Goal: Task Accomplishment & Management: Complete application form

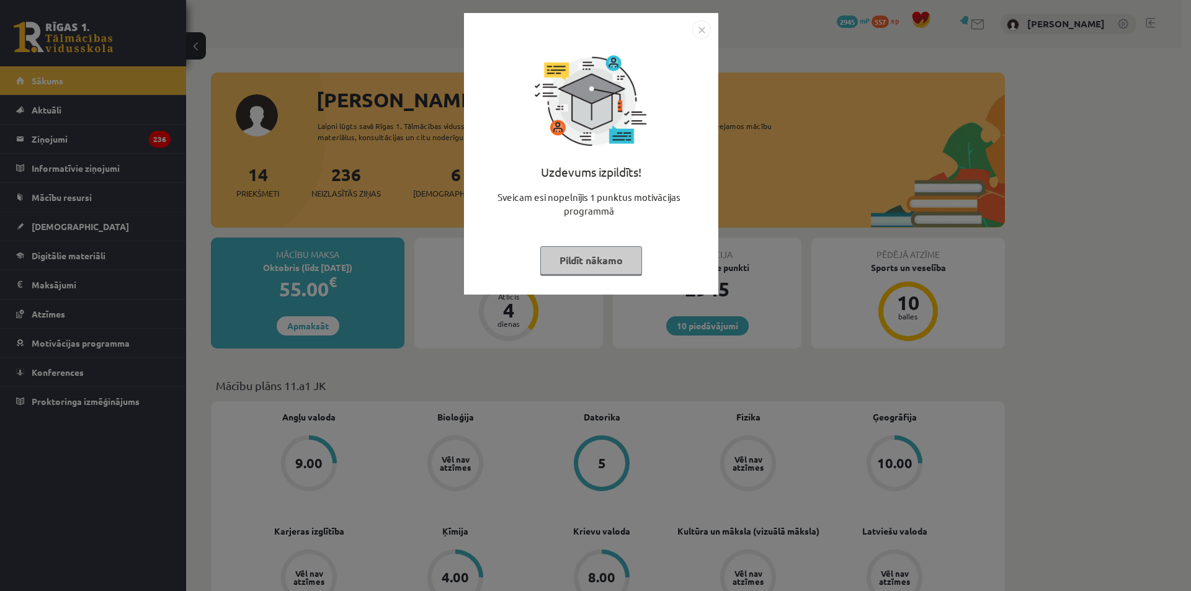
click at [696, 31] on img "Close" at bounding box center [701, 29] width 19 height 19
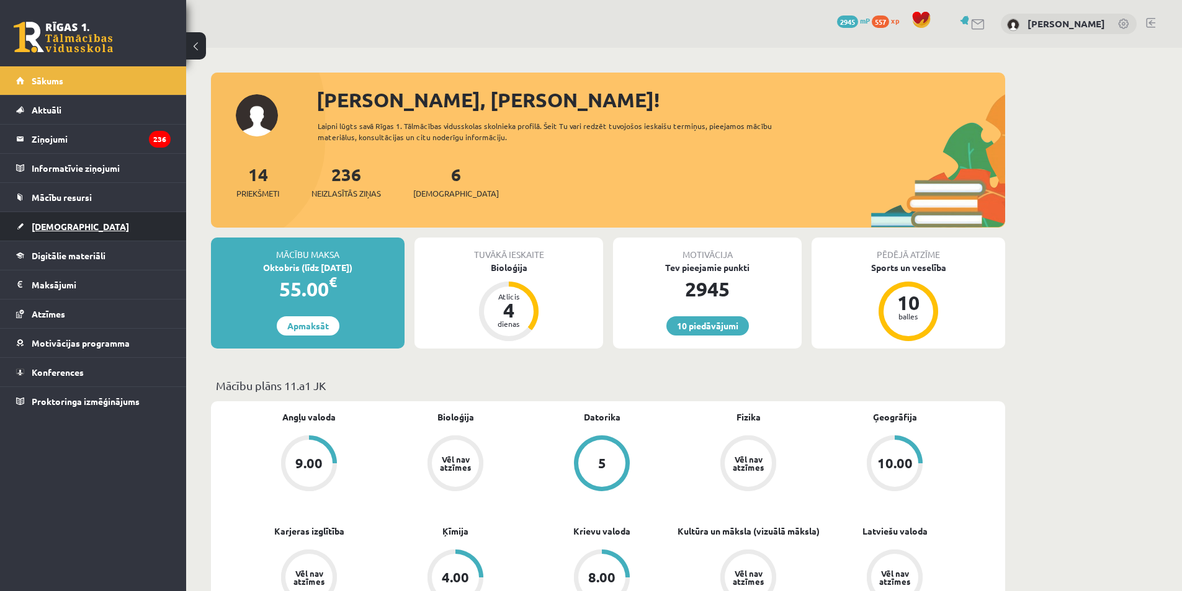
click at [52, 222] on span "[DEMOGRAPHIC_DATA]" at bounding box center [80, 226] width 97 height 11
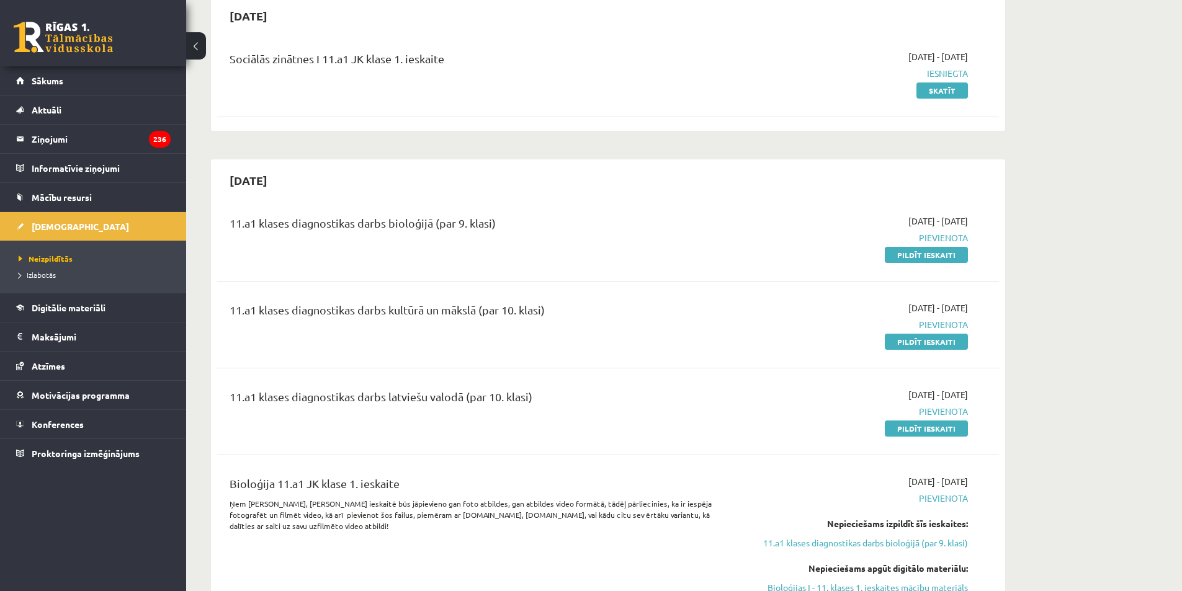
scroll to position [117, 0]
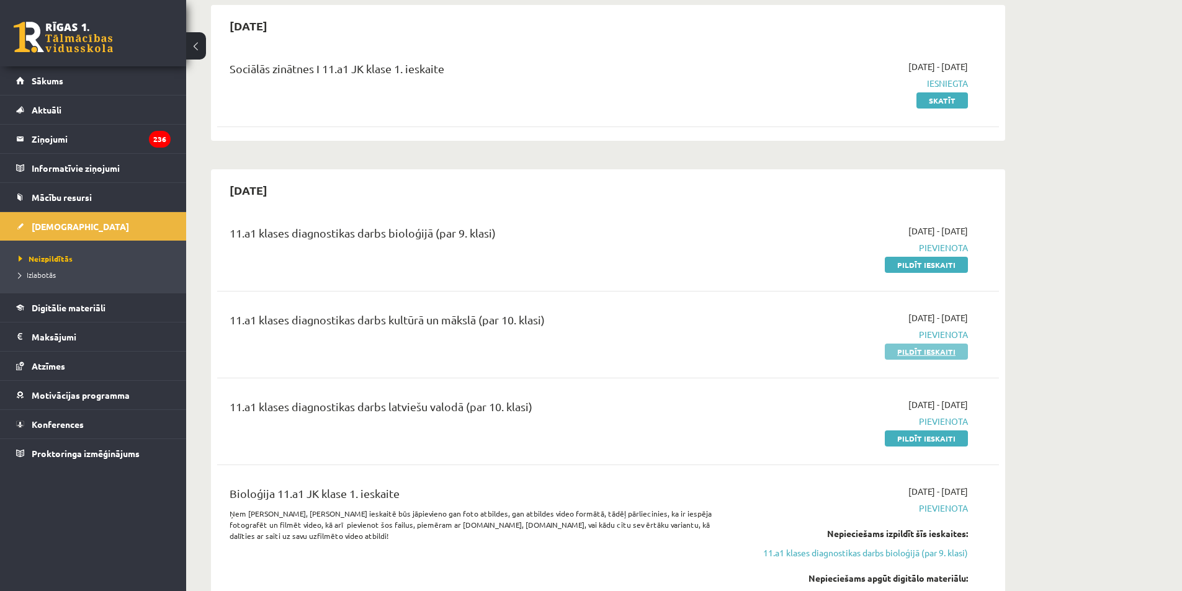
click at [914, 350] on link "Pildīt ieskaiti" at bounding box center [925, 352] width 83 height 16
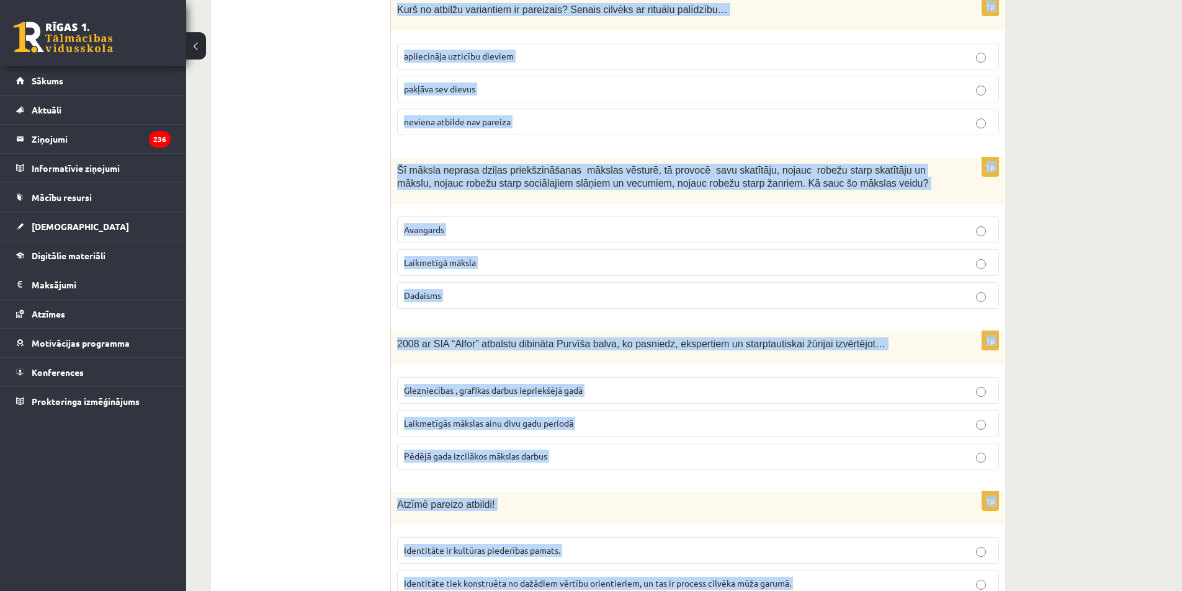
scroll to position [4848, 0]
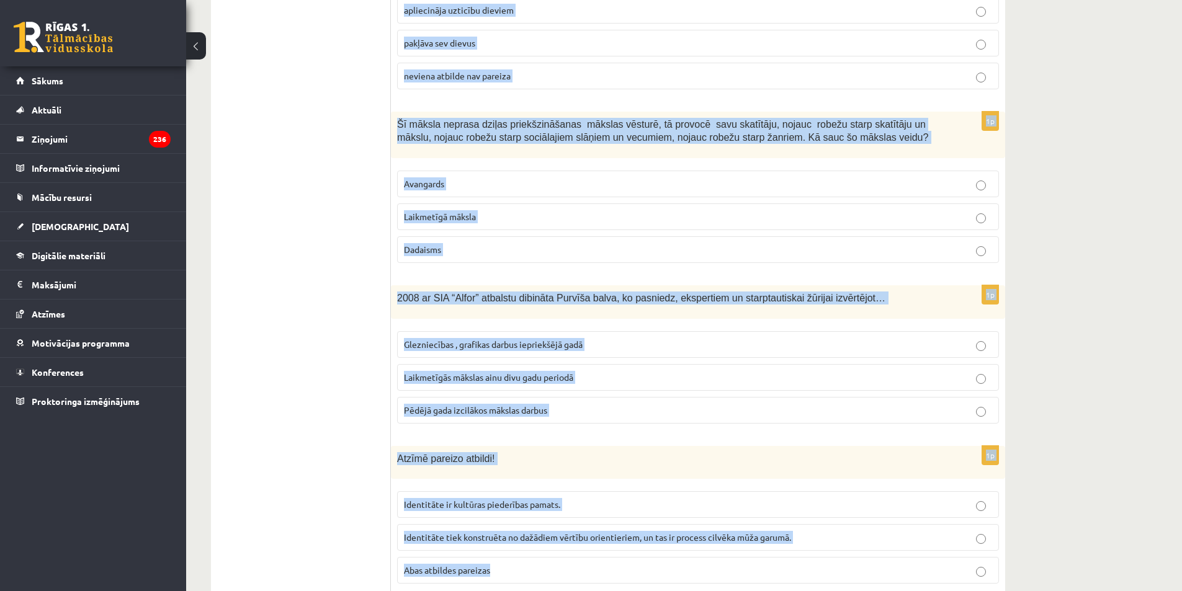
drag, startPoint x: 395, startPoint y: 249, endPoint x: 625, endPoint y: 543, distance: 373.0
copy form "Pabeidz teikumus, izvēloties atbildes variantu! Agrā paleolītā dzīvniekus attēl…"
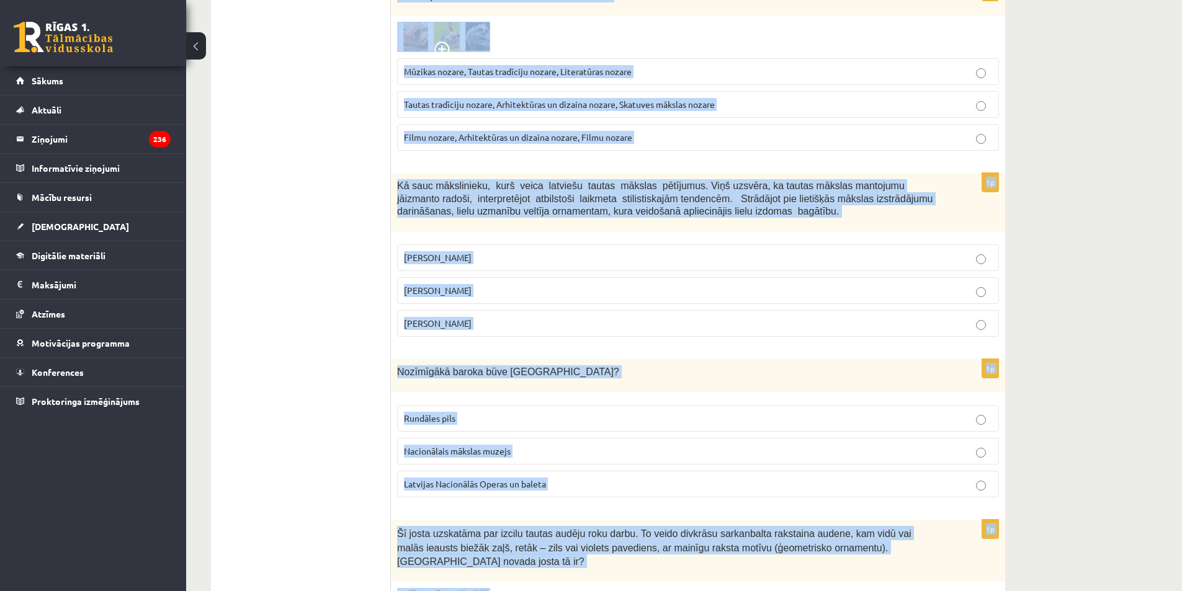
scroll to position [0, 0]
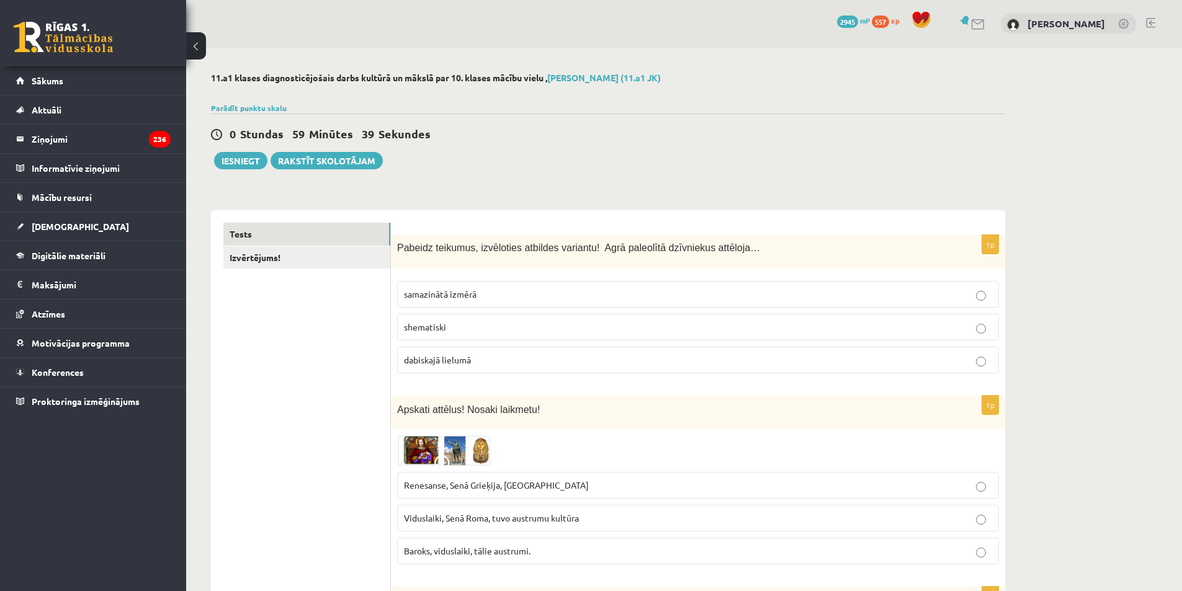
click at [442, 327] on span "shematiski" at bounding box center [425, 326] width 42 height 11
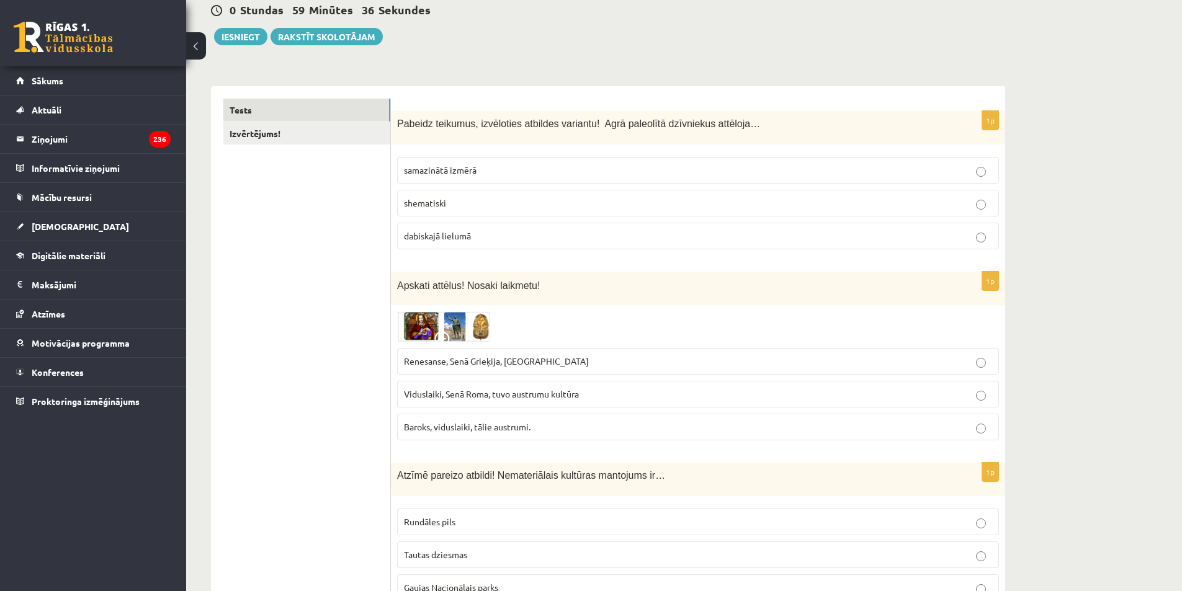
click at [435, 401] on label "Viduslaiki, Senā Roma, tuvo austrumu kultūra" at bounding box center [698, 394] width 602 height 27
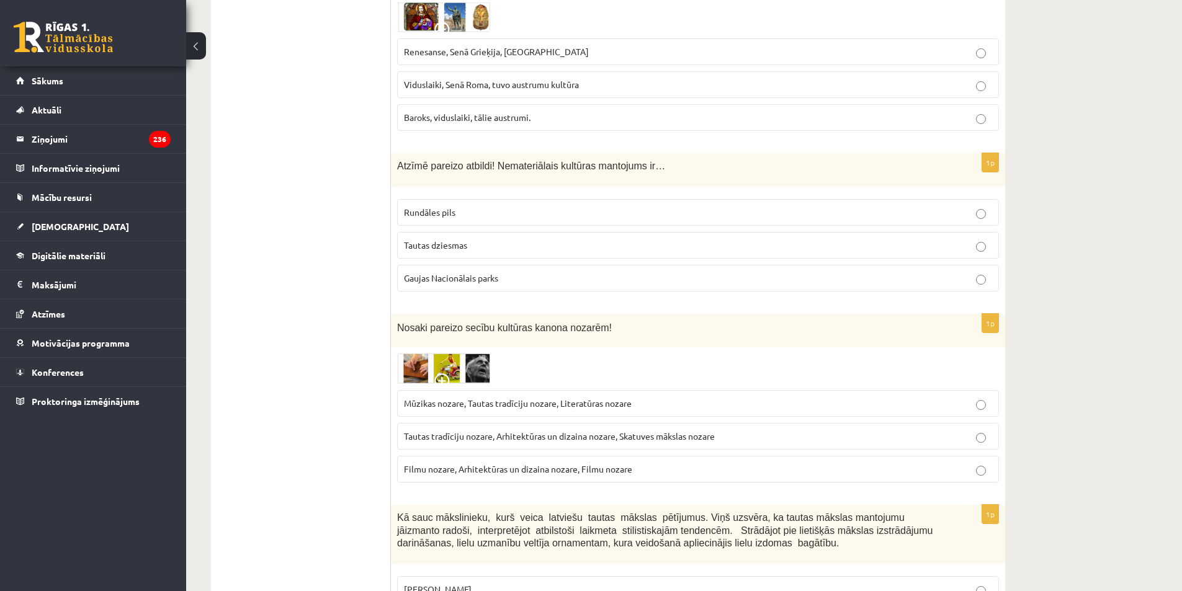
scroll to position [434, 0]
click at [442, 244] on span "Tautas dziesmas" at bounding box center [435, 244] width 63 height 11
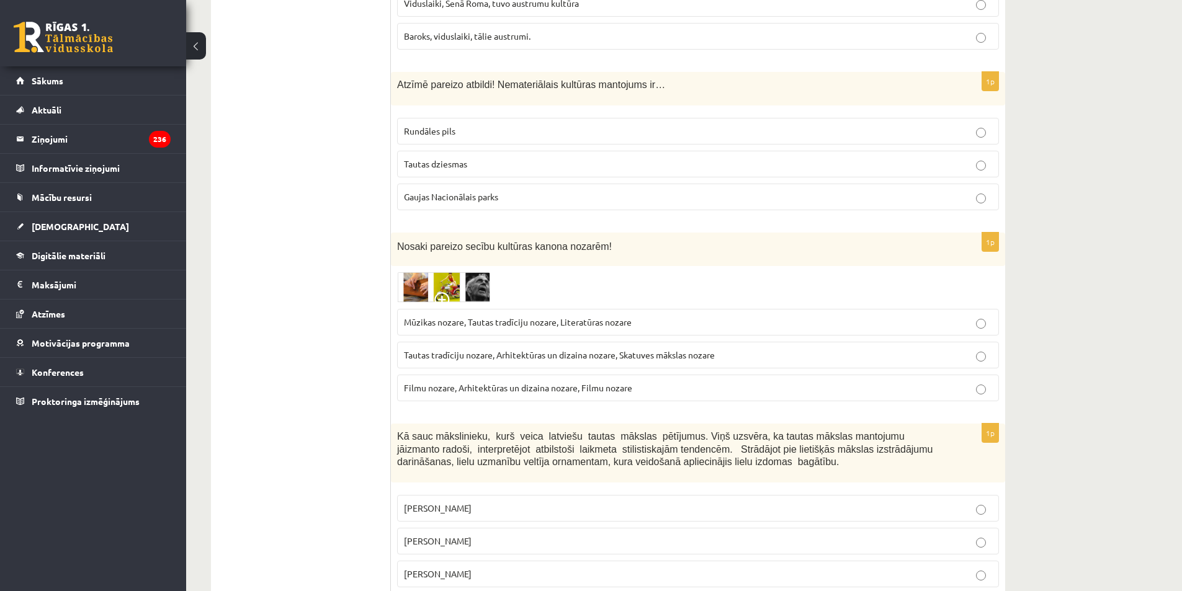
scroll to position [620, 0]
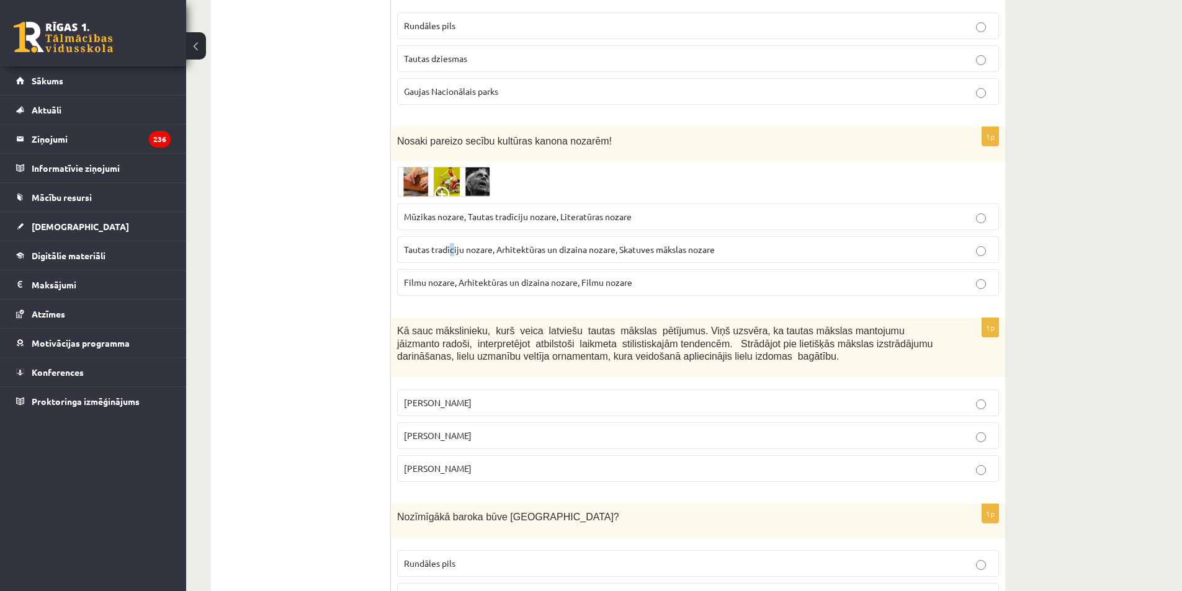
click at [453, 256] on p "Tautas tradīciju nozare, Arhitektūras un dizaina nozare, Skatuves mākslas nozare" at bounding box center [698, 249] width 588 height 13
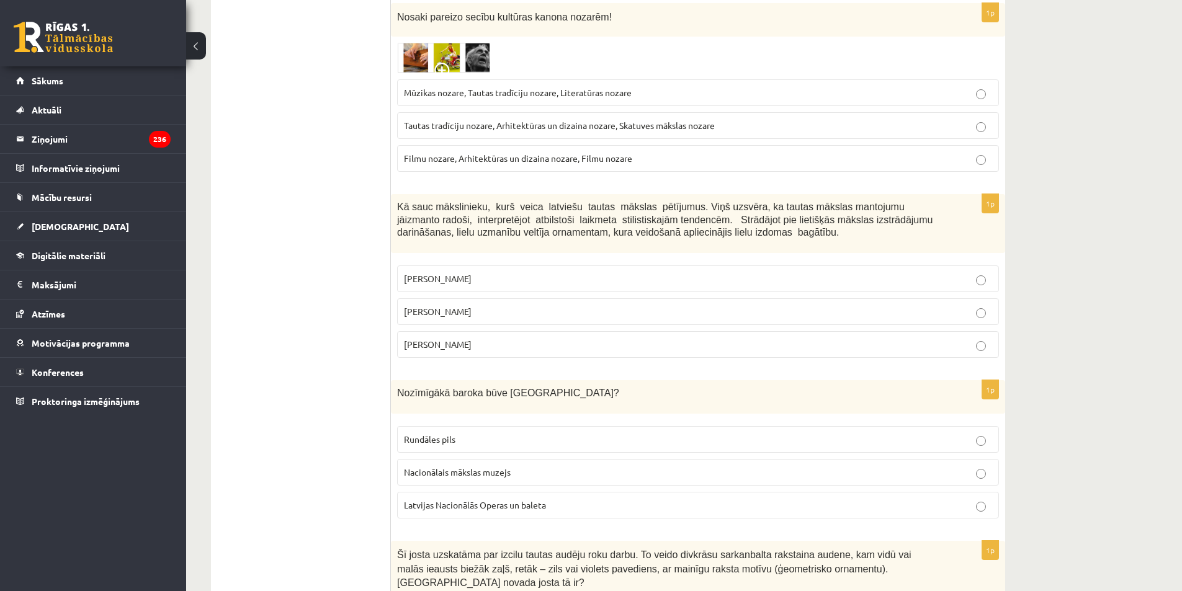
click at [492, 123] on span "Tautas tradīciju nozare, Arhitektūras un dizaina nozare, Skatuves mākslas nozare" at bounding box center [559, 125] width 311 height 11
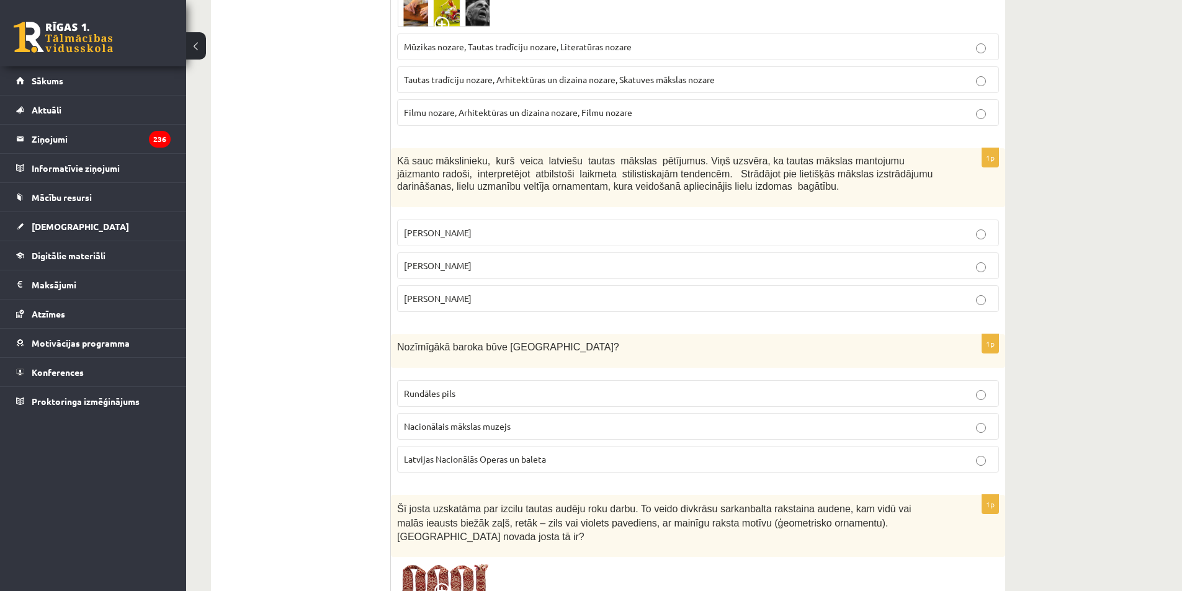
scroll to position [806, 0]
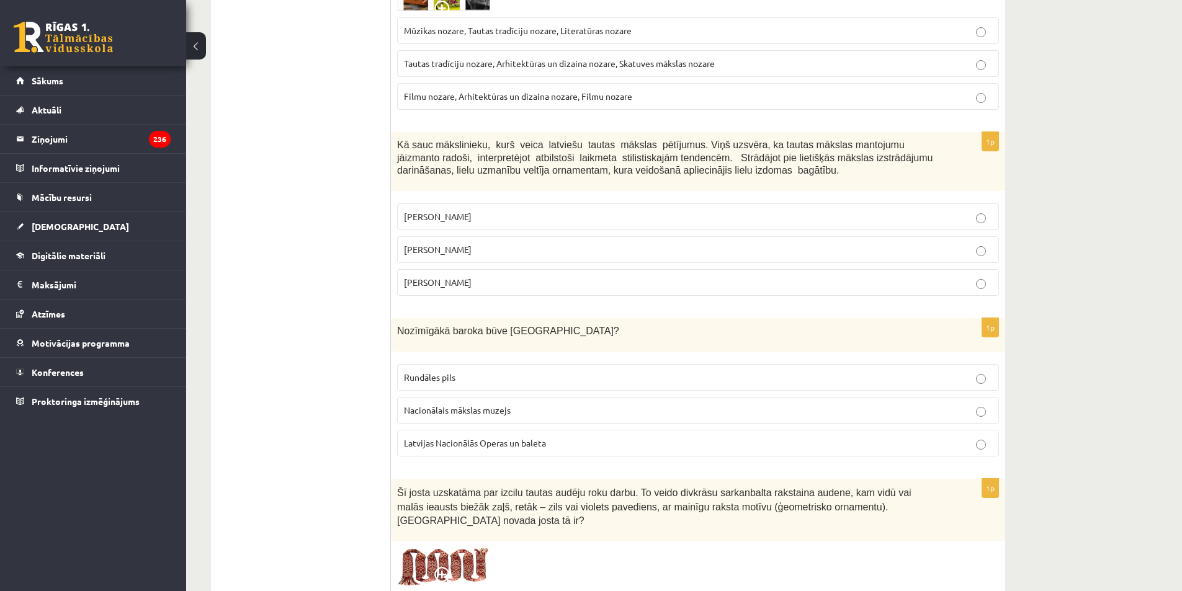
click at [441, 250] on span "Jūlijs Madernieks" at bounding box center [438, 249] width 68 height 11
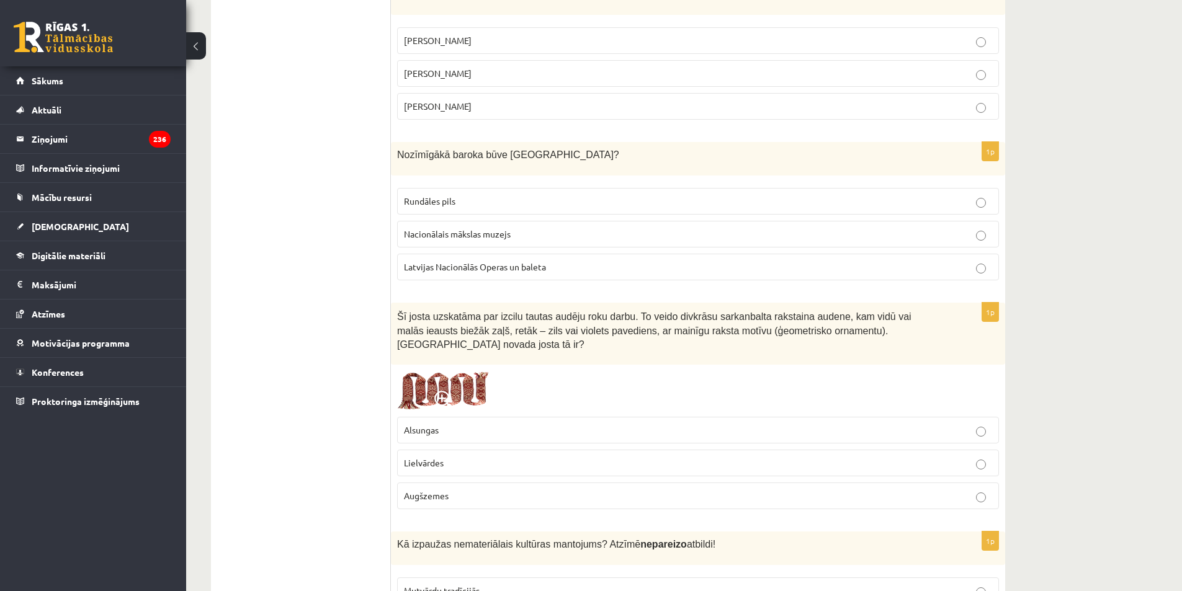
scroll to position [992, 0]
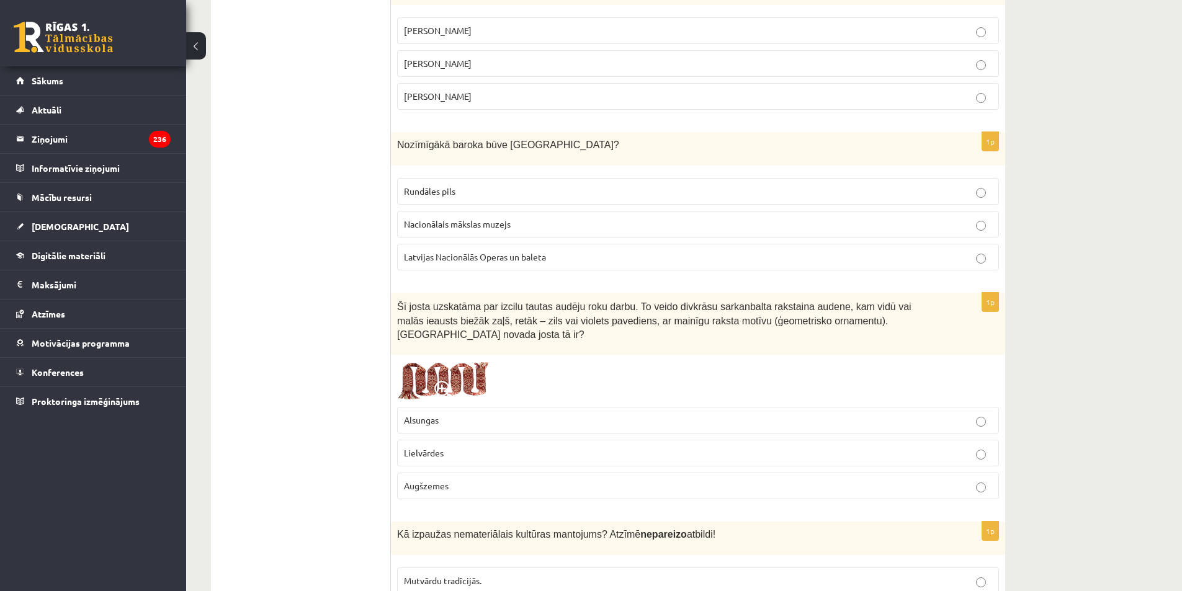
click at [445, 197] on p "Rundāles pils" at bounding box center [698, 191] width 588 height 13
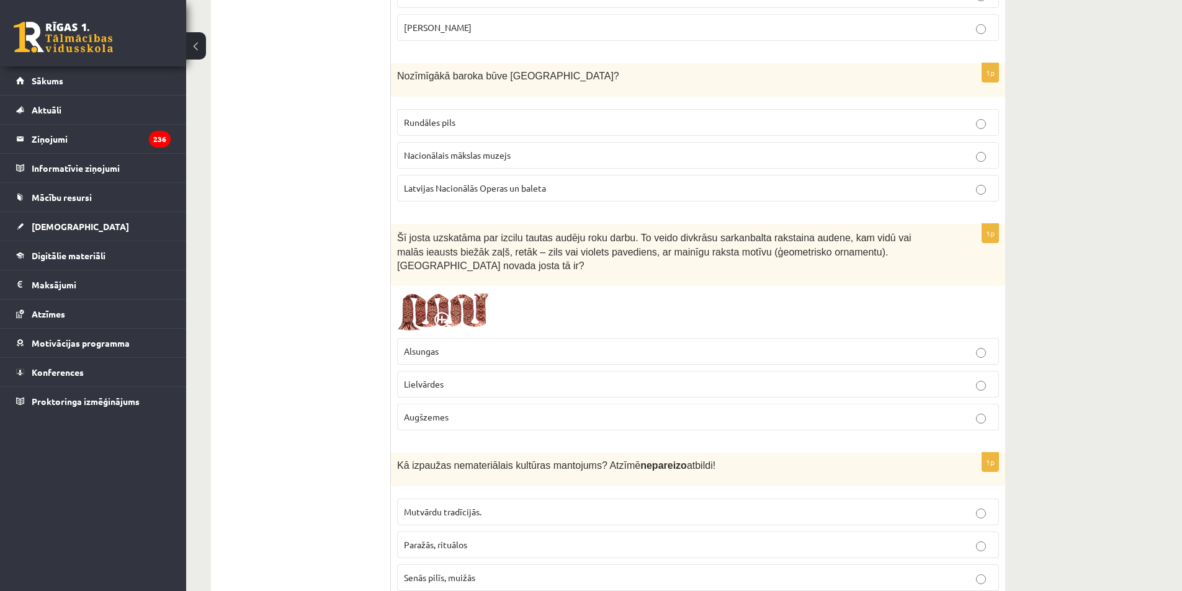
scroll to position [1116, 0]
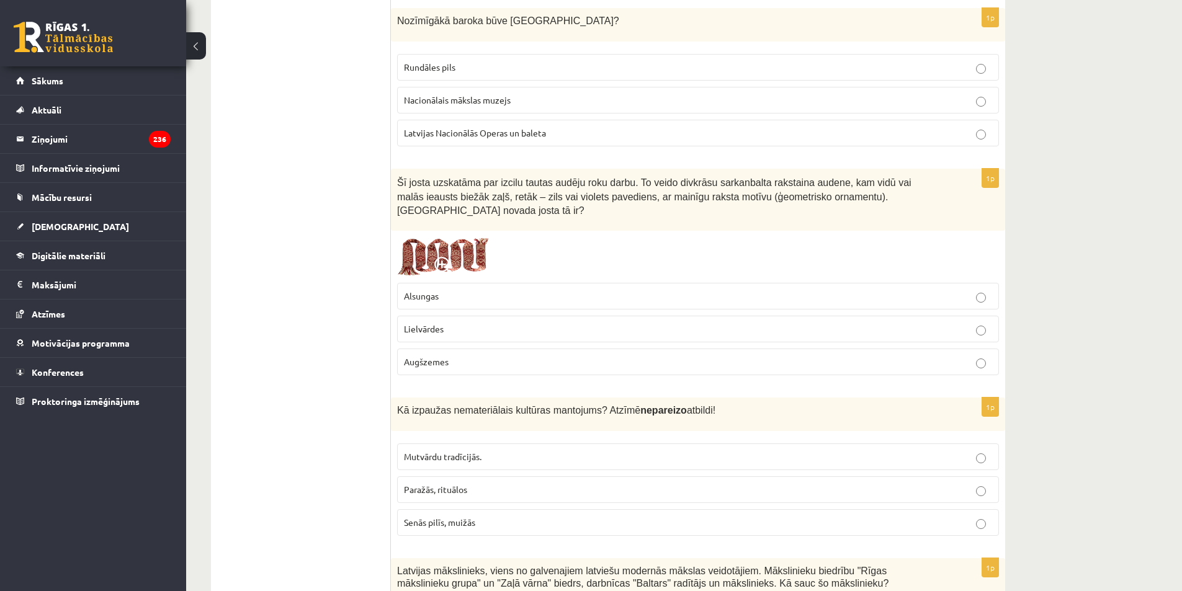
click at [453, 323] on p "Lielvārdes" at bounding box center [698, 329] width 588 height 13
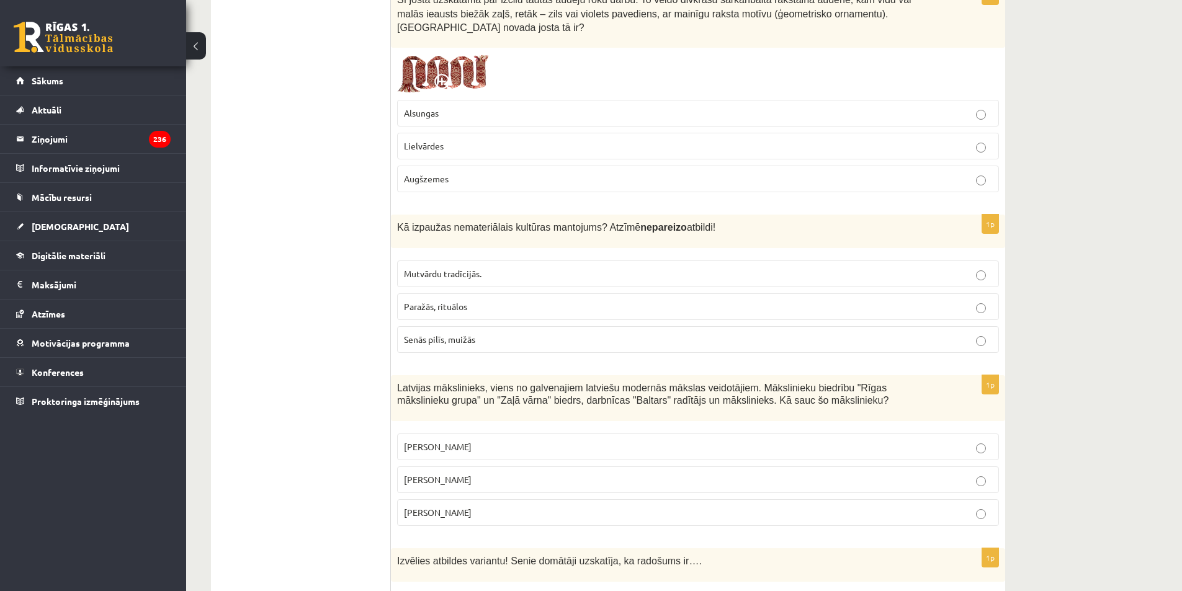
scroll to position [1303, 0]
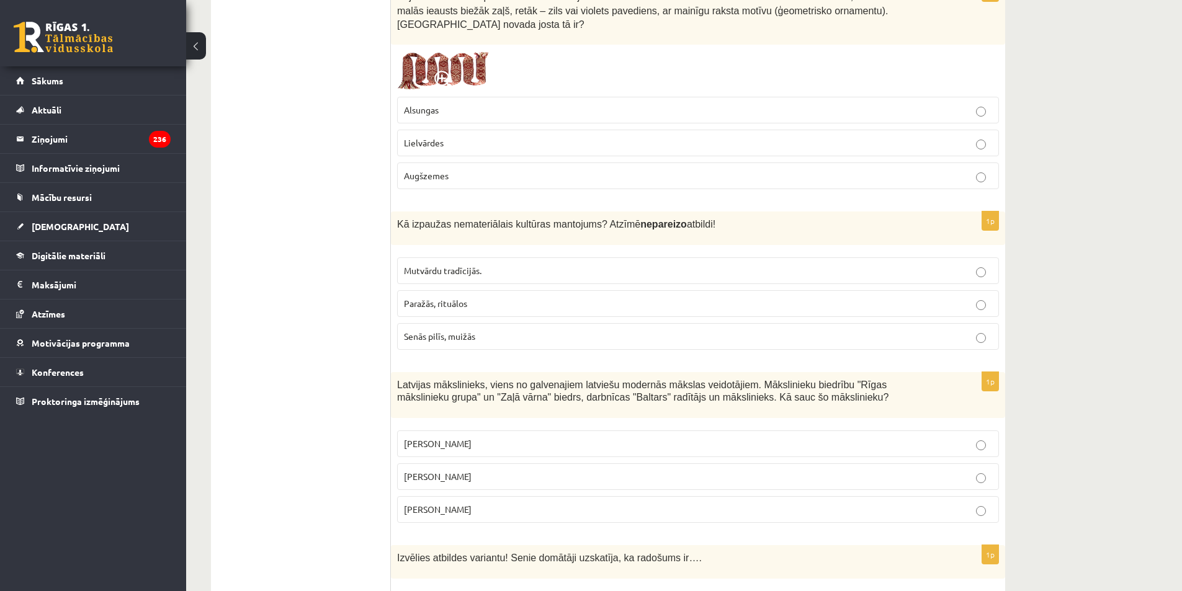
click at [463, 331] on span "Senās pilīs, muižās" at bounding box center [439, 336] width 71 height 11
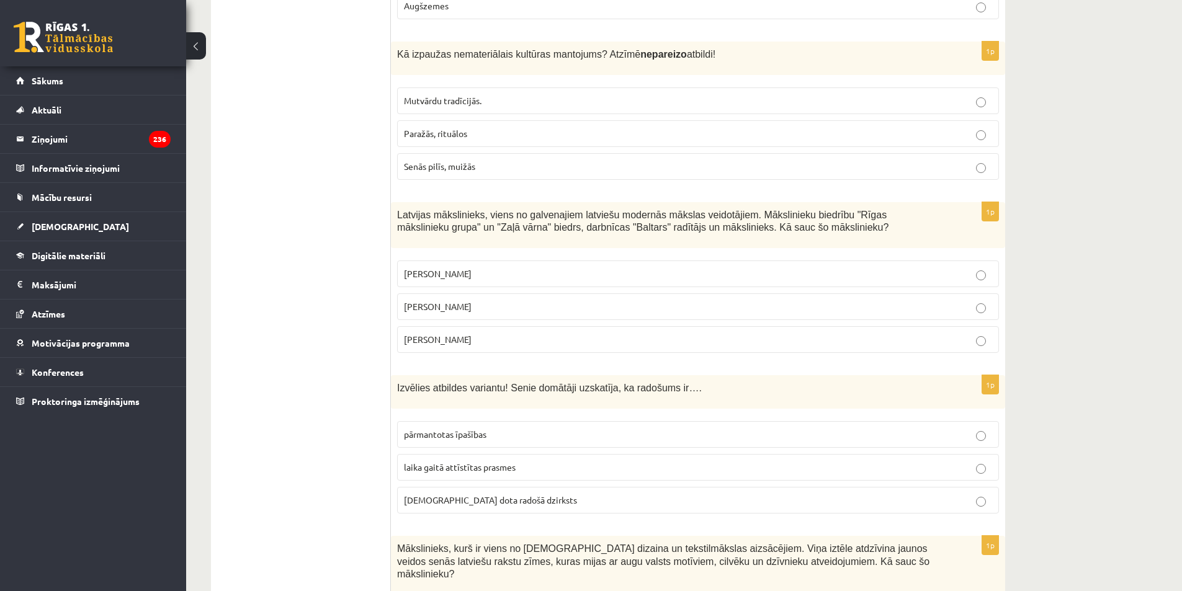
scroll to position [1489, 0]
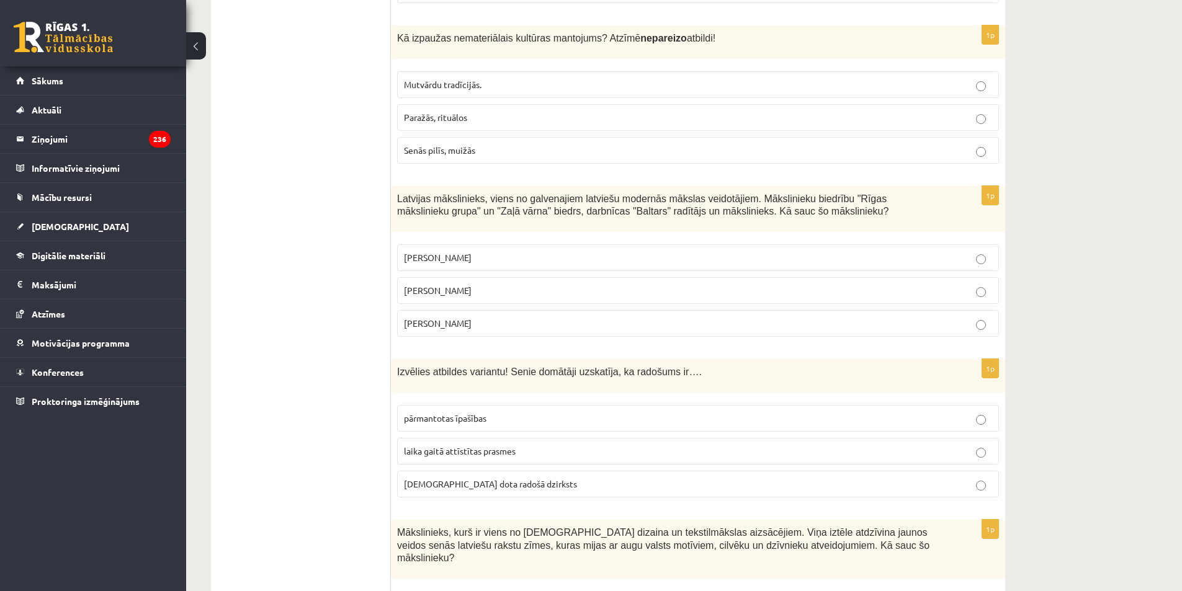
click at [442, 285] on span "Romāns Suta" at bounding box center [438, 290] width 68 height 11
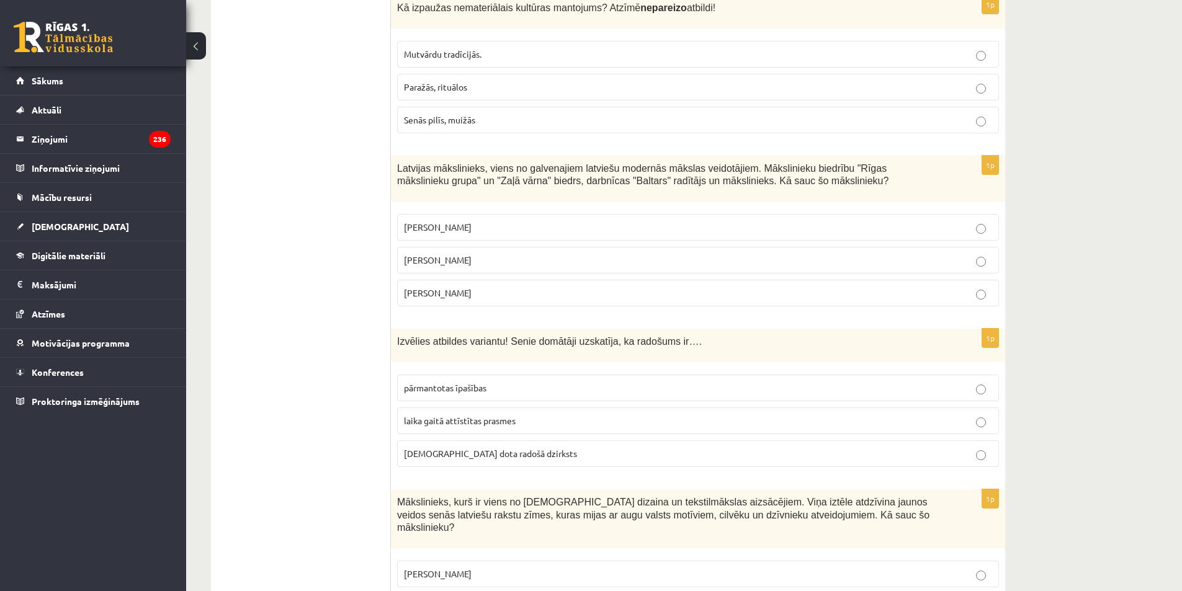
scroll to position [1675, 0]
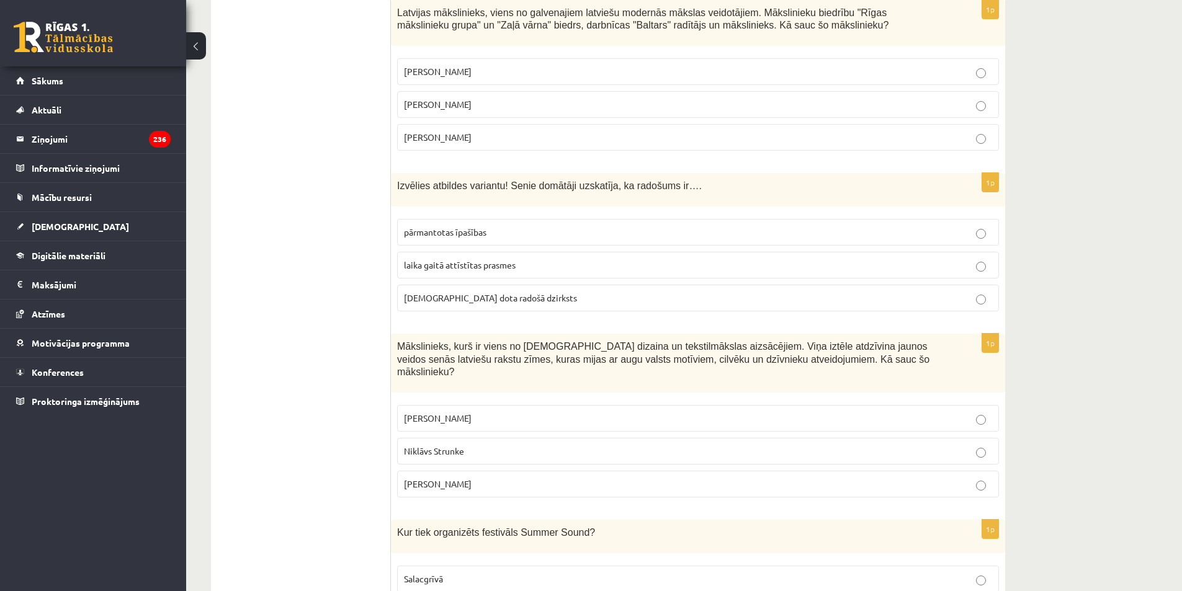
click at [445, 292] on span "dieva dota radošā dzirksts" at bounding box center [490, 297] width 173 height 11
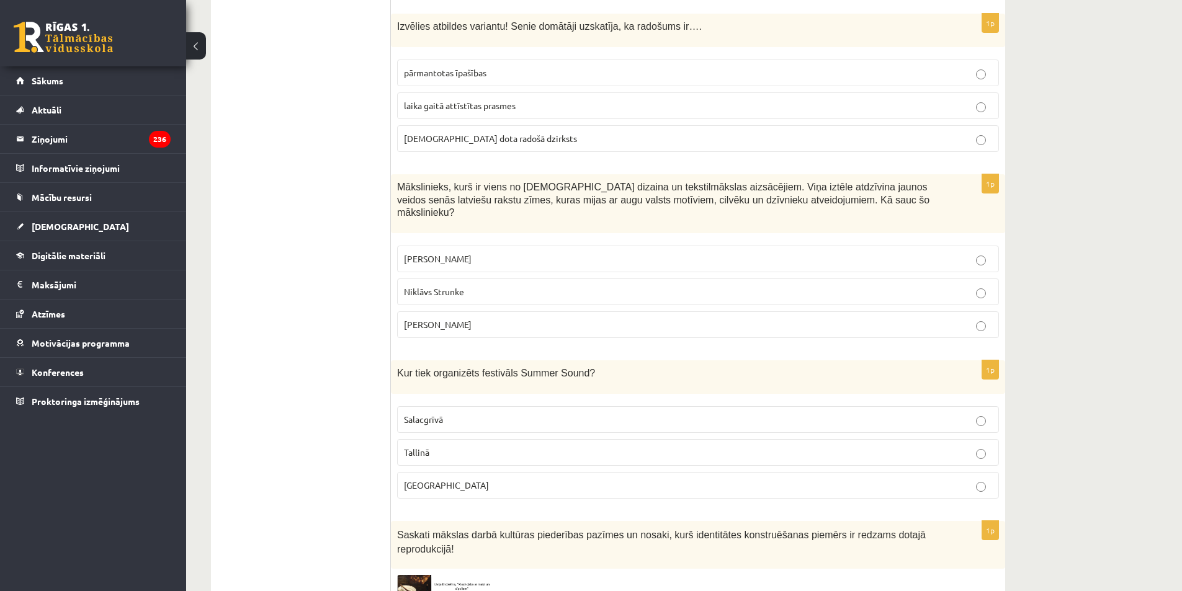
scroll to position [1861, 0]
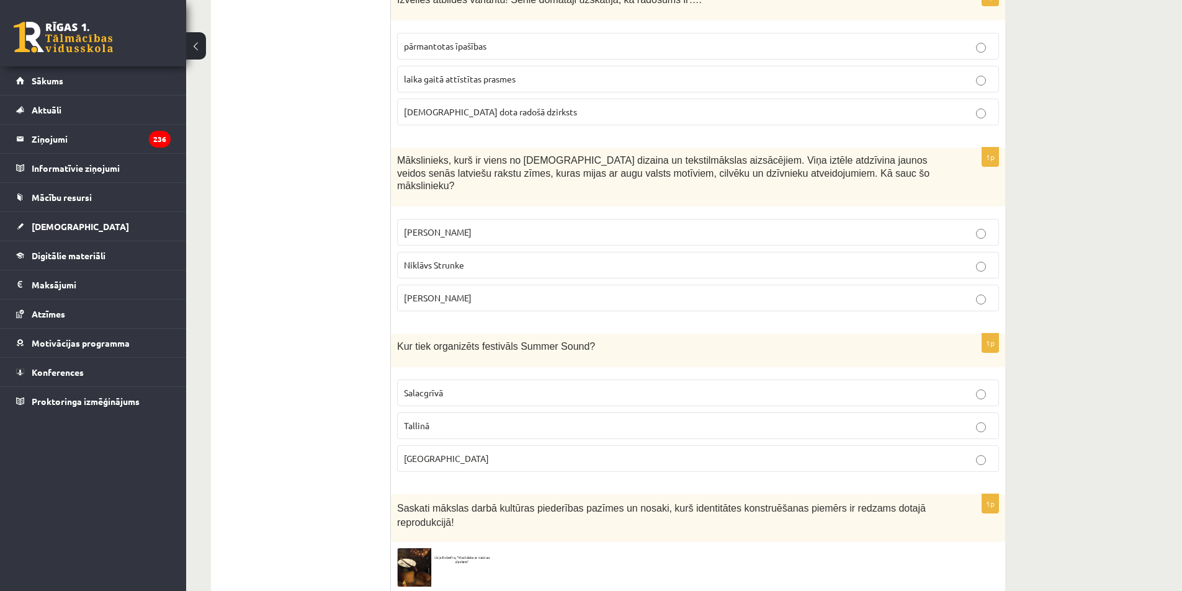
click at [444, 226] on span "Ansis Cīrulis" at bounding box center [438, 231] width 68 height 11
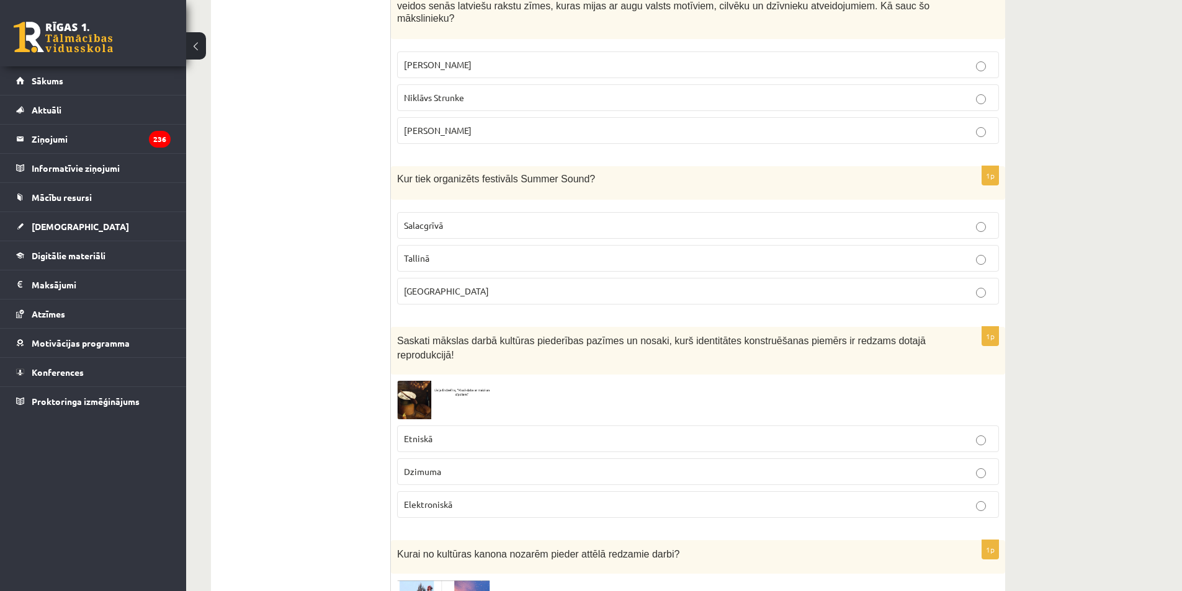
scroll to position [2047, 0]
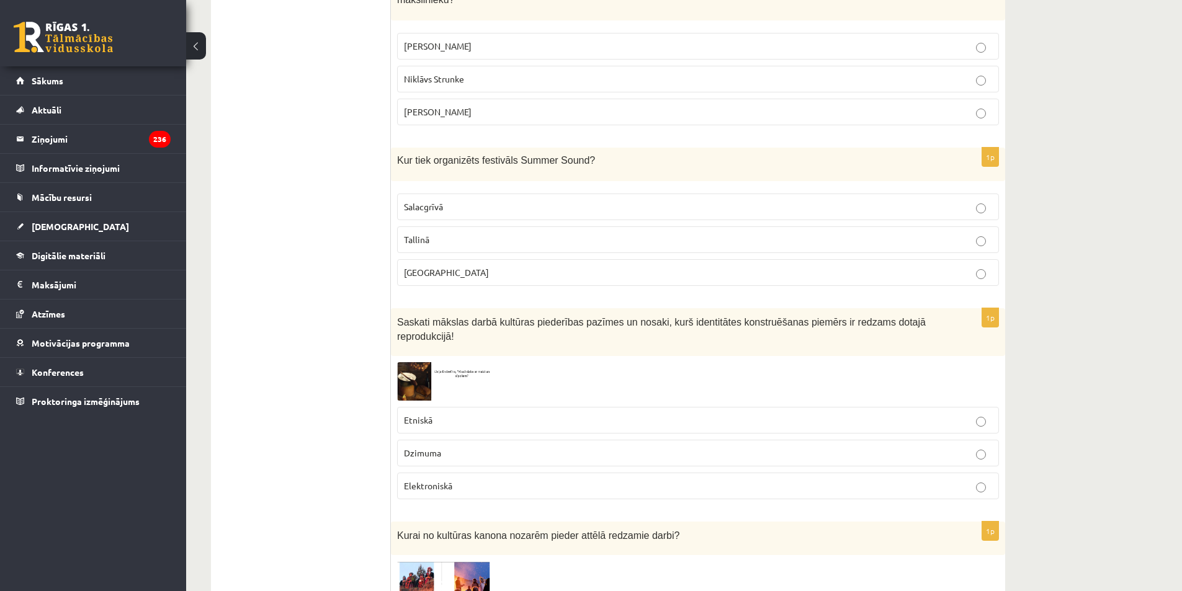
click at [445, 266] on p "Liepājā" at bounding box center [698, 272] width 588 height 13
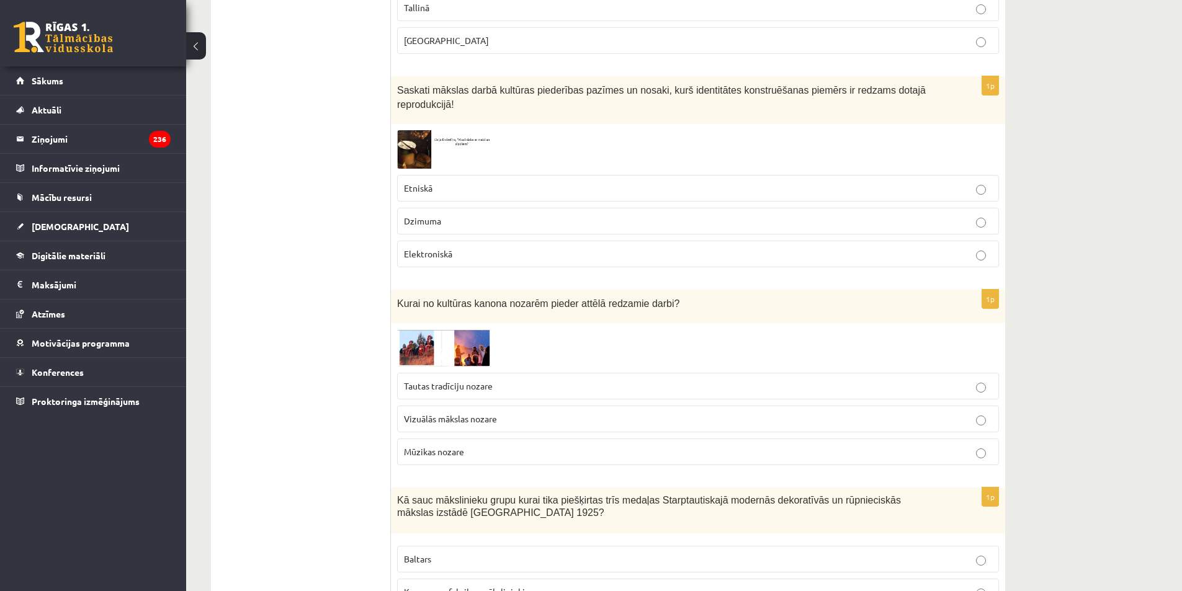
scroll to position [2295, 0]
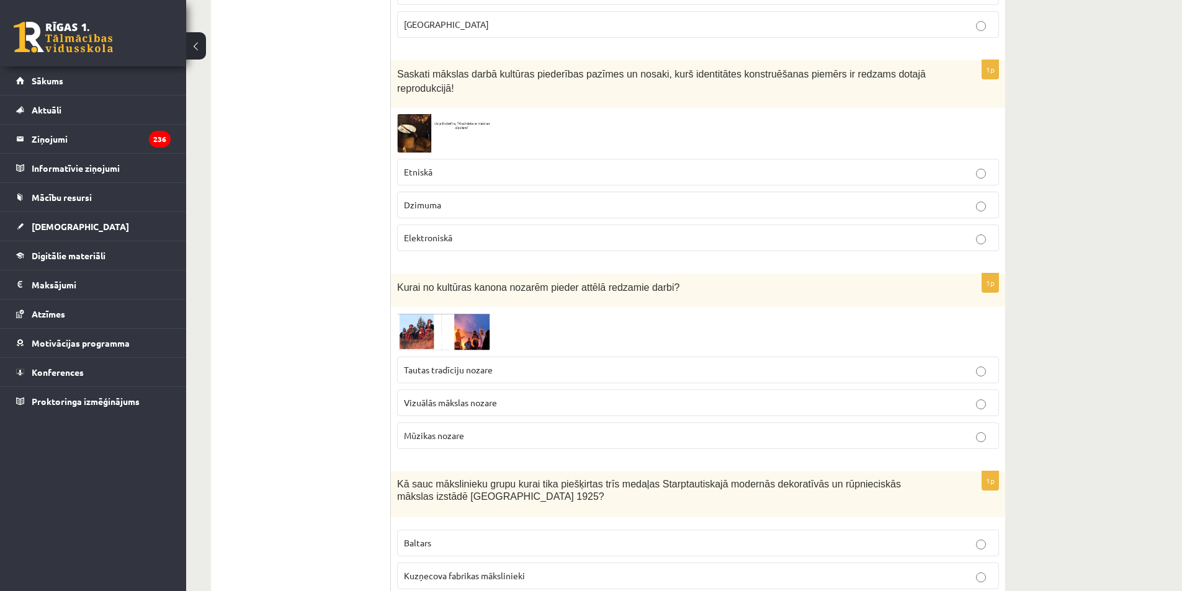
click at [409, 159] on label "Etniskā" at bounding box center [698, 172] width 602 height 27
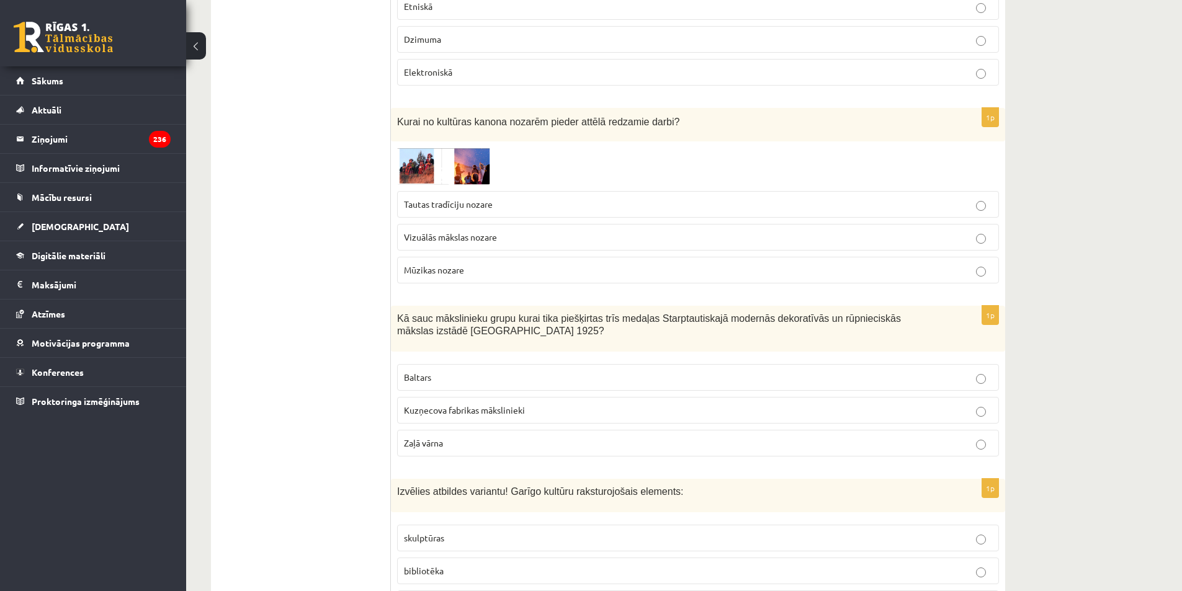
scroll to position [2481, 0]
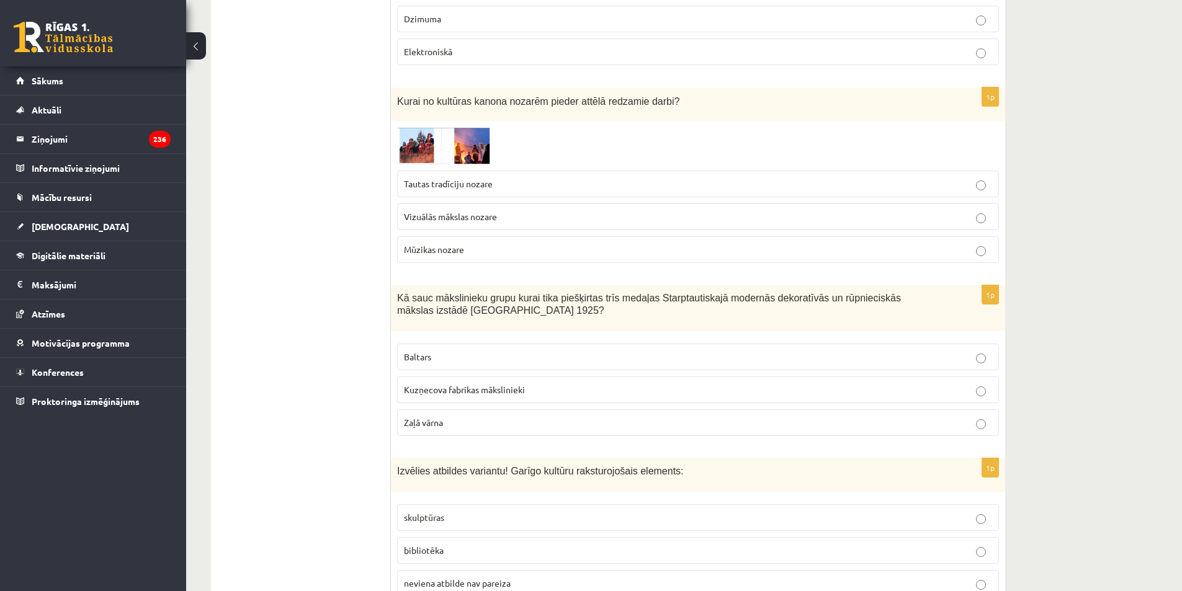
click at [444, 211] on span "Vizuālās mākslas nozare" at bounding box center [450, 216] width 93 height 11
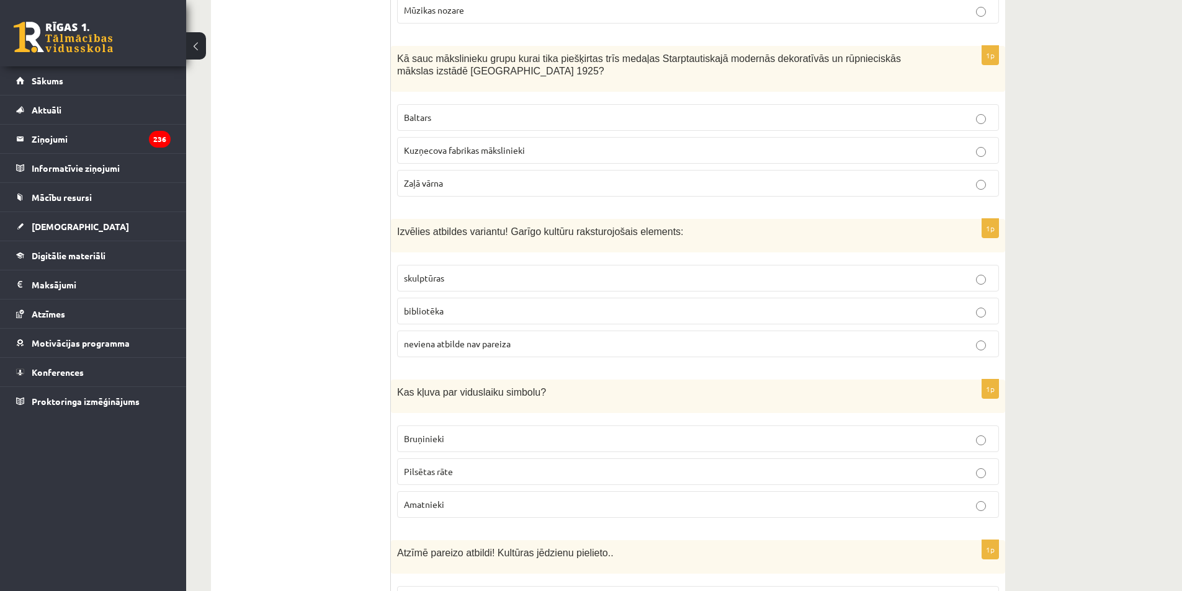
scroll to position [2729, 0]
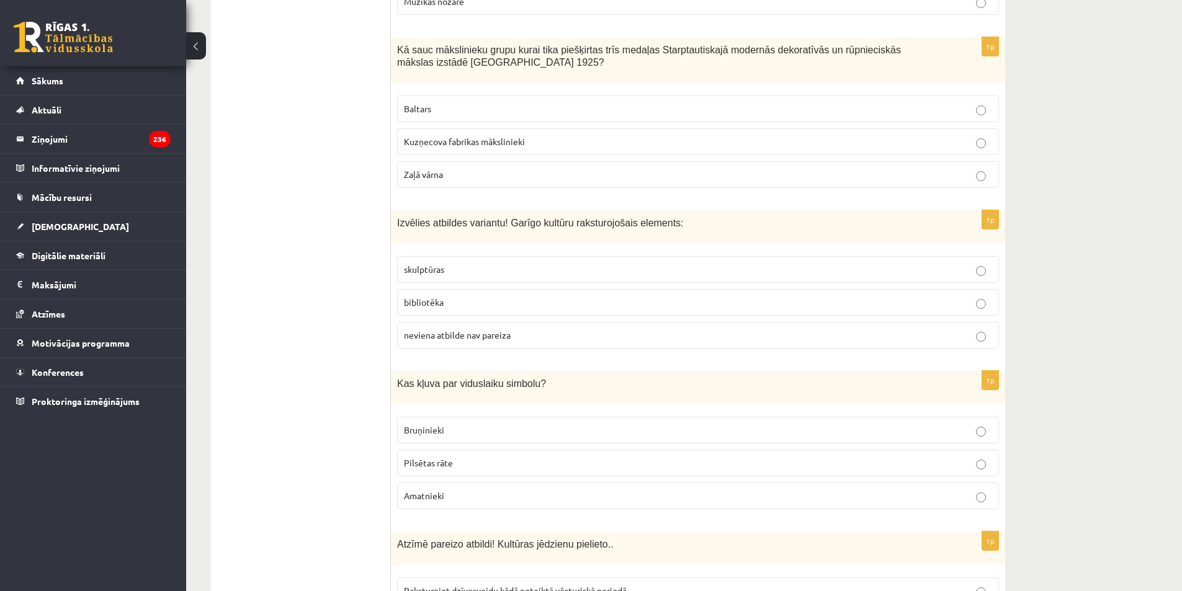
click at [458, 102] on p "Baltars" at bounding box center [698, 108] width 588 height 13
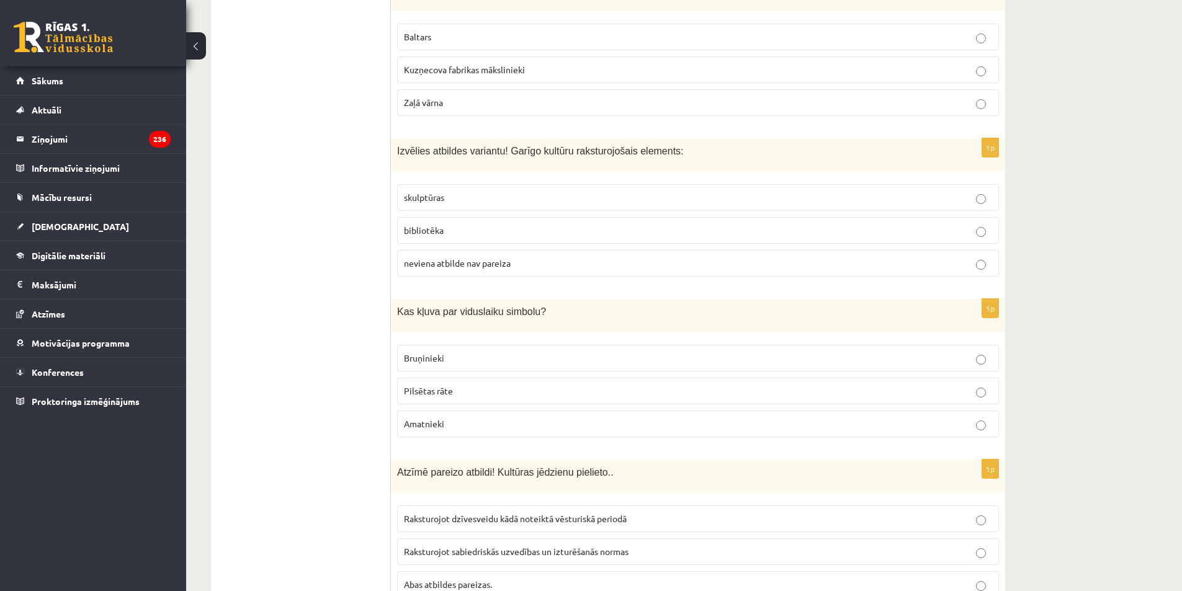
scroll to position [2853, 0]
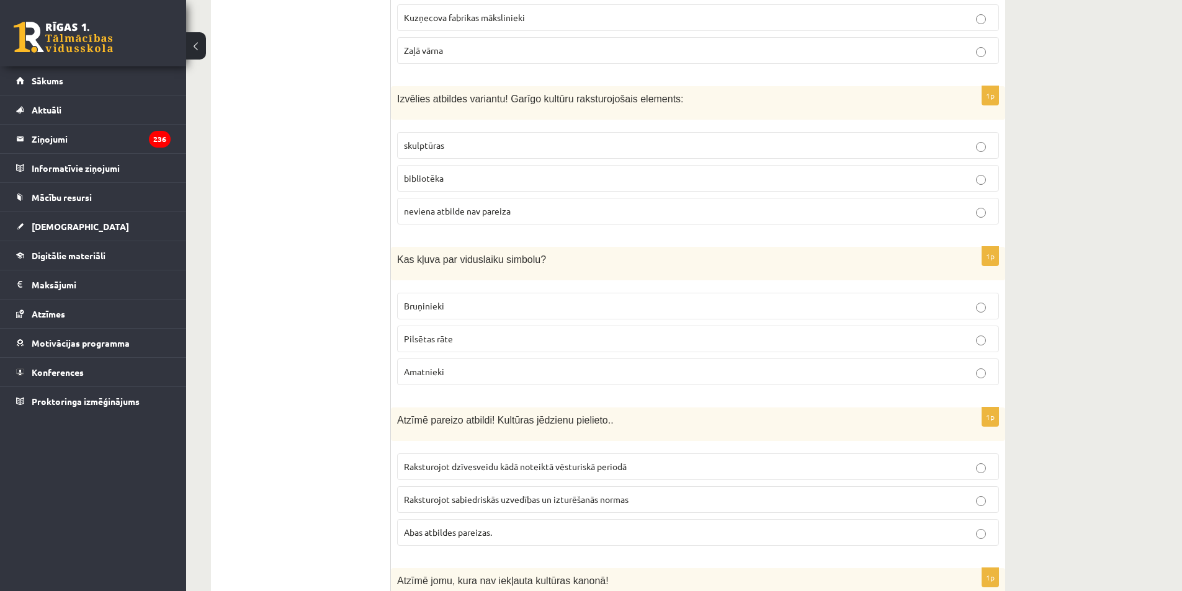
click at [445, 165] on label "bibliotēka" at bounding box center [698, 178] width 602 height 27
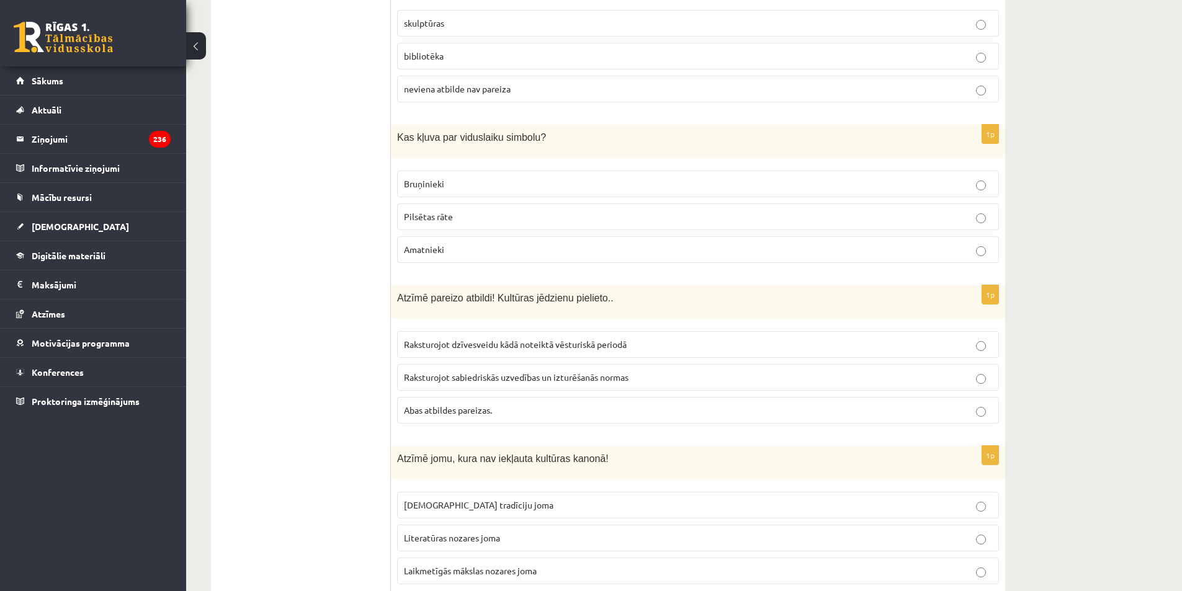
scroll to position [2977, 0]
click at [453, 176] on p "Bruņinieki" at bounding box center [698, 182] width 588 height 13
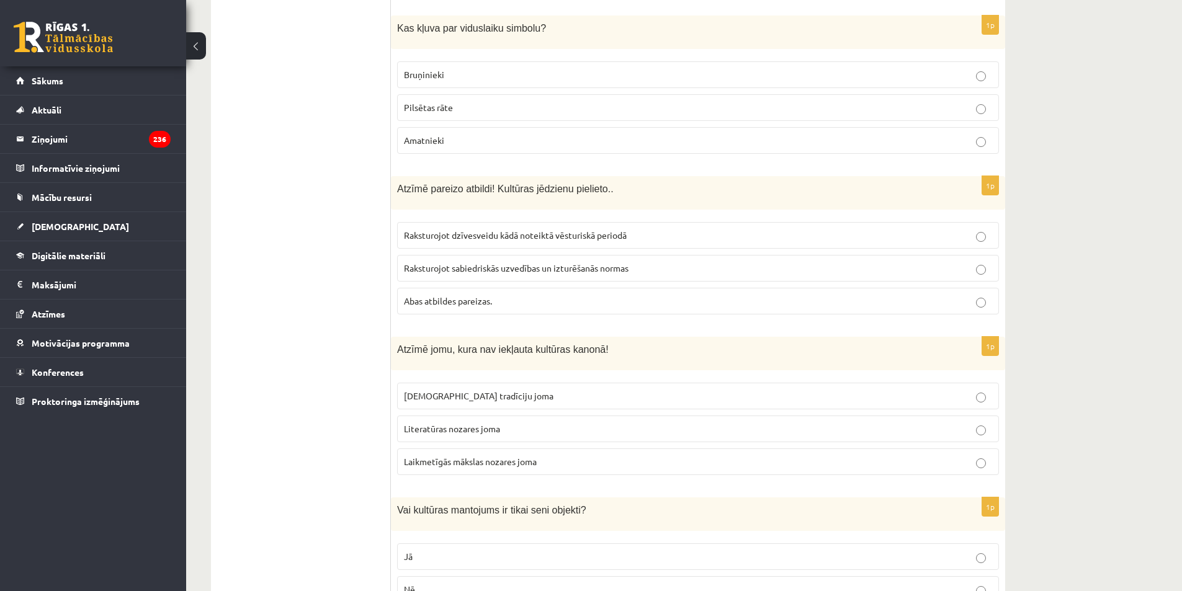
scroll to position [3039, 0]
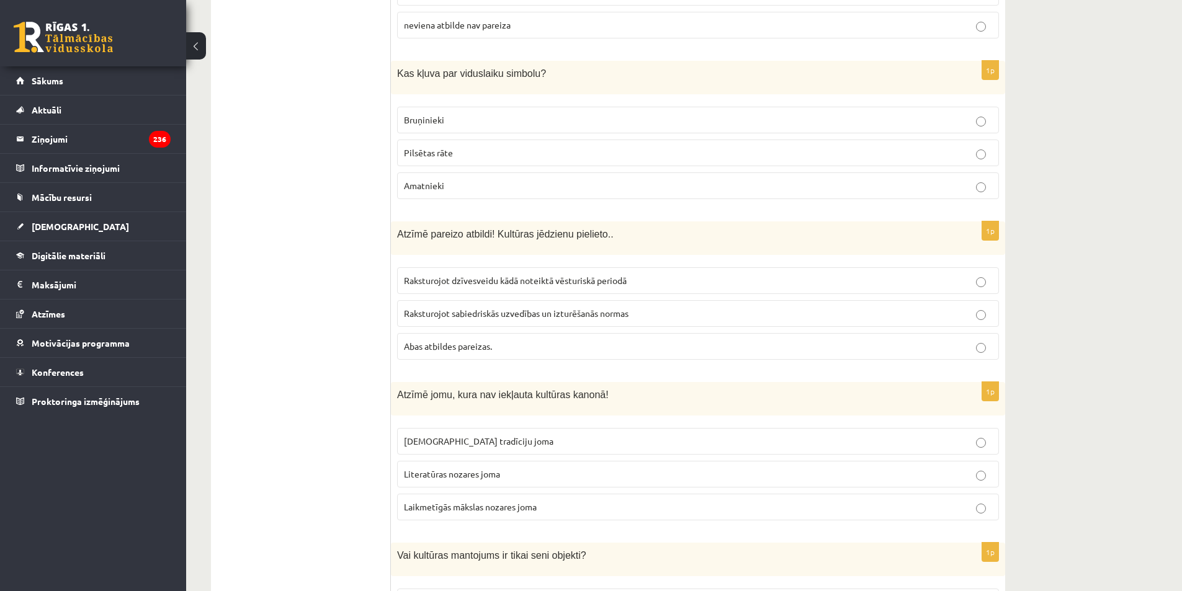
click at [435, 341] on span "Abas atbildes pareizas." at bounding box center [448, 346] width 88 height 11
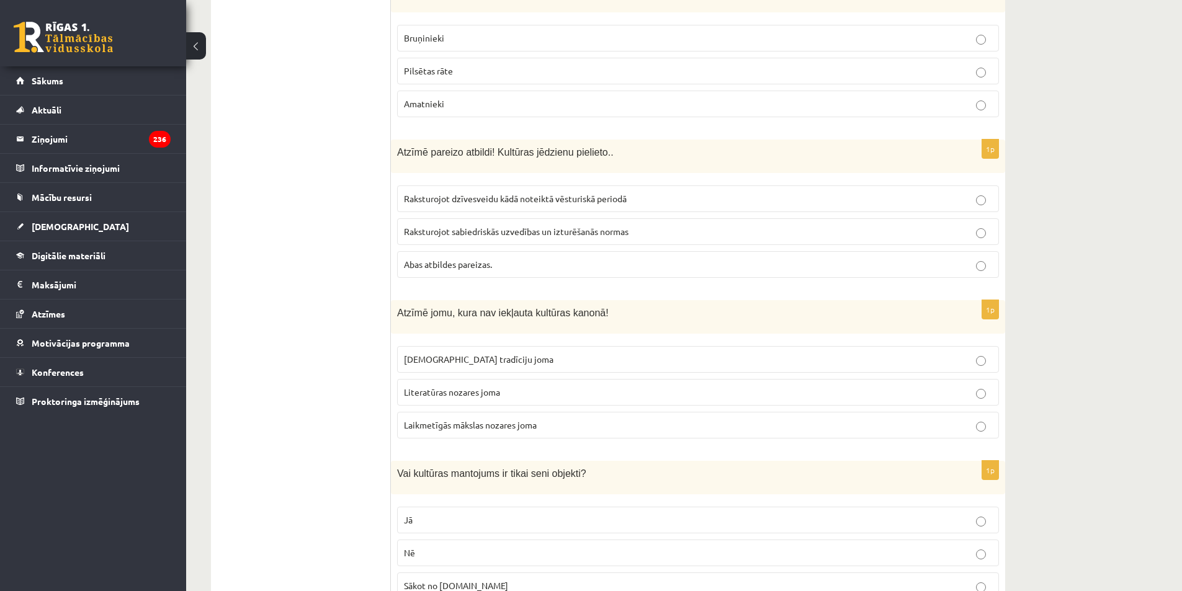
scroll to position [3163, 0]
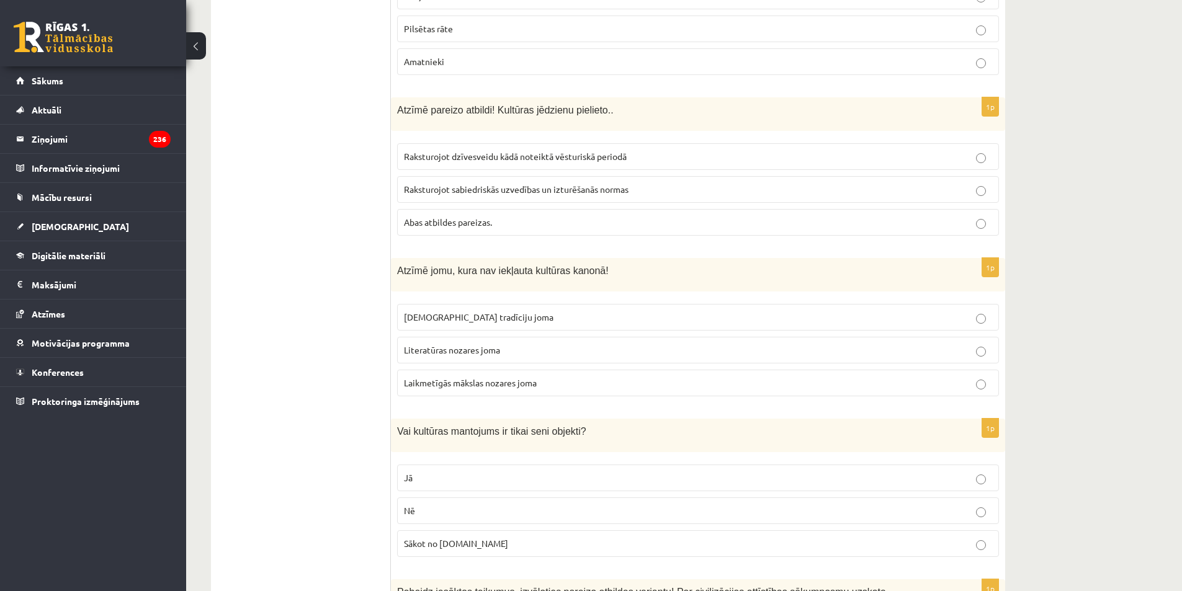
drag, startPoint x: 465, startPoint y: 308, endPoint x: 538, endPoint y: 331, distance: 76.5
click at [465, 344] on span "Literatūras nozares joma" at bounding box center [452, 349] width 96 height 11
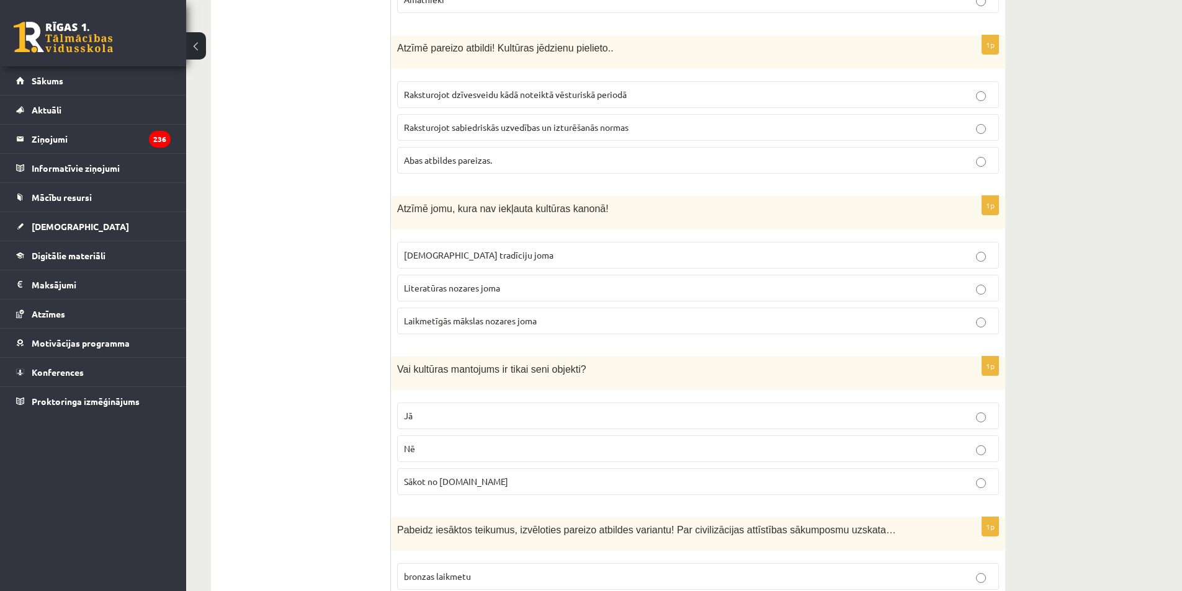
click at [442, 314] on p "Laikmetīgās mākslas nozares joma" at bounding box center [698, 320] width 588 height 13
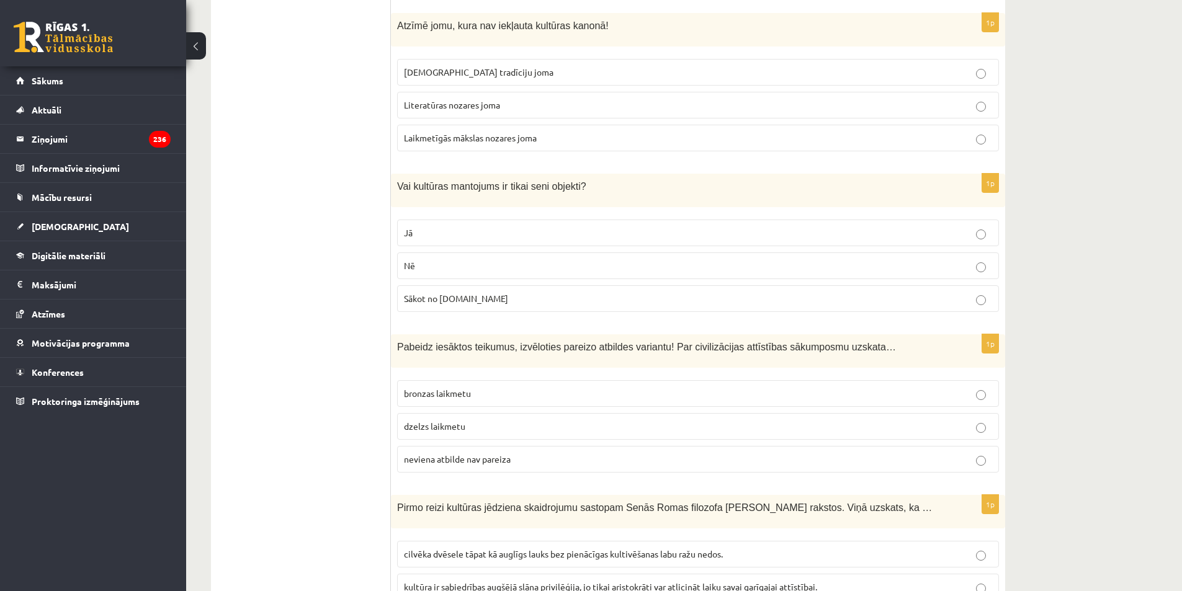
scroll to position [3411, 0]
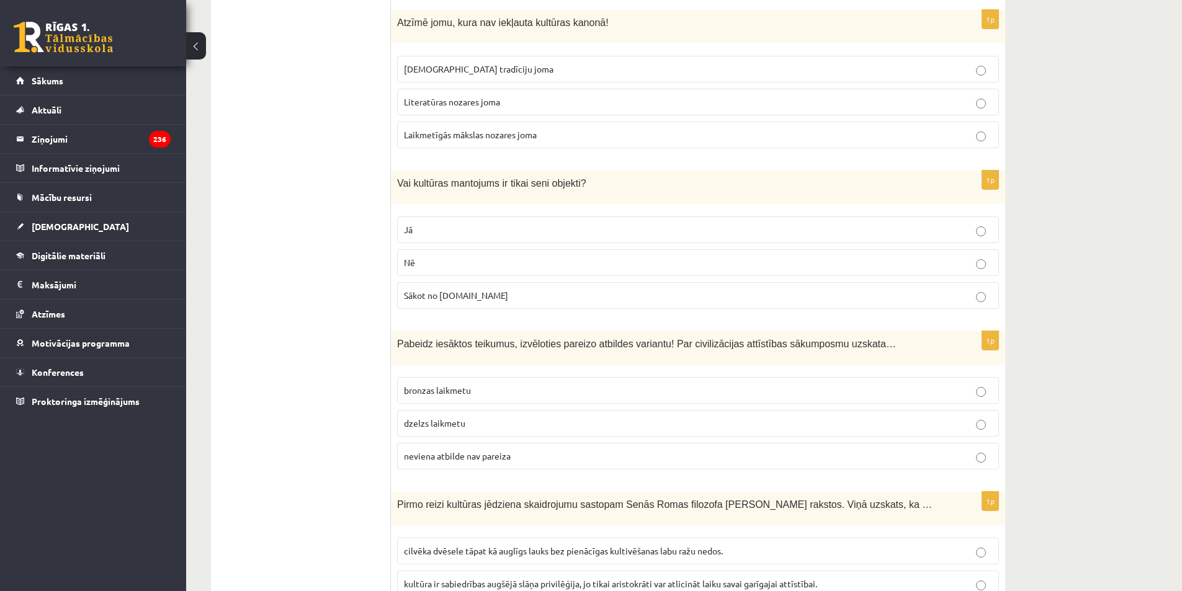
click at [422, 256] on p "Nē" at bounding box center [698, 262] width 588 height 13
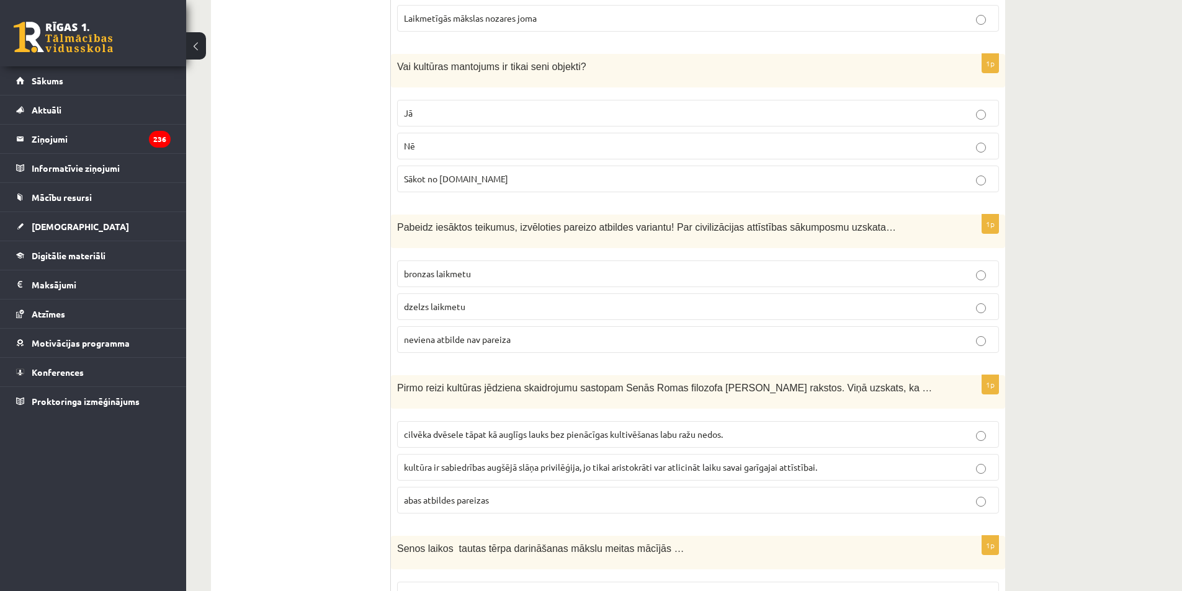
scroll to position [3535, 0]
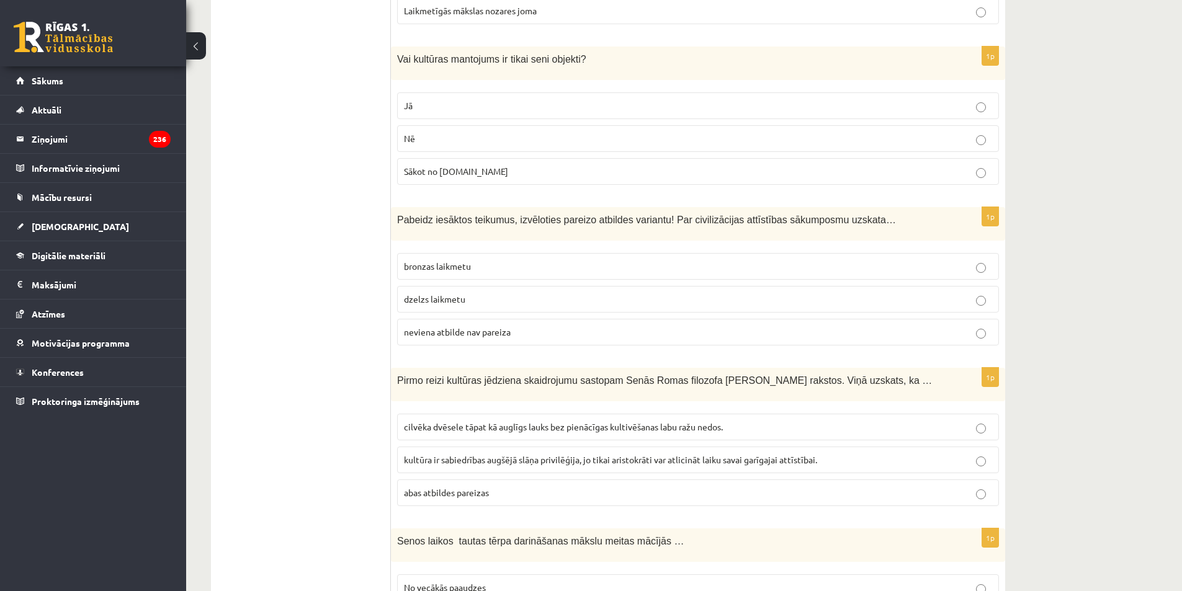
click at [424, 326] on span "neviena atbilde nav pareiza" at bounding box center [457, 331] width 107 height 11
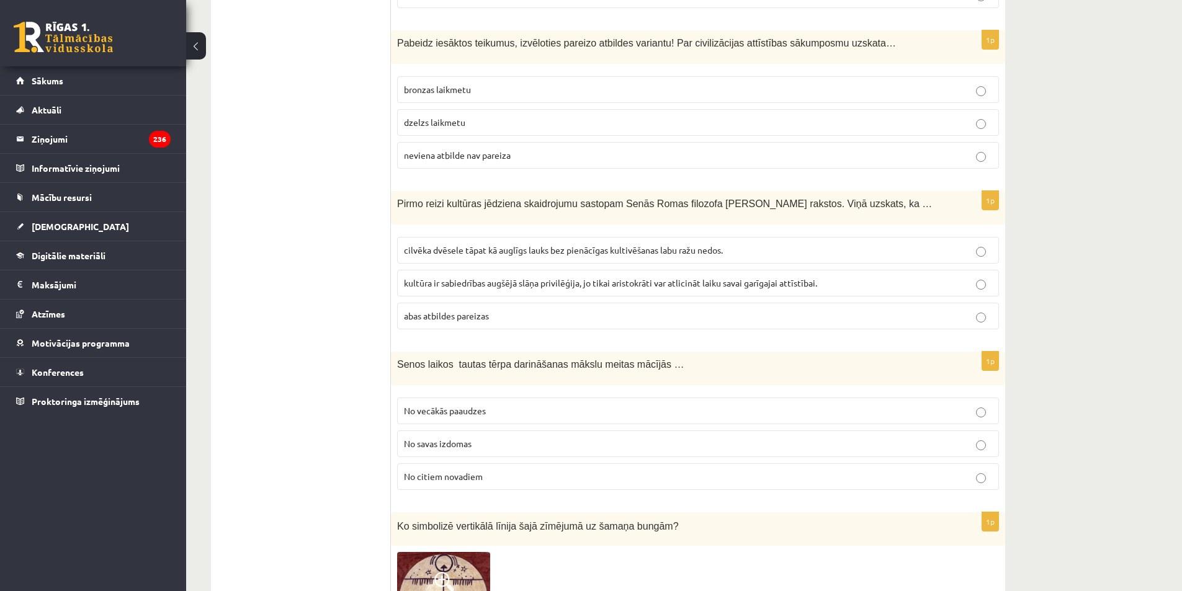
scroll to position [3721, 0]
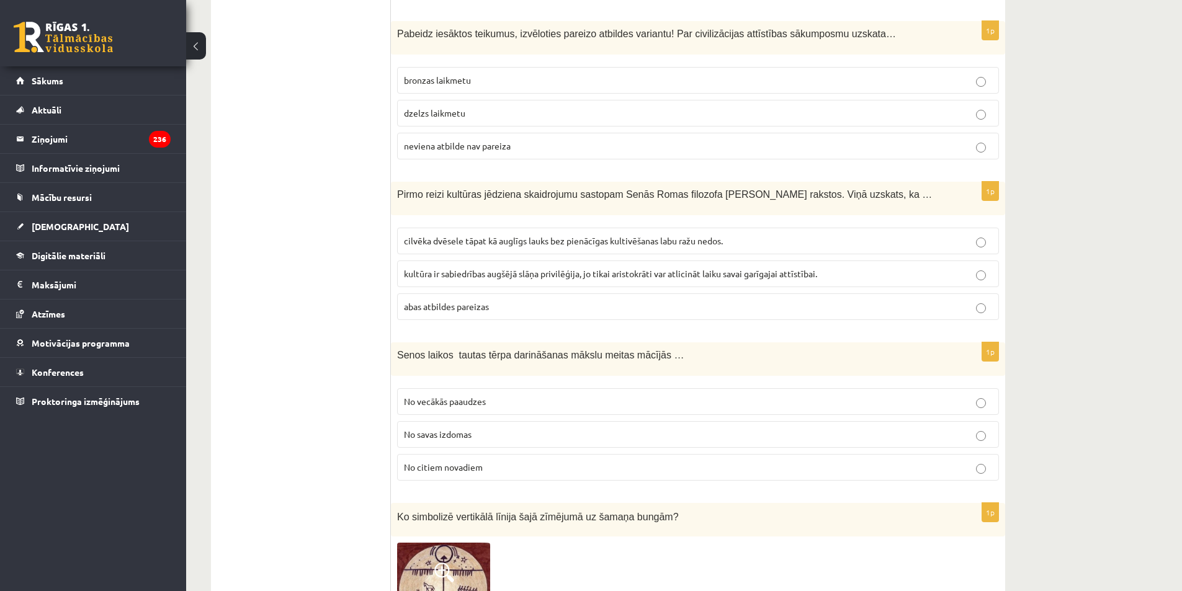
drag, startPoint x: 427, startPoint y: 202, endPoint x: 523, endPoint y: 306, distance: 142.7
click at [426, 235] on span "cilvēka dvēsele tāpat kā auglīgs lauks bez pienācīgas kultivēšanas labu ražu ne…" at bounding box center [563, 240] width 319 height 11
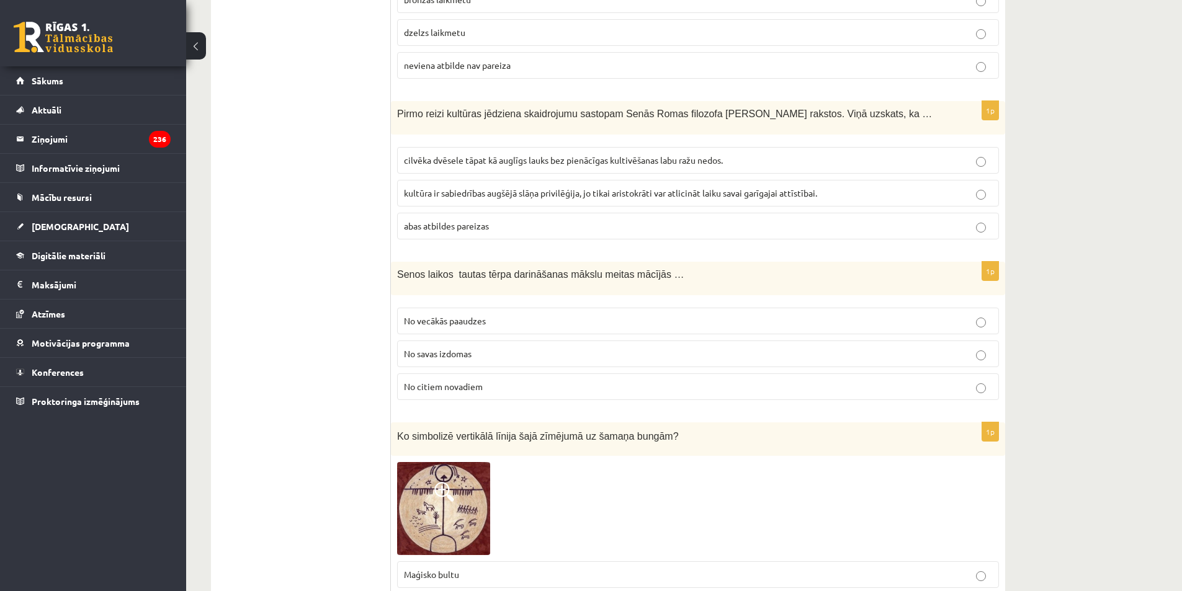
scroll to position [3846, 0]
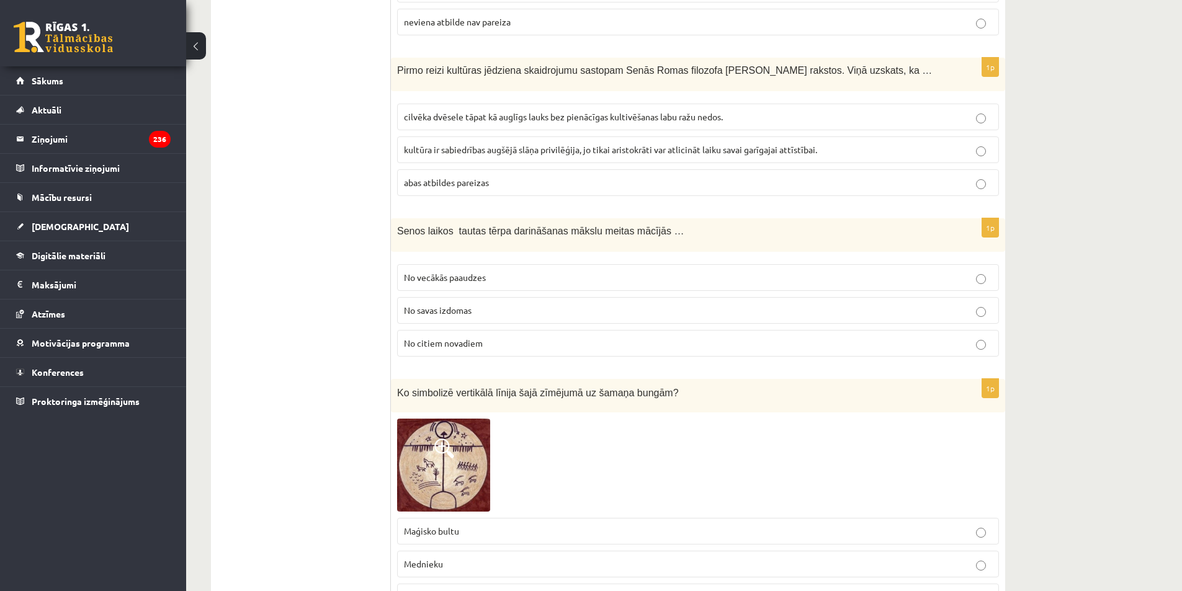
click at [463, 272] on span "No vecākās paaudzes" at bounding box center [445, 277] width 82 height 11
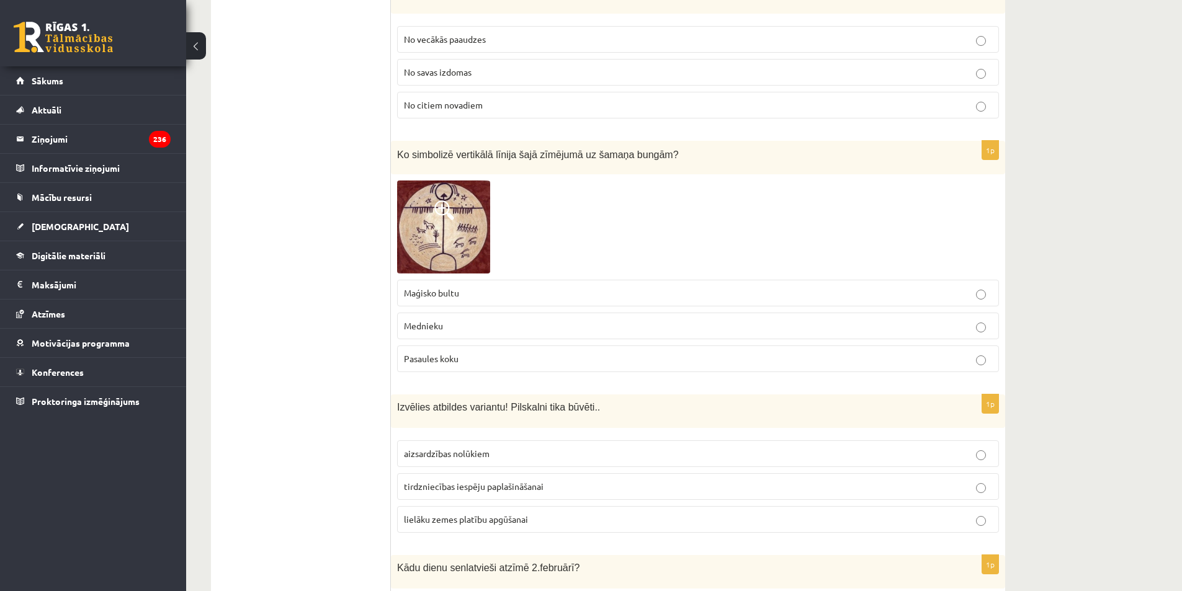
scroll to position [4094, 0]
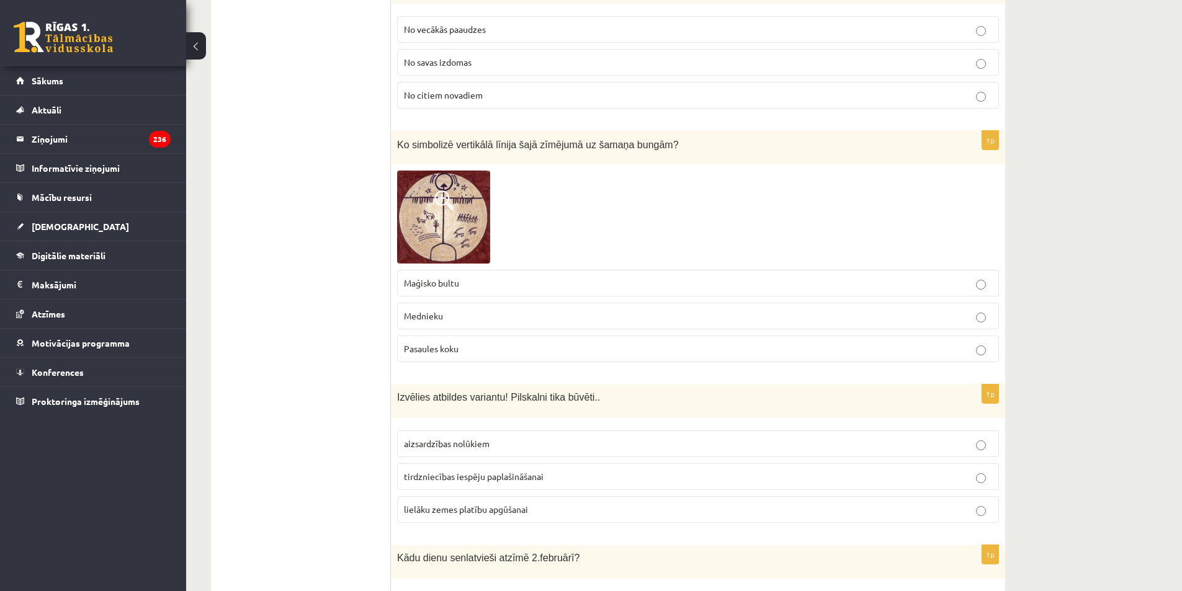
click at [443, 343] on span "Pasaules koku" at bounding box center [431, 348] width 55 height 11
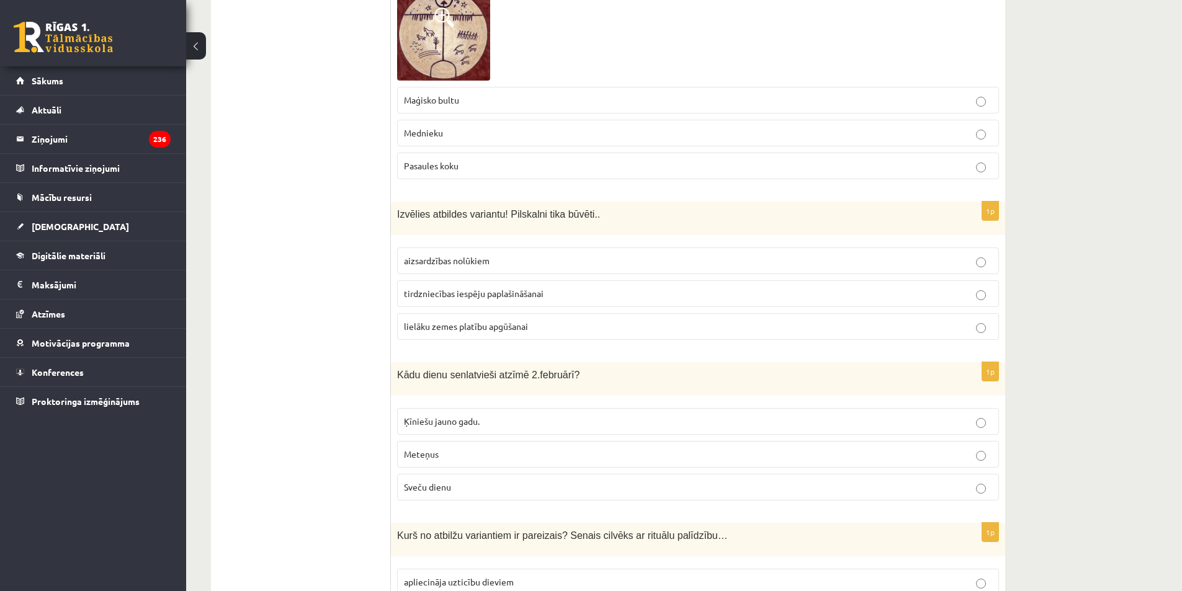
scroll to position [4280, 0]
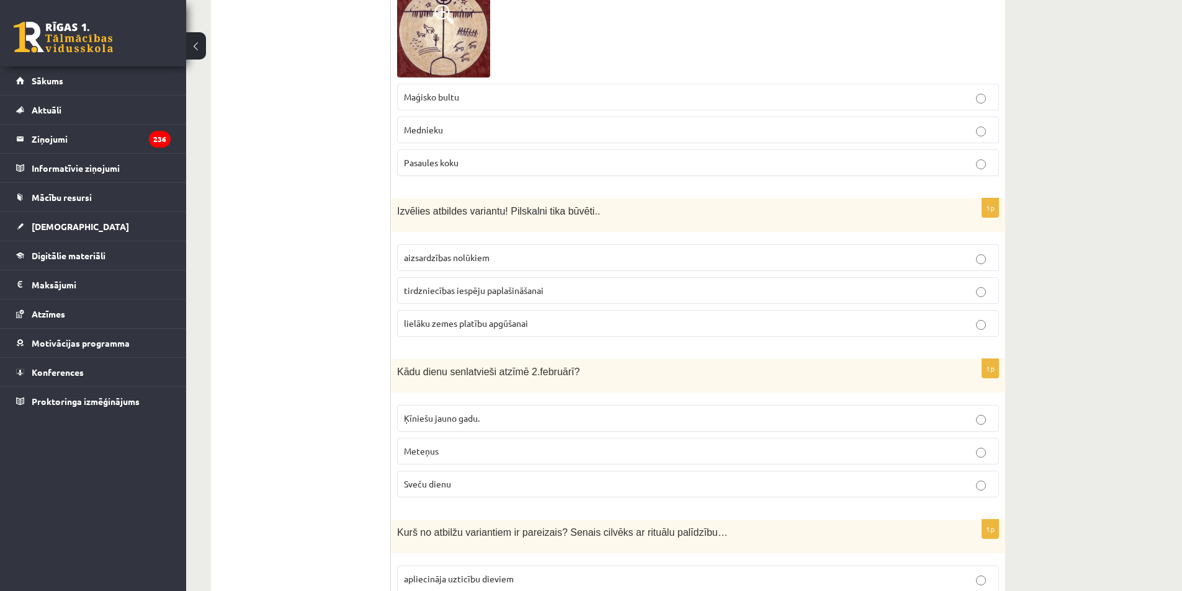
click at [437, 252] on span "aizsardzības nolūkiem" at bounding box center [447, 257] width 86 height 11
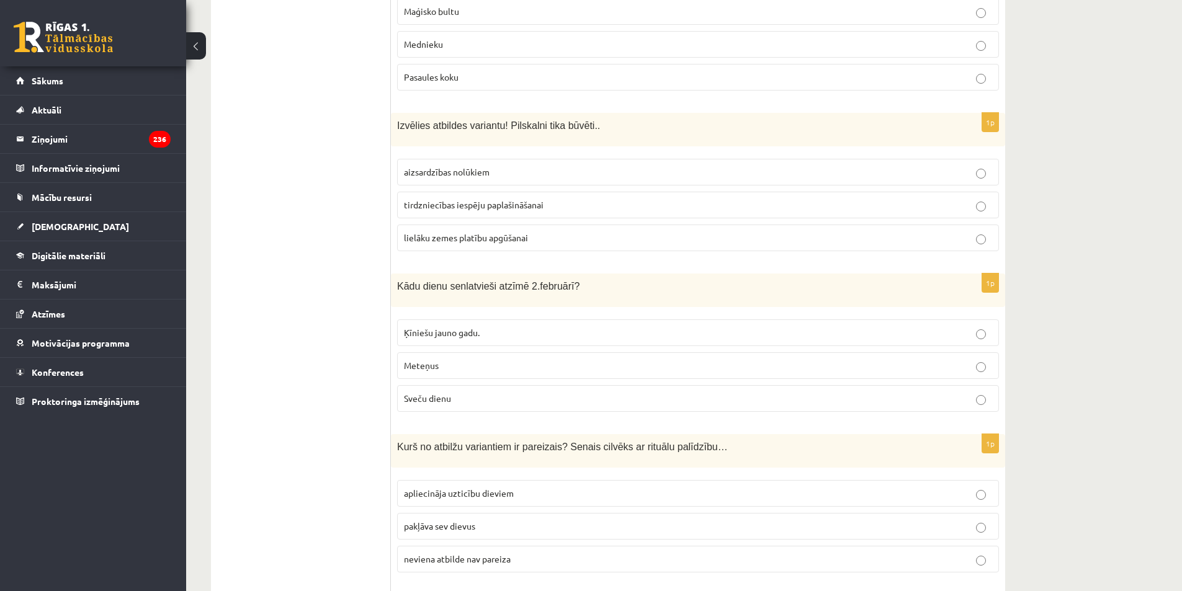
scroll to position [4466, 0]
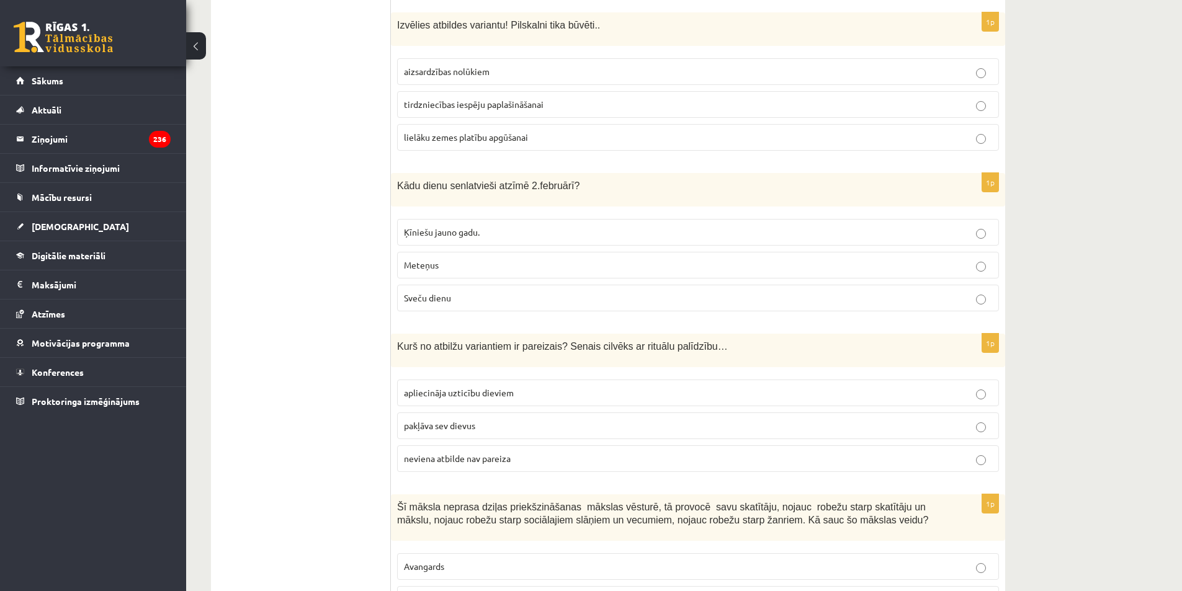
click at [458, 292] on p "Sveču dienu" at bounding box center [698, 298] width 588 height 13
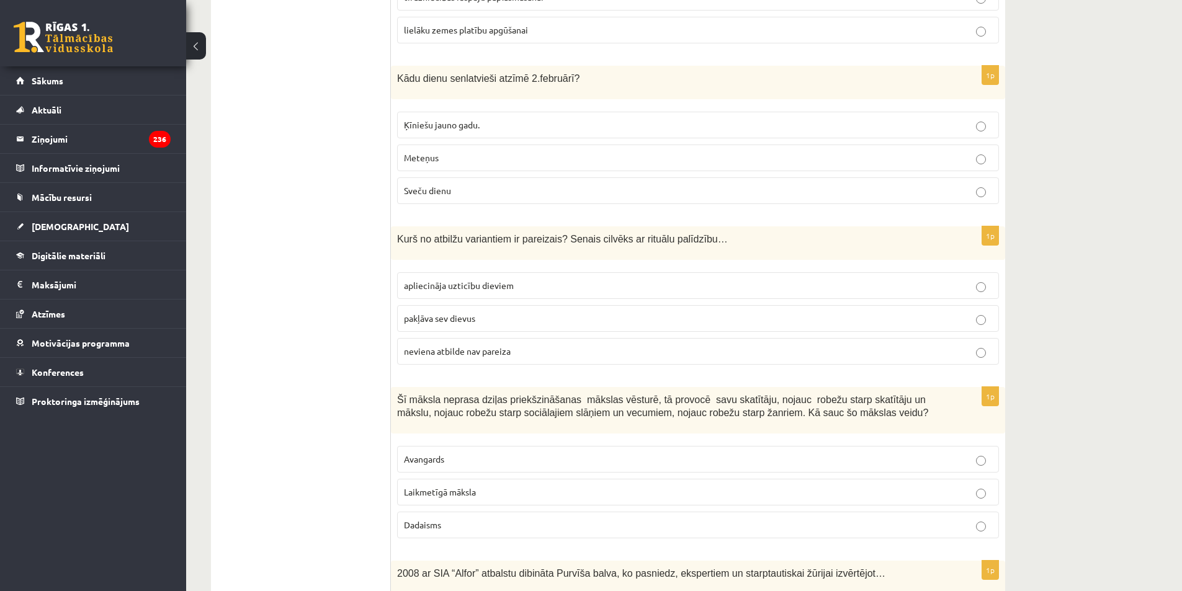
scroll to position [4652, 0]
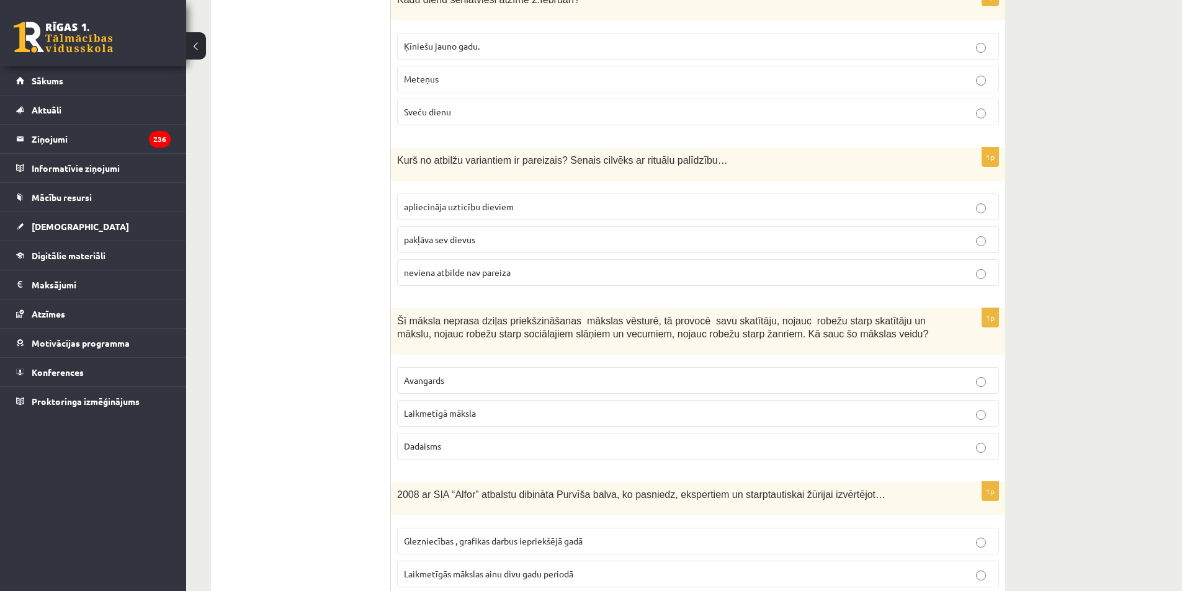
click at [449, 201] on span "apliecināja uzticību dieviem" at bounding box center [459, 206] width 110 height 11
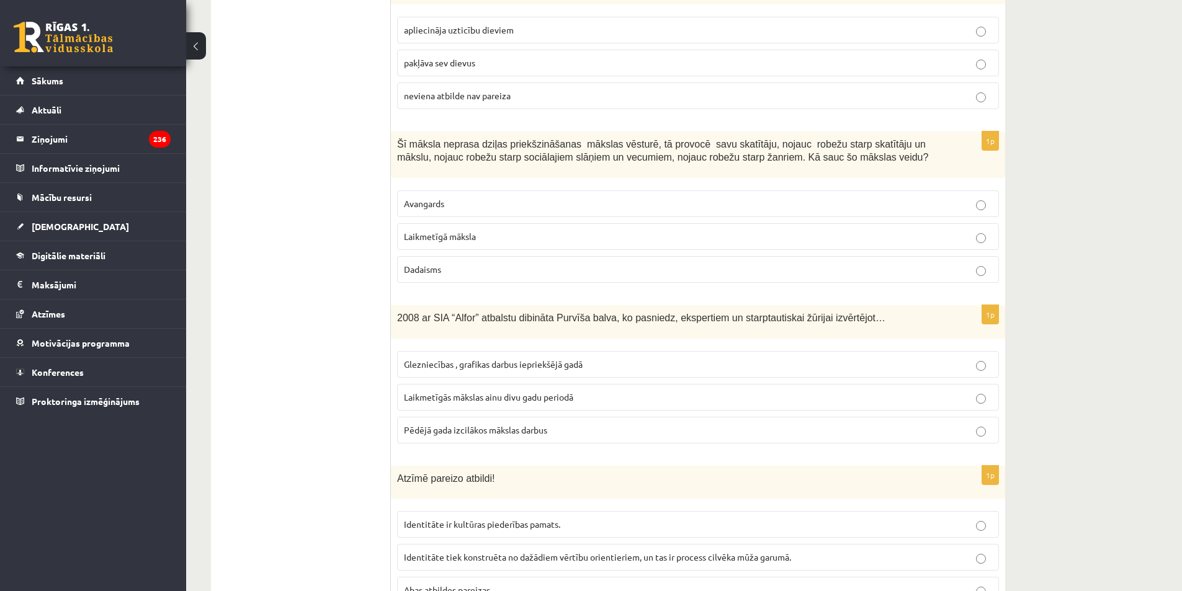
scroll to position [4848, 0]
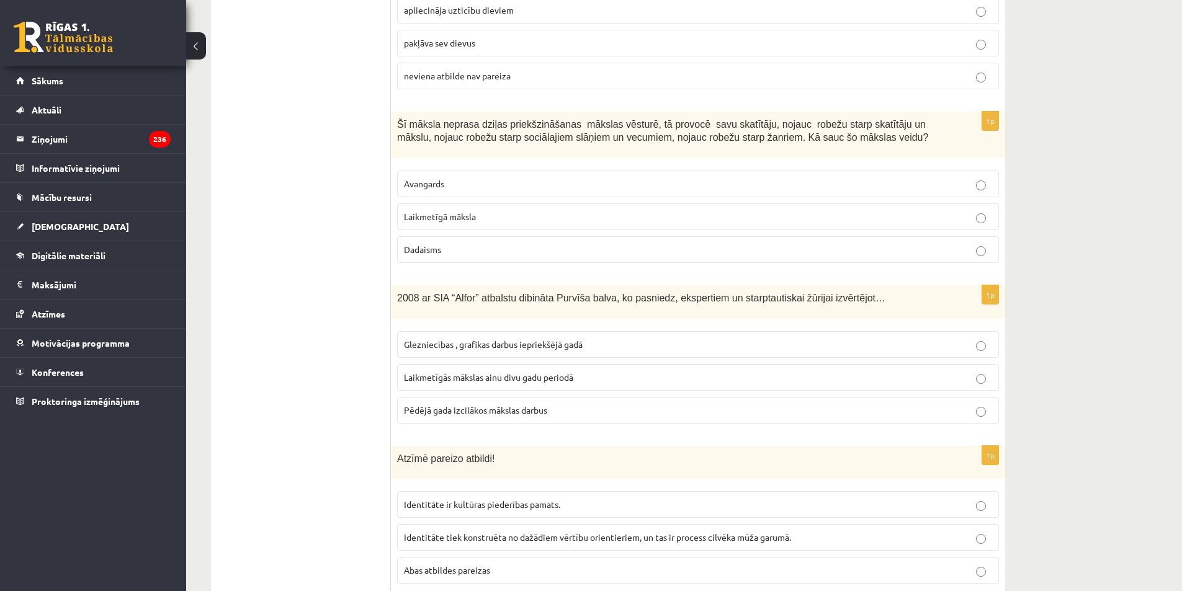
click at [457, 210] on p "Laikmetīgā māksla" at bounding box center [698, 216] width 588 height 13
click at [424, 371] on p "Laikmetīgās mākslas ainu divu gadu periodā" at bounding box center [698, 377] width 588 height 13
click at [447, 564] on span "Abas atbildes pareizas" at bounding box center [447, 569] width 86 height 11
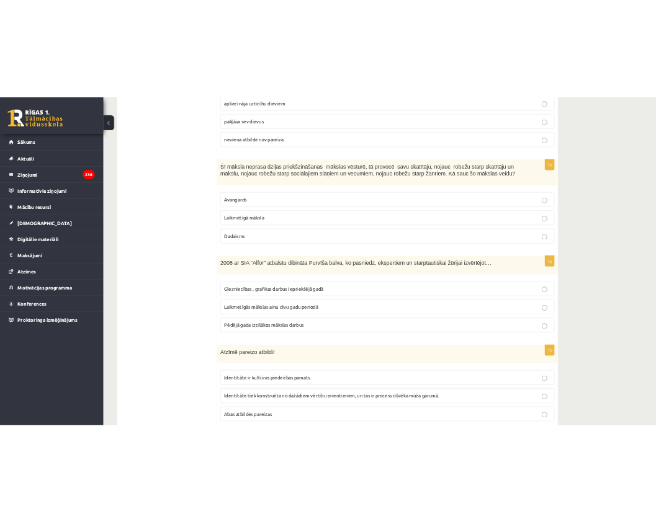
scroll to position [0, 0]
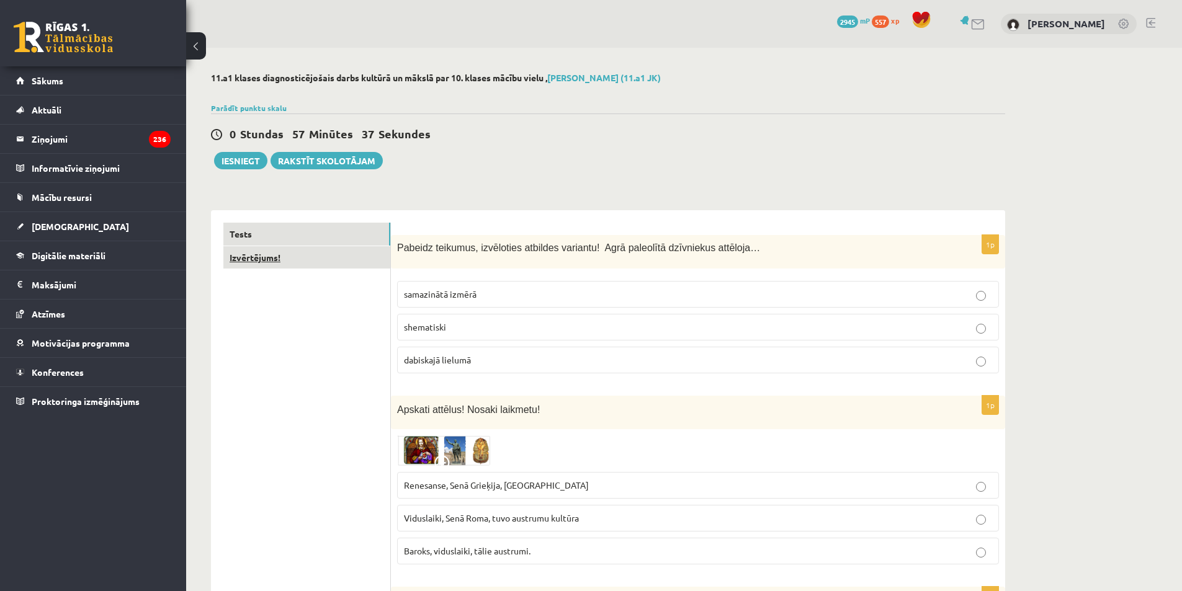
click at [261, 258] on link "Izvērtējums!" at bounding box center [306, 257] width 167 height 23
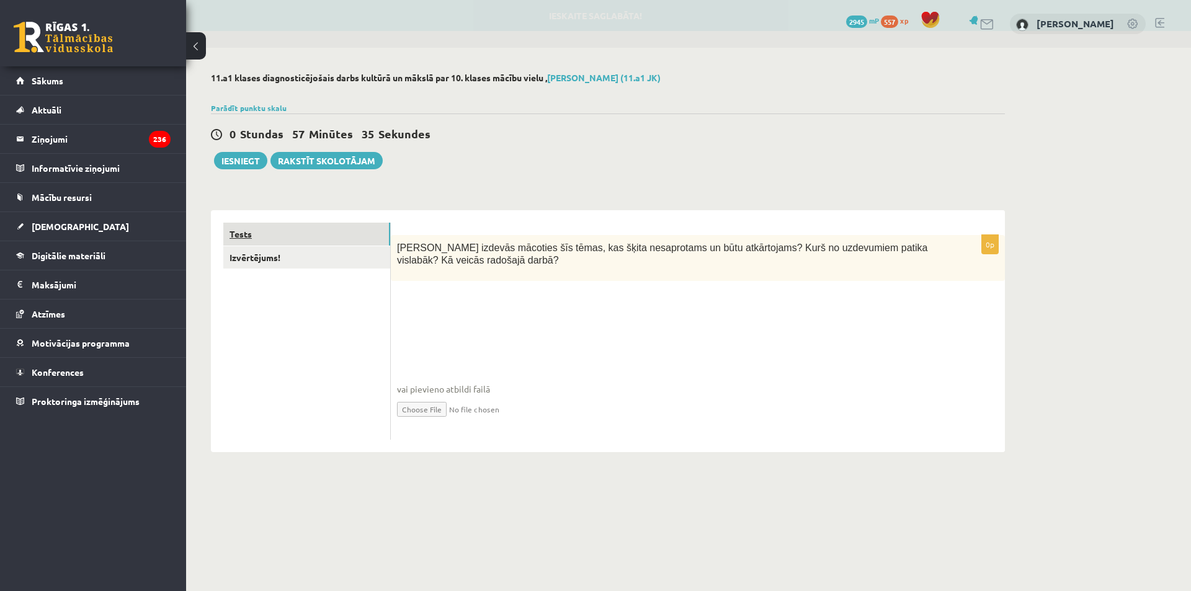
click at [293, 230] on link "Tests" at bounding box center [306, 234] width 167 height 23
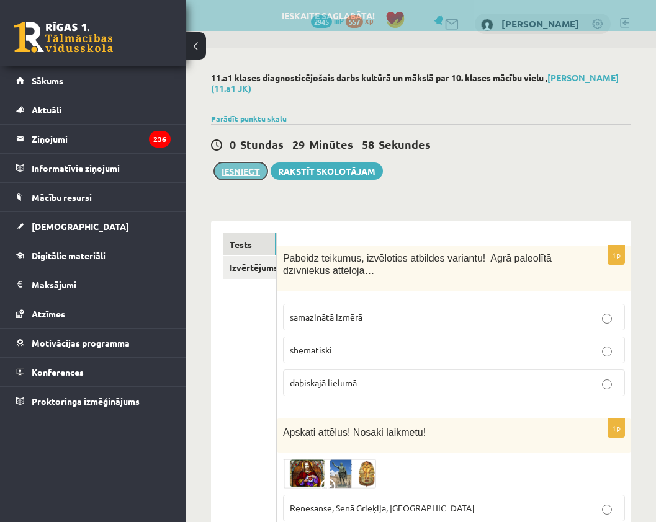
click at [231, 172] on button "Iesniegt" at bounding box center [240, 171] width 53 height 17
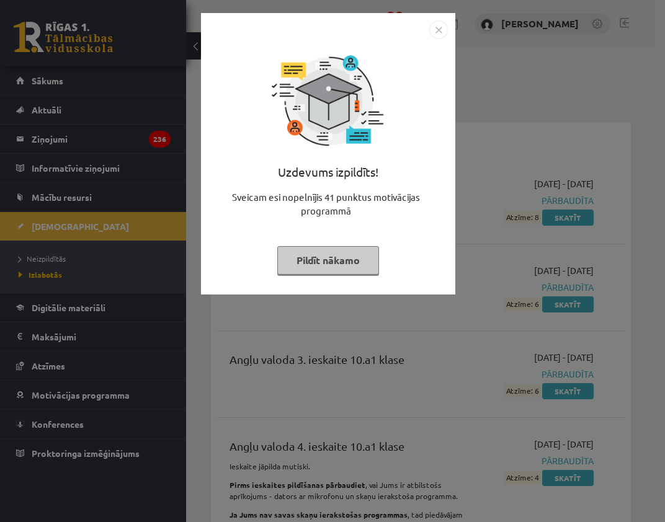
click at [431, 32] on img "Close" at bounding box center [438, 29] width 19 height 19
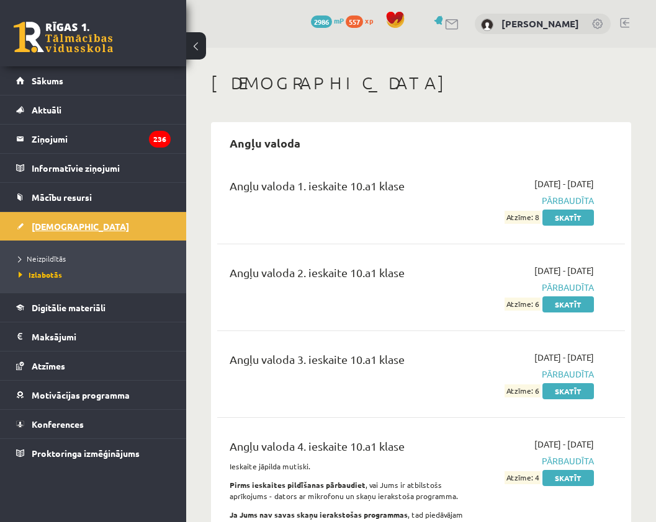
click at [46, 221] on link "[DEMOGRAPHIC_DATA]" at bounding box center [93, 226] width 154 height 29
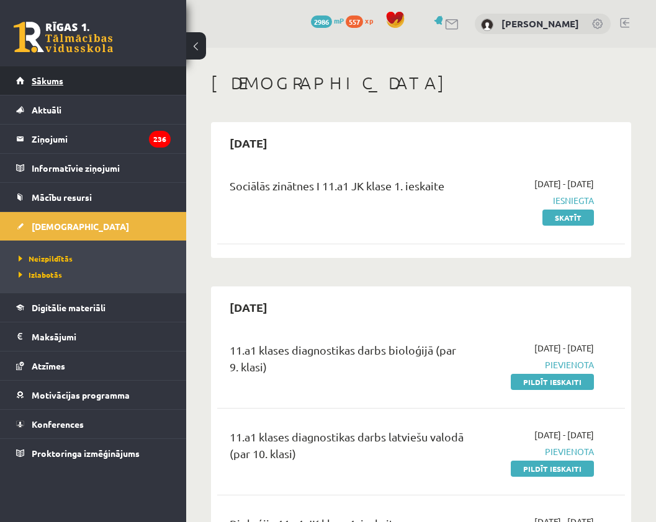
click at [52, 75] on link "Sākums" at bounding box center [93, 80] width 154 height 29
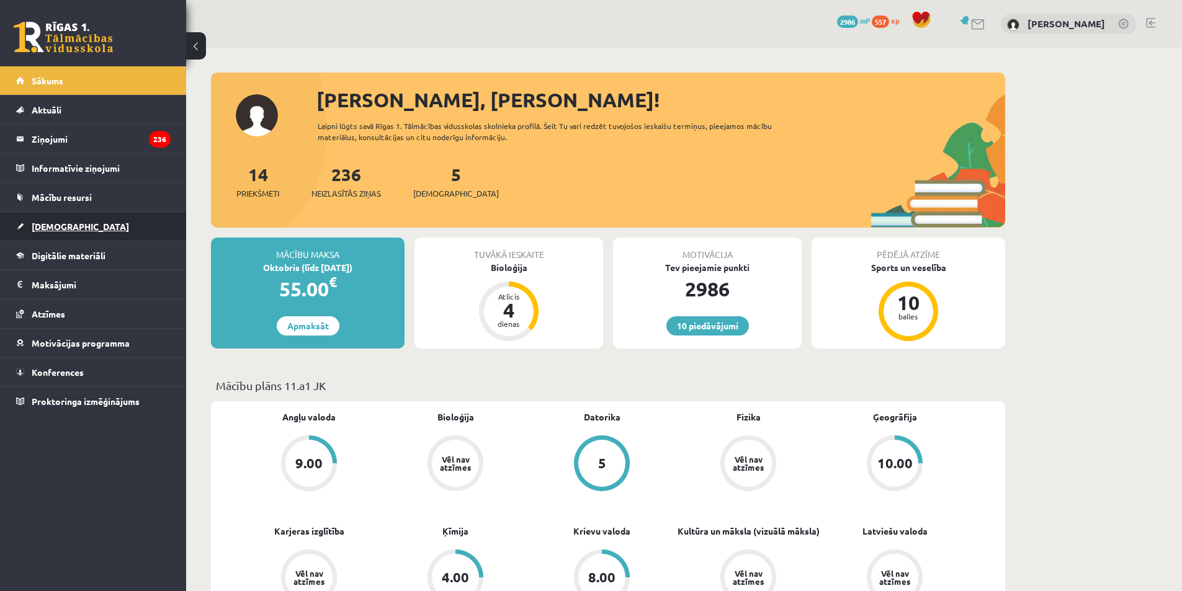
click at [56, 222] on span "[DEMOGRAPHIC_DATA]" at bounding box center [80, 226] width 97 height 11
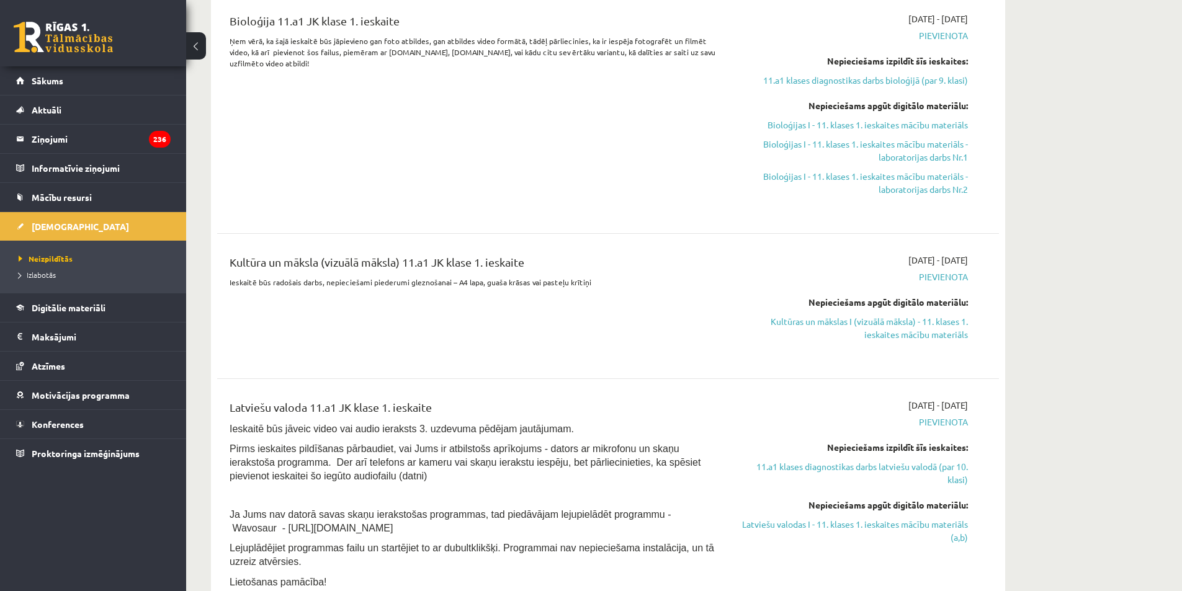
scroll to position [558, 0]
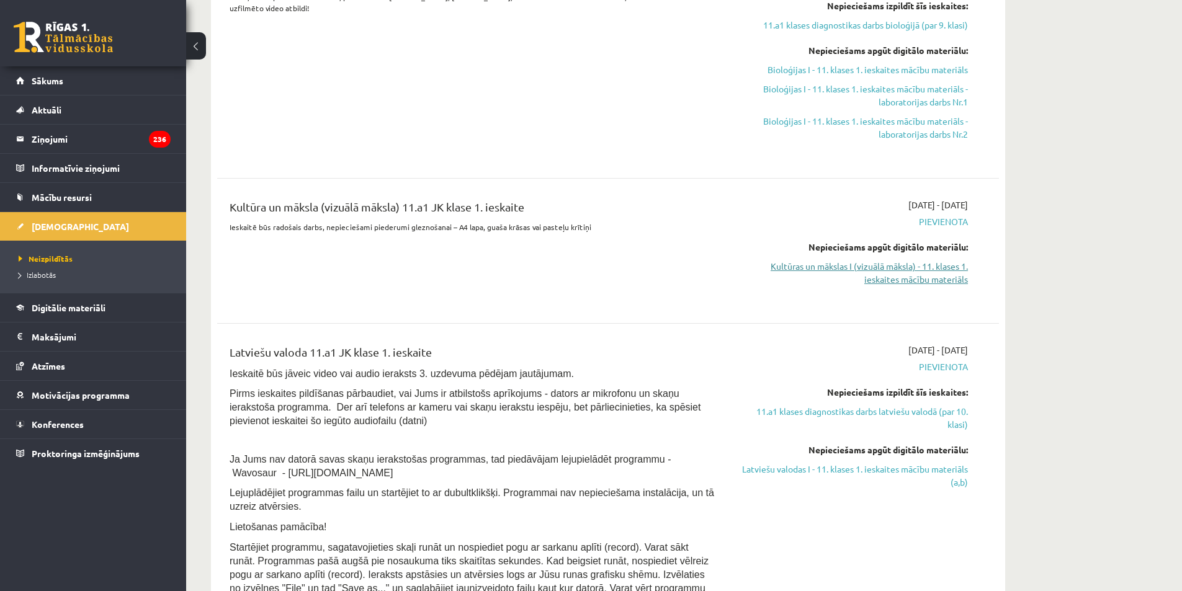
click at [868, 270] on link "Kultūras un mākslas I (vizuālā māksla) - 11. klases 1. ieskaites mācību materiā…" at bounding box center [851, 273] width 234 height 26
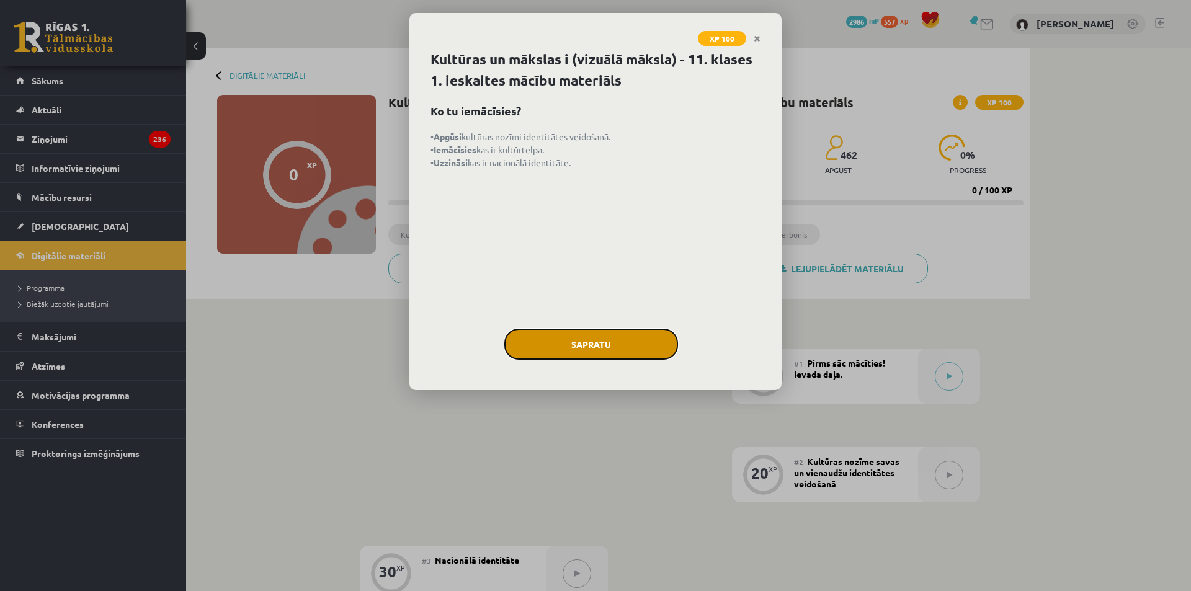
click at [593, 343] on button "Sapratu" at bounding box center [591, 344] width 174 height 31
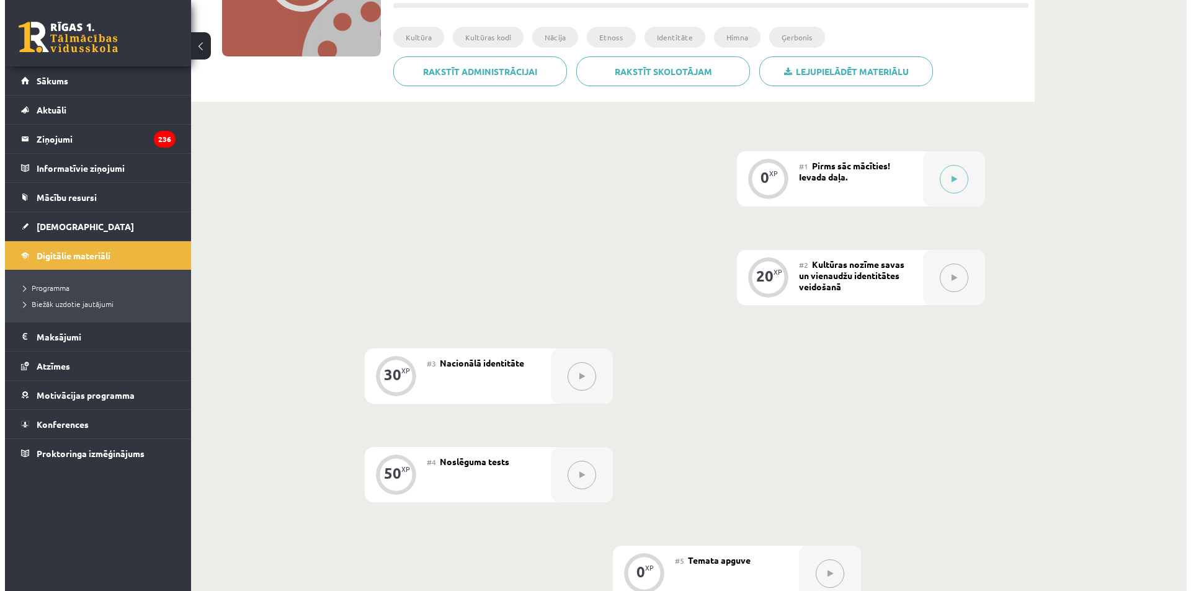
scroll to position [176, 0]
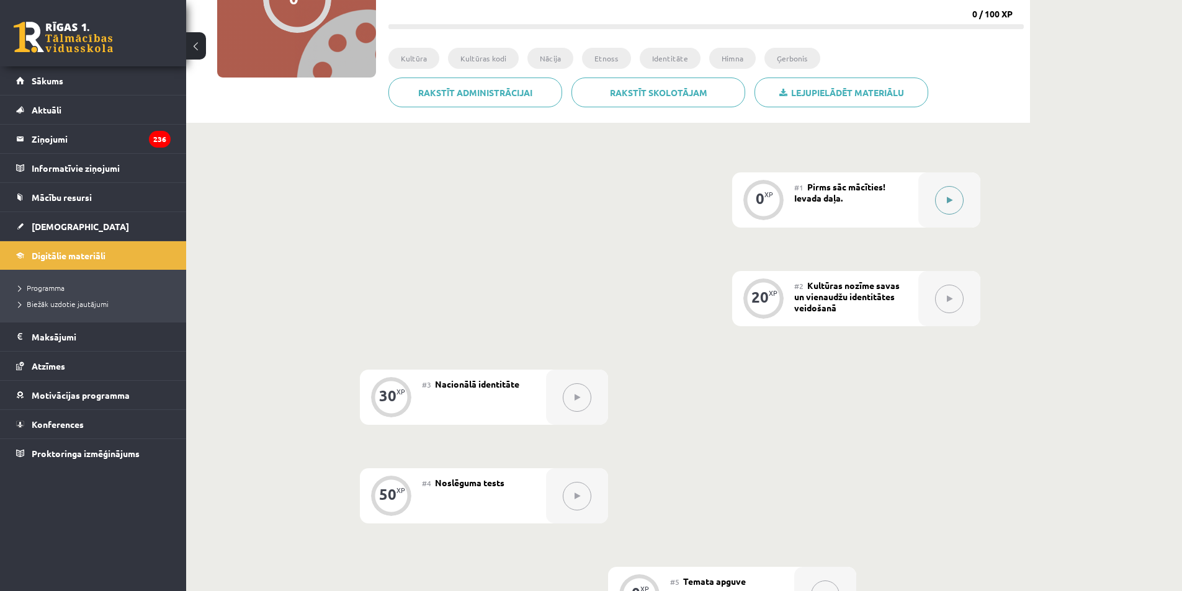
click at [946, 195] on button at bounding box center [949, 200] width 29 height 29
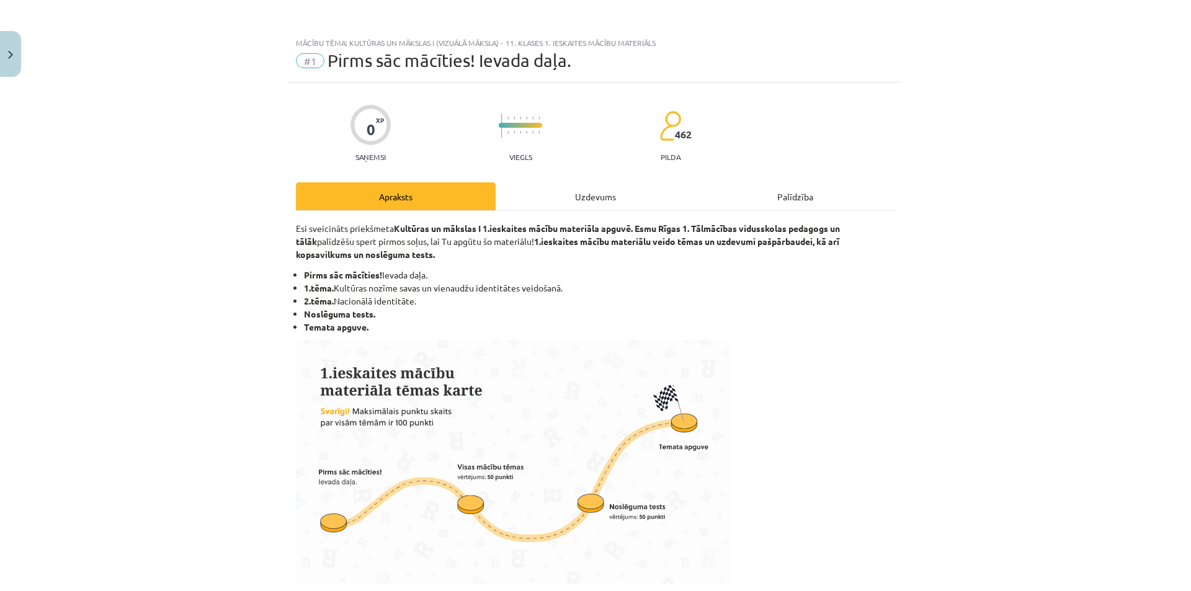
click at [618, 200] on div "Uzdevums" at bounding box center [596, 196] width 200 height 28
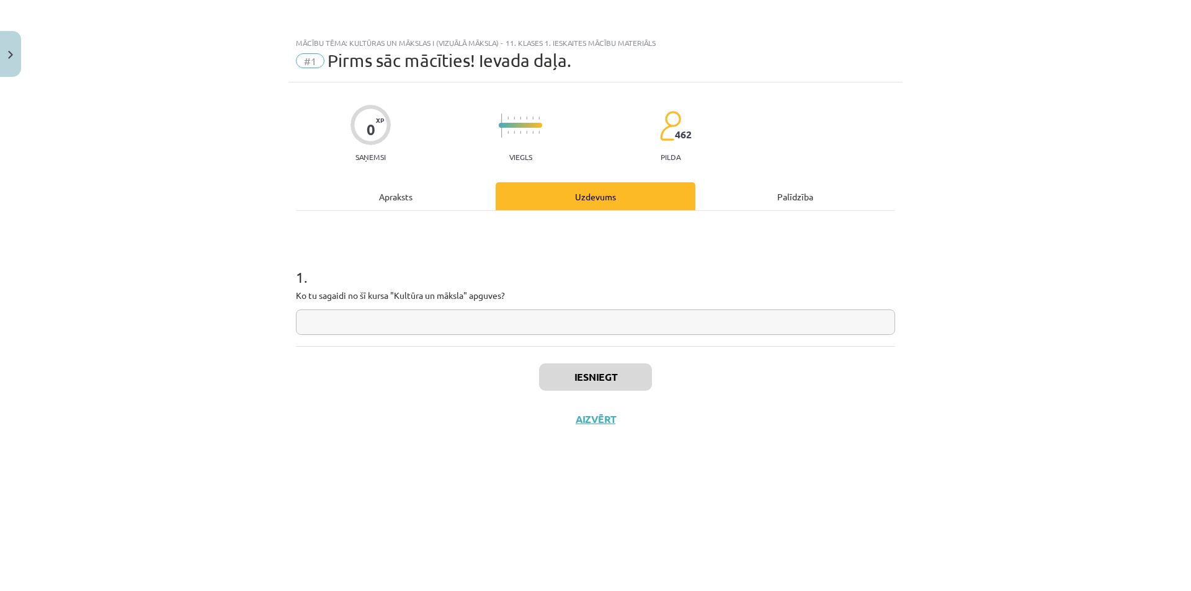
click at [404, 324] on input "text" at bounding box center [595, 322] width 599 height 25
type input "*"
click at [600, 379] on button "Iesniegt" at bounding box center [595, 376] width 113 height 27
click at [584, 429] on button "Nākamā nodarbība" at bounding box center [596, 427] width 122 height 29
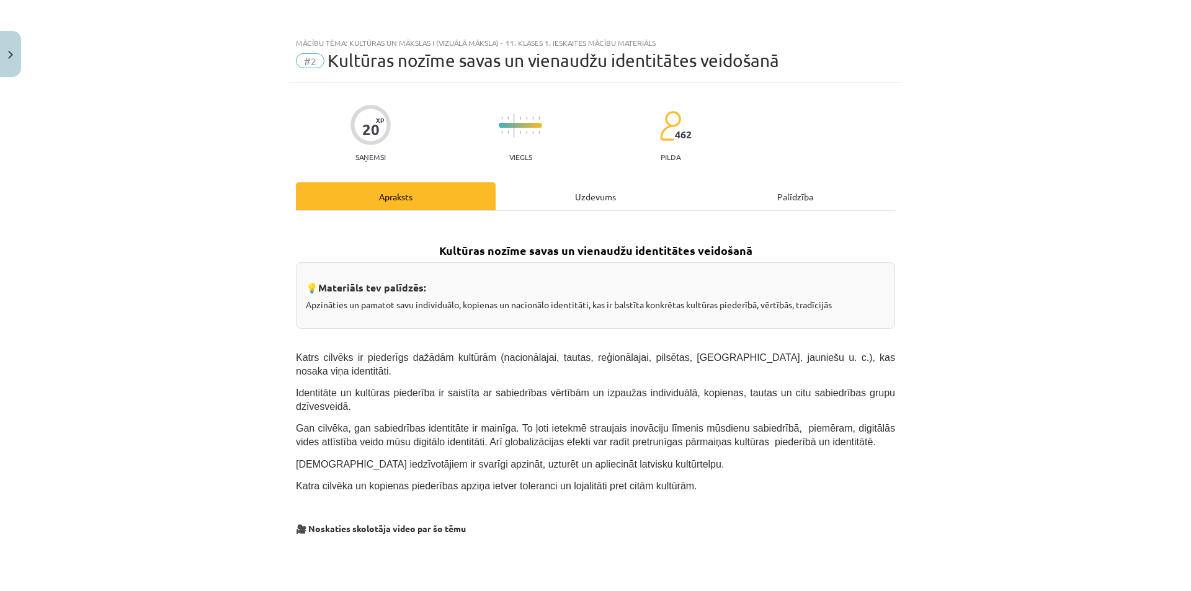
click at [559, 208] on div "Uzdevums" at bounding box center [596, 196] width 200 height 28
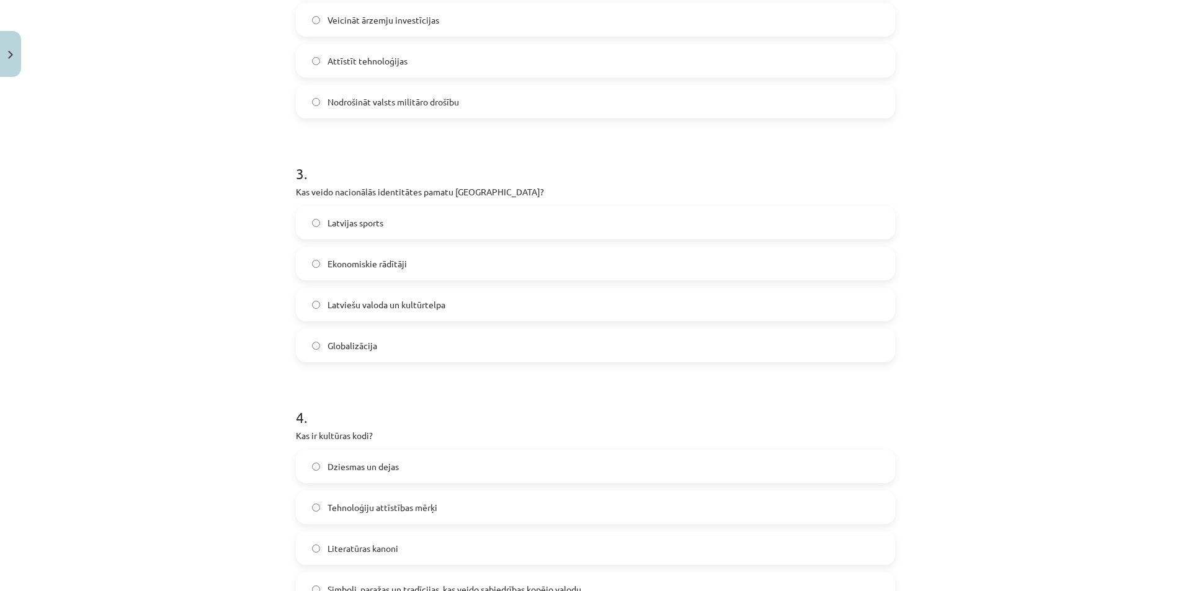
scroll to position [750, 0]
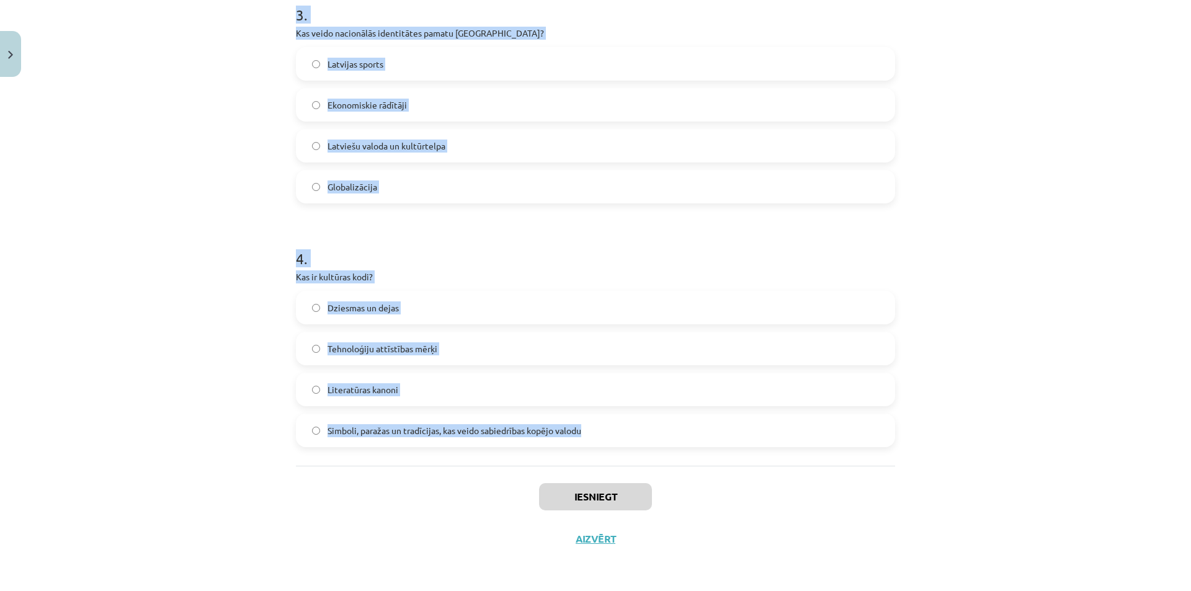
drag, startPoint x: 285, startPoint y: 237, endPoint x: 618, endPoint y: 441, distance: 390.1
copy form "1 . Kas raksturo latviešu valodas lomu Latvijā? Tā ir Latvijas sabiedrību vieno…"
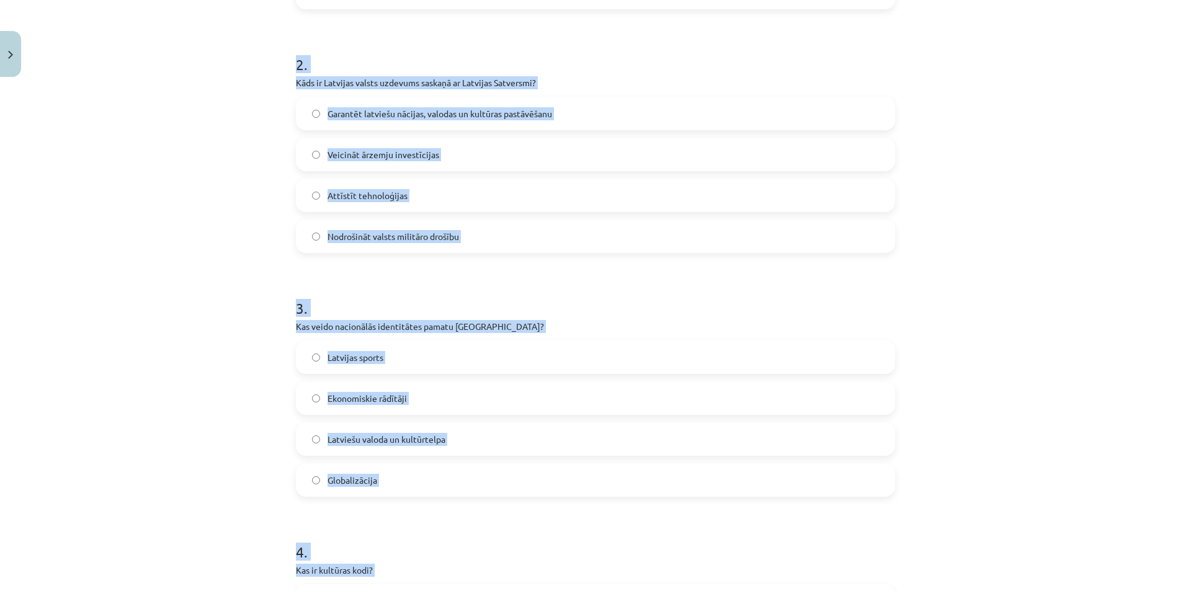
scroll to position [192, 0]
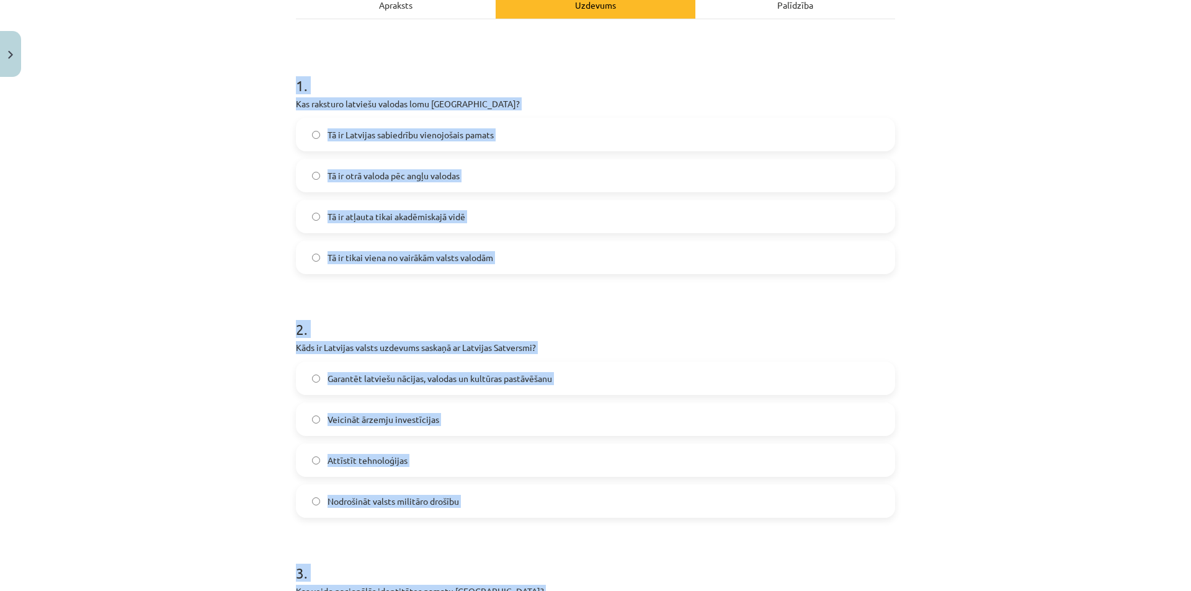
click at [197, 285] on div "Mācību tēma: Kultūras un mākslas i (vizuālā māksla) - 11. klases 1. ieskaites m…" at bounding box center [595, 295] width 1191 height 591
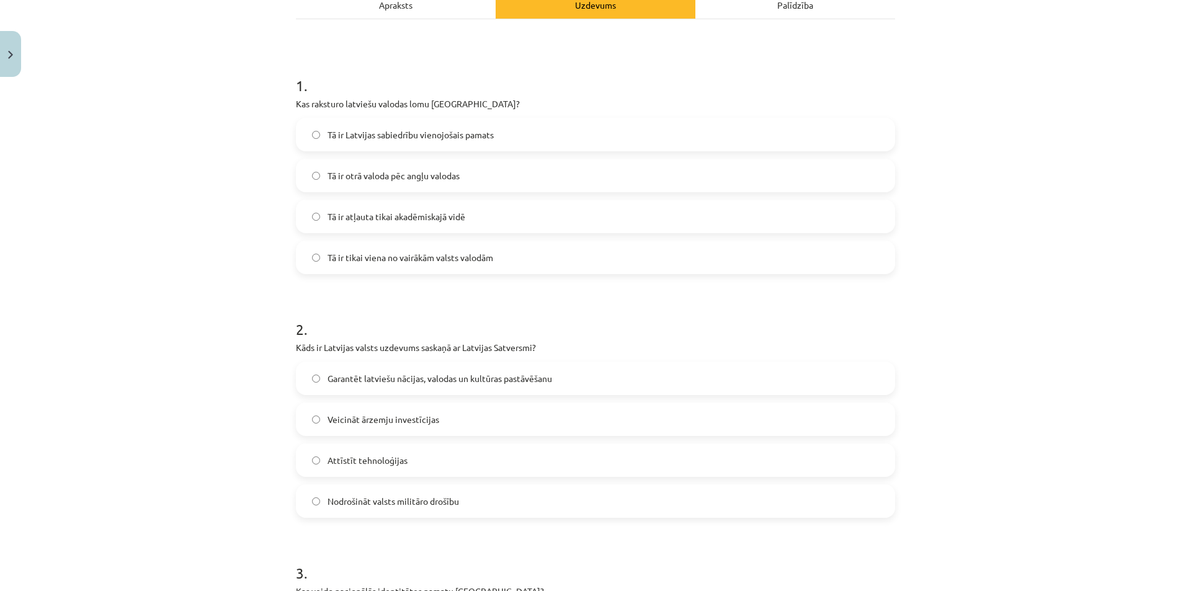
click at [386, 134] on span "Tā ir Latvijas sabiedrību vienojošais pamats" at bounding box center [410, 134] width 166 height 13
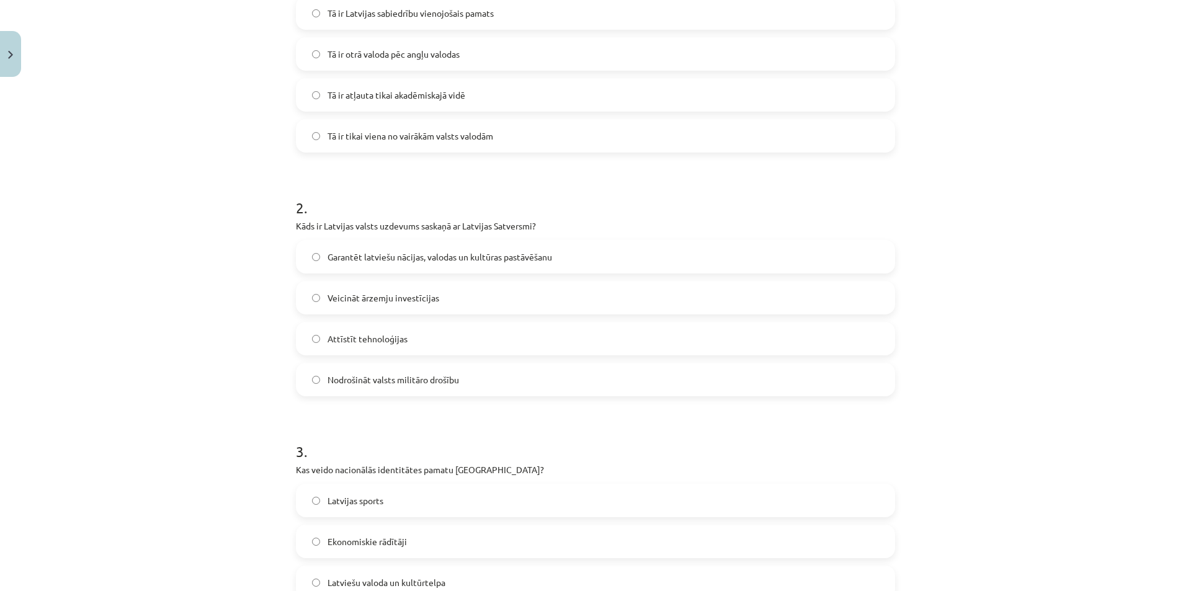
scroll to position [316, 0]
click at [368, 256] on span "Garantēt latviešu nācijas, valodas un kultūras pastāvēšanu" at bounding box center [439, 254] width 225 height 13
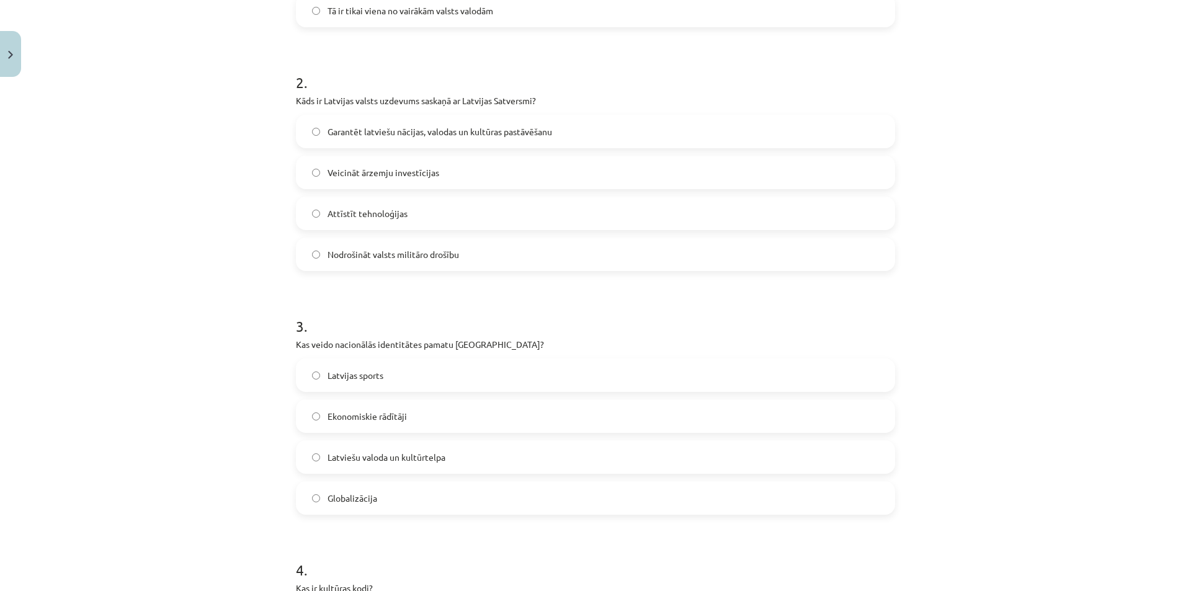
scroll to position [440, 0]
click at [353, 464] on label "Latviešu valoda un kultūrtelpa" at bounding box center [595, 455] width 597 height 31
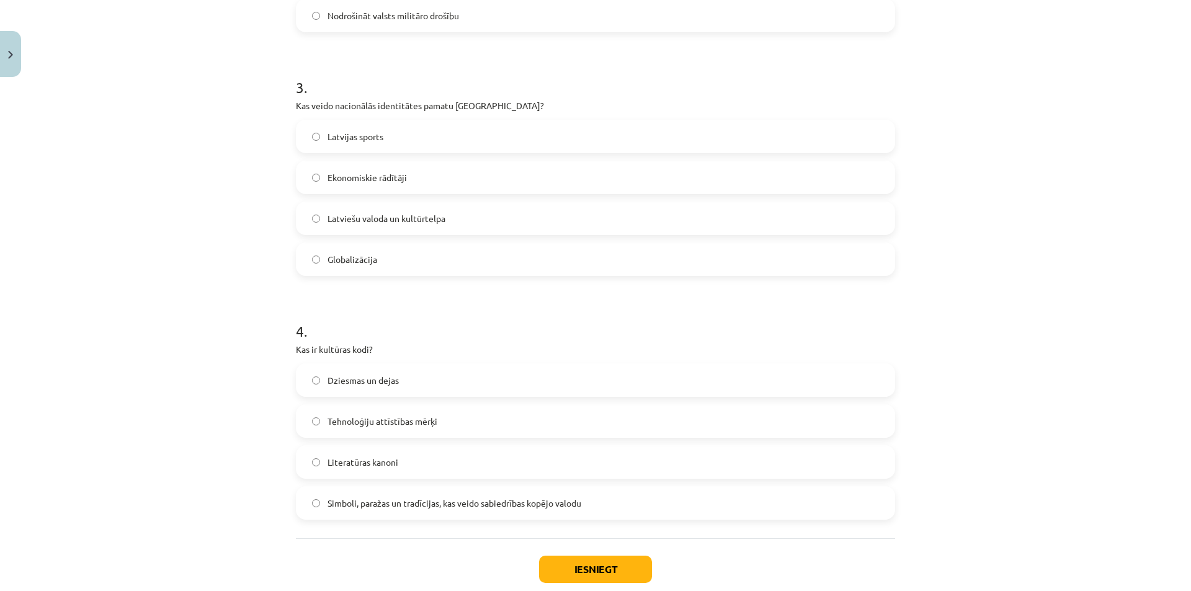
scroll to position [750, 0]
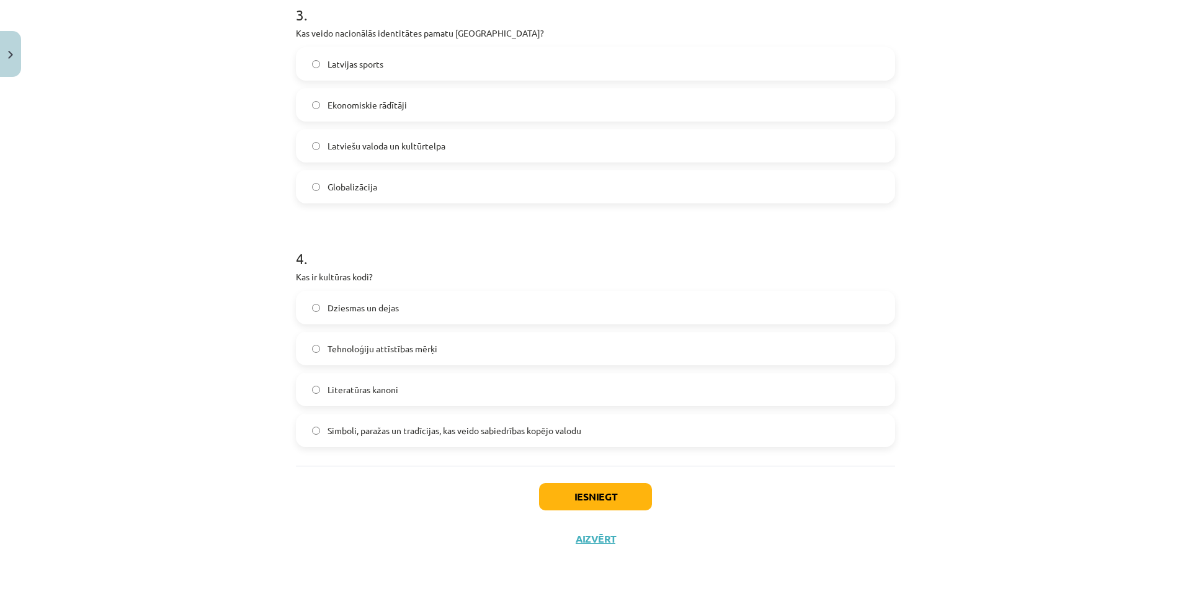
click at [349, 434] on span "Simboli, paražas un tradīcijas, kas veido sabiedrības kopējo valodu" at bounding box center [454, 430] width 254 height 13
click at [555, 500] on button "Iesniegt" at bounding box center [595, 496] width 113 height 27
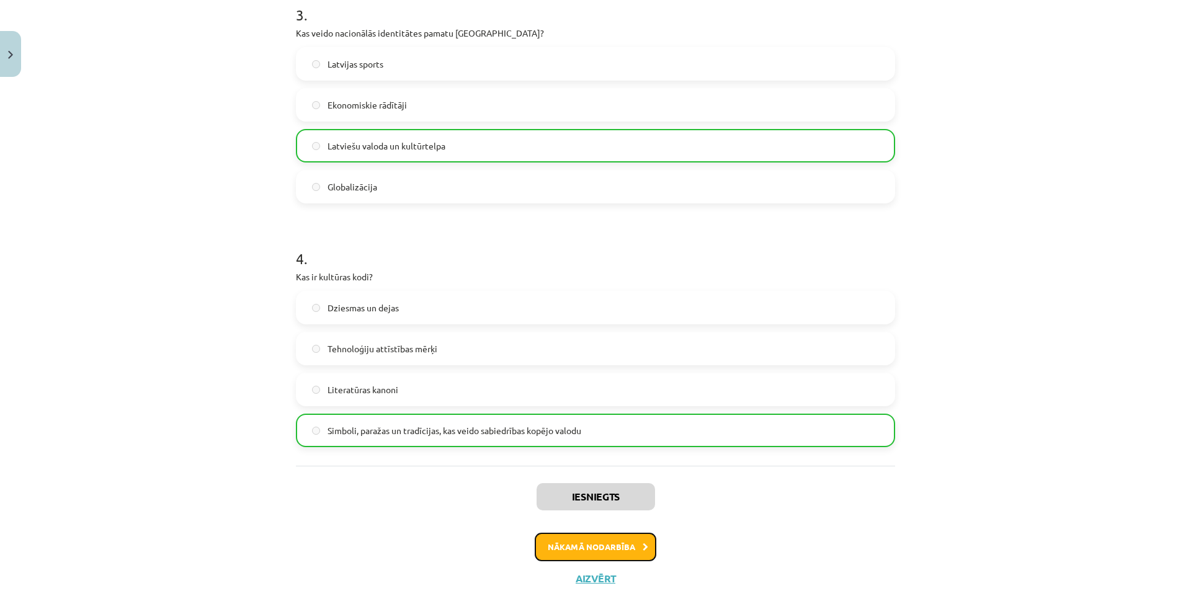
click at [572, 543] on button "Nākamā nodarbība" at bounding box center [596, 547] width 122 height 29
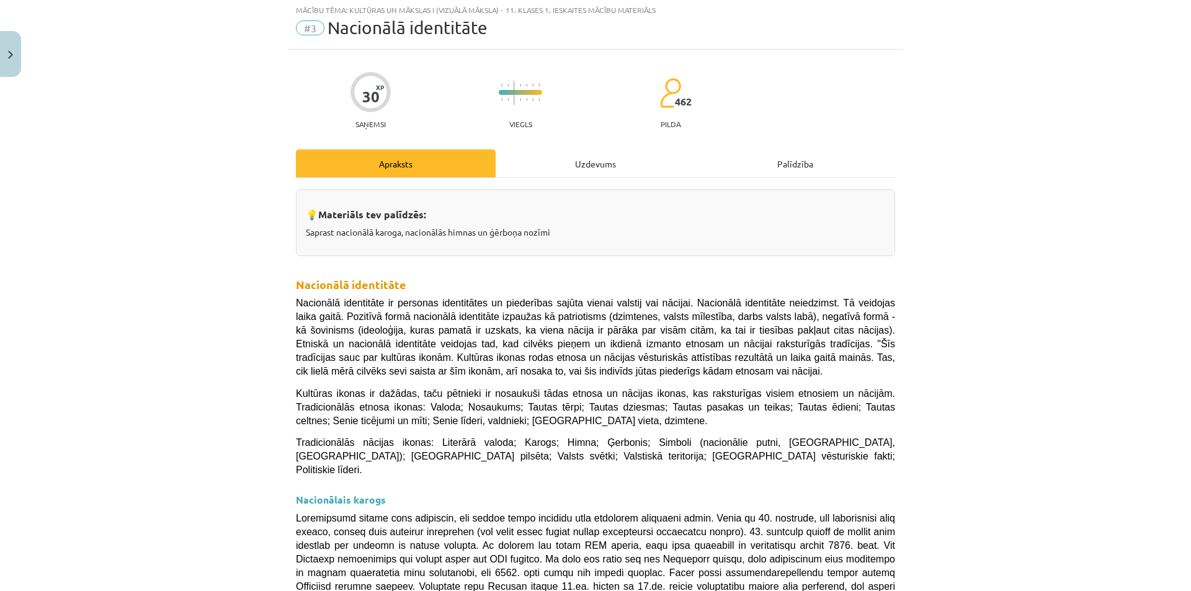
scroll to position [31, 0]
click at [574, 160] on div "Uzdevums" at bounding box center [596, 165] width 200 height 28
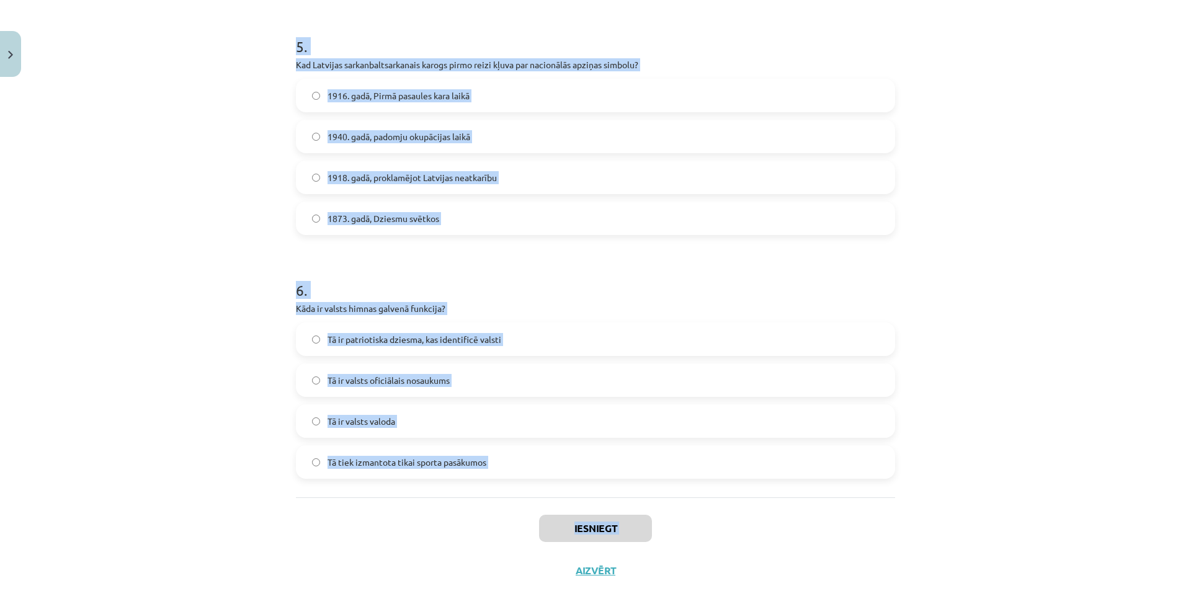
scroll to position [1237, 0]
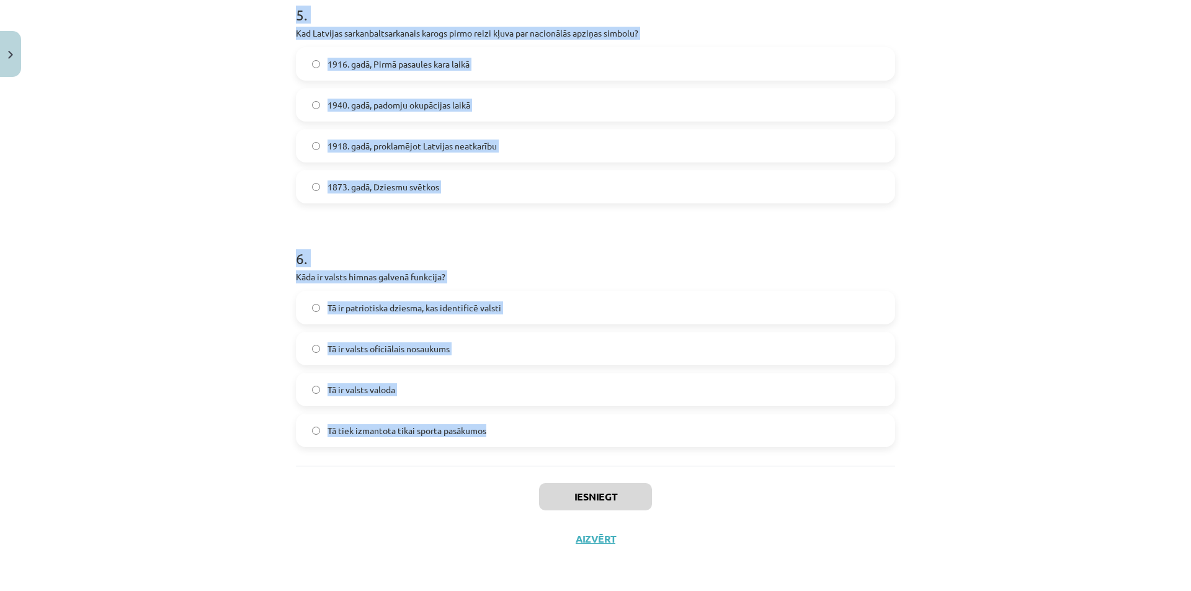
drag, startPoint x: 304, startPoint y: 248, endPoint x: 555, endPoint y: 432, distance: 311.5
copy form "1 . Kura bija pirmā Eiropas valsts himna? Francijas "Marseljēza" Spānijas "Marc…"
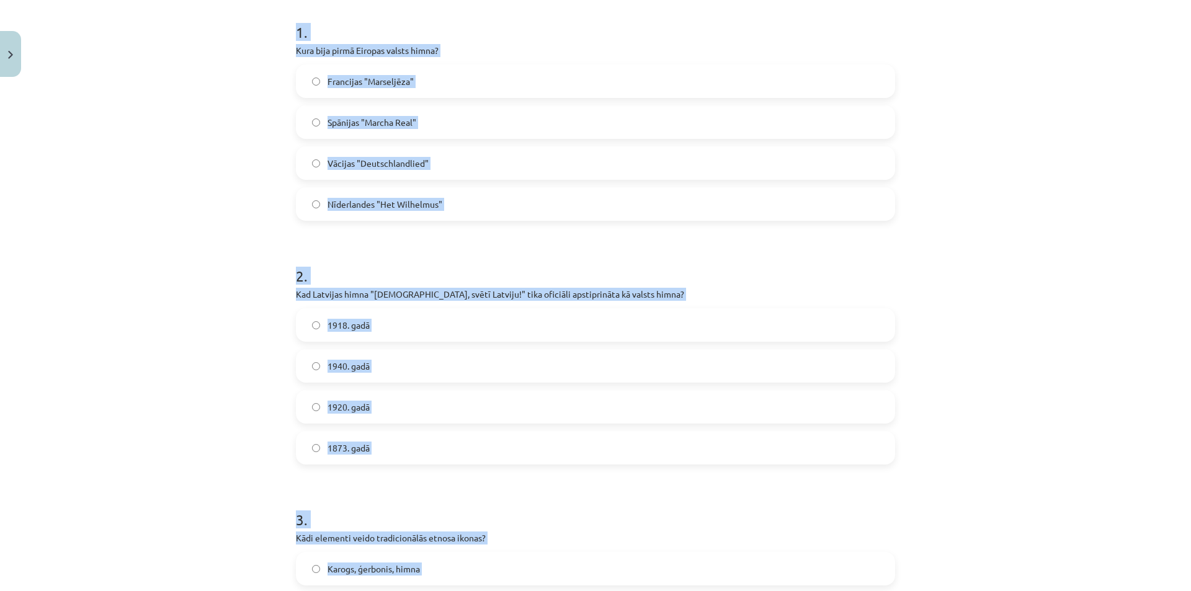
click at [226, 270] on div "Mācību tēma: Kultūras un mākslas i (vizuālā māksla) - 11. klases 1. ieskaites m…" at bounding box center [595, 295] width 1191 height 591
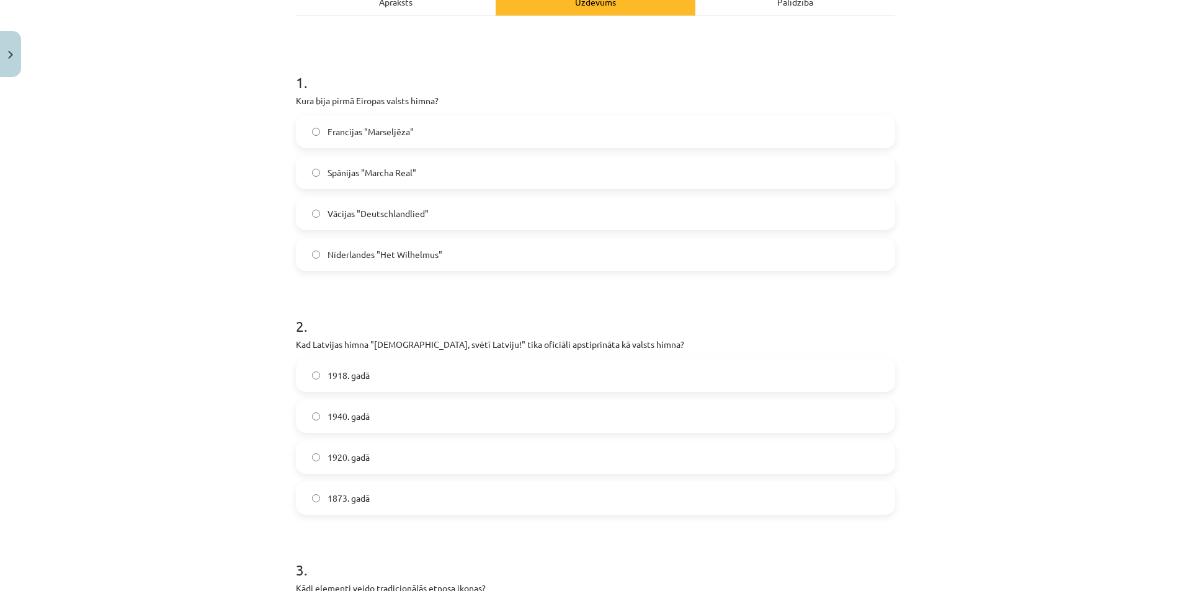
scroll to position [183, 0]
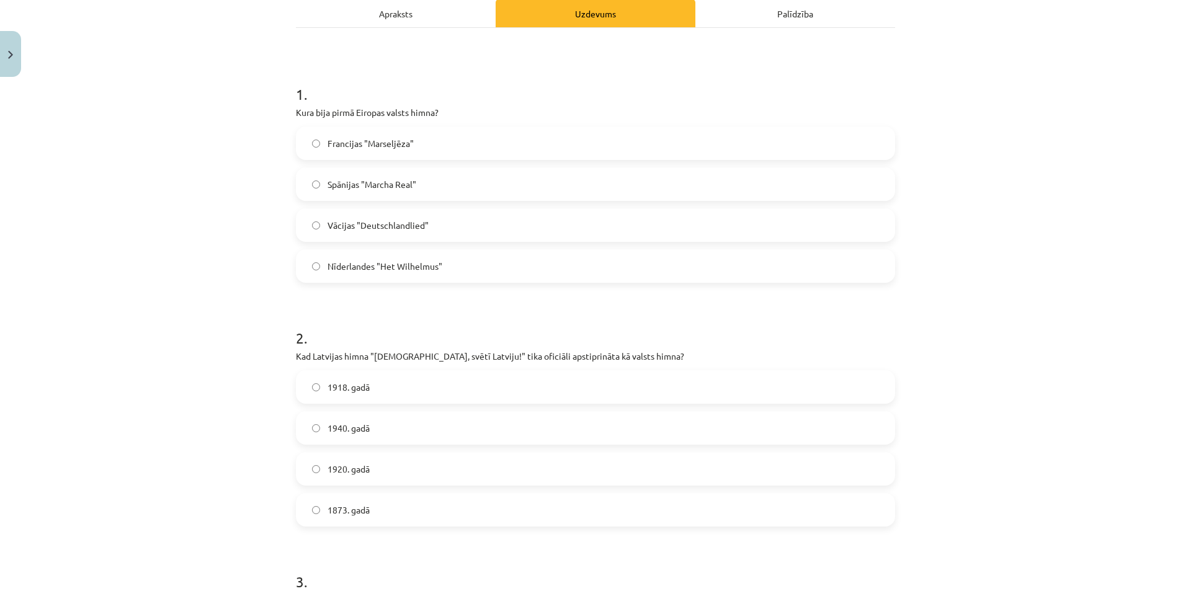
click at [373, 263] on span "Nīderlandes "Het Wilhelmus"" at bounding box center [384, 266] width 115 height 13
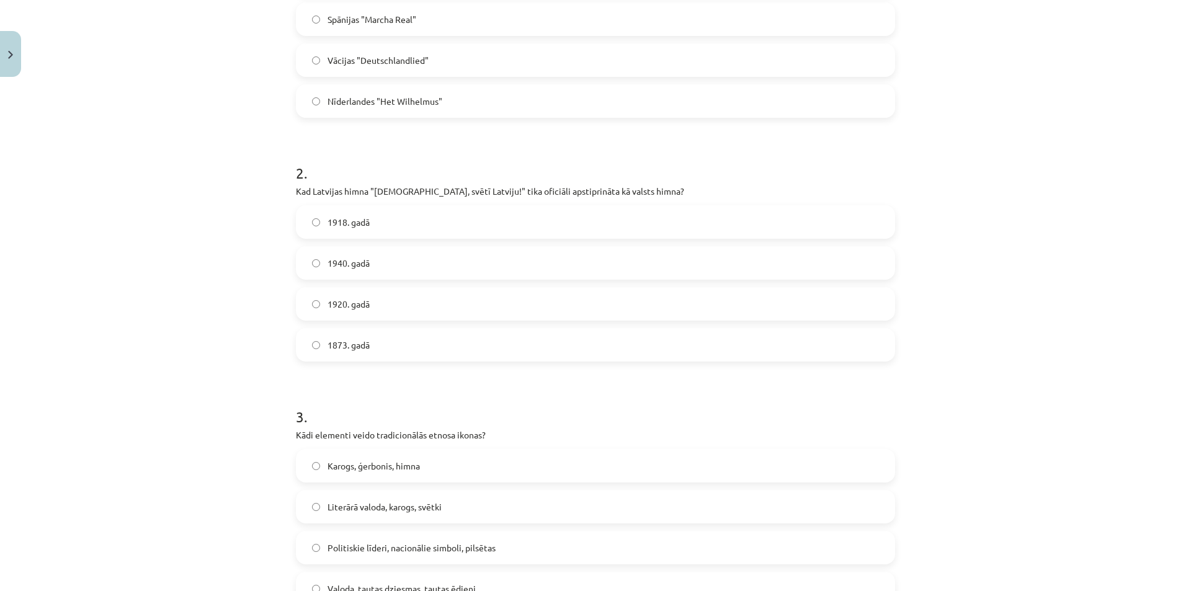
scroll to position [369, 0]
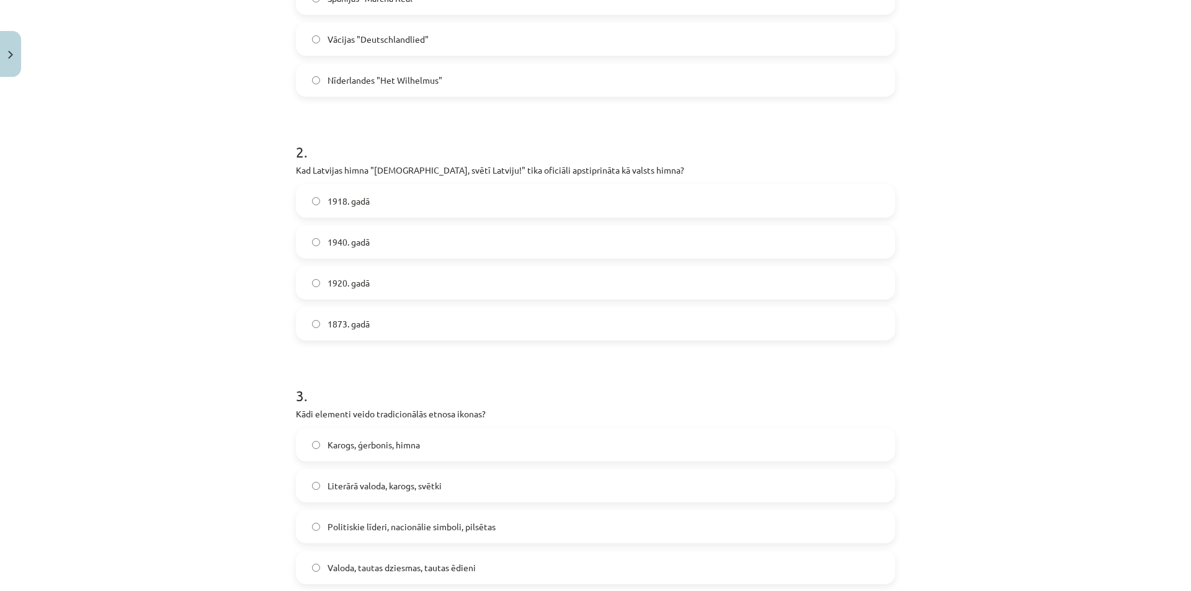
click at [360, 280] on span "1920. gadā" at bounding box center [348, 283] width 42 height 13
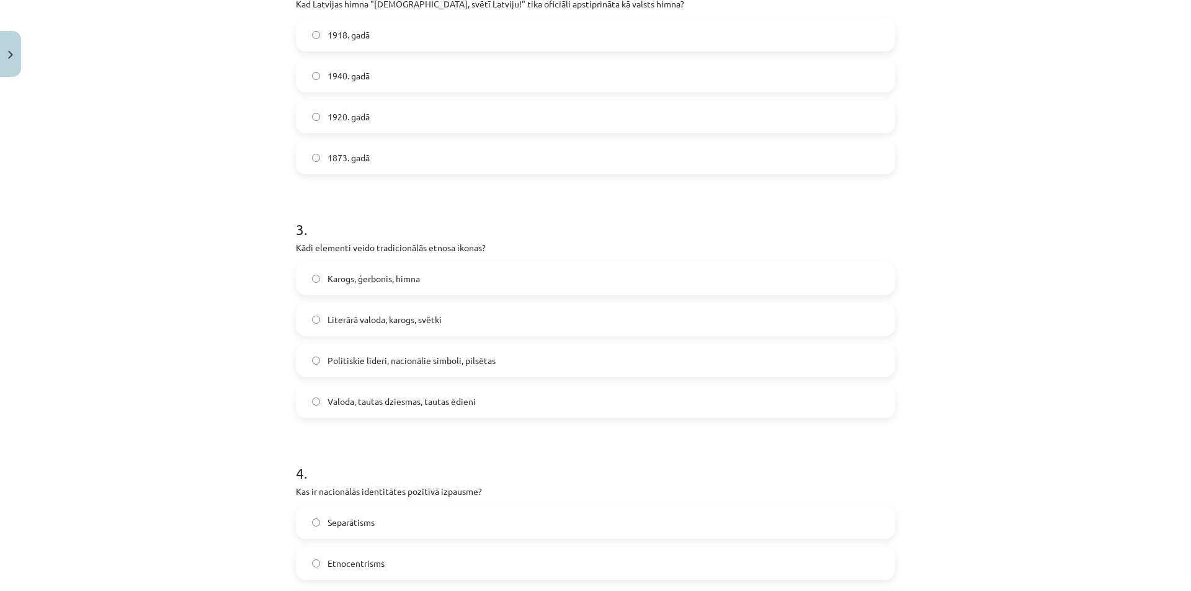
scroll to position [617, 0]
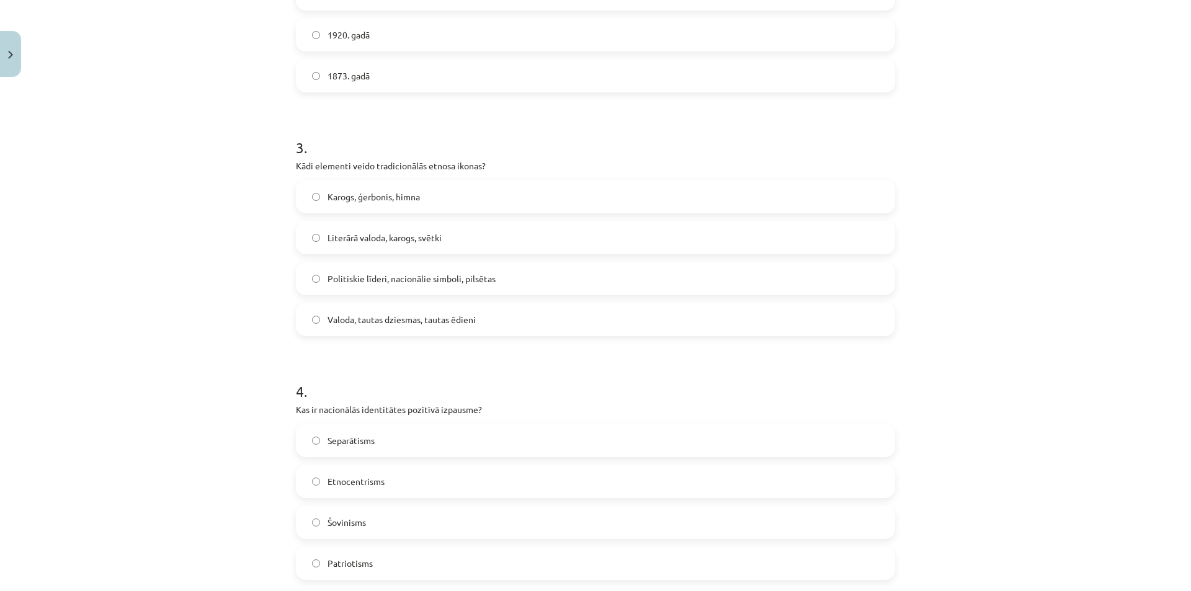
click at [349, 196] on span "Karogs, ģerbonis, himna" at bounding box center [373, 196] width 92 height 13
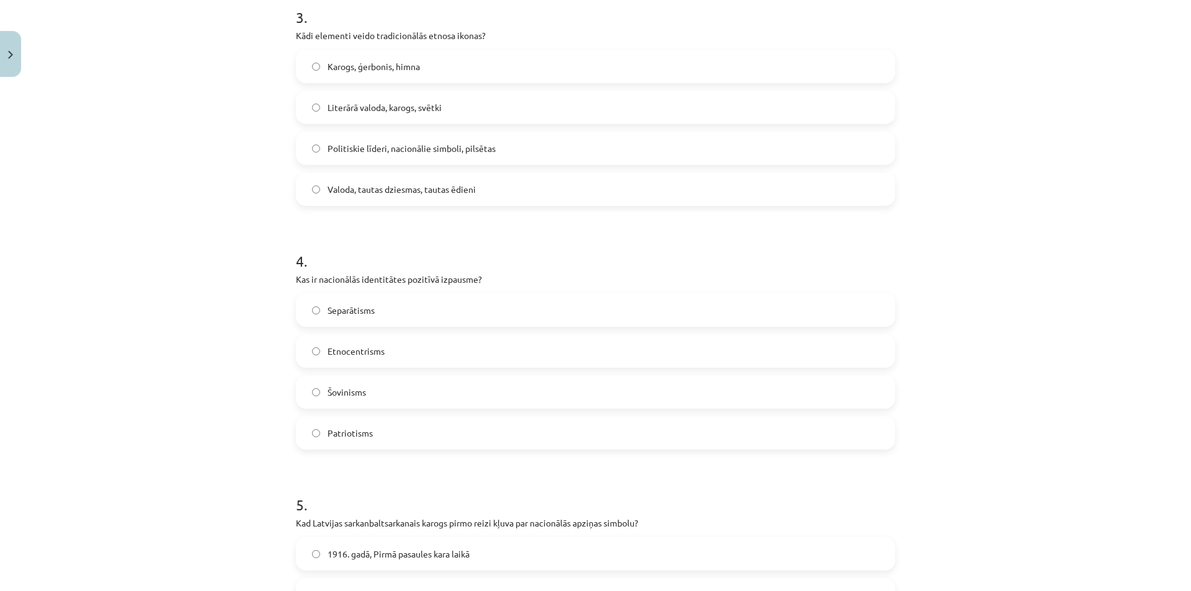
scroll to position [865, 0]
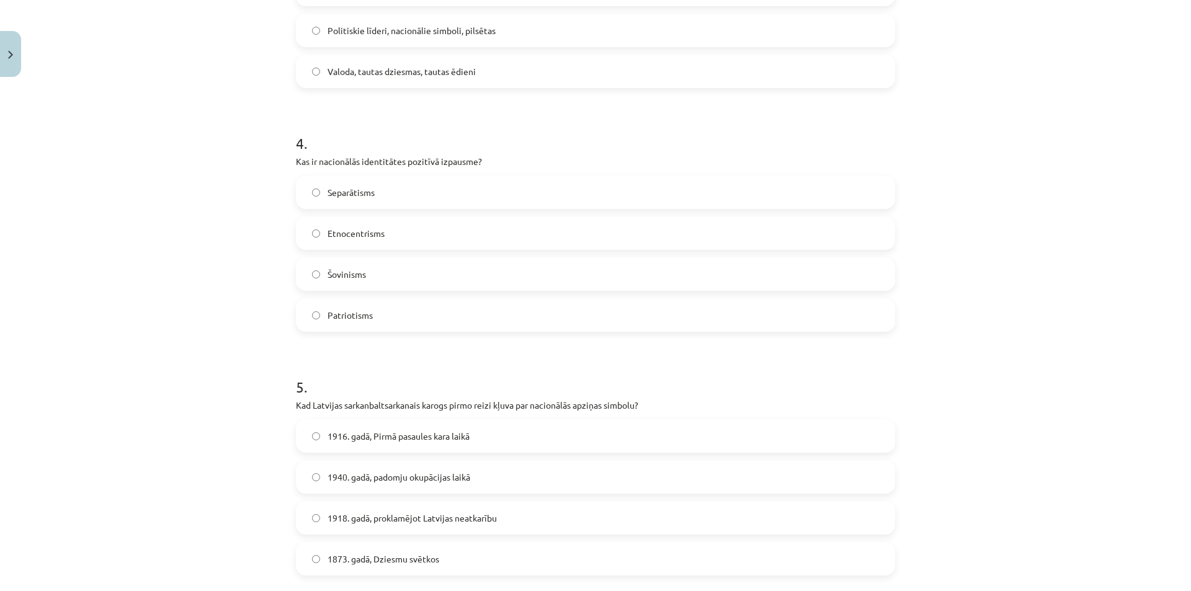
click at [376, 309] on label "Patriotisms" at bounding box center [595, 315] width 597 height 31
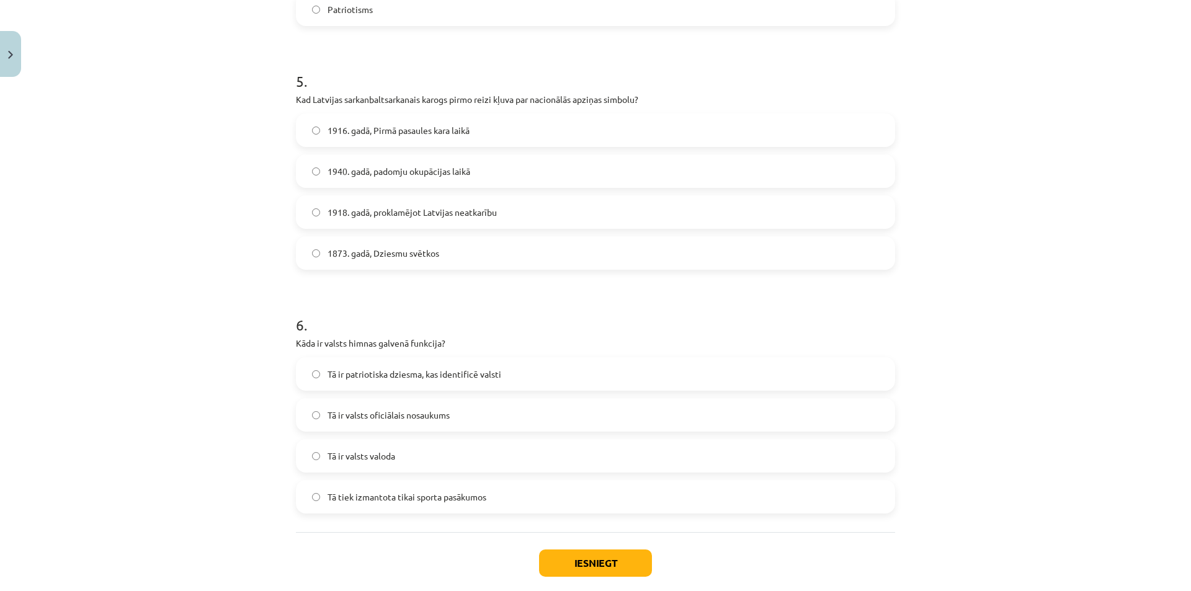
scroll to position [1175, 0]
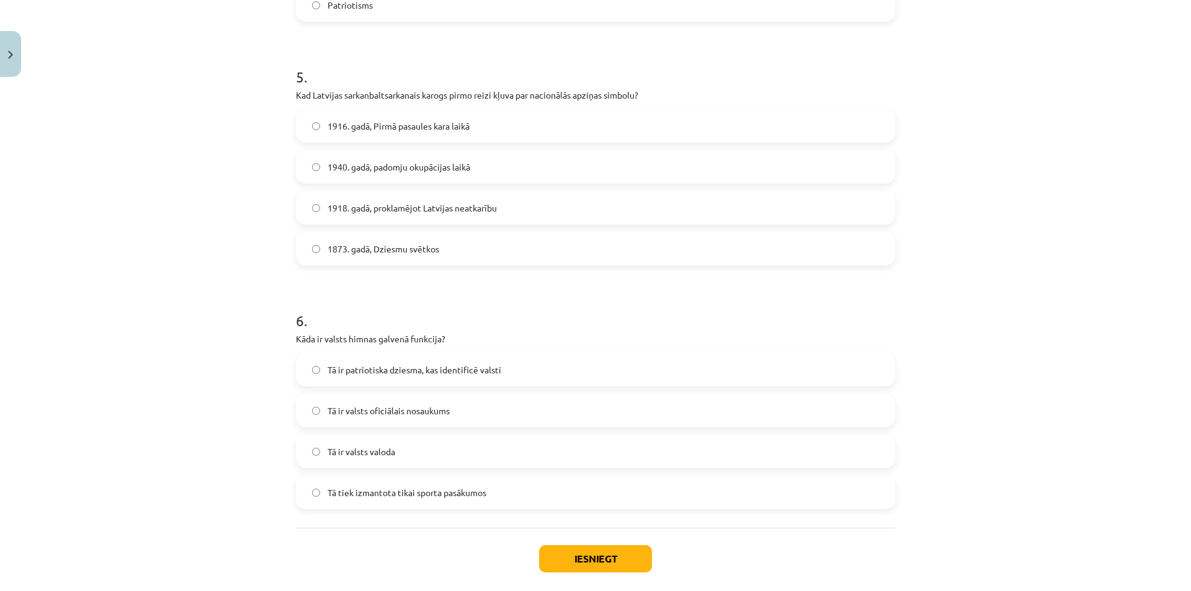
click at [347, 116] on label "1916. gadā, Pirmā pasaules kara laikā" at bounding box center [595, 125] width 597 height 31
click at [376, 368] on span "Tā ir patriotiska dziesma, kas identificē valsti" at bounding box center [414, 369] width 174 height 13
click at [582, 556] on button "Iesniegt" at bounding box center [595, 558] width 113 height 27
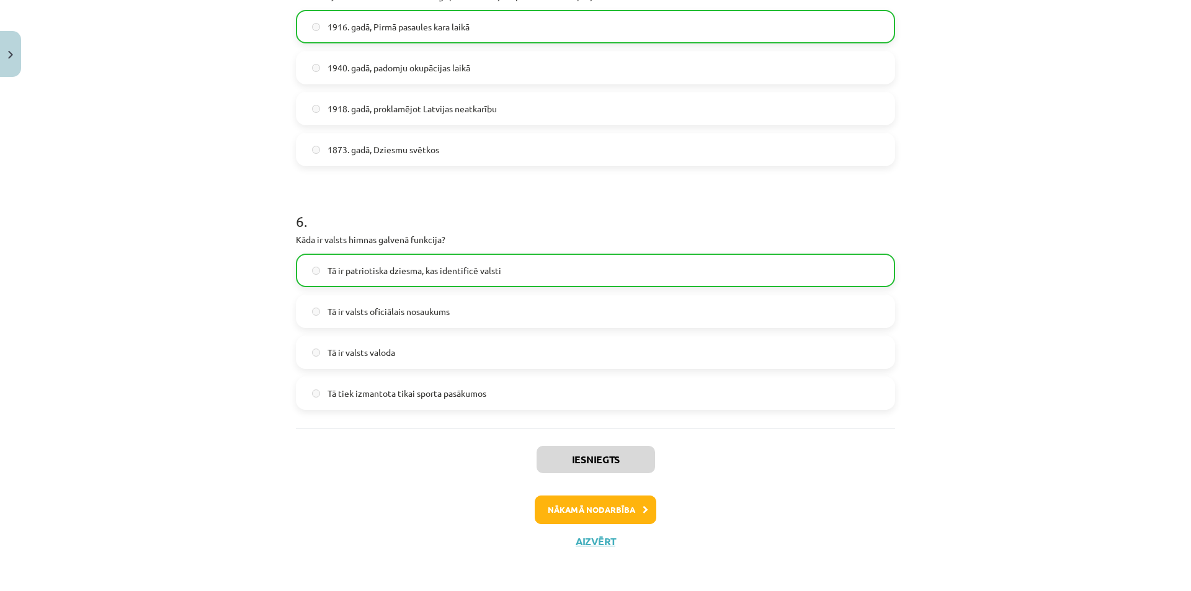
scroll to position [1277, 0]
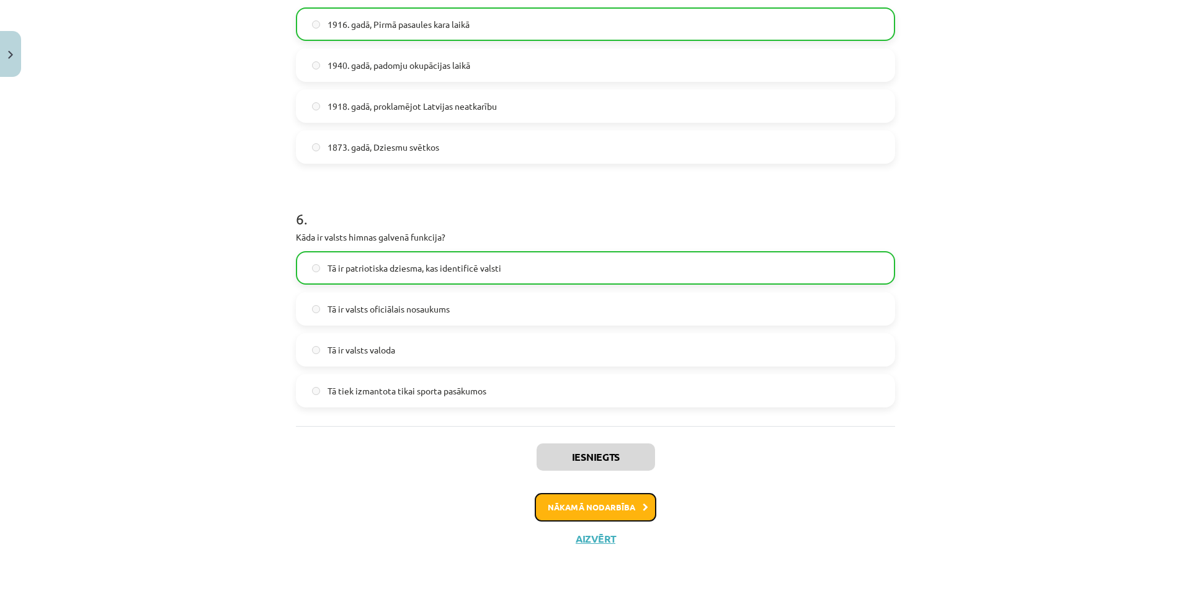
click at [591, 510] on button "Nākamā nodarbība" at bounding box center [596, 507] width 122 height 29
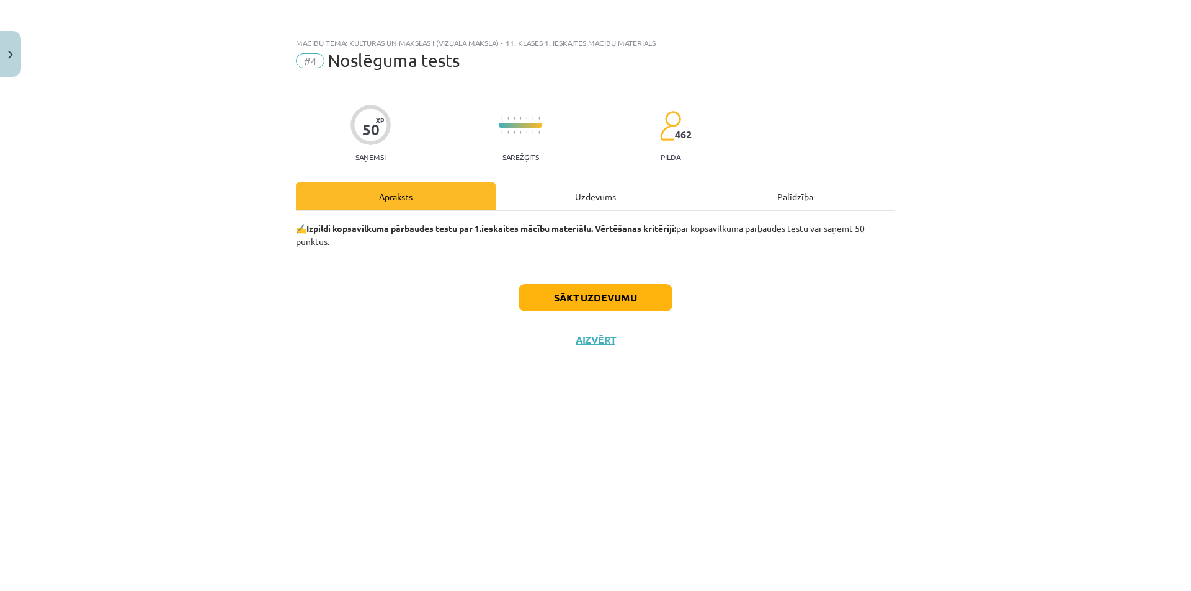
scroll to position [0, 0]
click at [580, 188] on div "Uzdevums" at bounding box center [596, 196] width 200 height 28
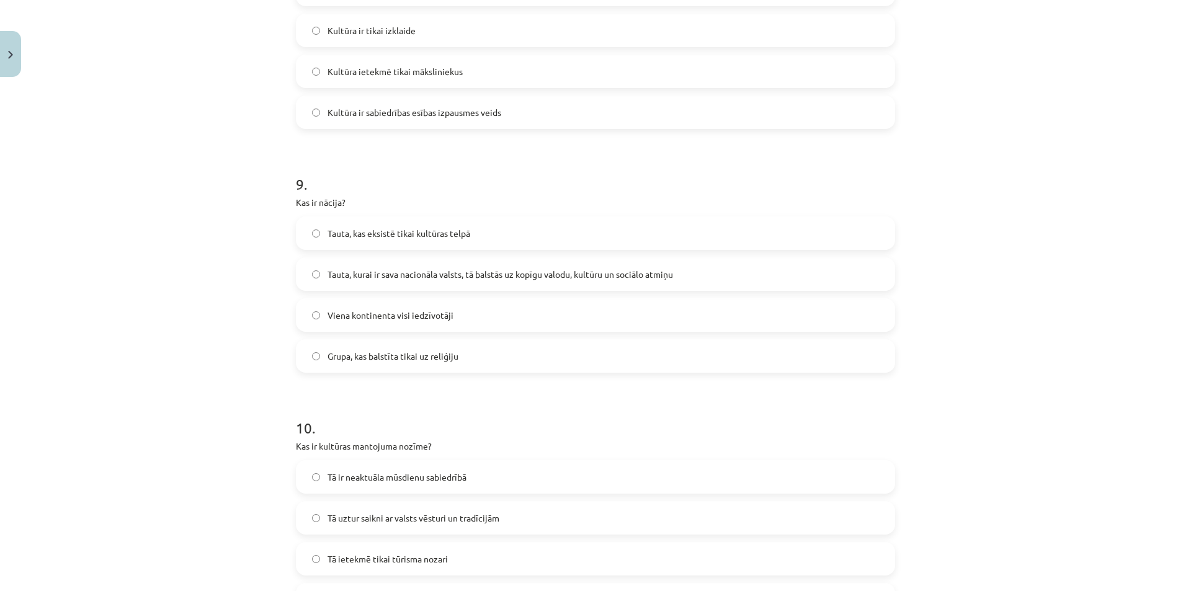
scroll to position [2212, 0]
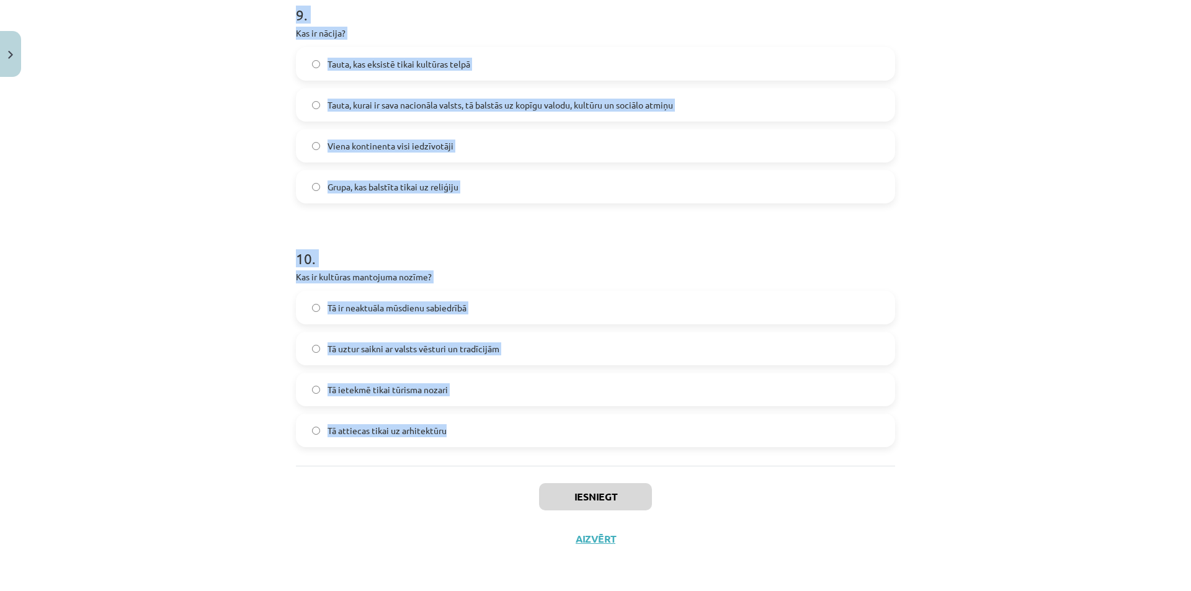
drag, startPoint x: 280, startPoint y: 262, endPoint x: 564, endPoint y: 428, distance: 329.1
click at [564, 428] on div "Mācību tēma: Kultūras un mākslas i (vizuālā māksla) - 11. klases 1. ieskaites m…" at bounding box center [595, 295] width 1191 height 591
copy form "1 . Kāpēc ir svarīgi uzturēt latviešu valodu ārzemēs dzīvojošajiem latviešiem? …"
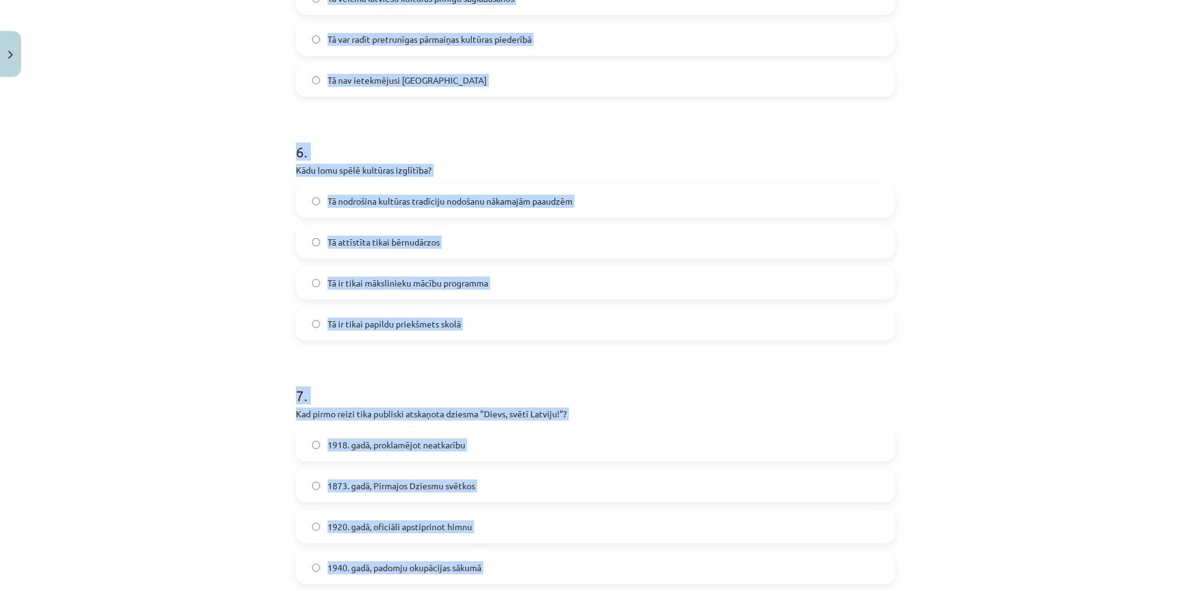
click at [192, 311] on div "Mācību tēma: Kultūras un mākslas i (vizuālā māksla) - 11. klases 1. ieskaites m…" at bounding box center [595, 295] width 1191 height 591
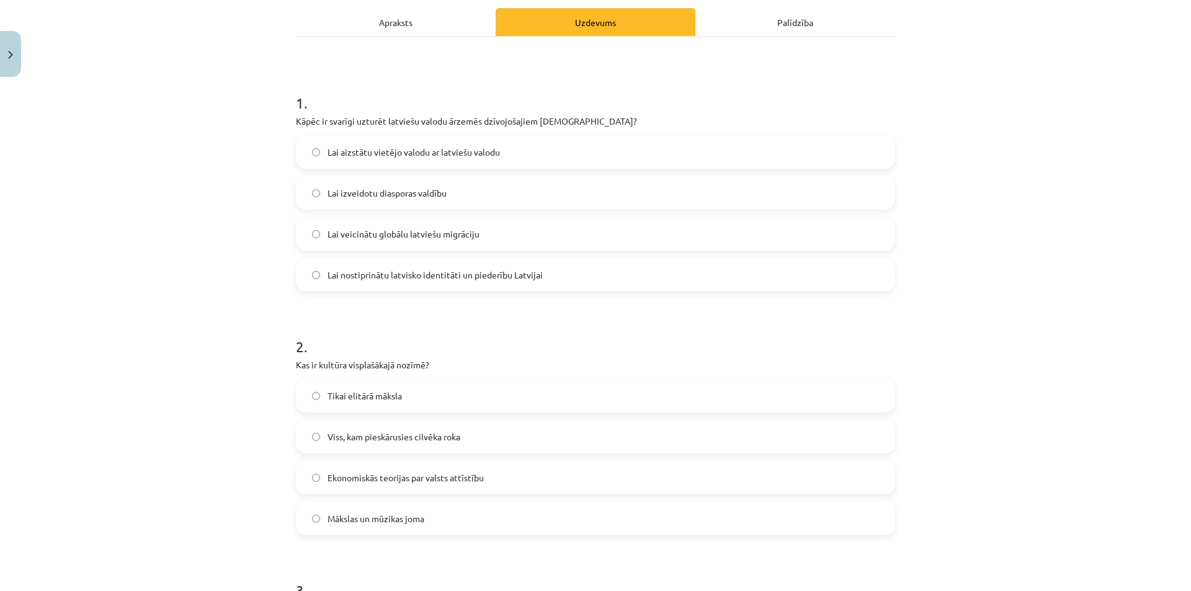
scroll to position [166, 0]
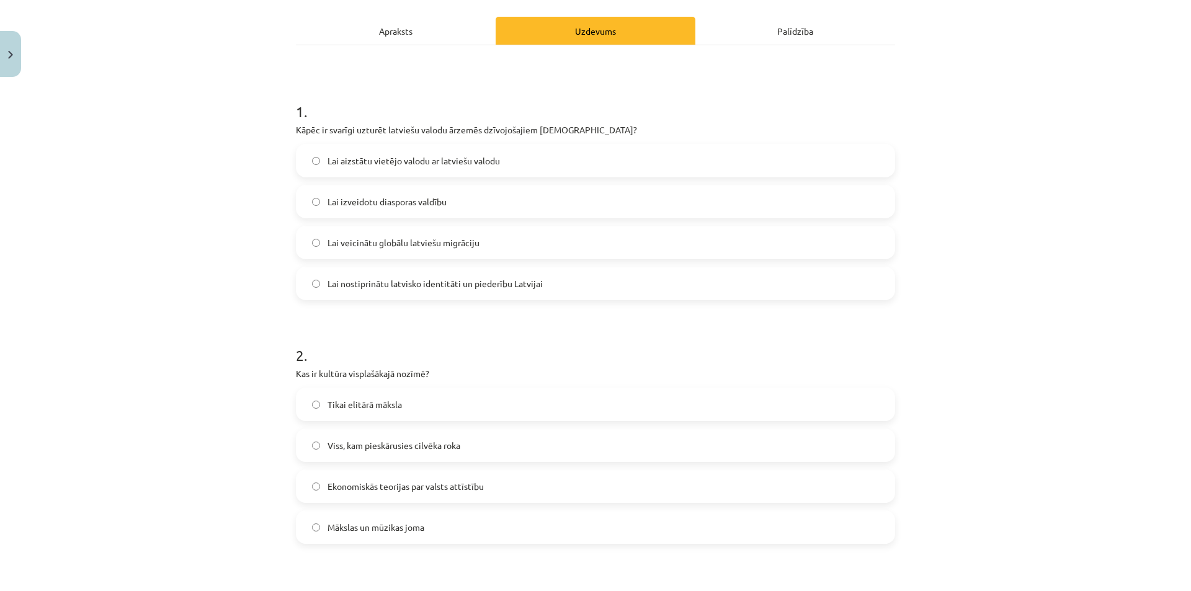
click at [360, 162] on span "Lai aizstātu vietējo valodu ar latviešu valodu" at bounding box center [413, 160] width 172 height 13
click at [372, 279] on span "Lai nostiprinātu latvisko identitāti un piederību Latvijai" at bounding box center [434, 283] width 215 height 13
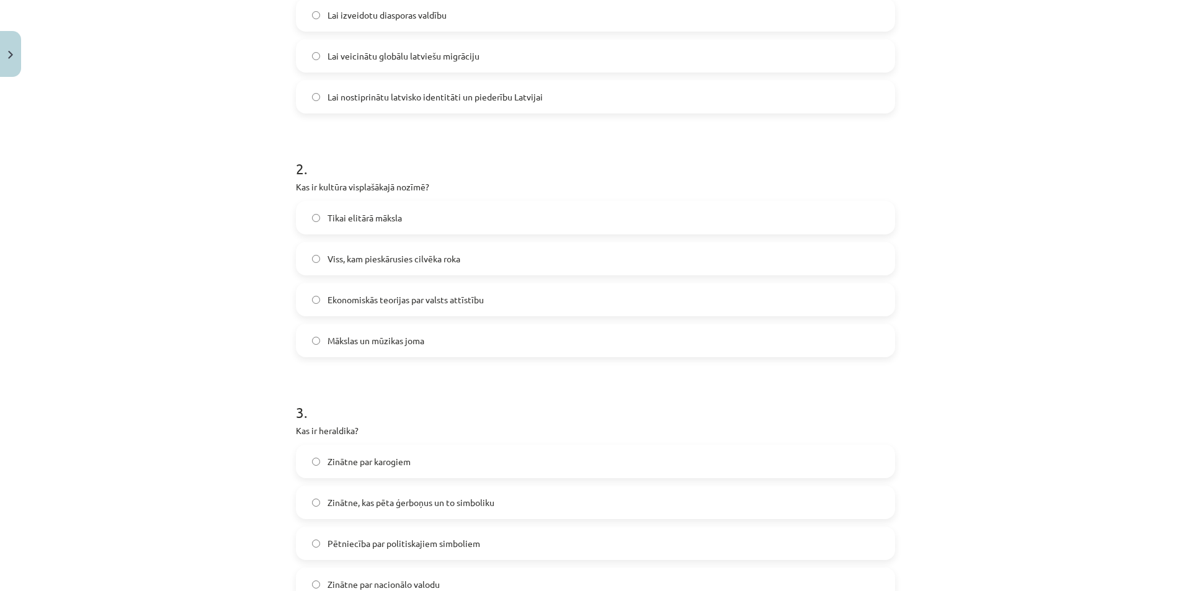
scroll to position [476, 0]
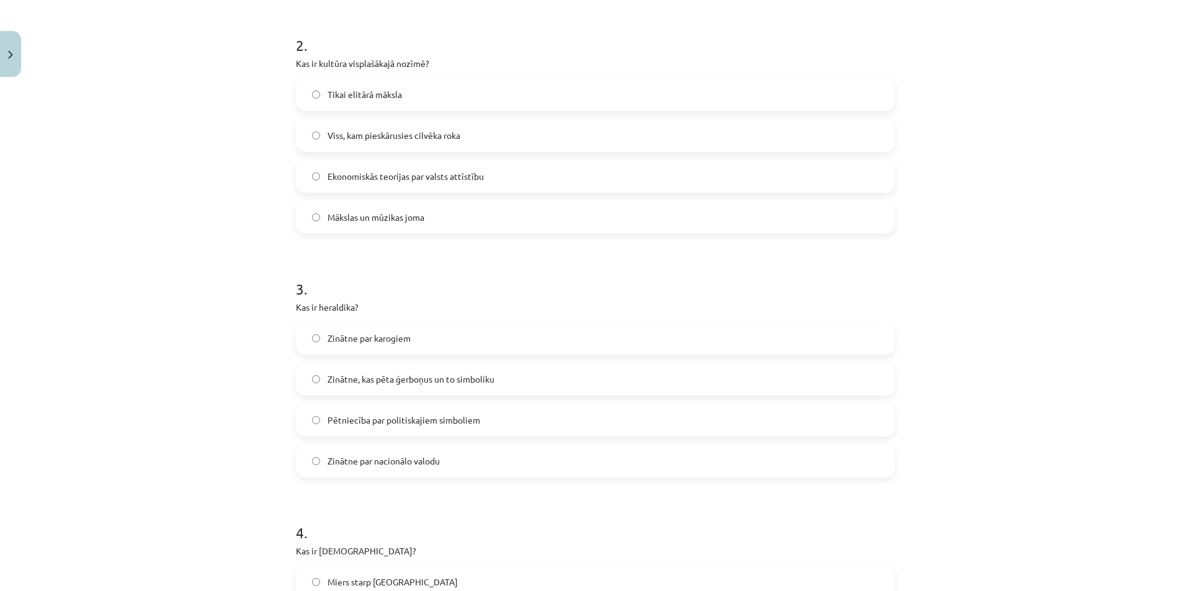
click at [345, 138] on span "Viss, kam pieskārusies cilvēka roka" at bounding box center [393, 135] width 133 height 13
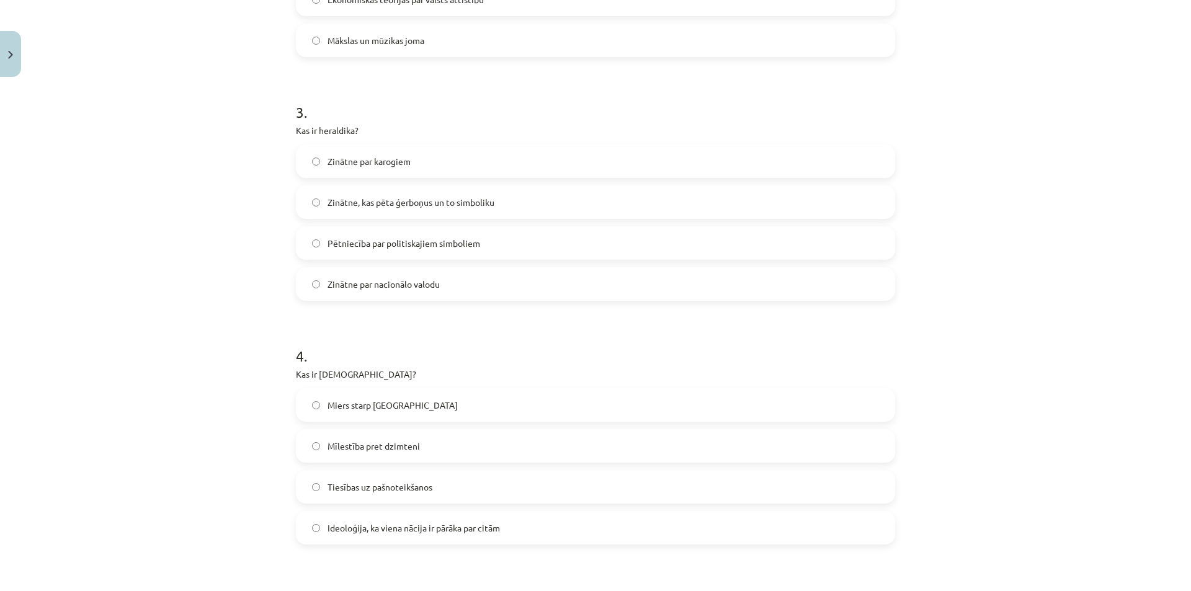
scroll to position [662, 0]
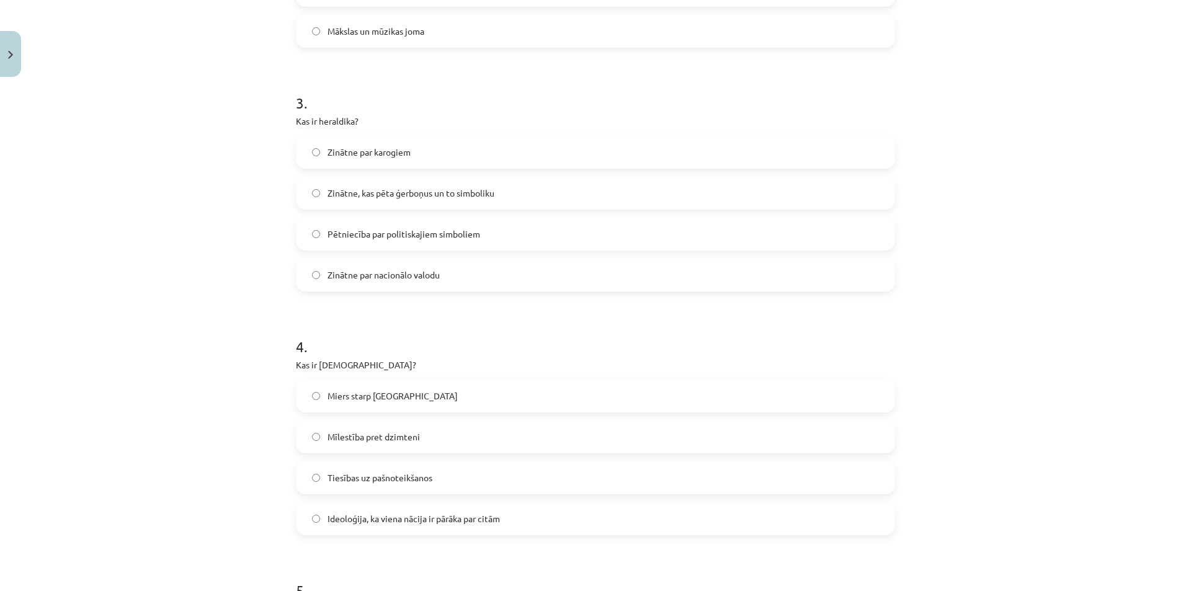
drag, startPoint x: 362, startPoint y: 189, endPoint x: 359, endPoint y: 136, distance: 52.2
click at [362, 187] on span "Zinātne, kas pēta ģerboņus un to simboliku" at bounding box center [410, 193] width 167 height 13
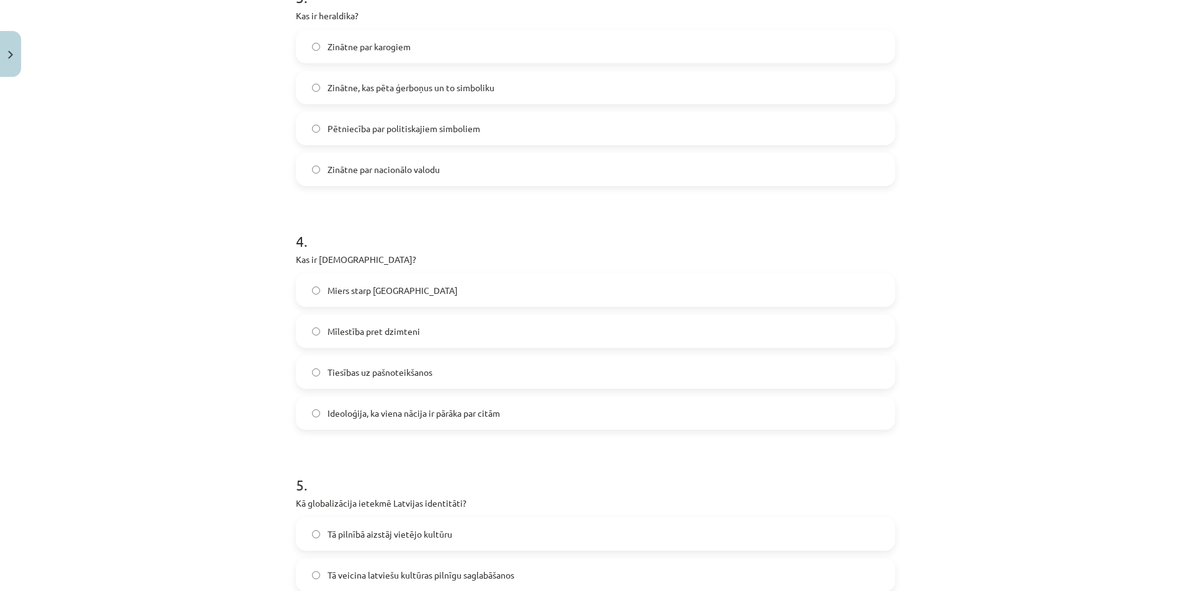
scroll to position [786, 0]
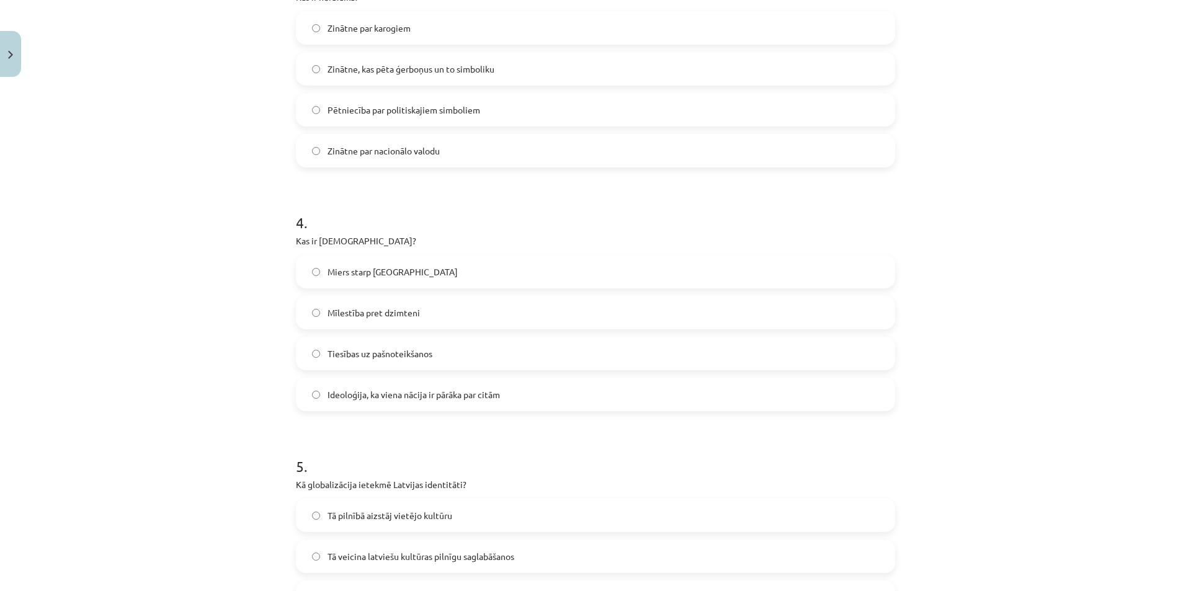
click at [359, 391] on span "Ideoloģija, ka viena nācija ir pārāka par citām" at bounding box center [413, 394] width 172 height 13
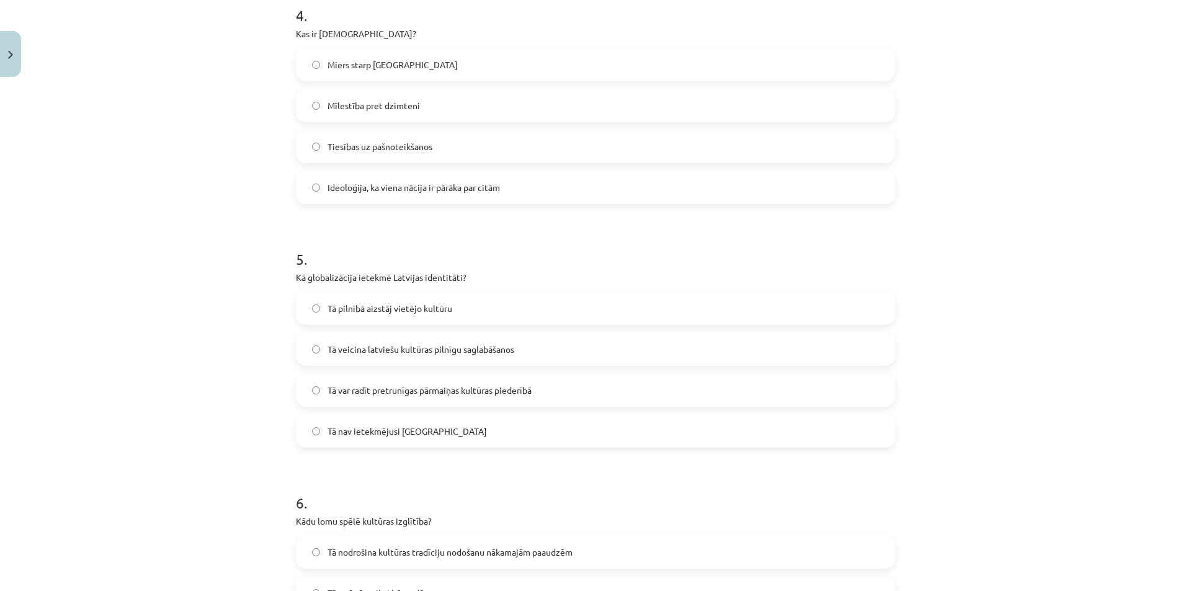
scroll to position [1034, 0]
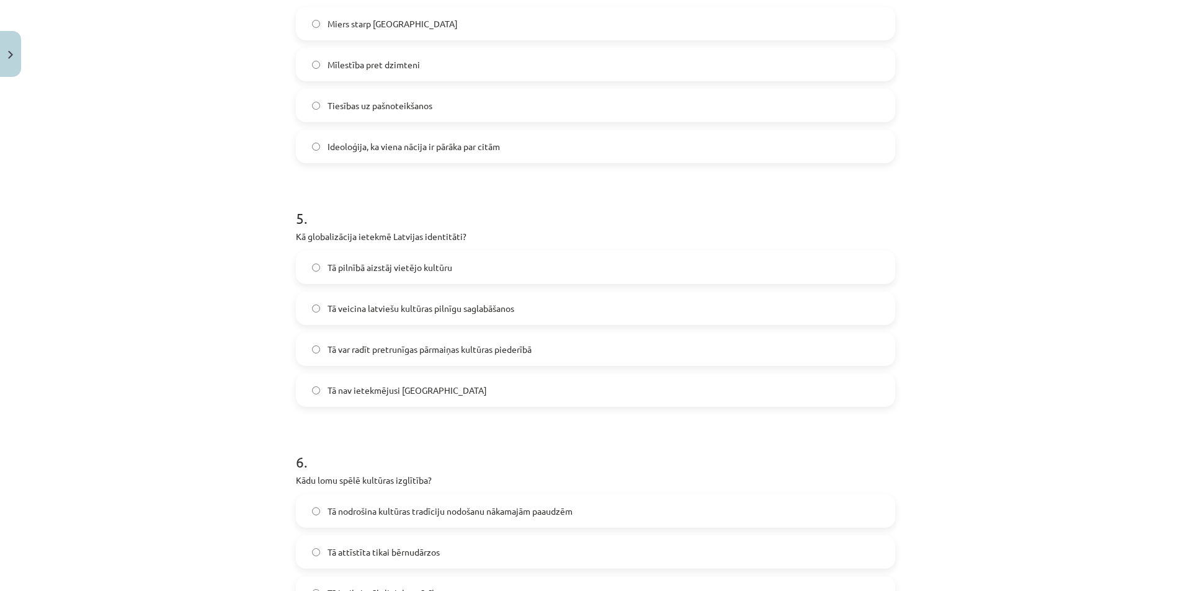
click at [385, 357] on label "Tā var radīt pretrunīgas pārmaiņas kultūras piederībā" at bounding box center [595, 349] width 597 height 31
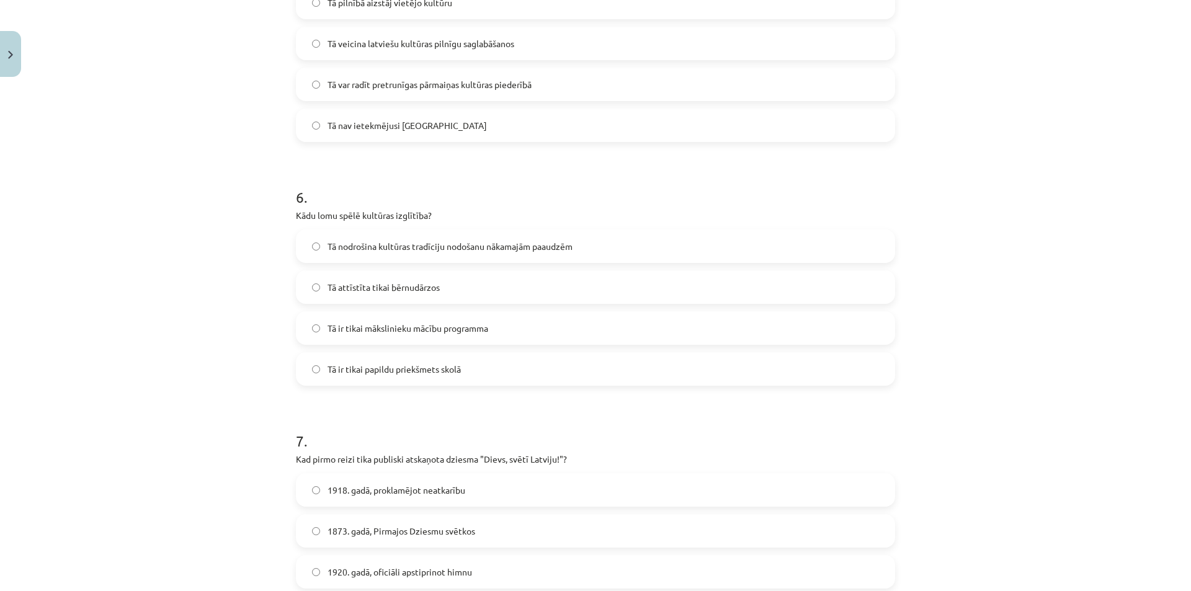
scroll to position [1344, 0]
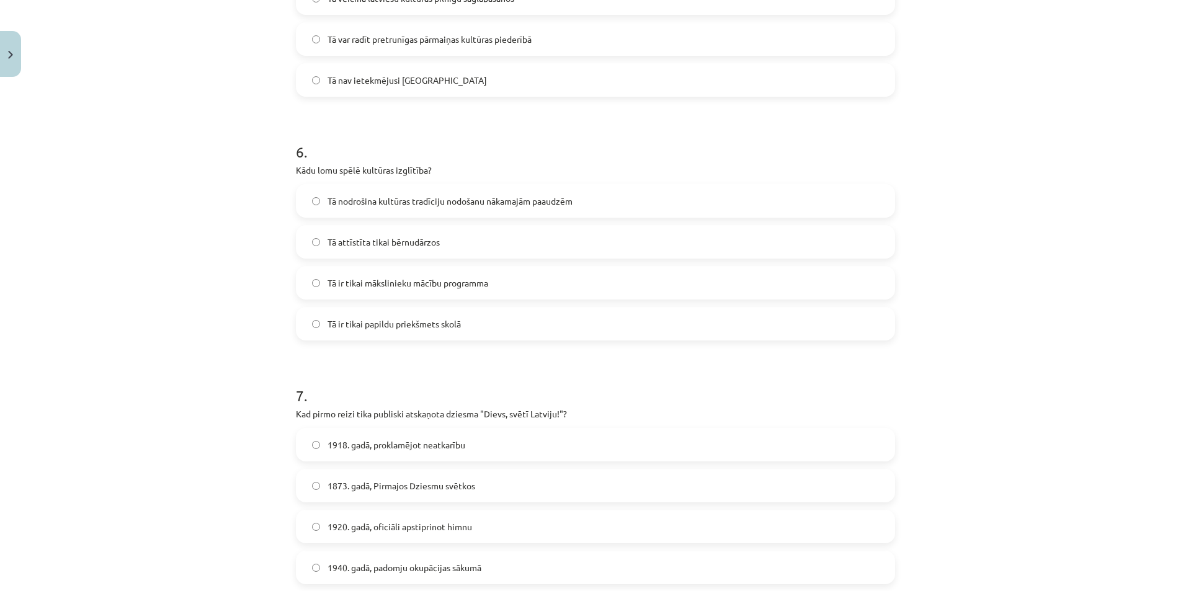
click at [359, 203] on span "Tā nodrošina kultūras tradīciju nodošanu nākamajām paaudzēm" at bounding box center [449, 201] width 245 height 13
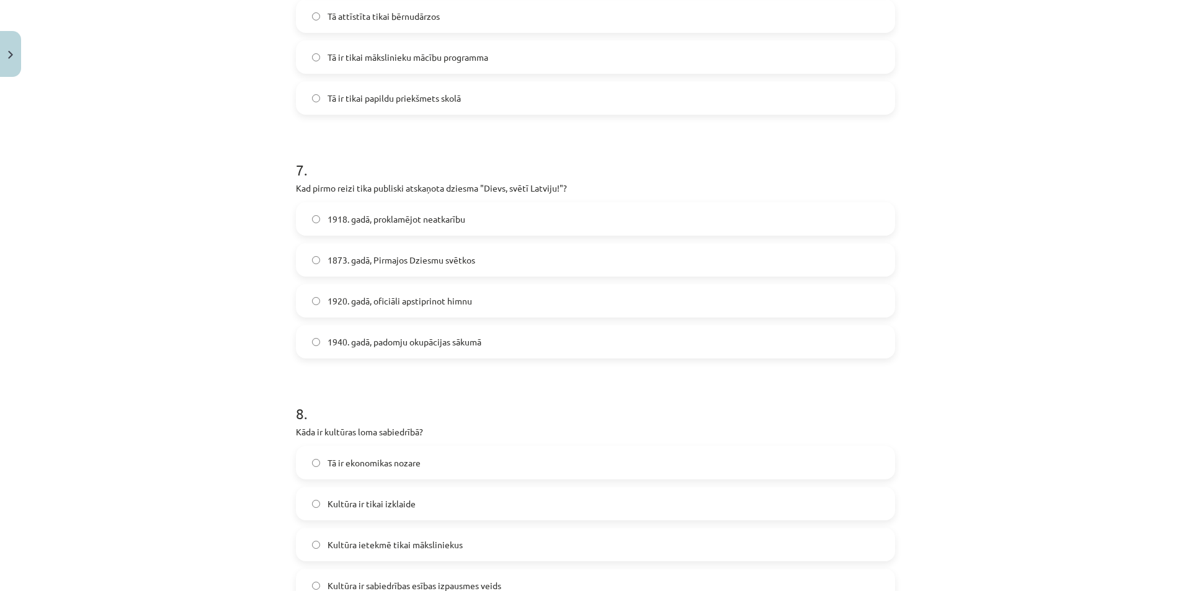
scroll to position [1592, 0]
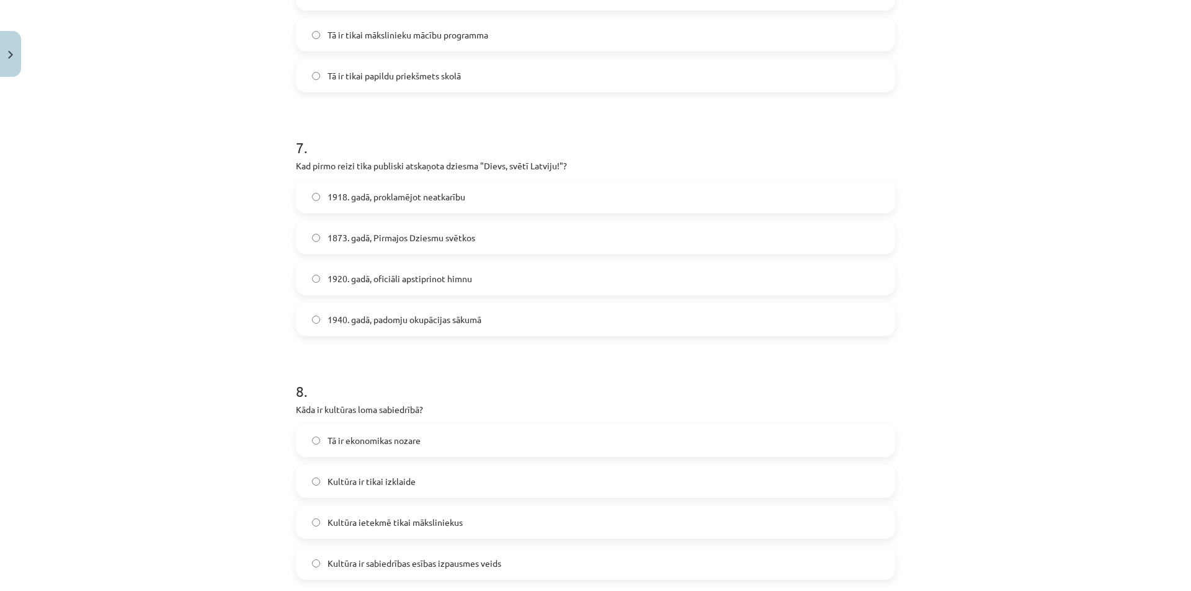
click at [367, 236] on span "1873. gadā, Pirmajos Dziesmu svētkos" at bounding box center [401, 237] width 148 height 13
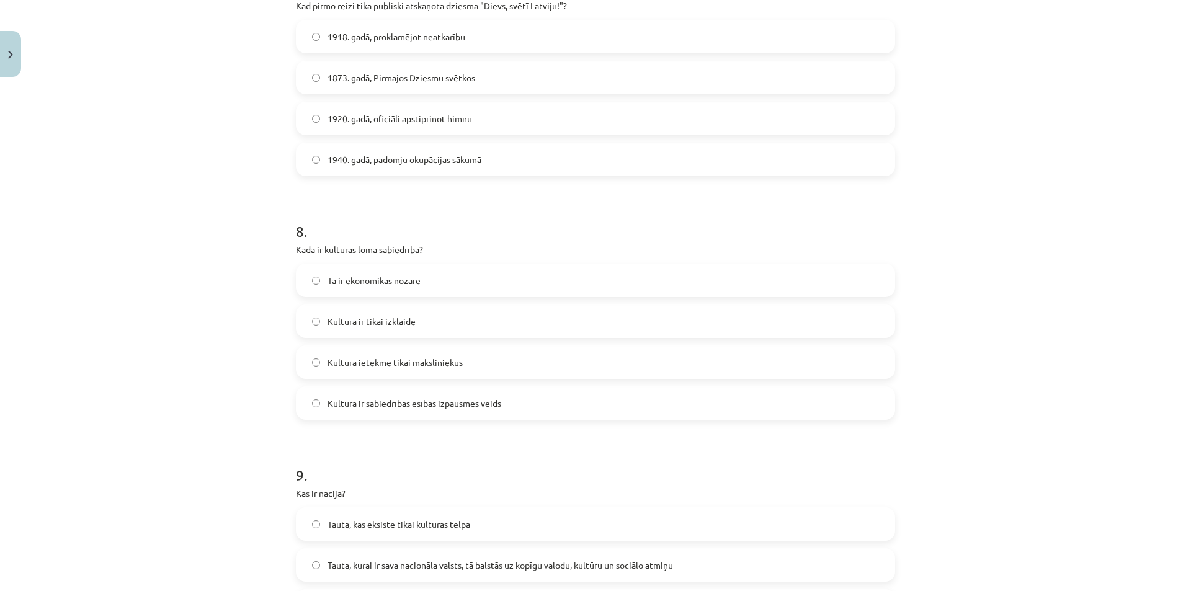
scroll to position [1778, 0]
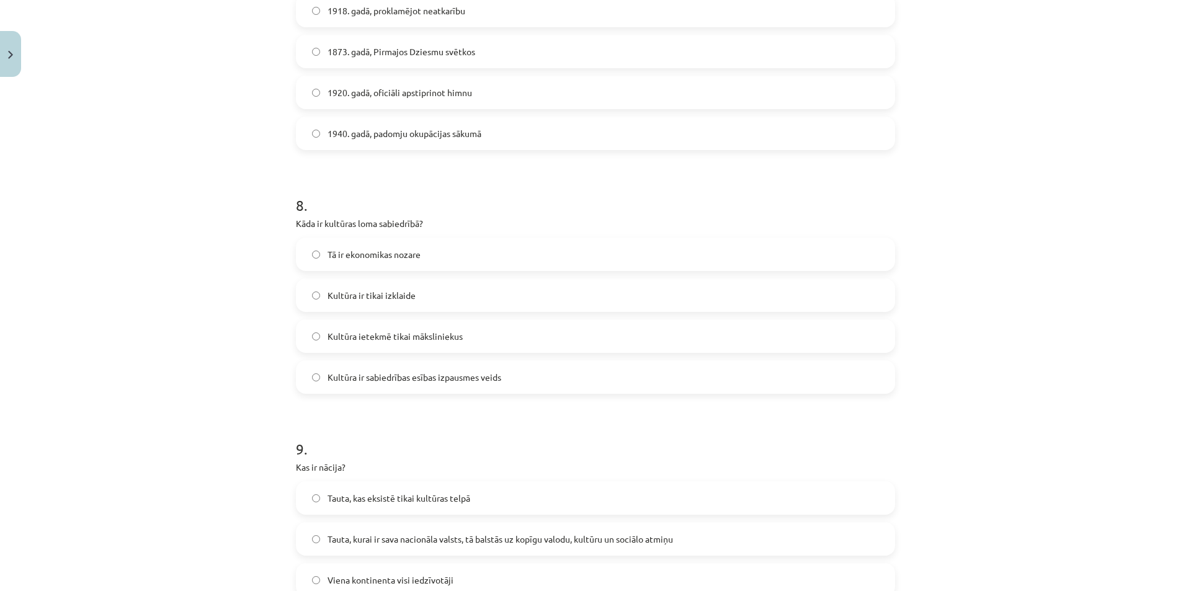
click at [390, 349] on label "Kultūra ietekmē tikai māksliniekus" at bounding box center [595, 336] width 597 height 31
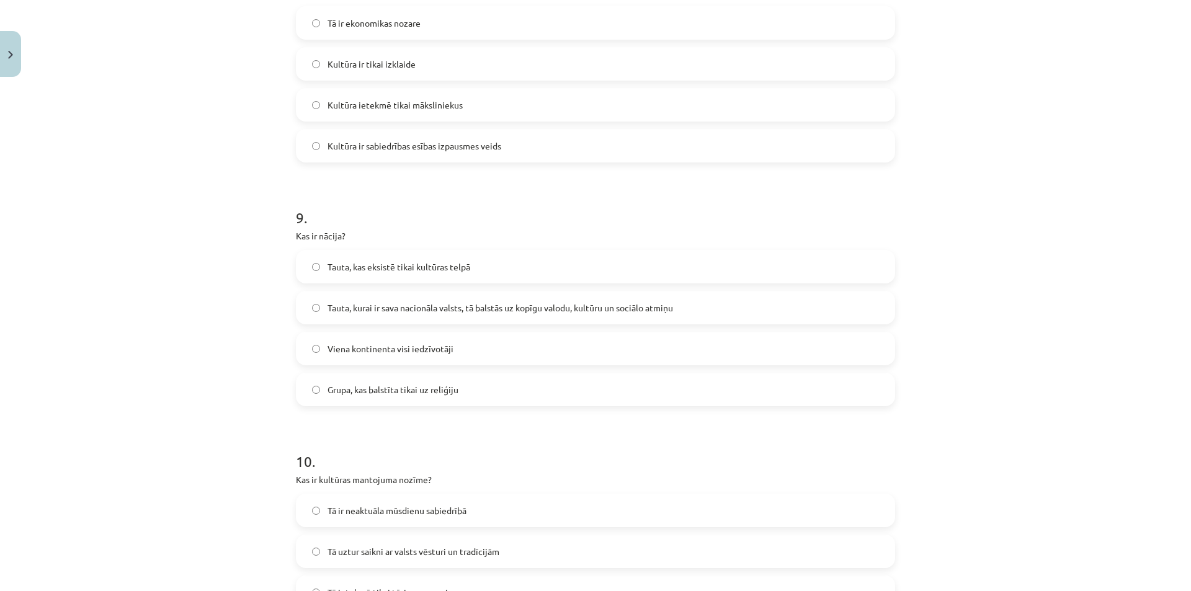
scroll to position [2026, 0]
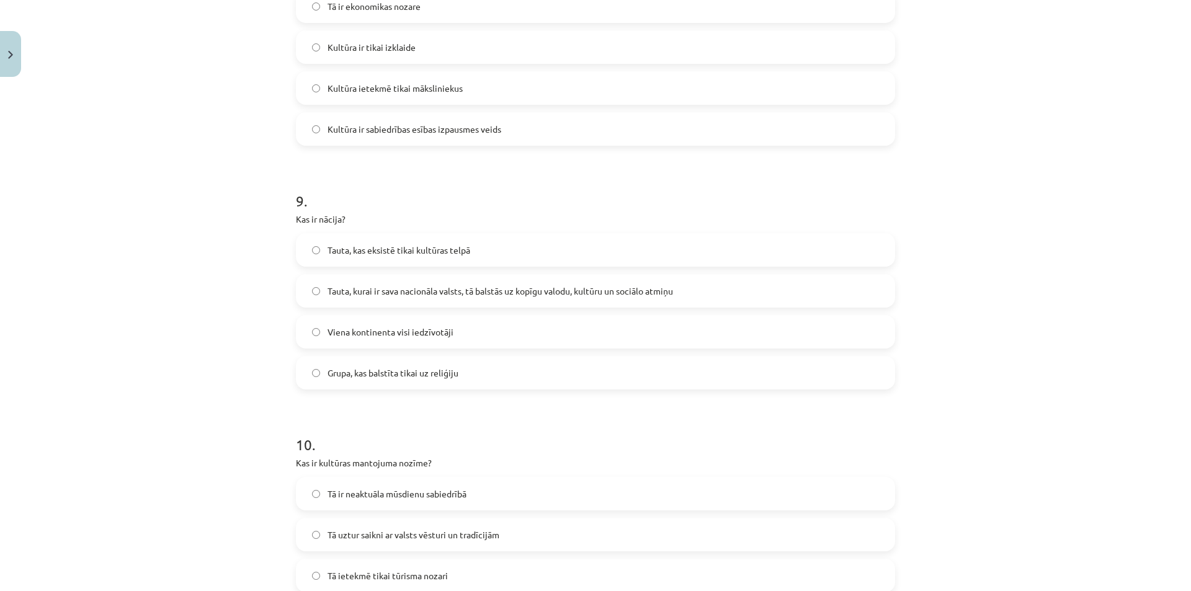
click at [412, 300] on label "Tauta, kurai ir sava nacionāla valsts, tā balstās uz kopīgu valodu, kultūru un …" at bounding box center [595, 290] width 597 height 31
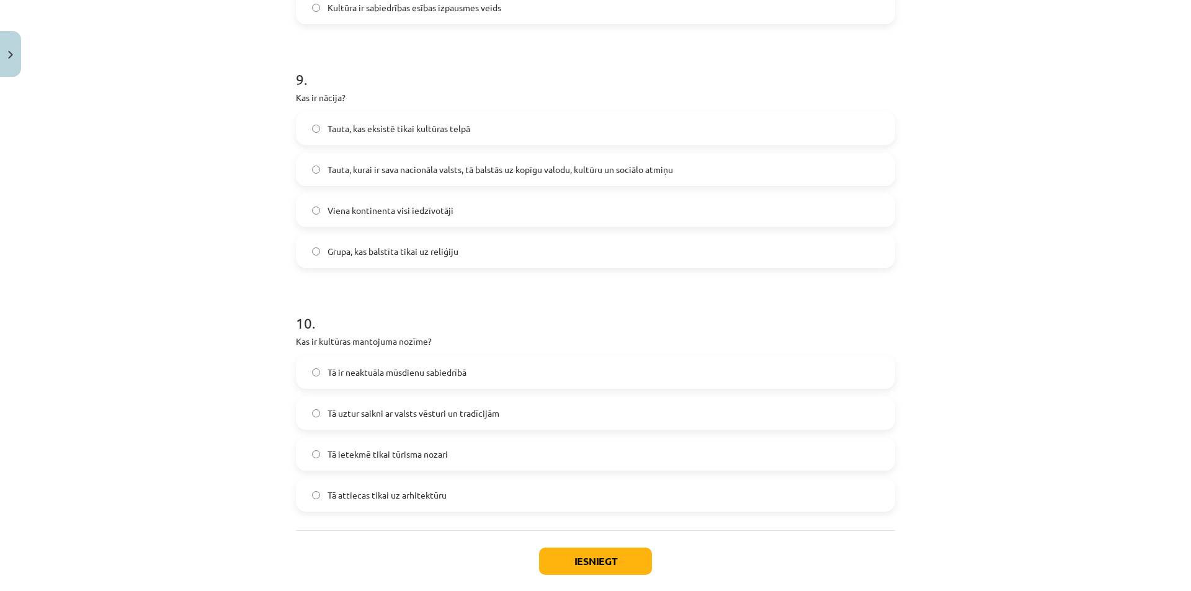
scroll to position [2150, 0]
click at [404, 428] on div "Tā ir neaktuāla mūsdienu sabiedrībā Tā uztur saikni ar valsts vēsturi un tradīc…" at bounding box center [595, 431] width 599 height 156
click at [383, 404] on span "Tā uztur saikni ar valsts vēsturi un tradīcijām" at bounding box center [413, 410] width 172 height 13
click at [608, 557] on button "Iesniegt" at bounding box center [595, 558] width 113 height 27
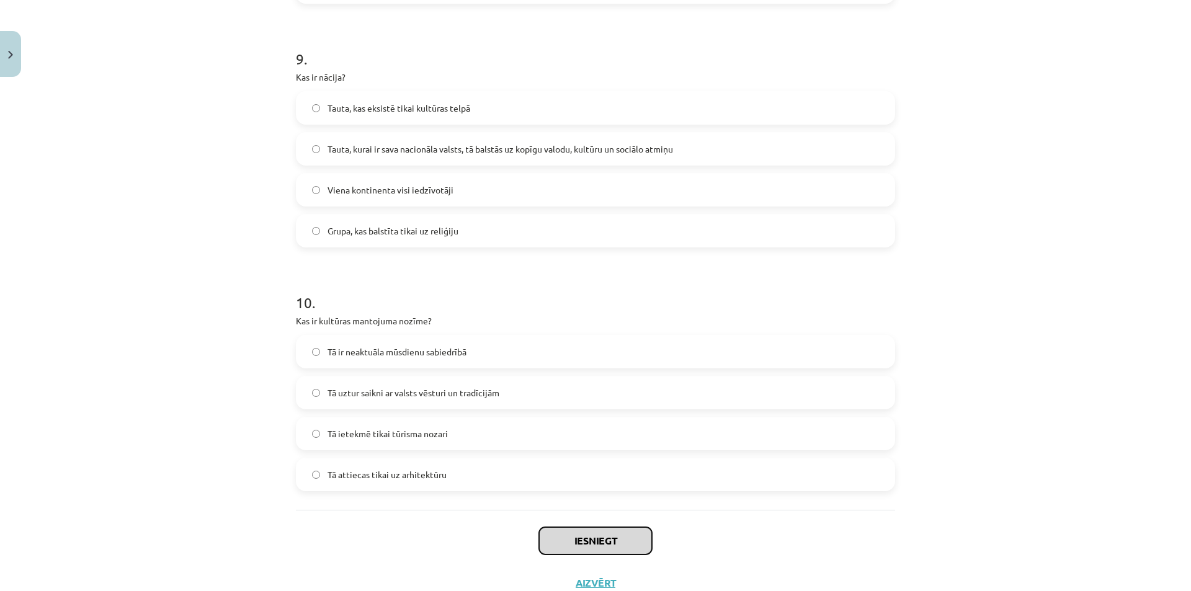
scroll to position [2212, 0]
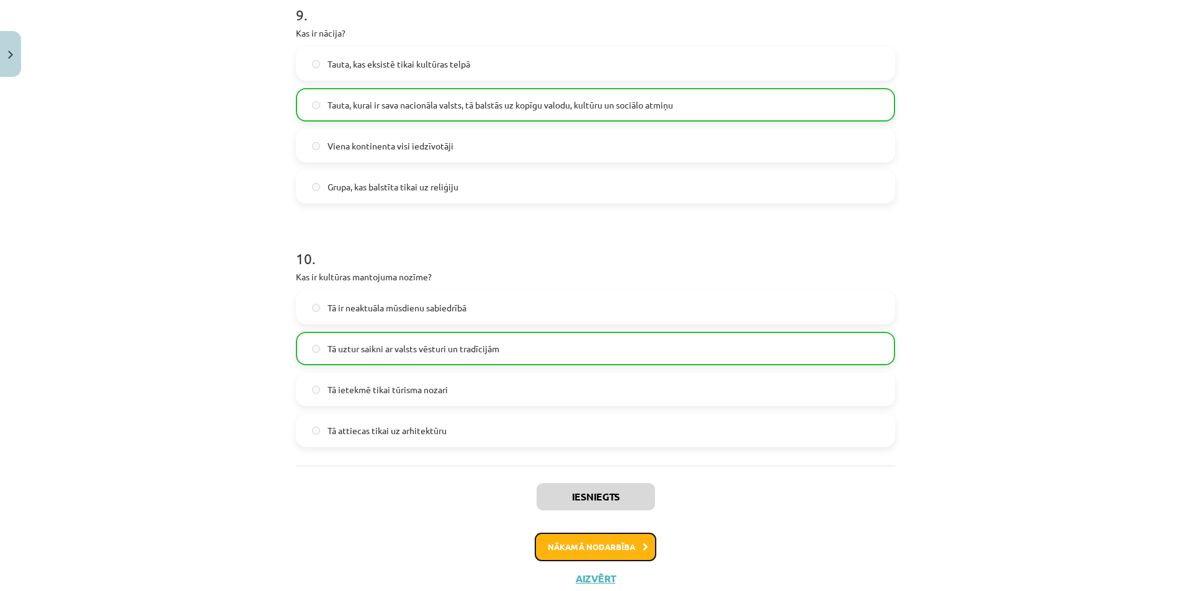
click at [622, 559] on button "Nākamā nodarbība" at bounding box center [596, 547] width 122 height 29
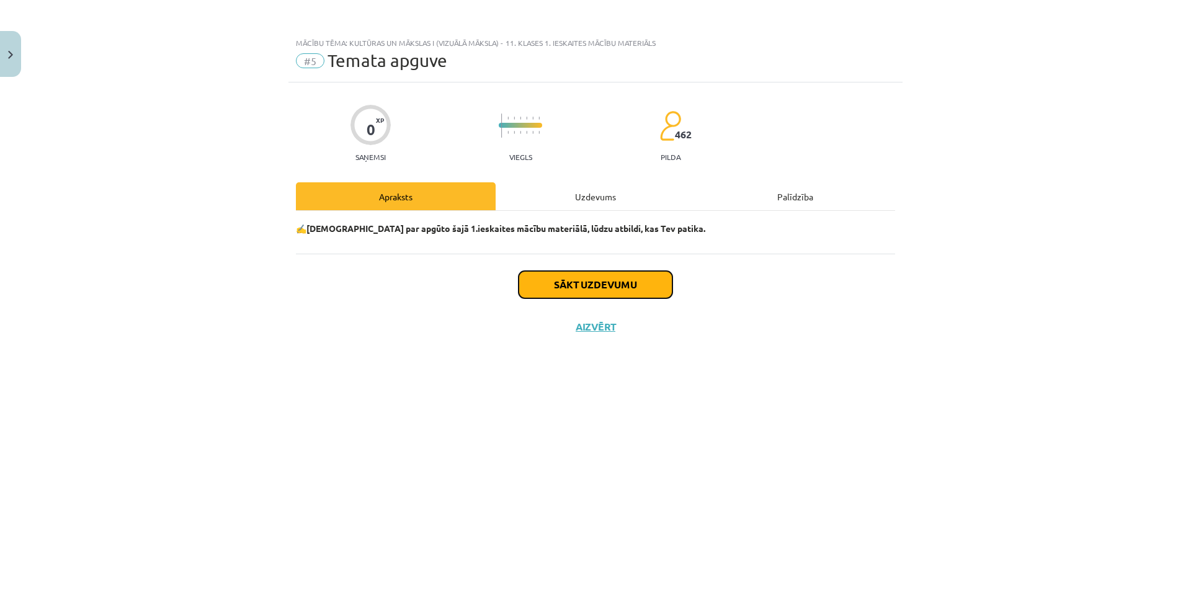
click at [564, 283] on button "Sākt uzdevumu" at bounding box center [596, 284] width 154 height 27
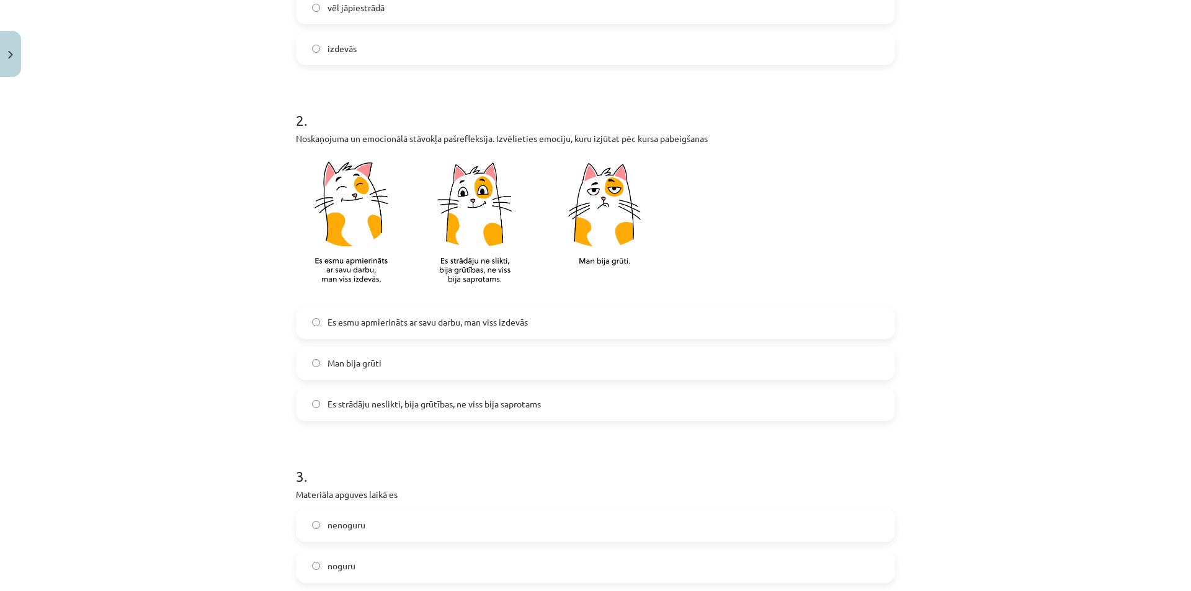
scroll to position [361, 0]
click at [386, 324] on span "Es esmu apmierināts ar savu darbu, man viss izdevās" at bounding box center [427, 320] width 200 height 13
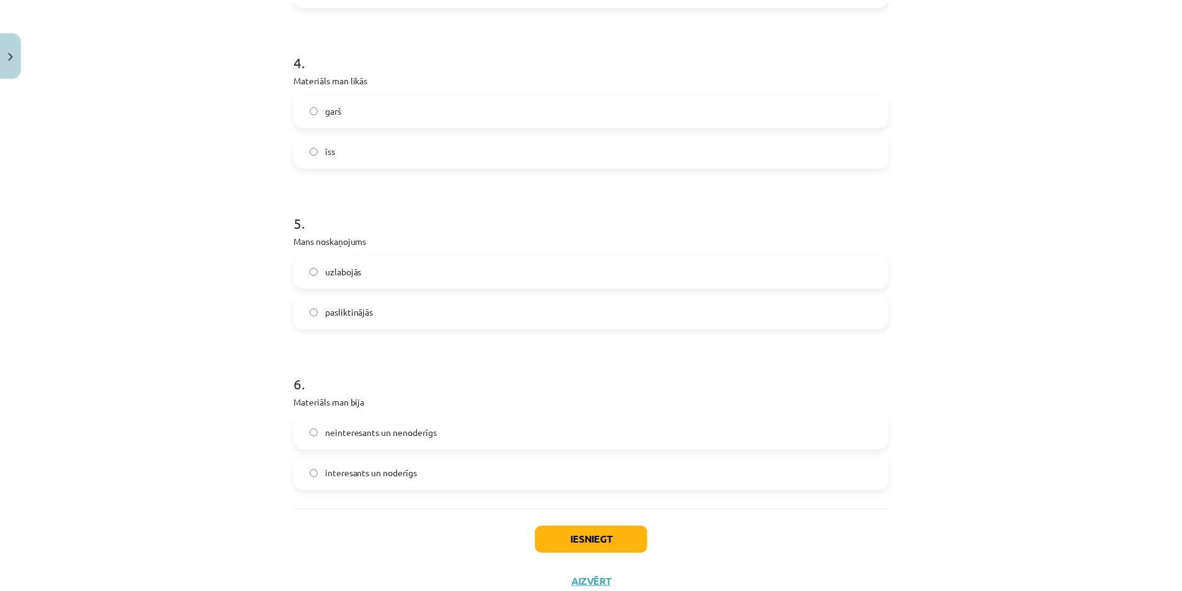
scroll to position [981, 0]
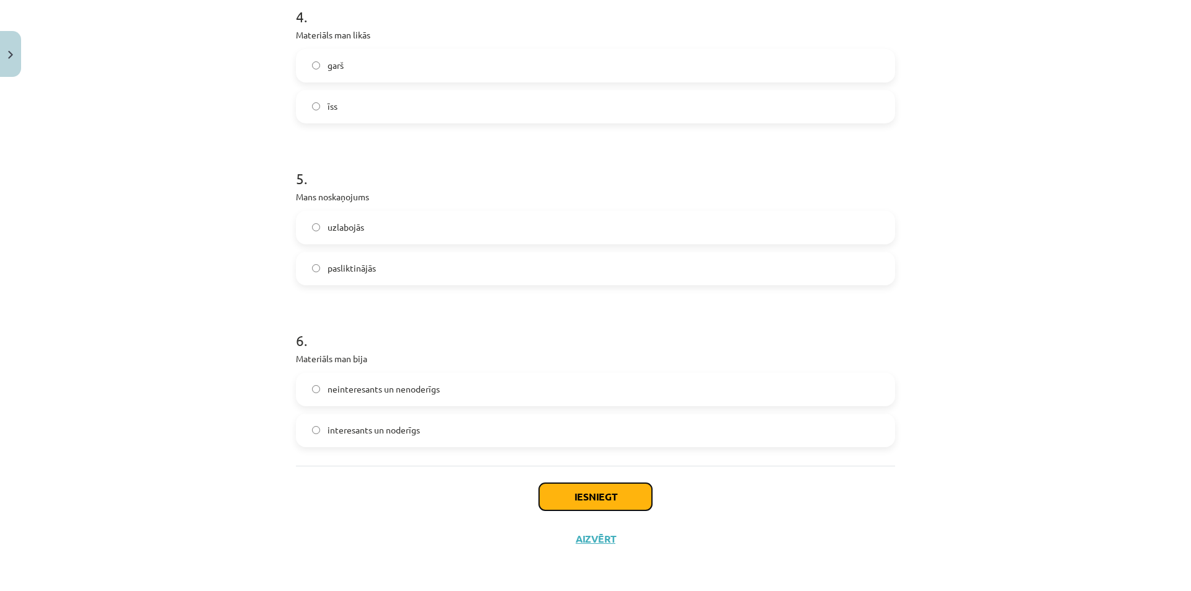
click at [583, 483] on button "Iesniegt" at bounding box center [595, 496] width 113 height 27
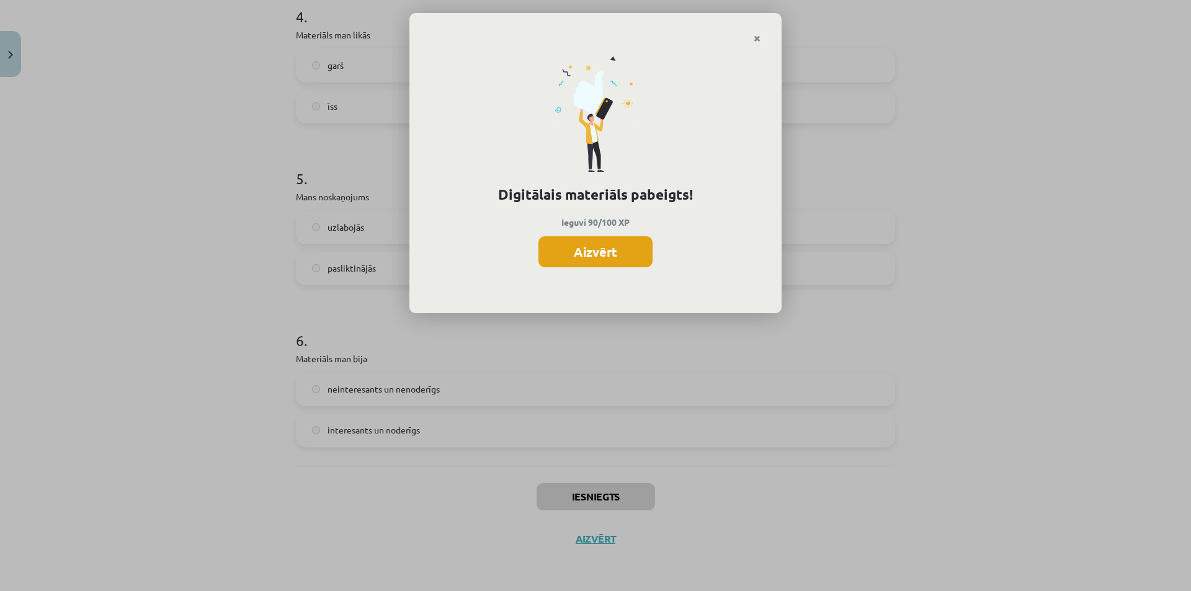
click at [612, 253] on button "Aizvērt" at bounding box center [595, 251] width 114 height 31
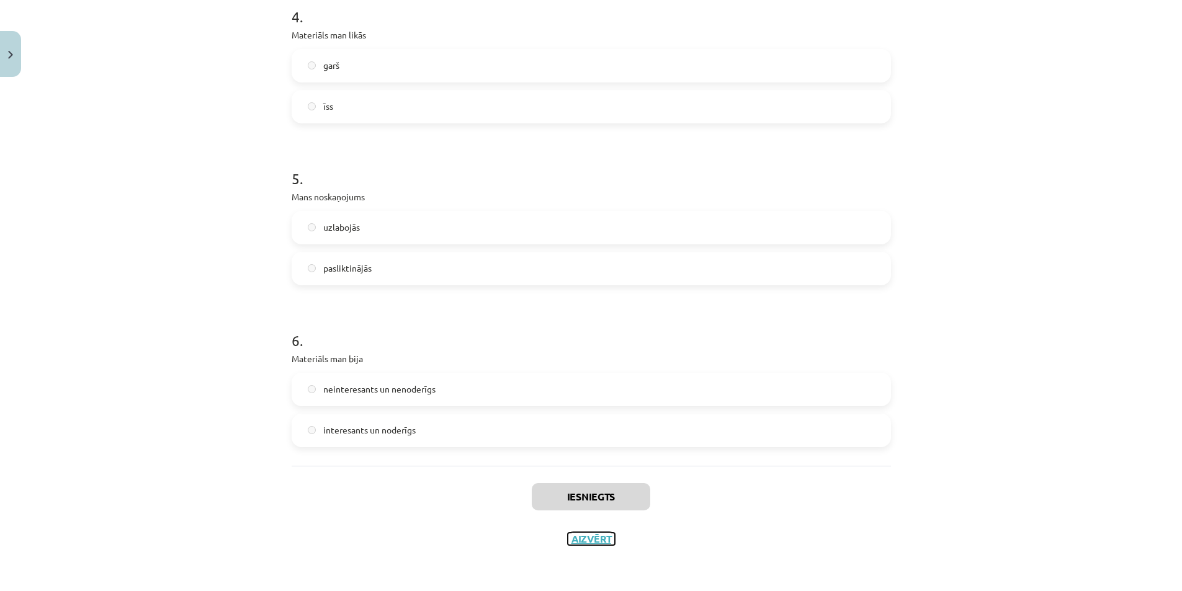
drag, startPoint x: 585, startPoint y: 539, endPoint x: 585, endPoint y: 527, distance: 12.4
click at [585, 537] on button "Aizvērt" at bounding box center [591, 539] width 47 height 12
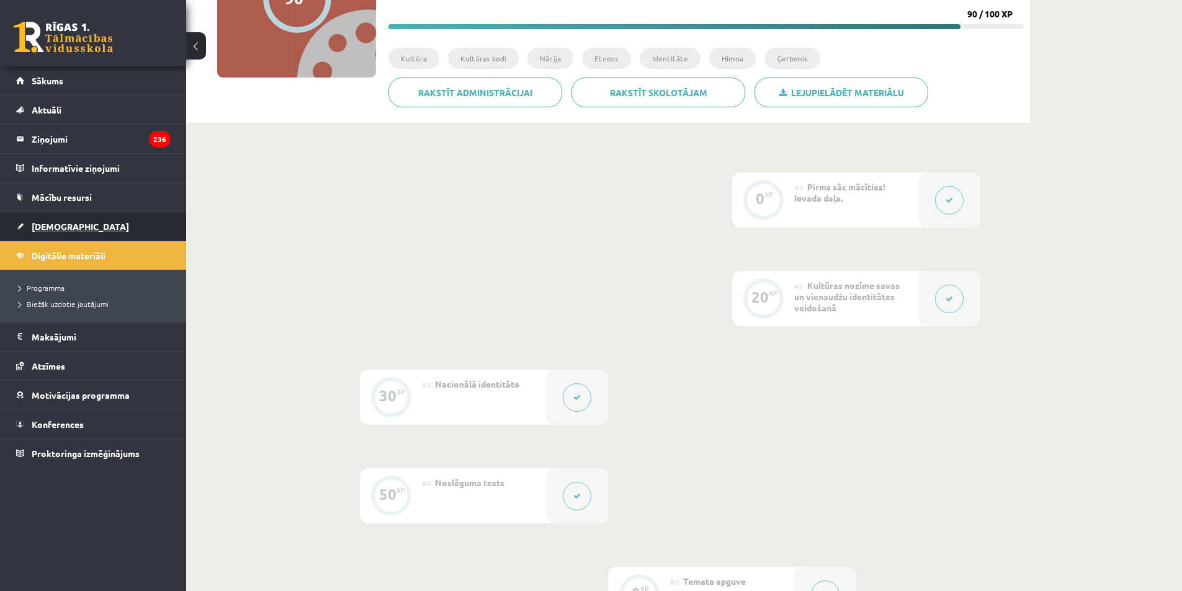
click at [41, 226] on span "[DEMOGRAPHIC_DATA]" at bounding box center [80, 226] width 97 height 11
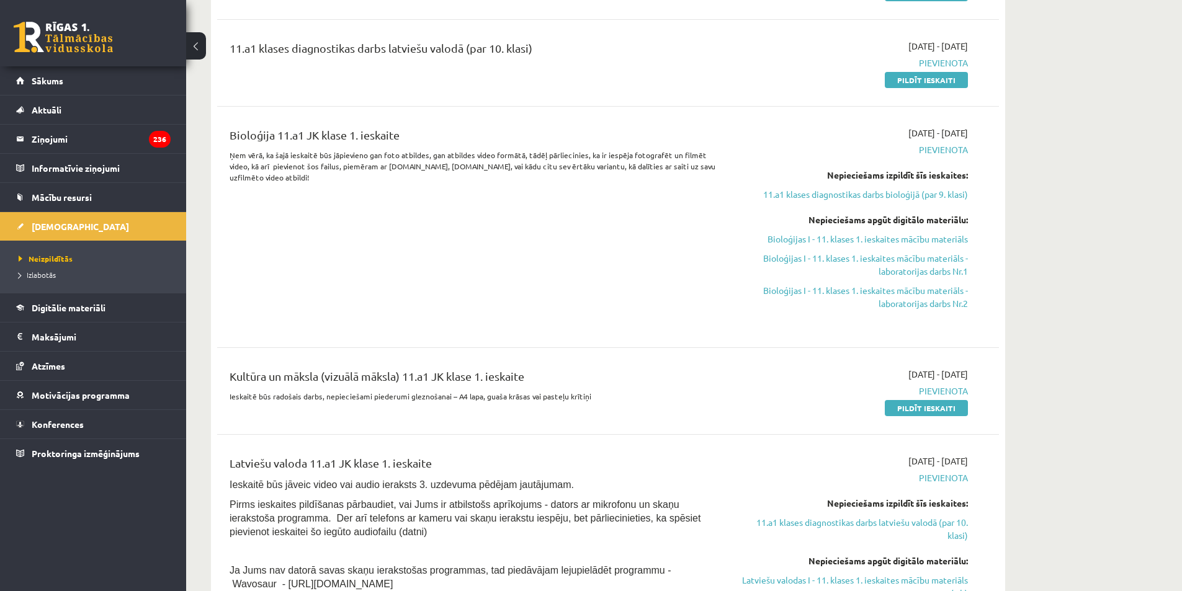
scroll to position [434, 0]
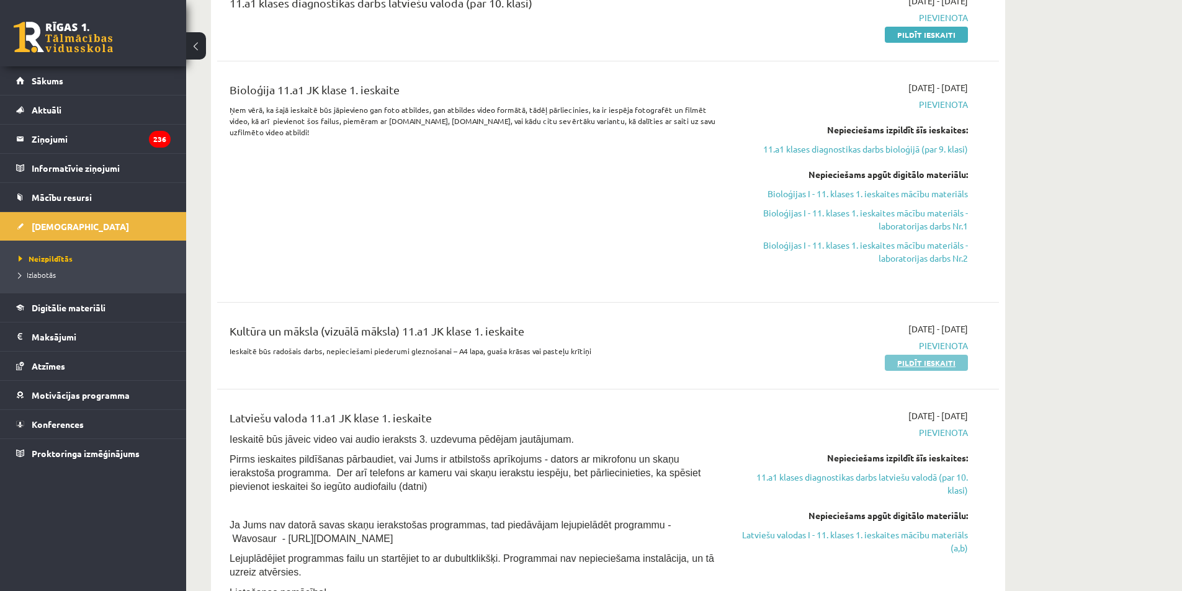
click at [915, 357] on link "Pildīt ieskaiti" at bounding box center [925, 363] width 83 height 16
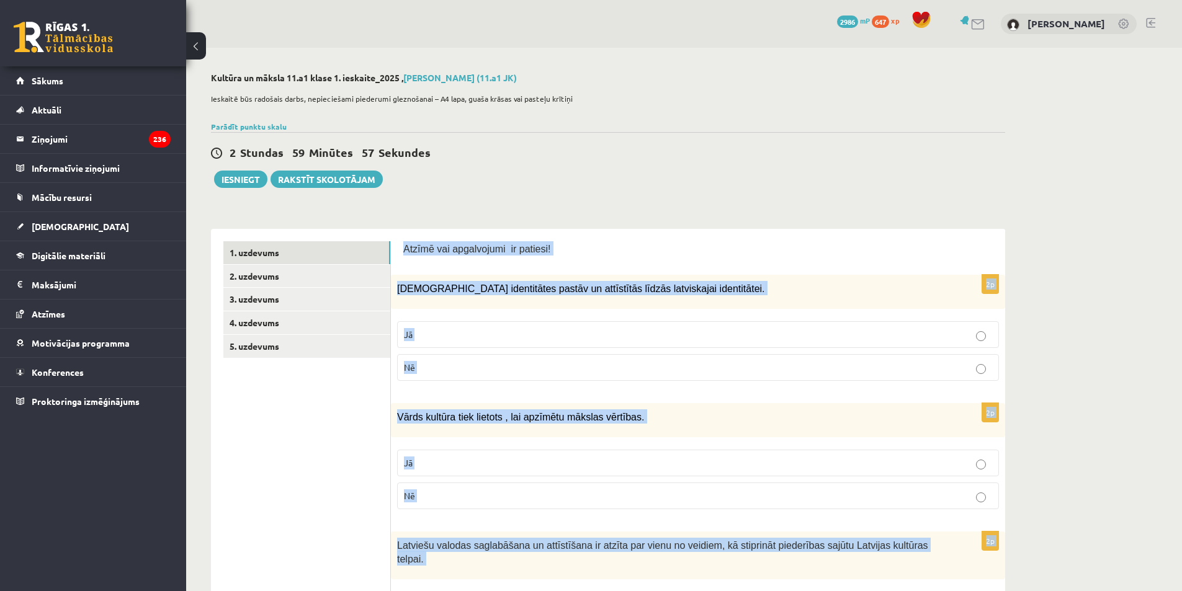
drag, startPoint x: 398, startPoint y: 245, endPoint x: 663, endPoint y: 569, distance: 419.2
click at [278, 336] on link "5. uzdevums" at bounding box center [306, 346] width 167 height 23
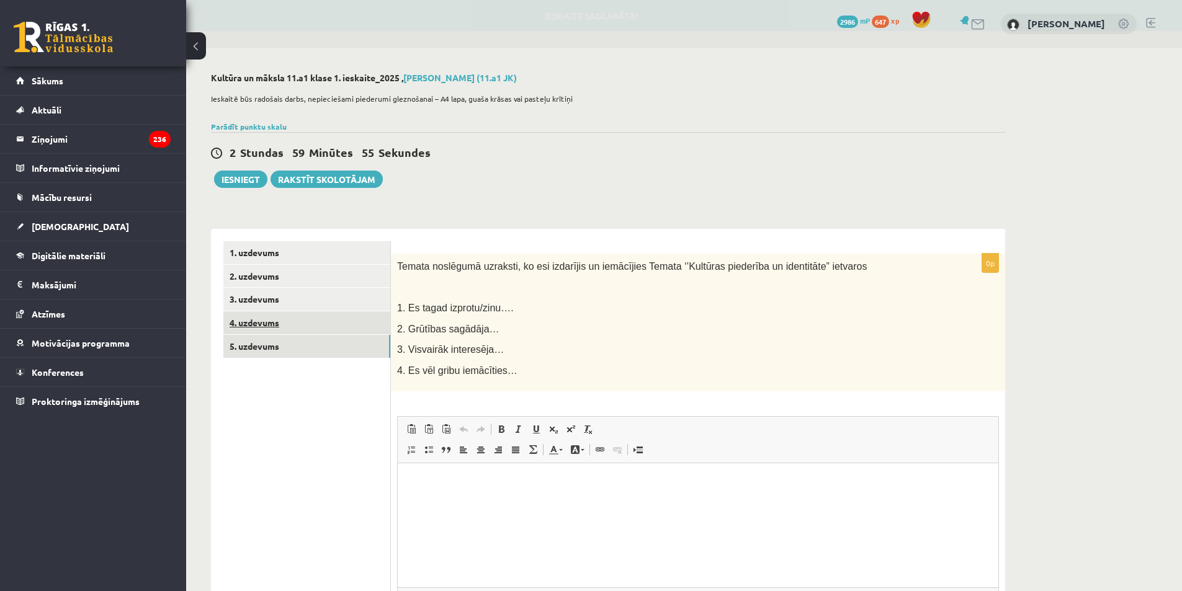
click at [269, 318] on link "4. uzdevums" at bounding box center [306, 322] width 167 height 23
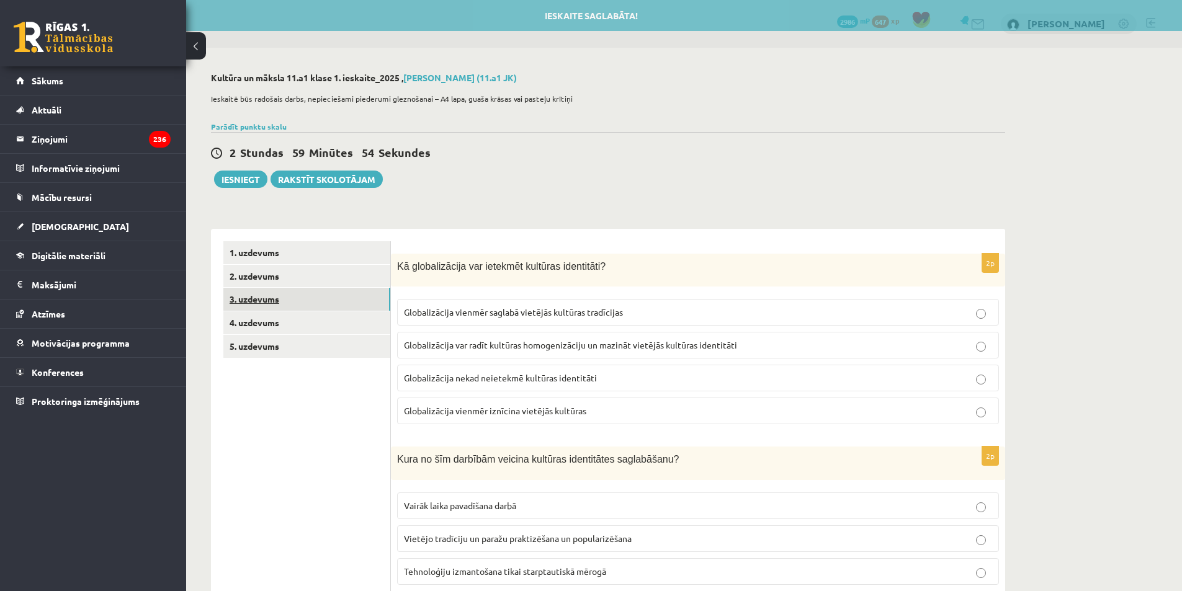
click at [260, 301] on link "3. uzdevums" at bounding box center [306, 299] width 167 height 23
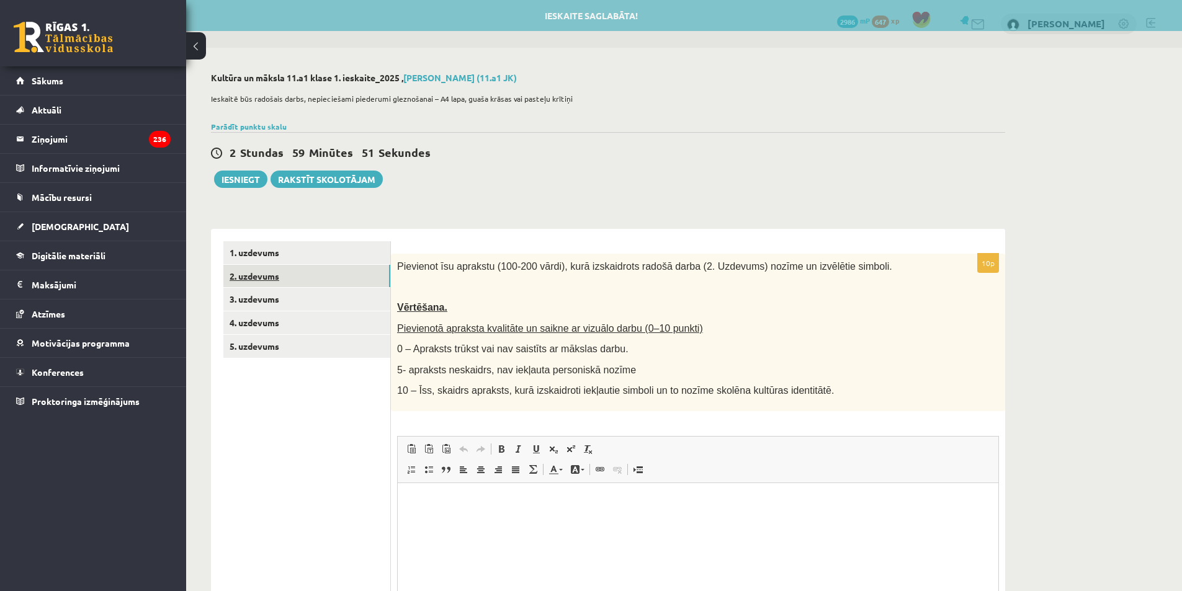
click at [270, 275] on link "2. uzdevums" at bounding box center [306, 276] width 167 height 23
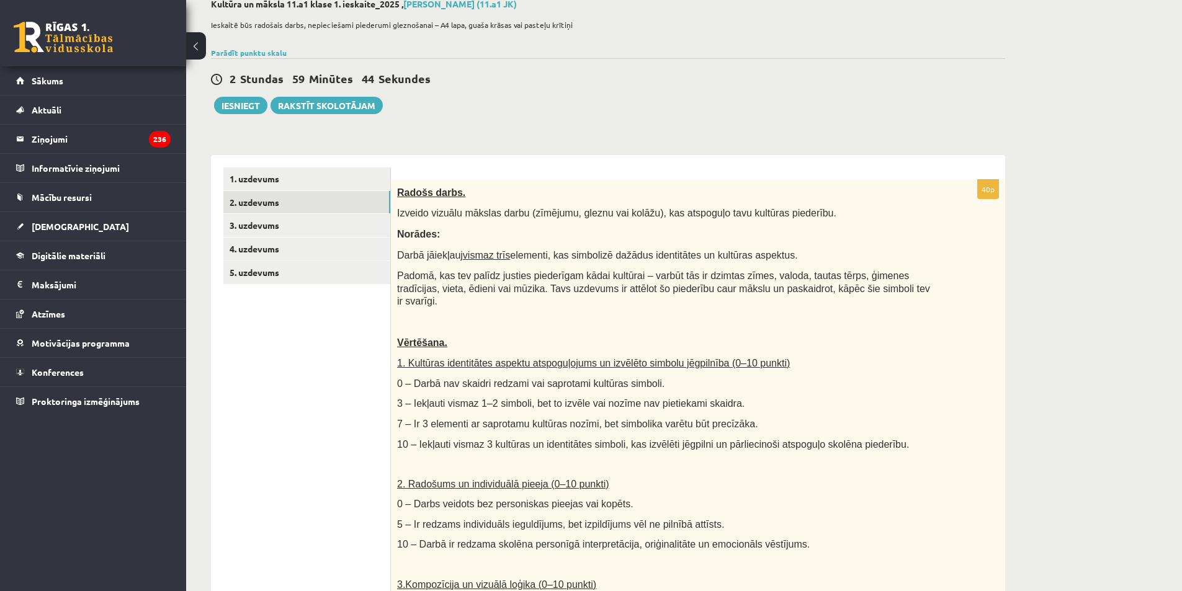
scroll to position [61, 0]
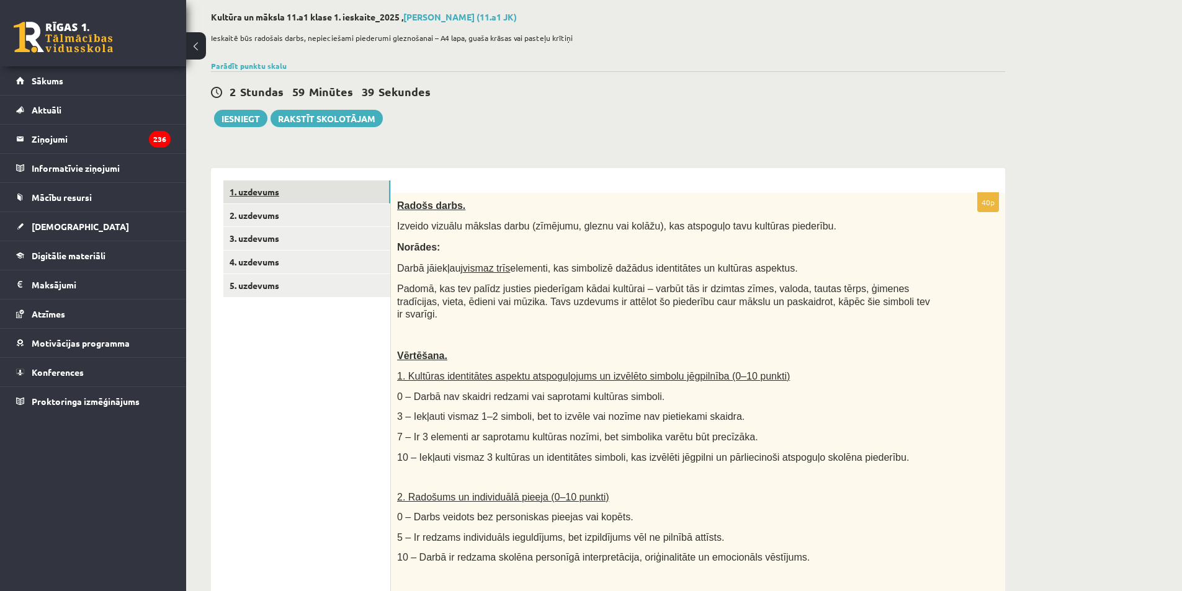
click at [265, 183] on link "1. uzdevums" at bounding box center [306, 191] width 167 height 23
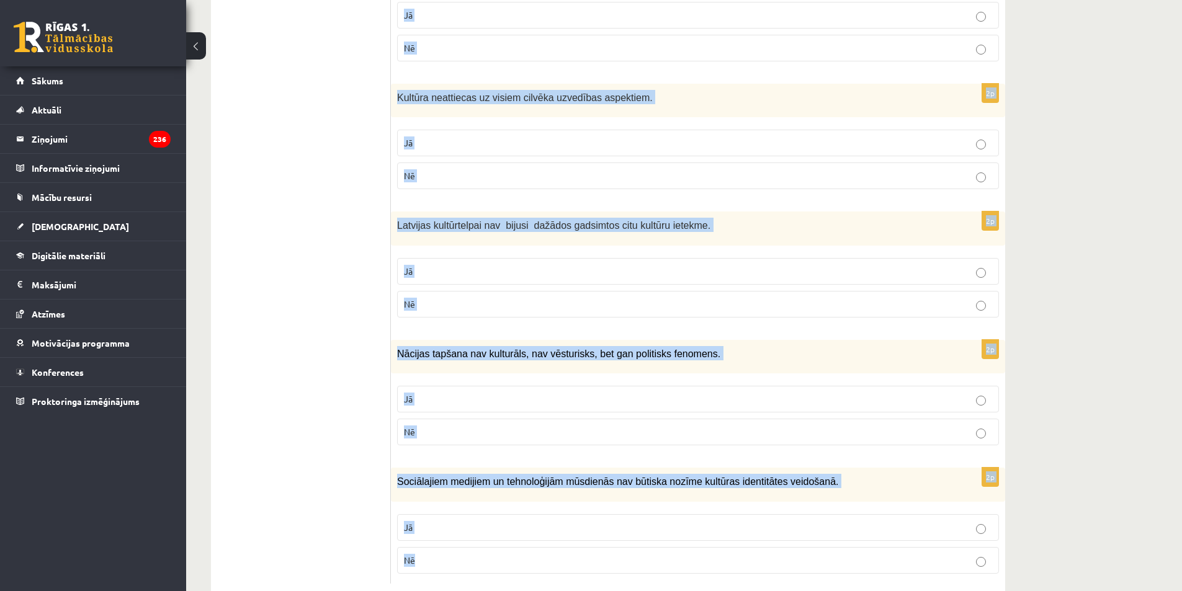
scroll to position [1660, 0]
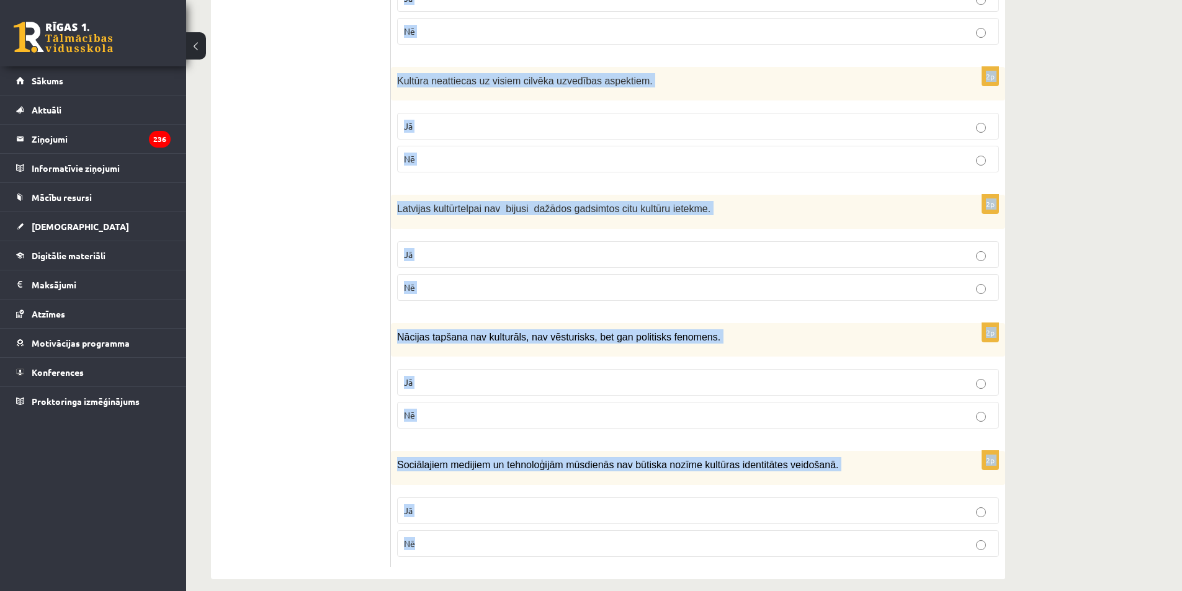
drag, startPoint x: 404, startPoint y: 186, endPoint x: 739, endPoint y: 540, distance: 487.0
copy form "Atzīmē vai apgalvojumi ir patiesi! 2p Mazākumtautību identitātes pastāv un attī…"
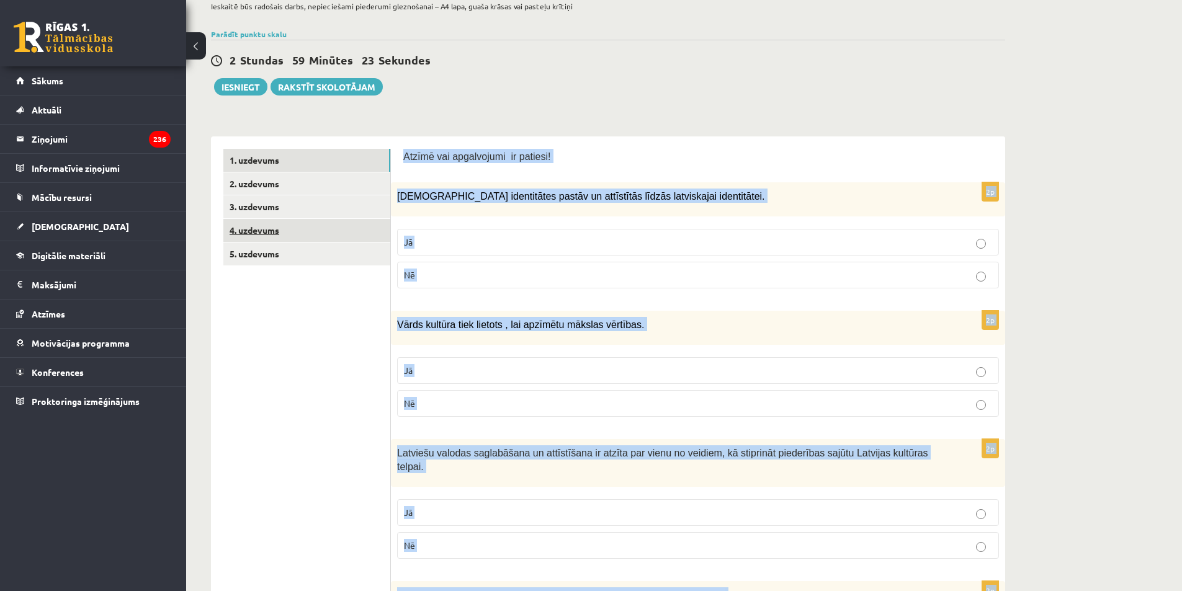
scroll to position [87, 0]
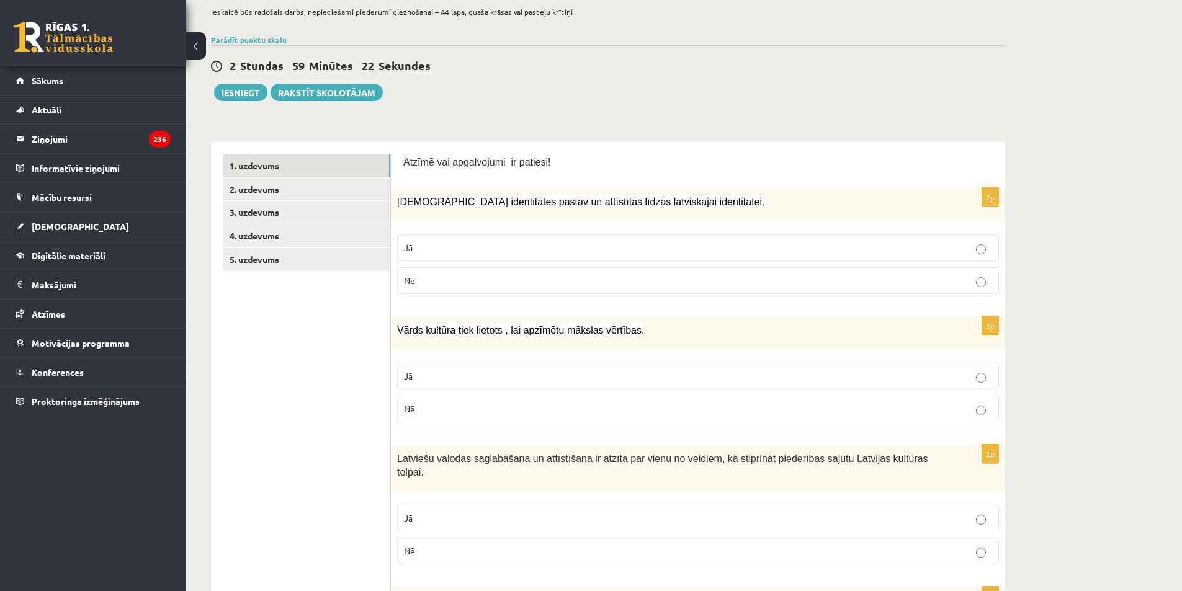
click at [432, 277] on p "Nē" at bounding box center [698, 280] width 588 height 13
click at [525, 246] on p "Jā" at bounding box center [698, 247] width 588 height 13
click at [448, 411] on p "Nē" at bounding box center [698, 409] width 588 height 13
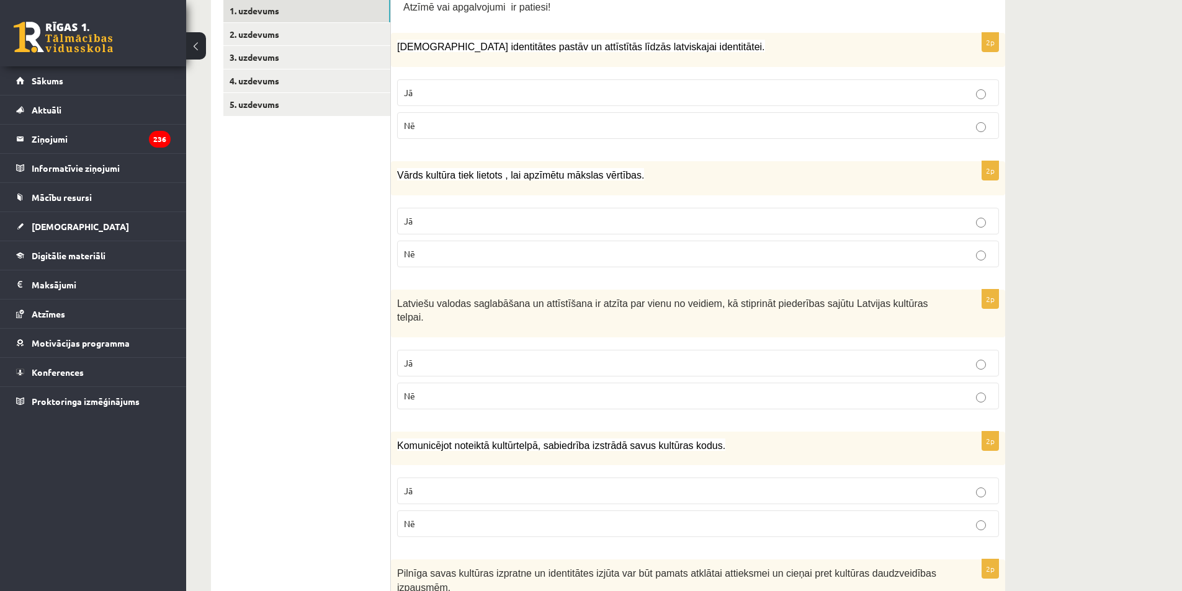
scroll to position [273, 0]
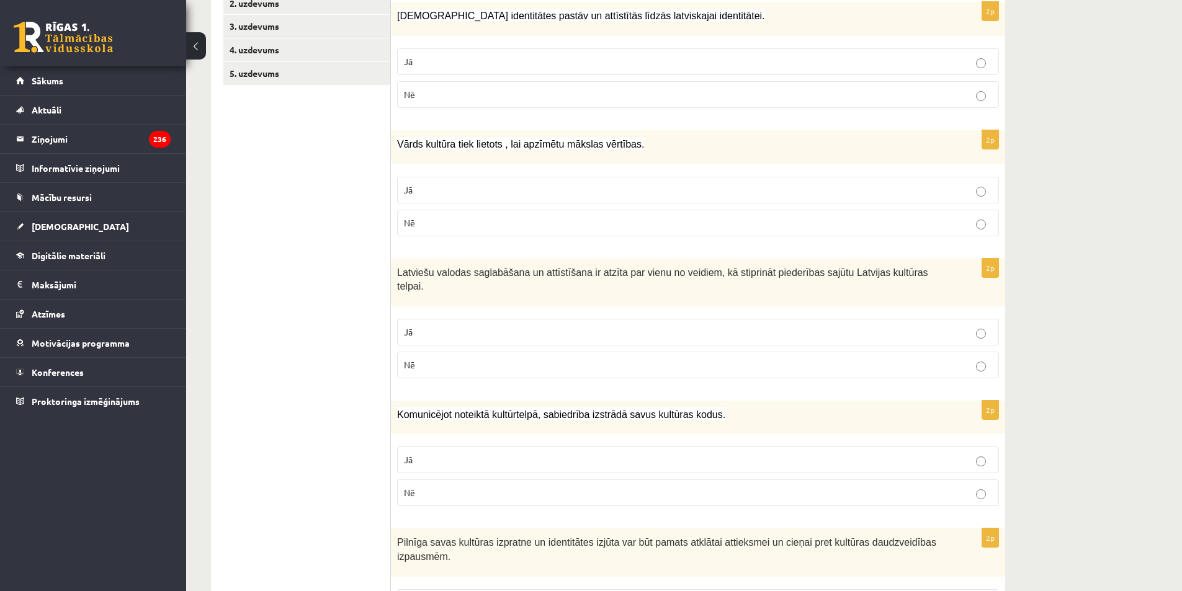
click at [573, 326] on p "Jā" at bounding box center [698, 332] width 588 height 13
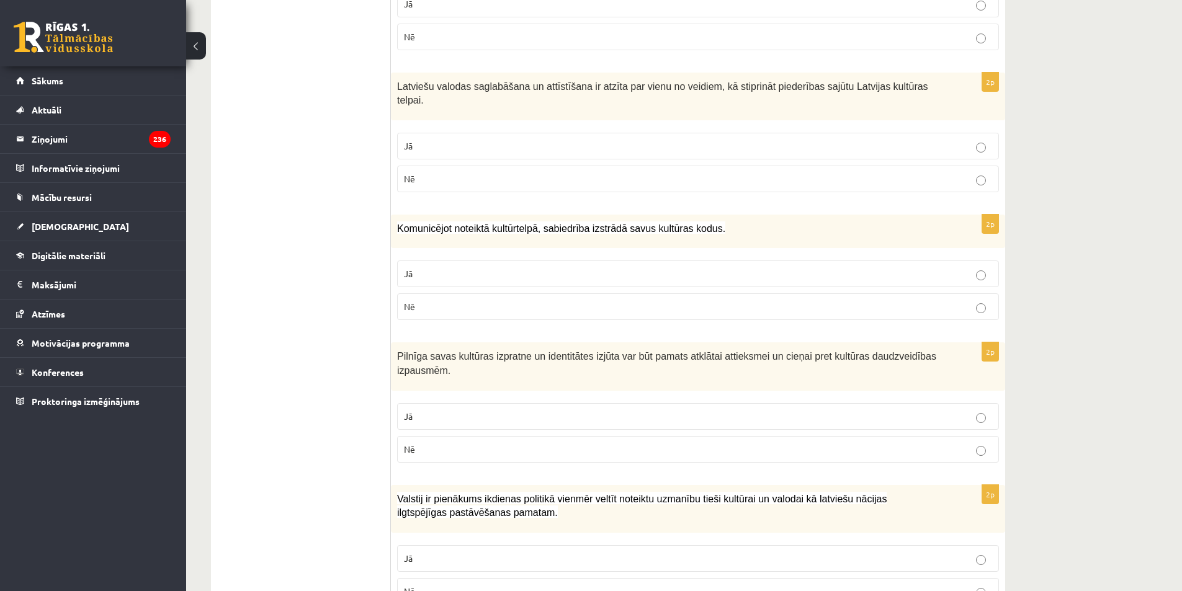
click at [465, 267] on p "Jā" at bounding box center [698, 273] width 588 height 13
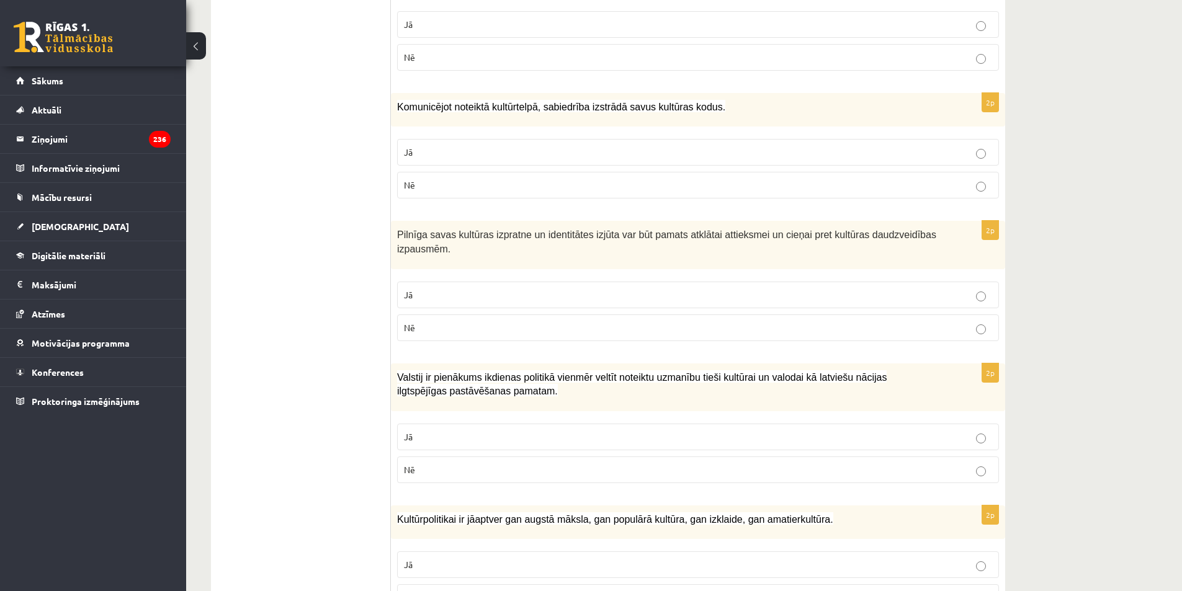
scroll to position [583, 0]
click at [463, 286] on p "Jā" at bounding box center [698, 292] width 588 height 13
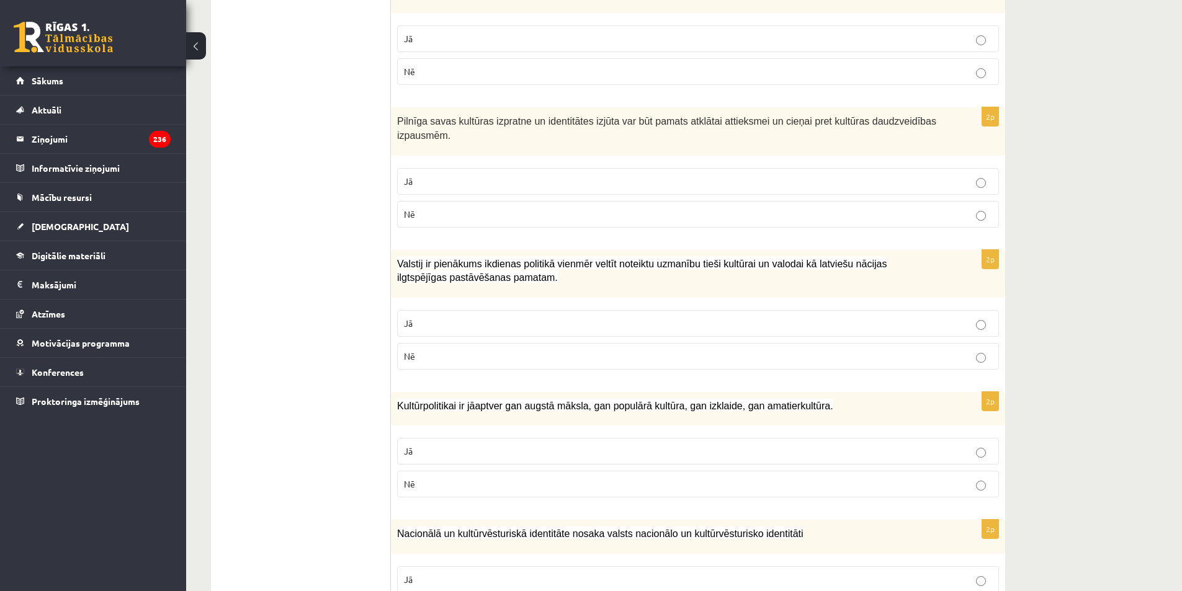
scroll to position [707, 0]
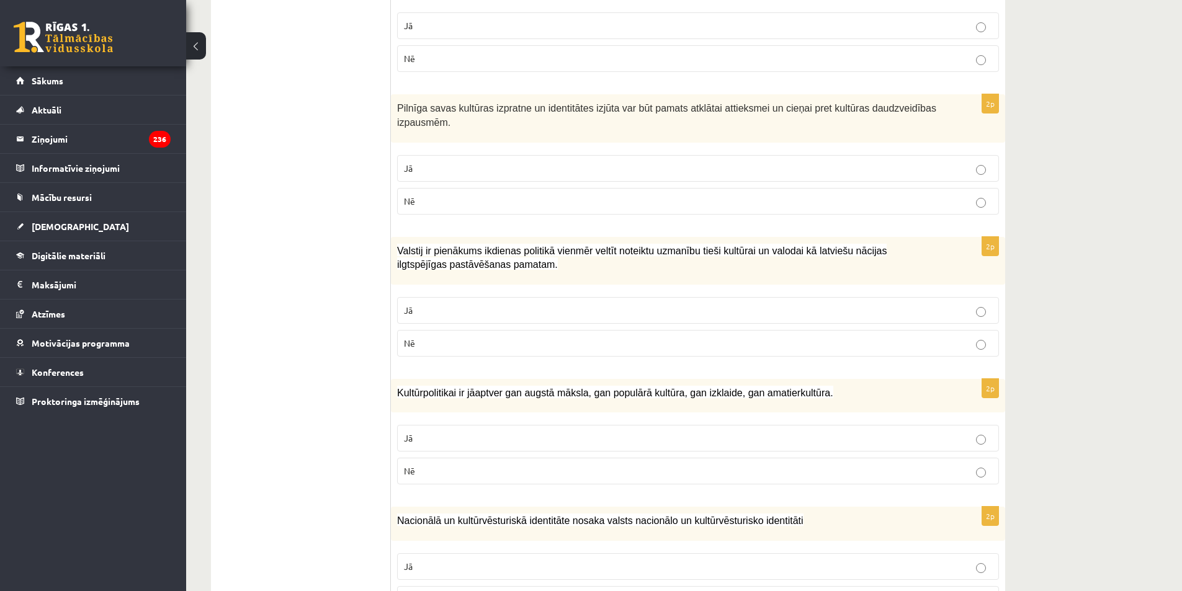
click at [497, 304] on p "Jā" at bounding box center [698, 310] width 588 height 13
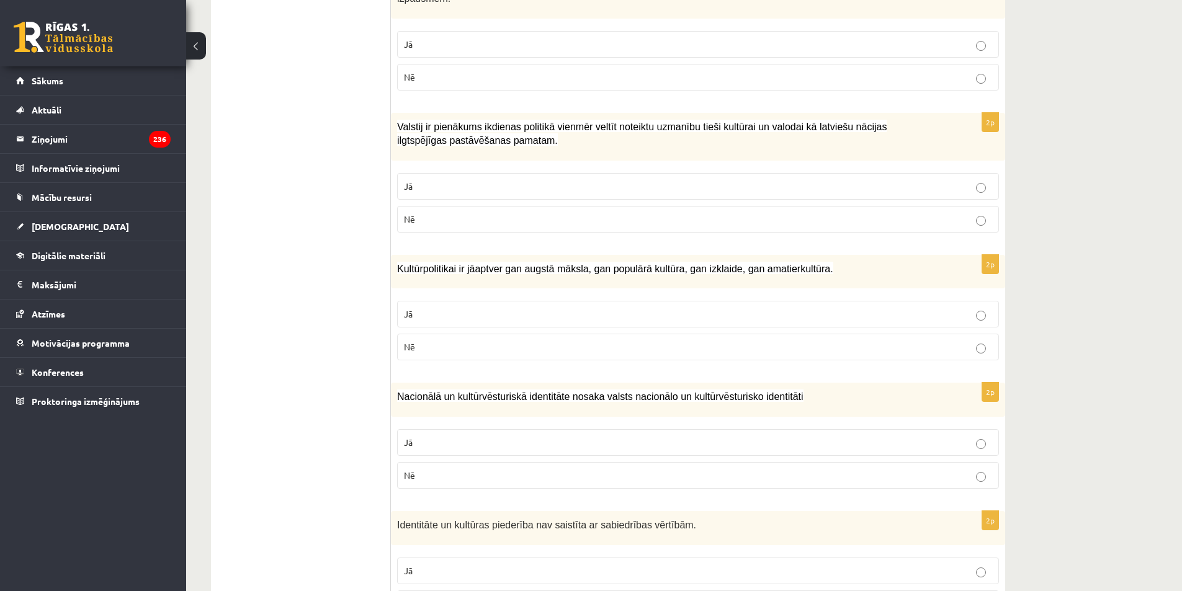
click at [434, 308] on p "Jā" at bounding box center [698, 314] width 588 height 13
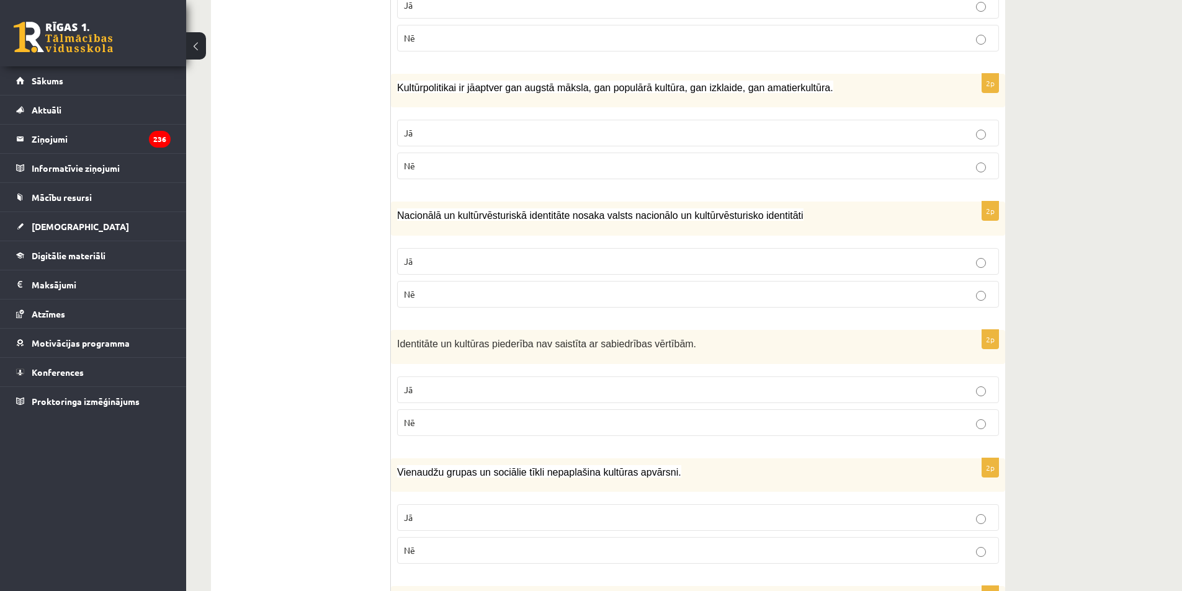
scroll to position [1017, 0]
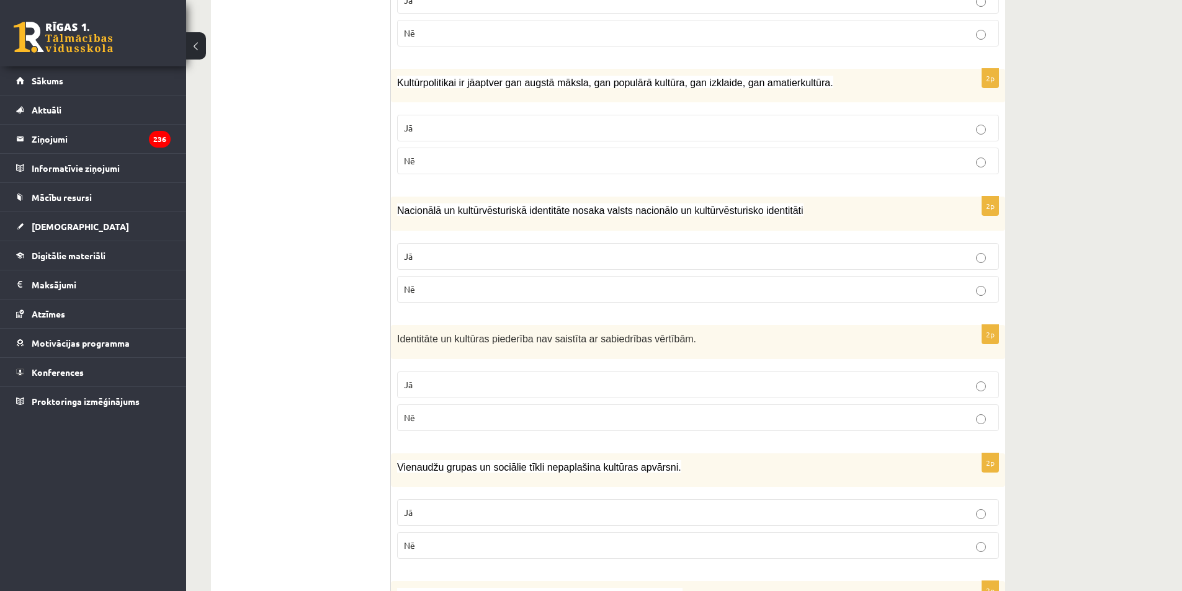
click at [437, 283] on p "Nē" at bounding box center [698, 289] width 588 height 13
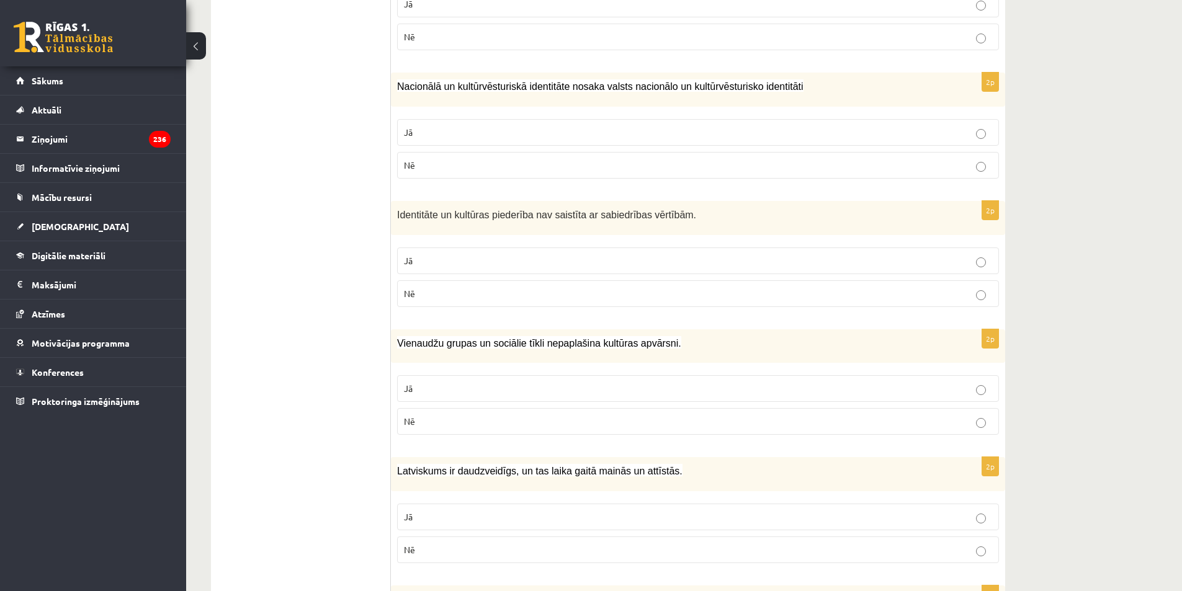
click at [448, 287] on label "Nē" at bounding box center [698, 293] width 602 height 27
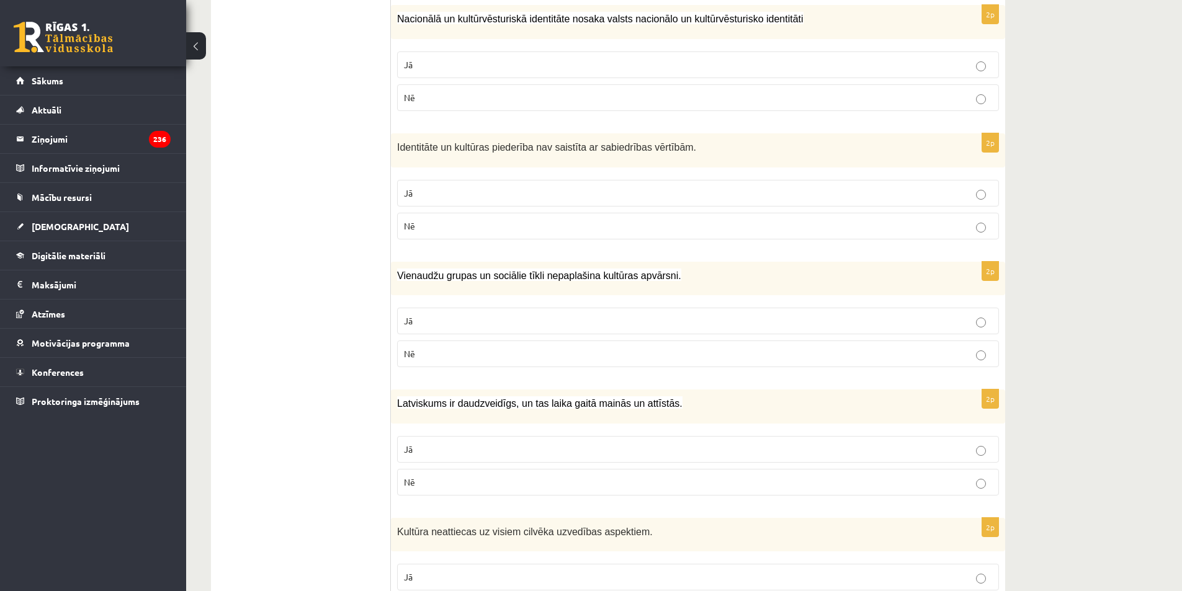
scroll to position [1265, 0]
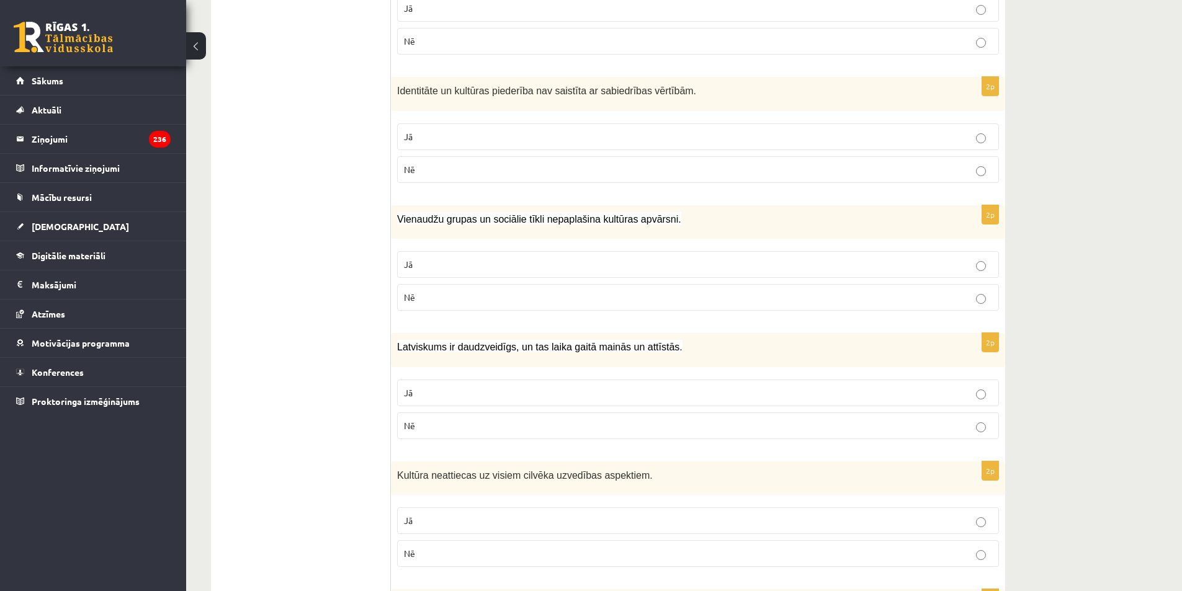
click at [460, 291] on p "Nē" at bounding box center [698, 297] width 588 height 13
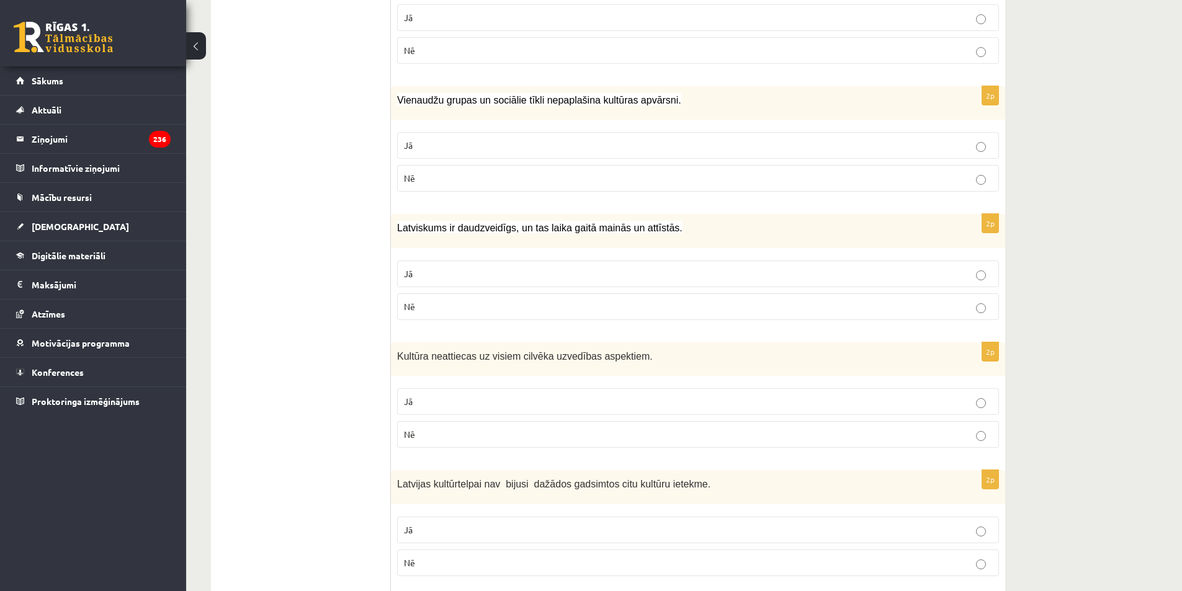
scroll to position [1389, 0]
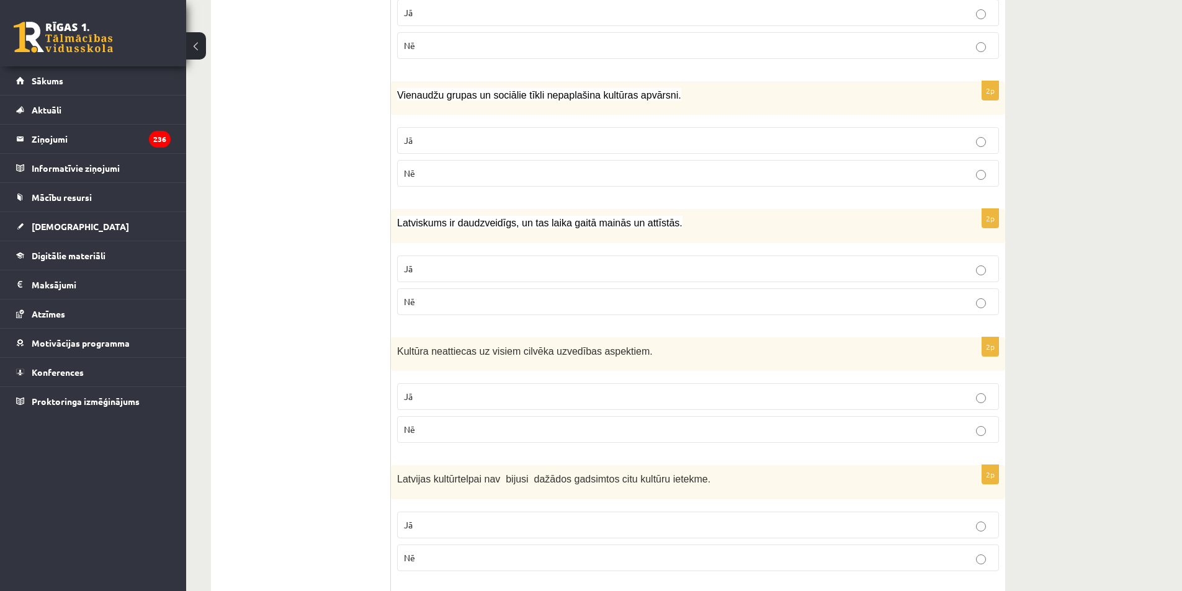
click at [419, 262] on p "Jā" at bounding box center [698, 268] width 588 height 13
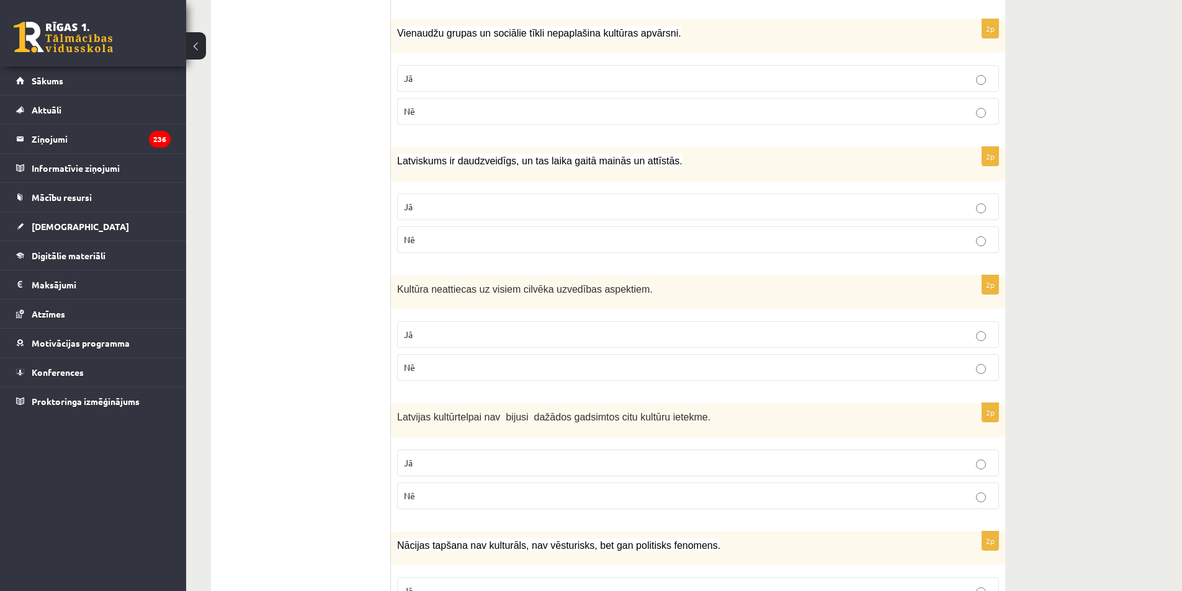
click at [511, 361] on p "Nē" at bounding box center [698, 367] width 588 height 13
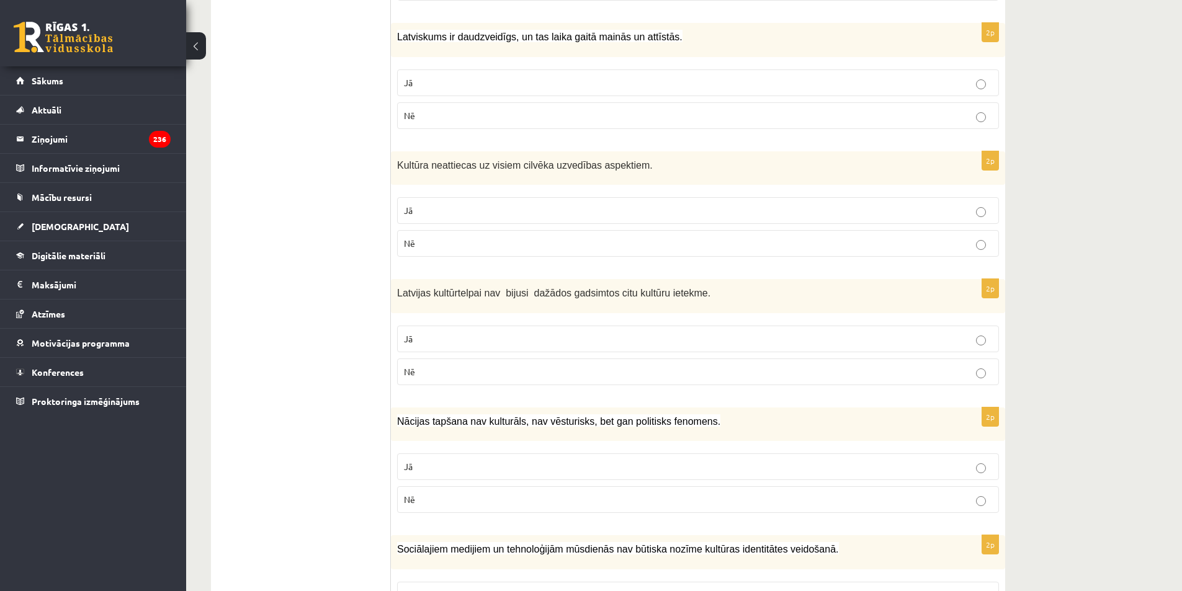
click at [427, 365] on p "Nē" at bounding box center [698, 371] width 588 height 13
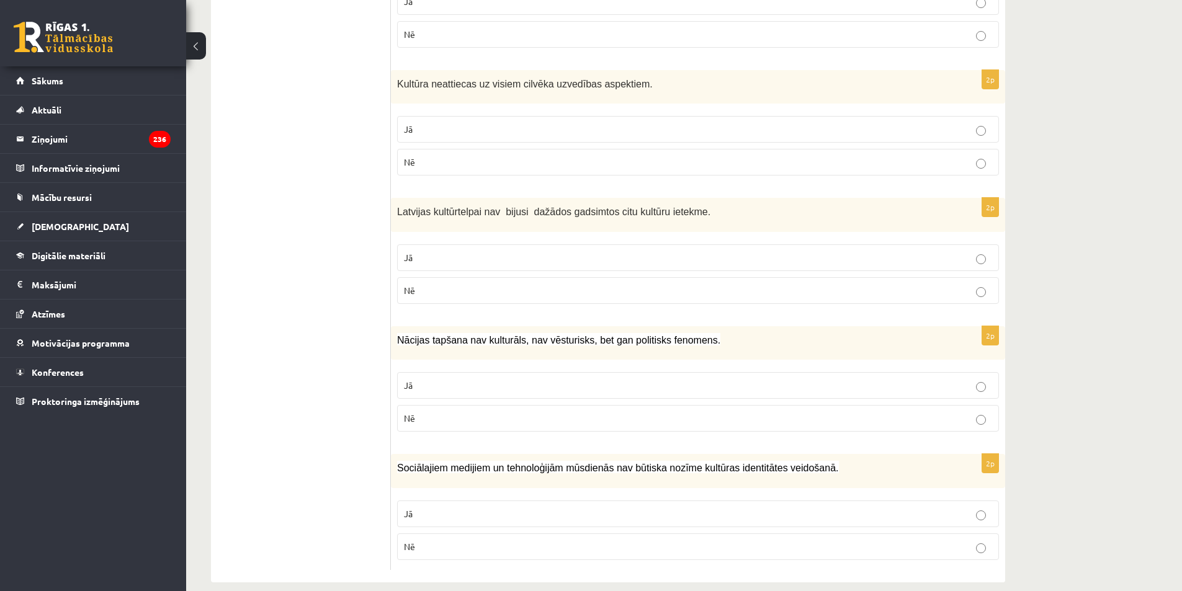
scroll to position [1660, 0]
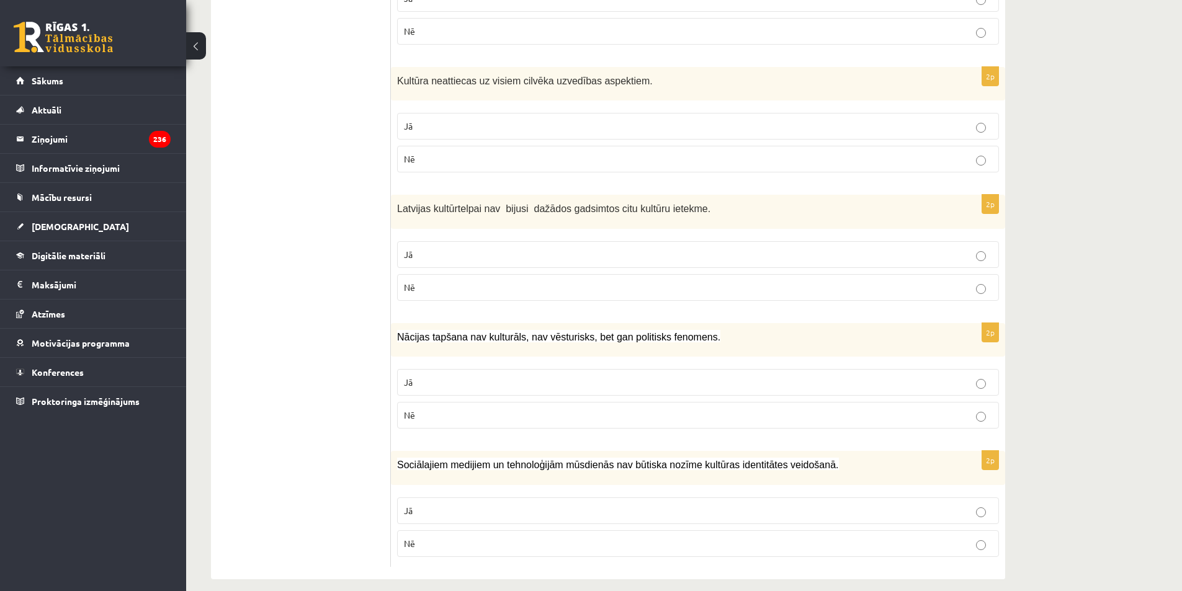
click at [438, 409] on p "Nē" at bounding box center [698, 415] width 588 height 13
click at [436, 537] on label "Nē" at bounding box center [698, 543] width 602 height 27
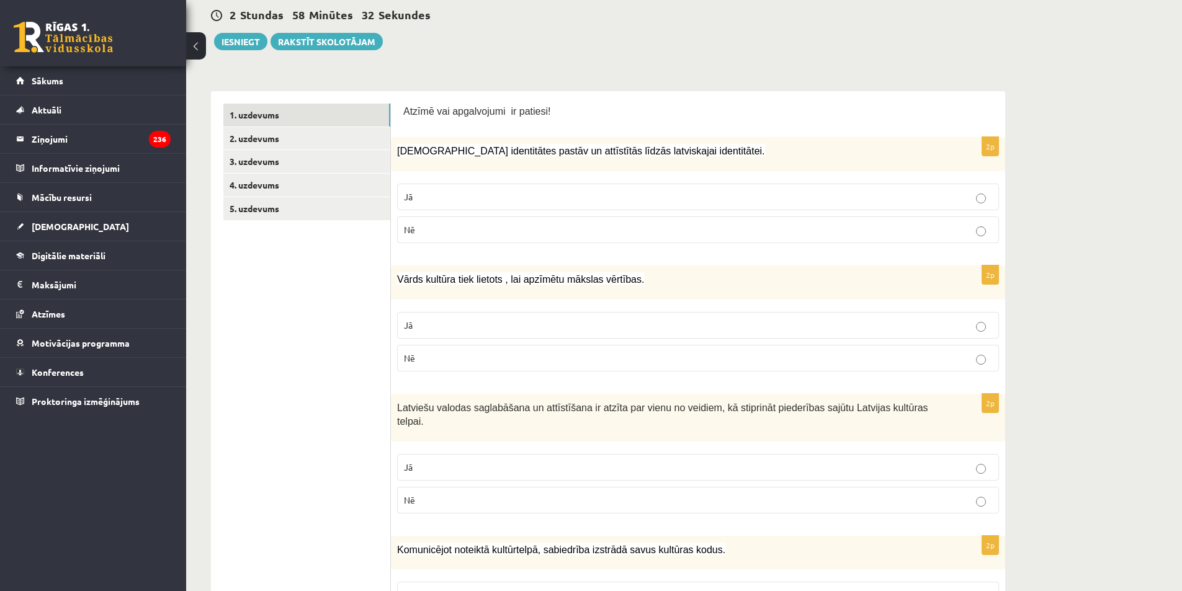
scroll to position [0, 0]
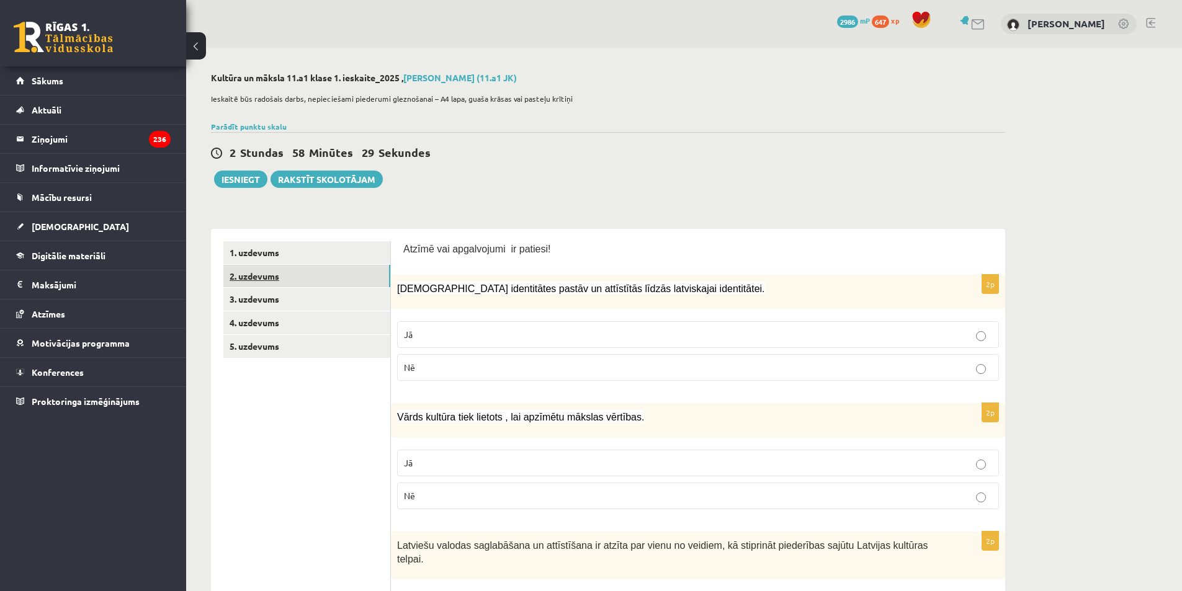
click at [262, 277] on link "2. uzdevums" at bounding box center [306, 276] width 167 height 23
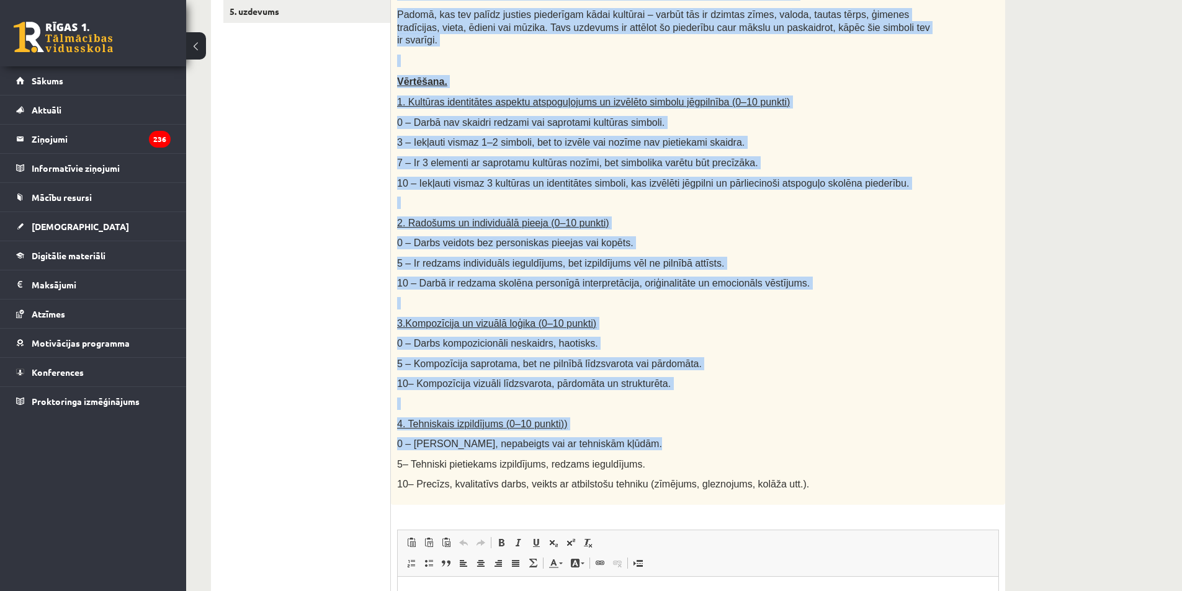
scroll to position [372, 0]
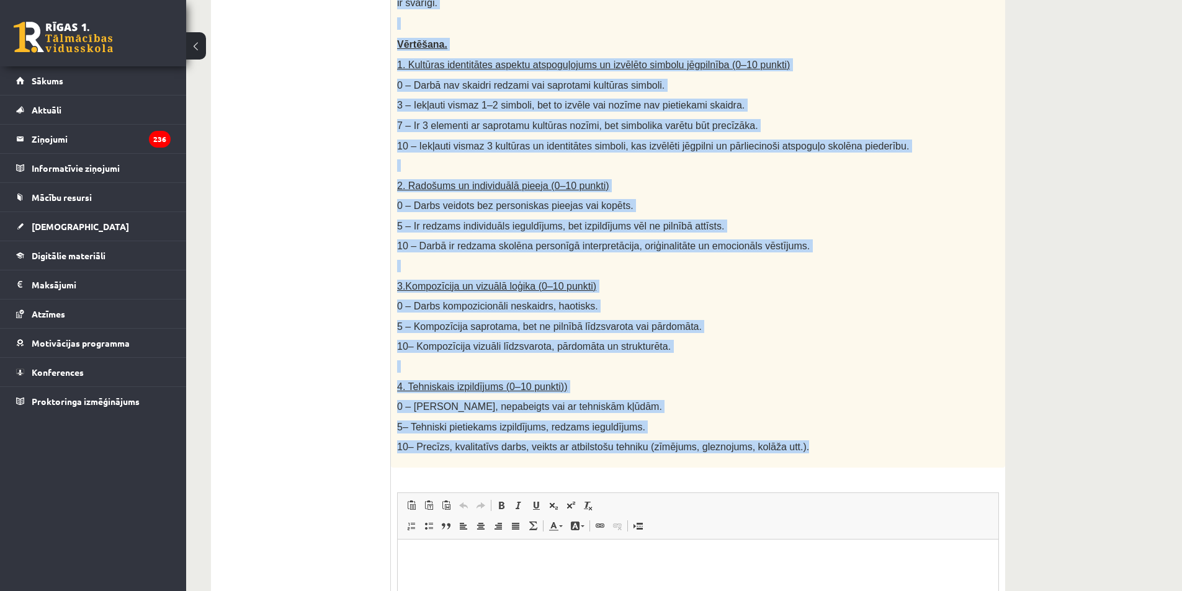
drag, startPoint x: 394, startPoint y: 262, endPoint x: 783, endPoint y: 444, distance: 429.3
click at [783, 444] on div "Radošs darbs. Izveido vizuālu mākslas darbu (zīmējumu, gleznu vai kolāžu), kas …" at bounding box center [698, 175] width 614 height 586
copy div "Radošs darbs. Izveido vizuālu mākslas darbu (zīmējumu, gleznu vai kolāžu), kas …"
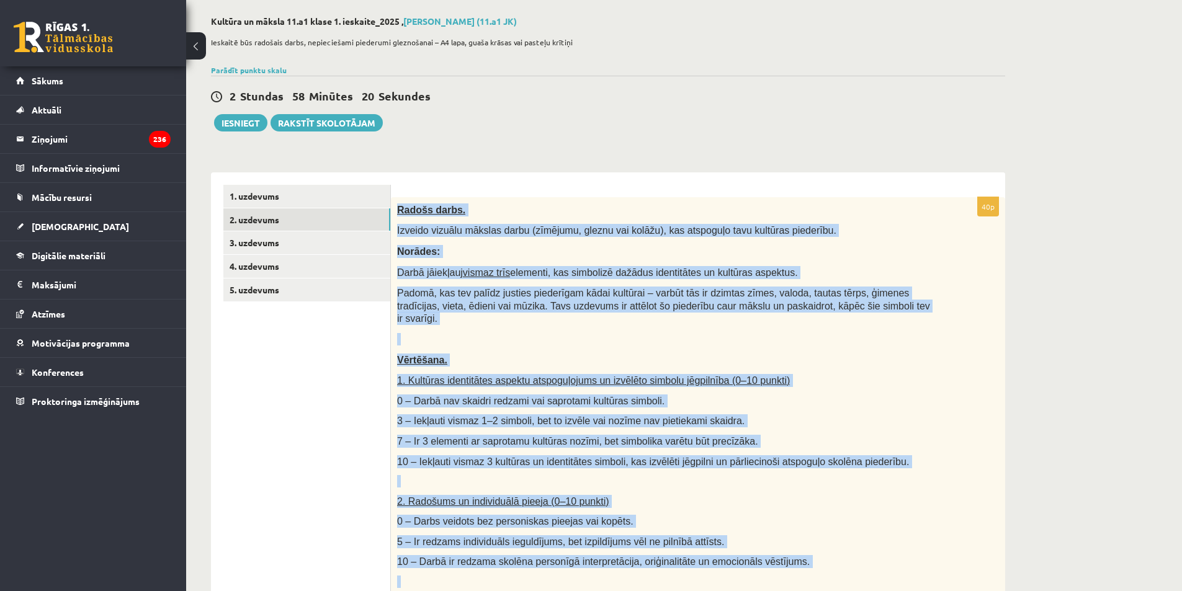
scroll to position [0, 0]
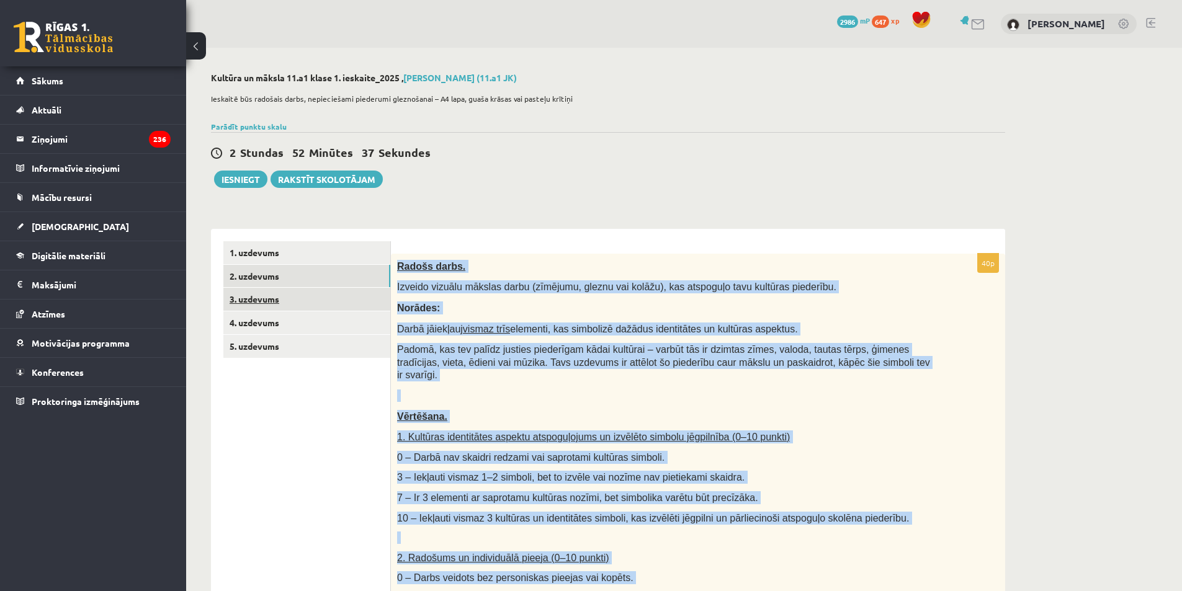
click at [281, 301] on link "3. uzdevums" at bounding box center [306, 299] width 167 height 23
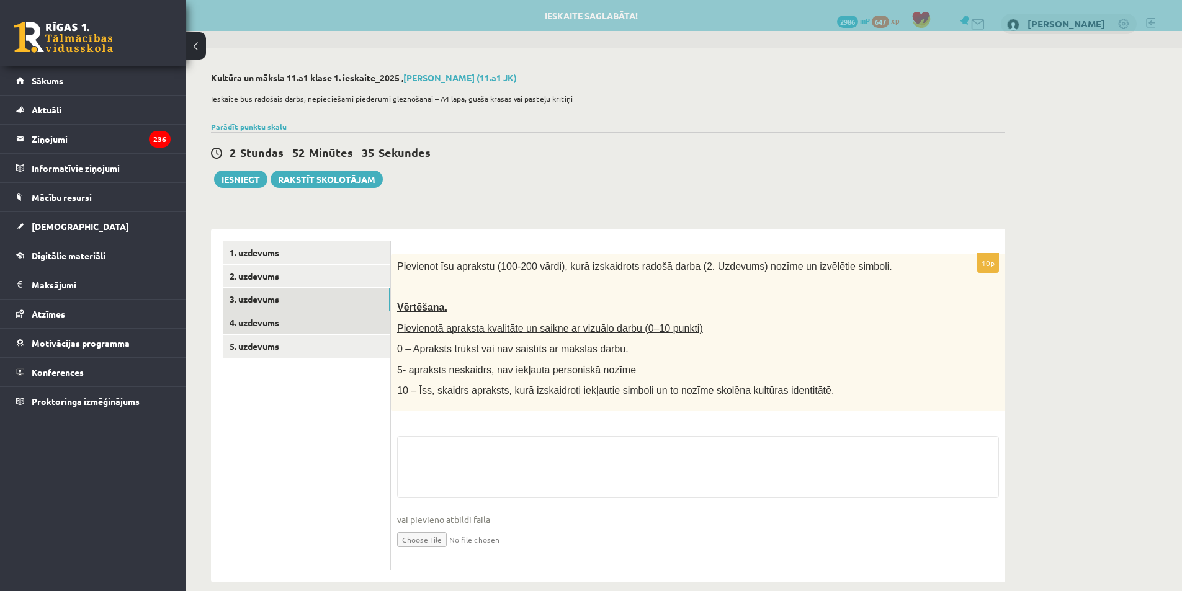
click at [281, 317] on link "4. uzdevums" at bounding box center [306, 322] width 167 height 23
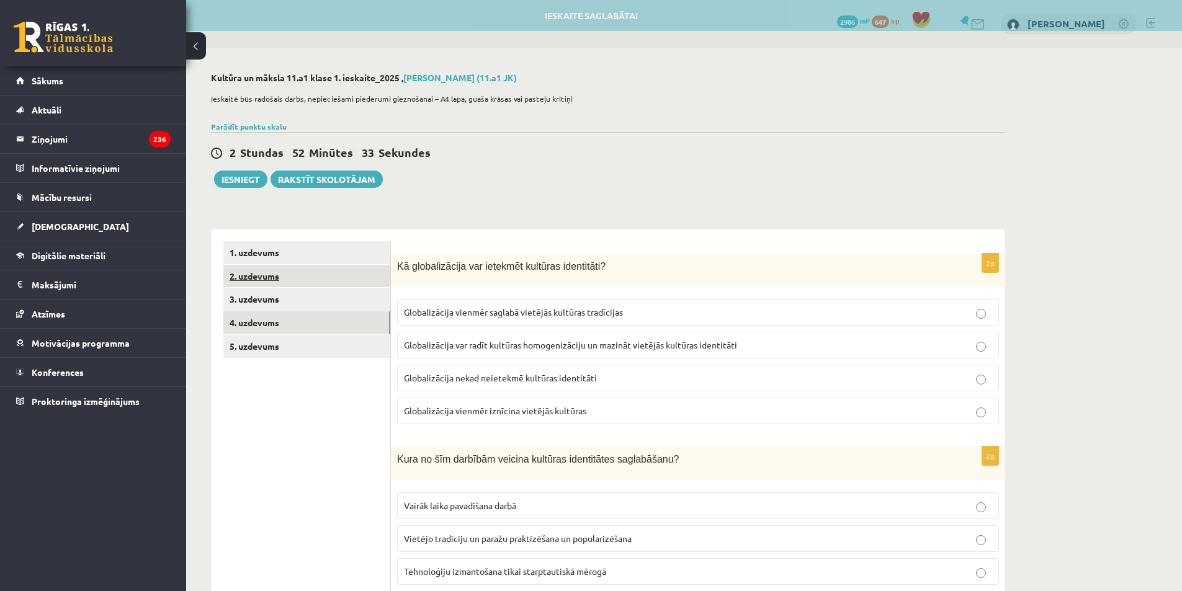
click at [271, 280] on link "2. uzdevums" at bounding box center [306, 276] width 167 height 23
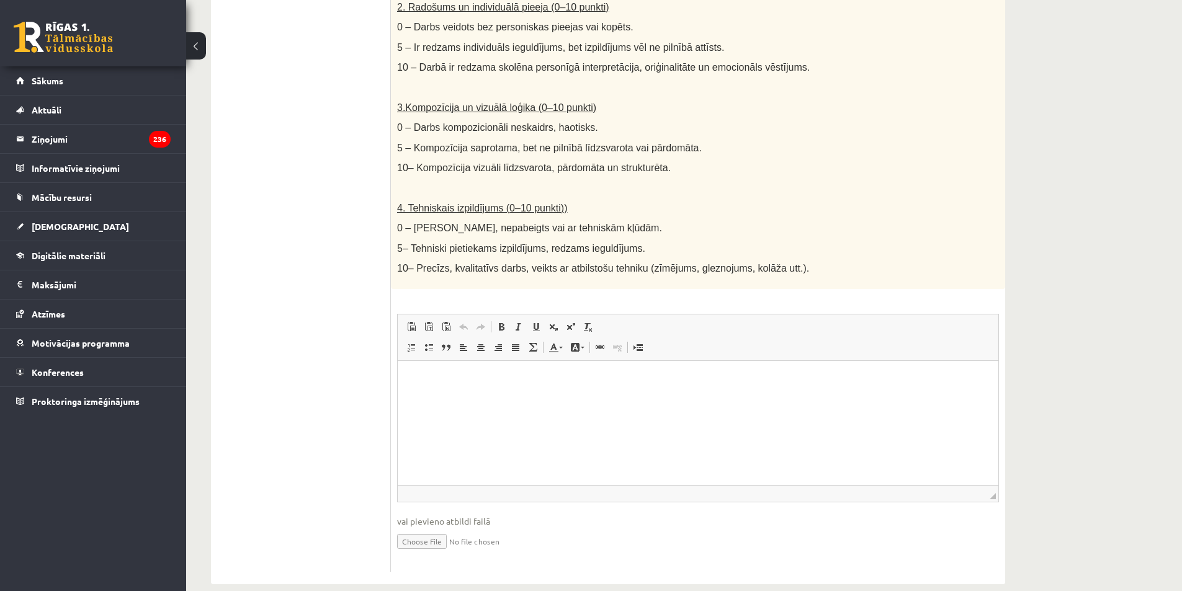
scroll to position [557, 0]
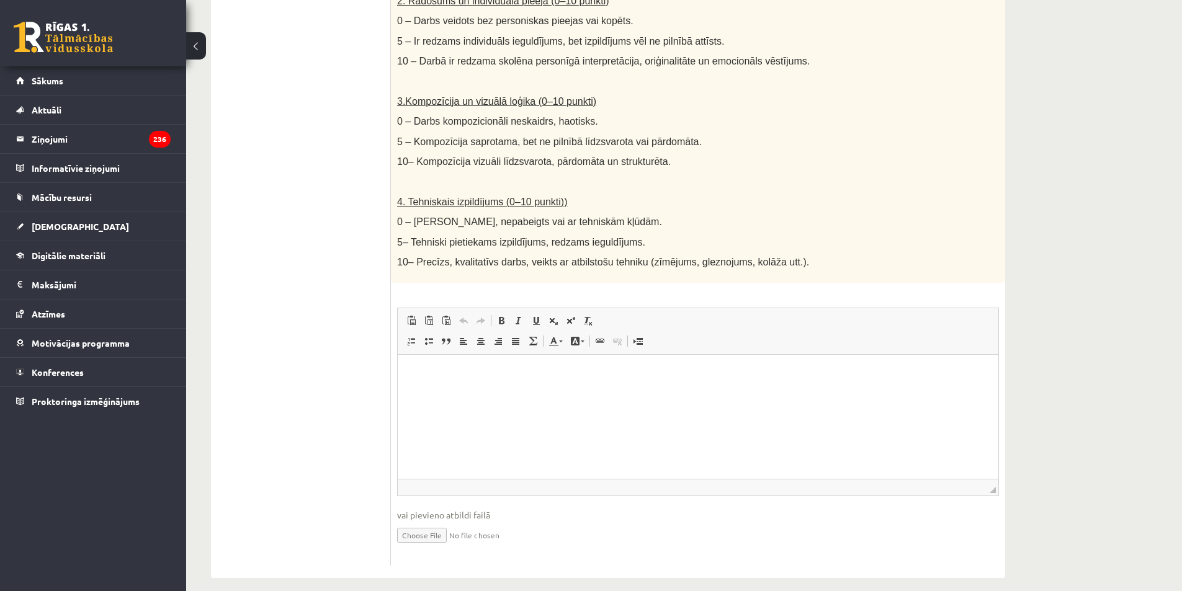
click at [420, 522] on input "file" at bounding box center [698, 534] width 602 height 25
type input "**********"
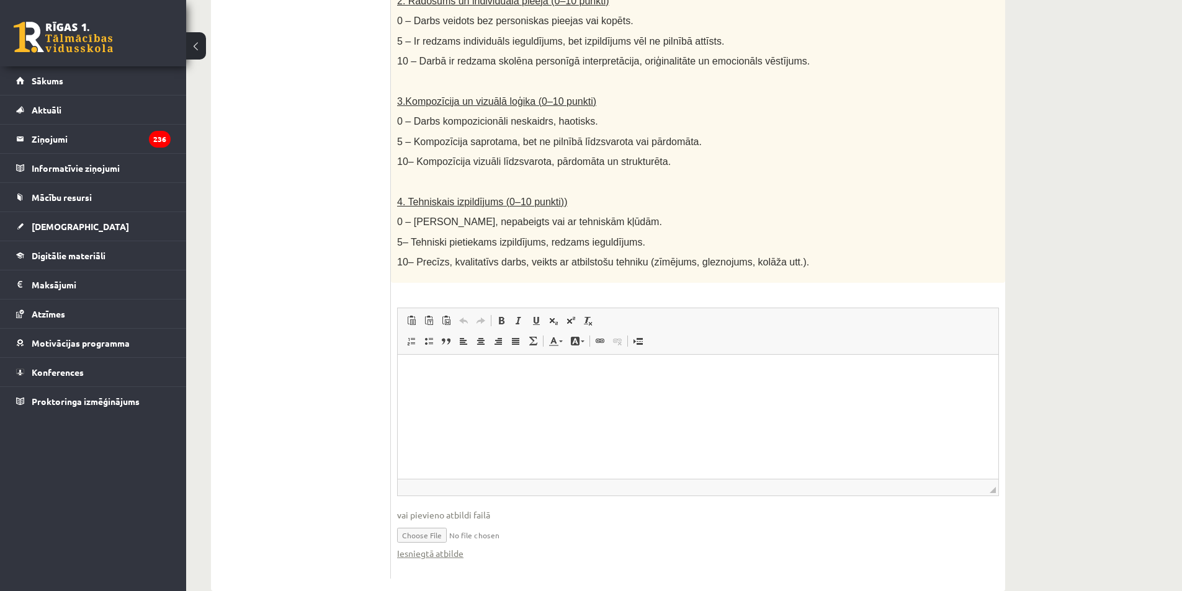
click at [483, 372] on p "Editor, wiswyg-editor-user-answer-47434019110720" at bounding box center [698, 373] width 576 height 13
click at [316, 448] on ul "1. uzdevums 2. uzdevums 3. uzdevums 4. uzdevums 5. uzdevums" at bounding box center [306, 131] width 167 height 894
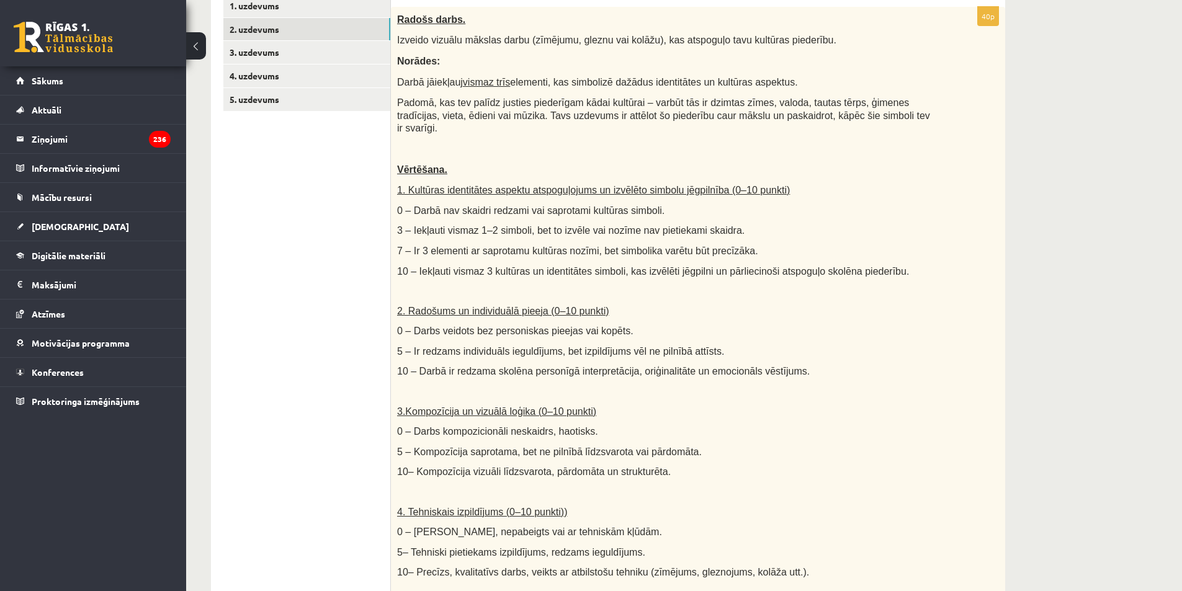
scroll to position [0, 0]
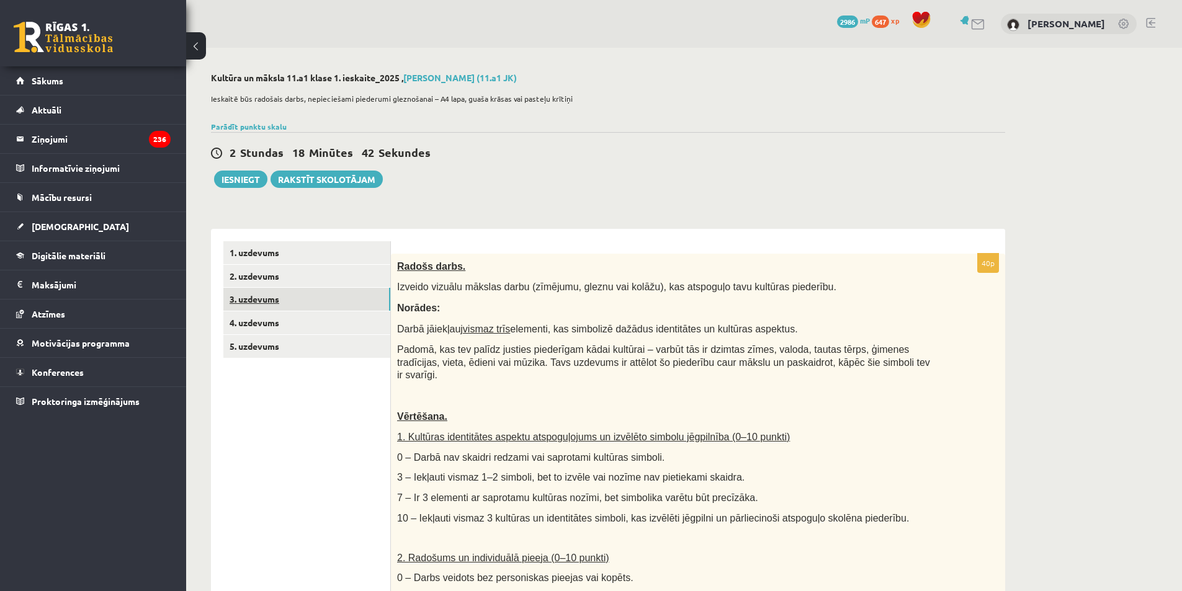
click at [247, 300] on link "3. uzdevums" at bounding box center [306, 299] width 167 height 23
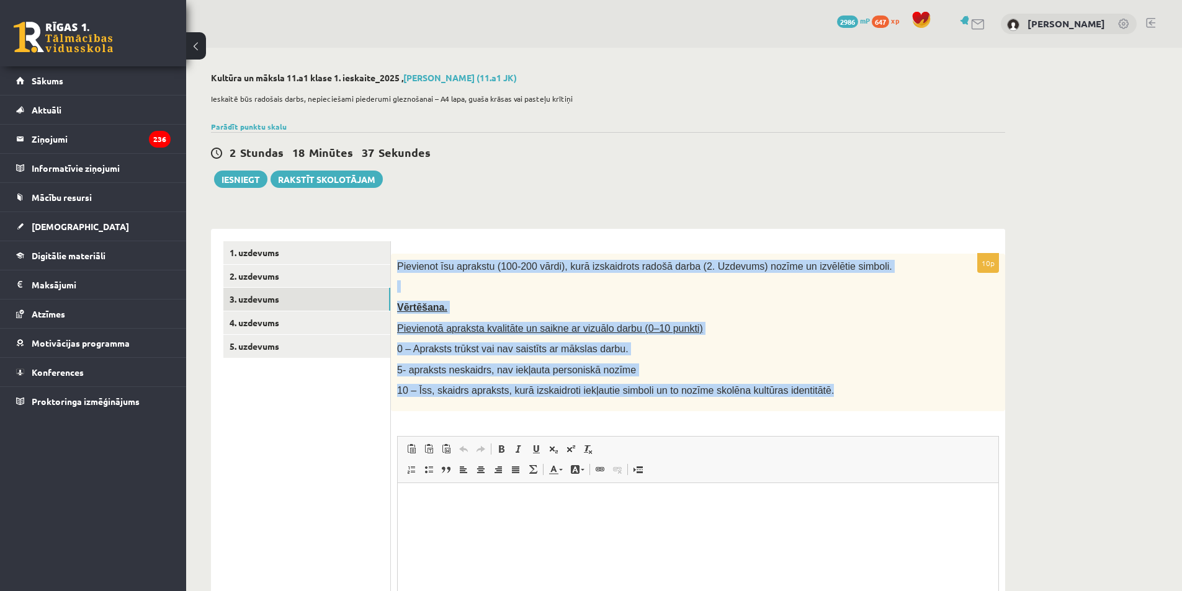
drag, startPoint x: 398, startPoint y: 264, endPoint x: 806, endPoint y: 385, distance: 425.8
click at [806, 385] on div "Pievienot īsu aprakstu (100-200 vārdi), kurā izskaidrots radošā darba (2. Uzdev…" at bounding box center [698, 333] width 614 height 158
copy div "Pievienot īsu aprakstu (100-200 vārdi), kurā izskaidrots radošā darba (2. Uzdev…"
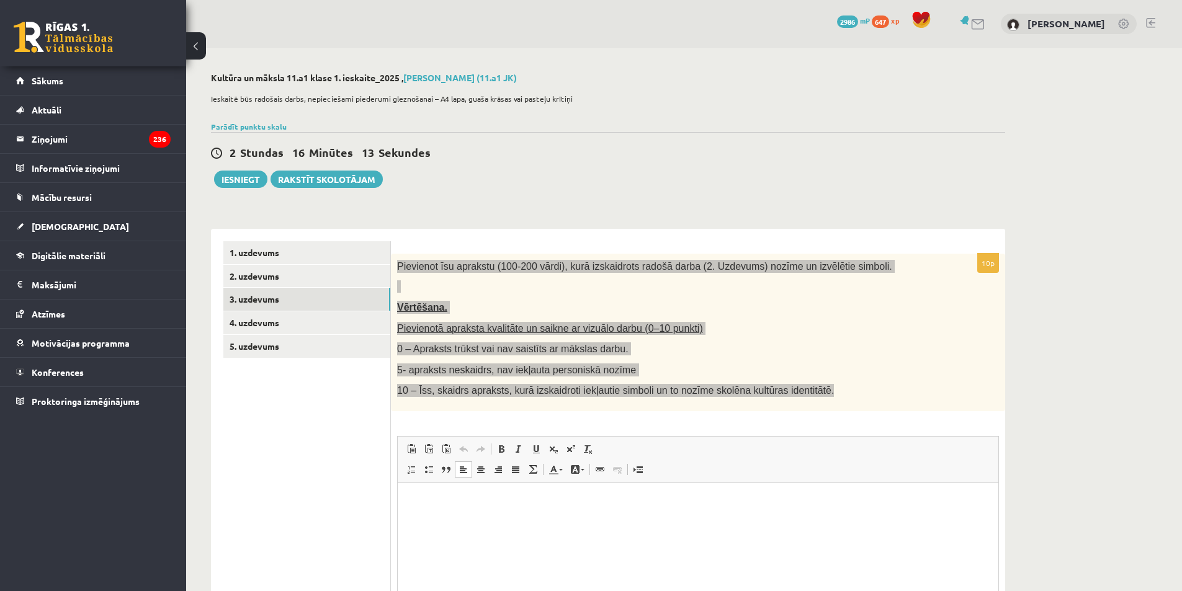
click at [465, 496] on p "Editor, wiswyg-editor-user-answer-47433917829220" at bounding box center [698, 501] width 576 height 13
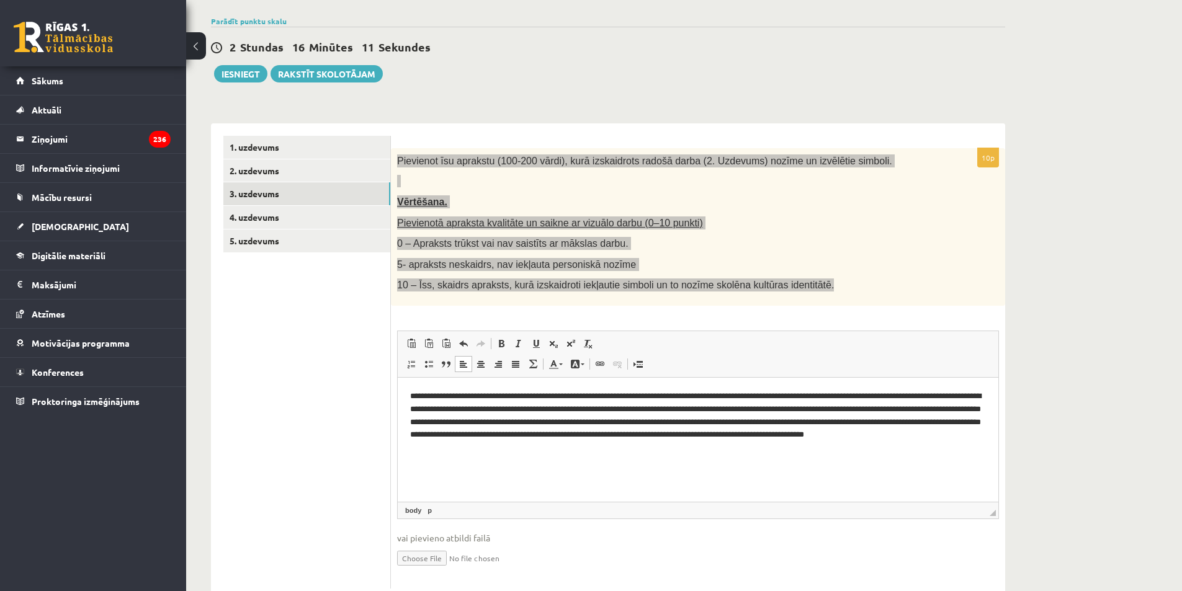
scroll to position [62, 0]
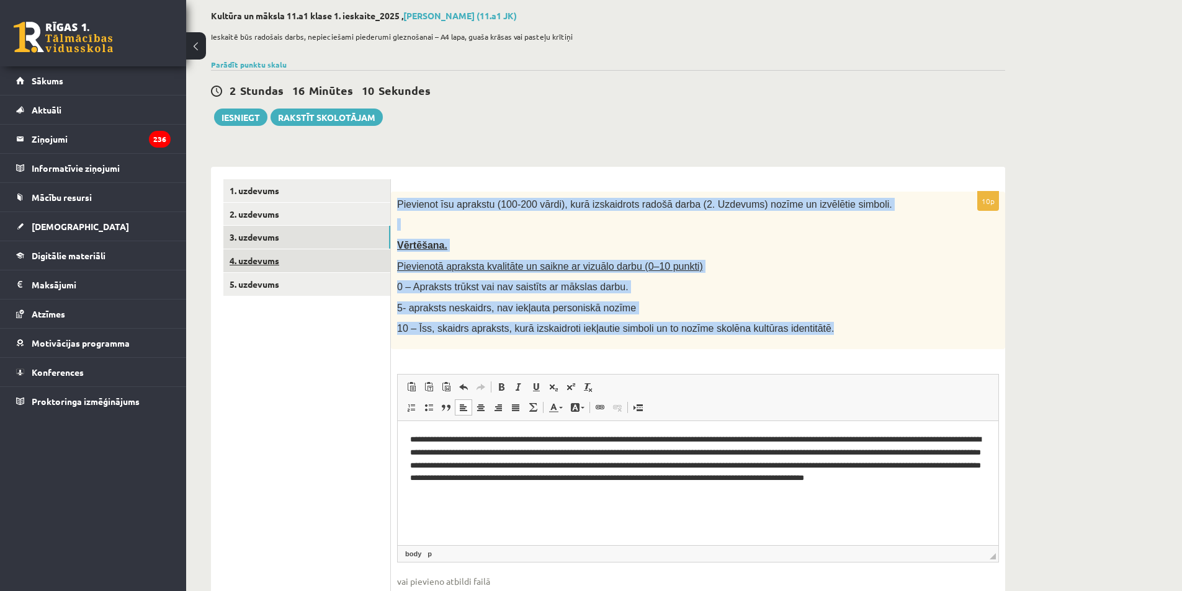
click at [270, 260] on link "4. uzdevums" at bounding box center [306, 260] width 167 height 23
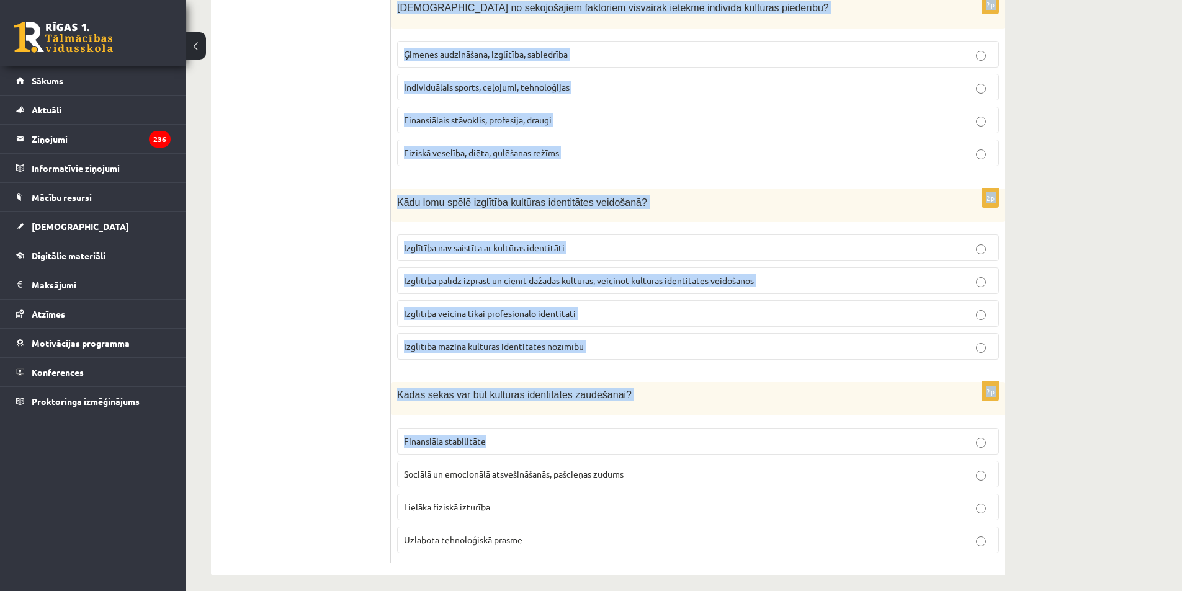
scroll to position [1623, 0]
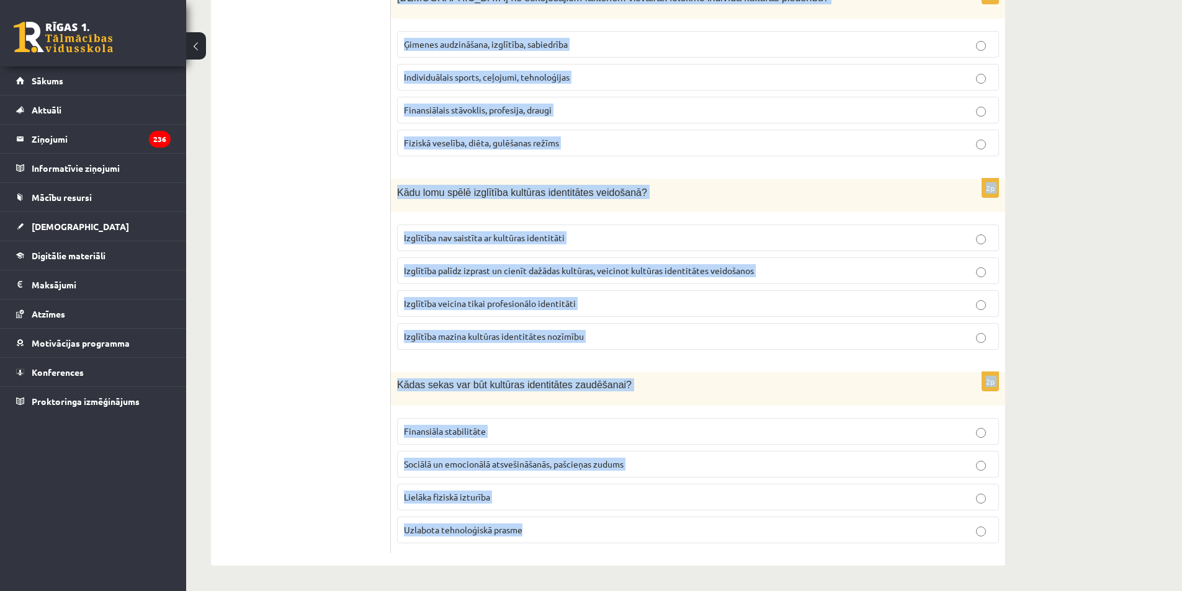
drag, startPoint x: 398, startPoint y: 201, endPoint x: 643, endPoint y: 528, distance: 408.5
copy form "Kā globalizācija var ietekmēt kultūras identitāti? Globalizācija vienmēr saglab…"
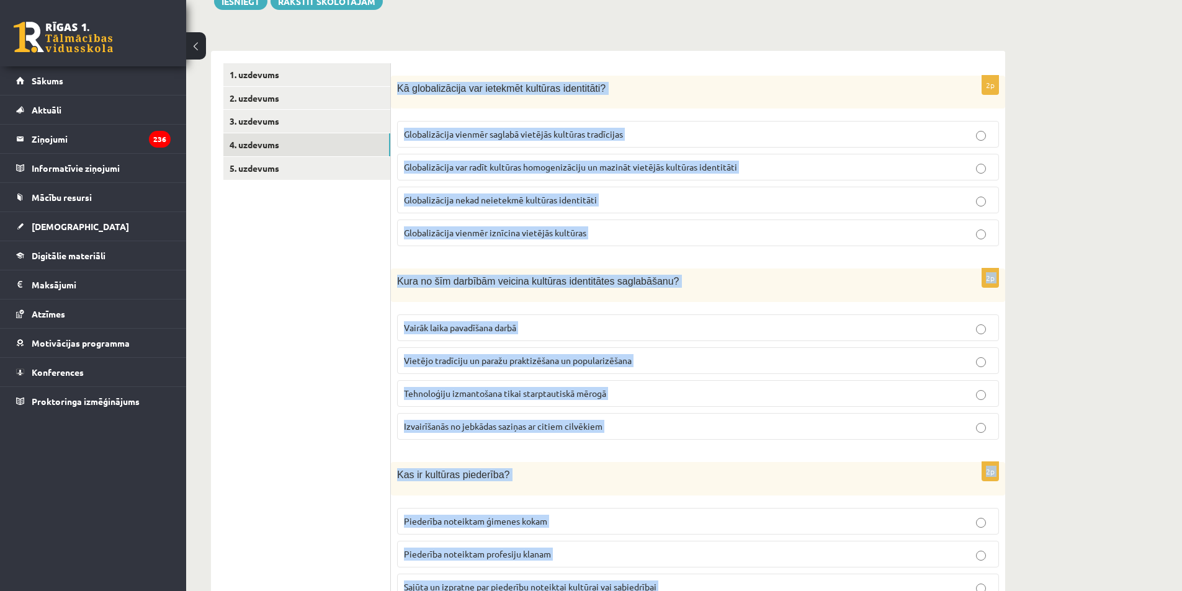
scroll to position [135, 0]
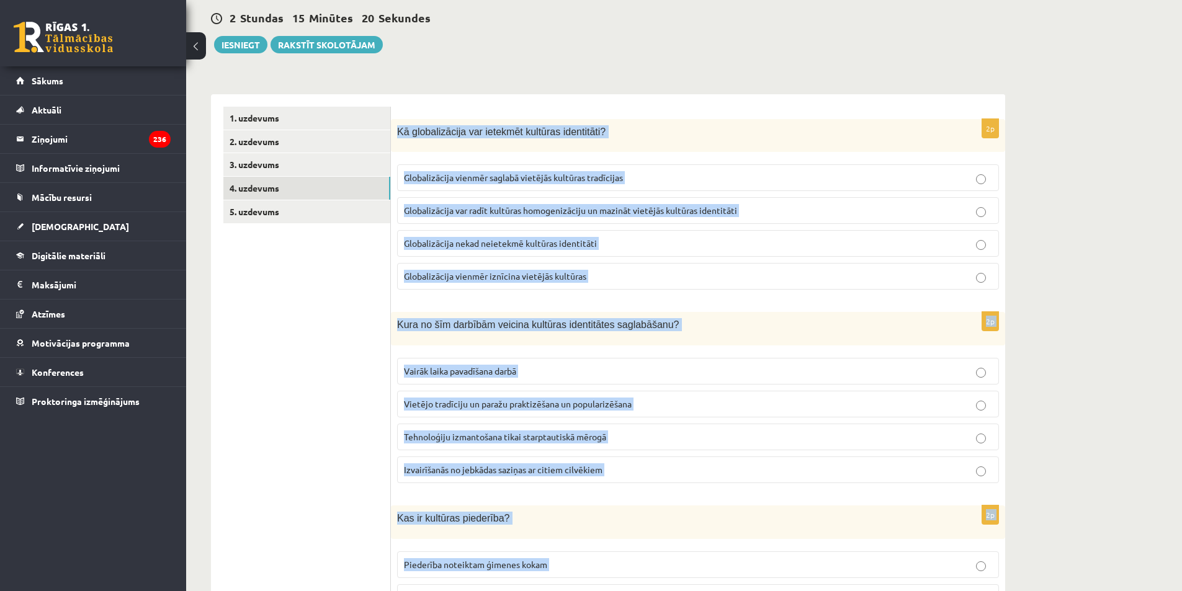
click at [463, 207] on span "Globalizācija var radīt kultūras homogenizāciju un mazināt vietējās kultūras id…" at bounding box center [570, 210] width 333 height 11
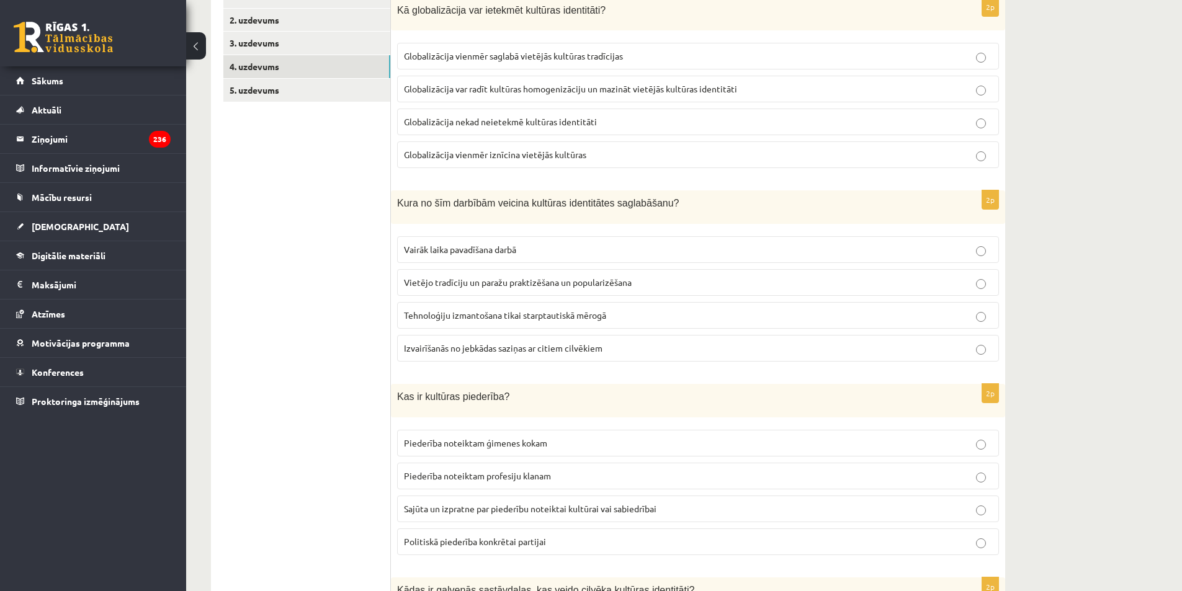
scroll to position [259, 0]
click at [471, 276] on span "Vietējo tradīciju un paražu praktizēšana un popularizēšana" at bounding box center [518, 279] width 228 height 11
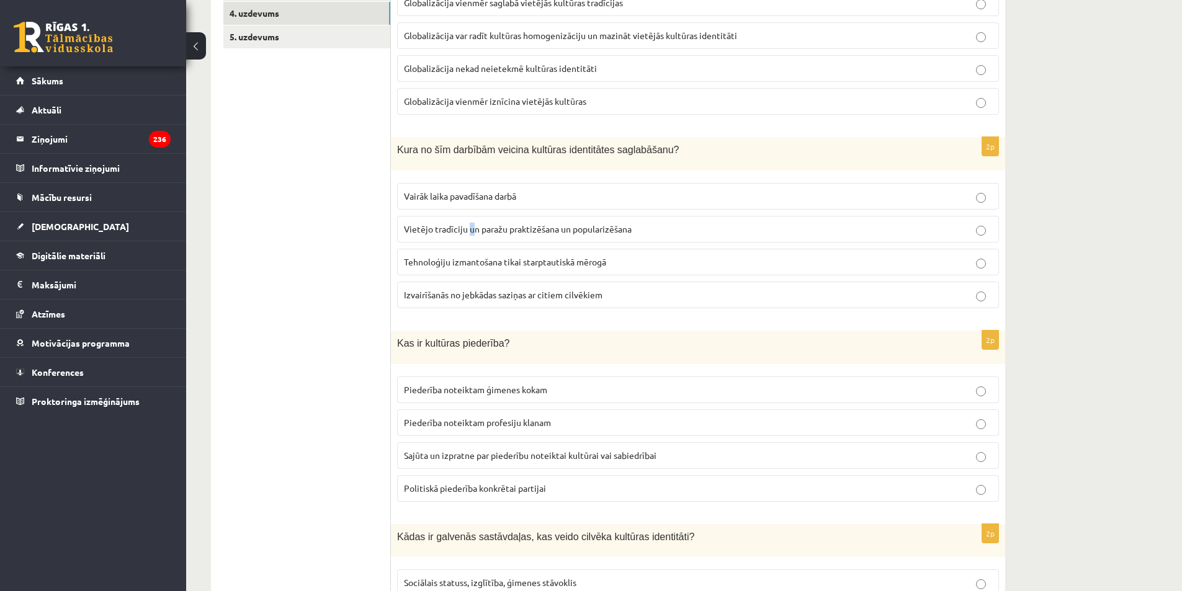
scroll to position [321, 0]
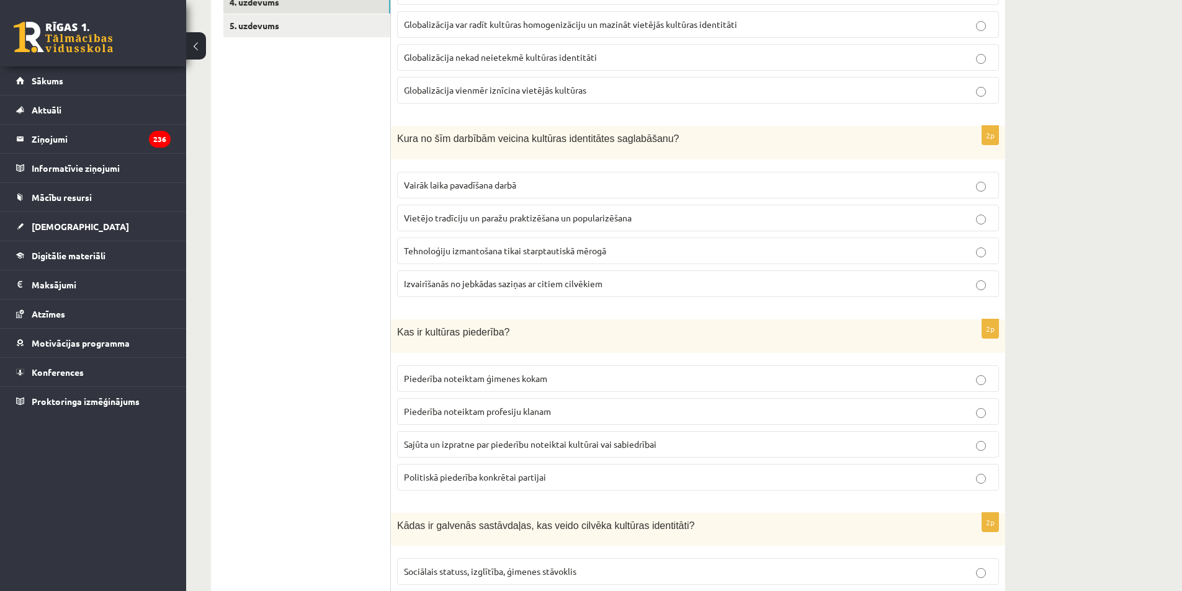
click at [600, 215] on span "Vietējo tradīciju un paražu praktizēšana un popularizēšana" at bounding box center [518, 217] width 228 height 11
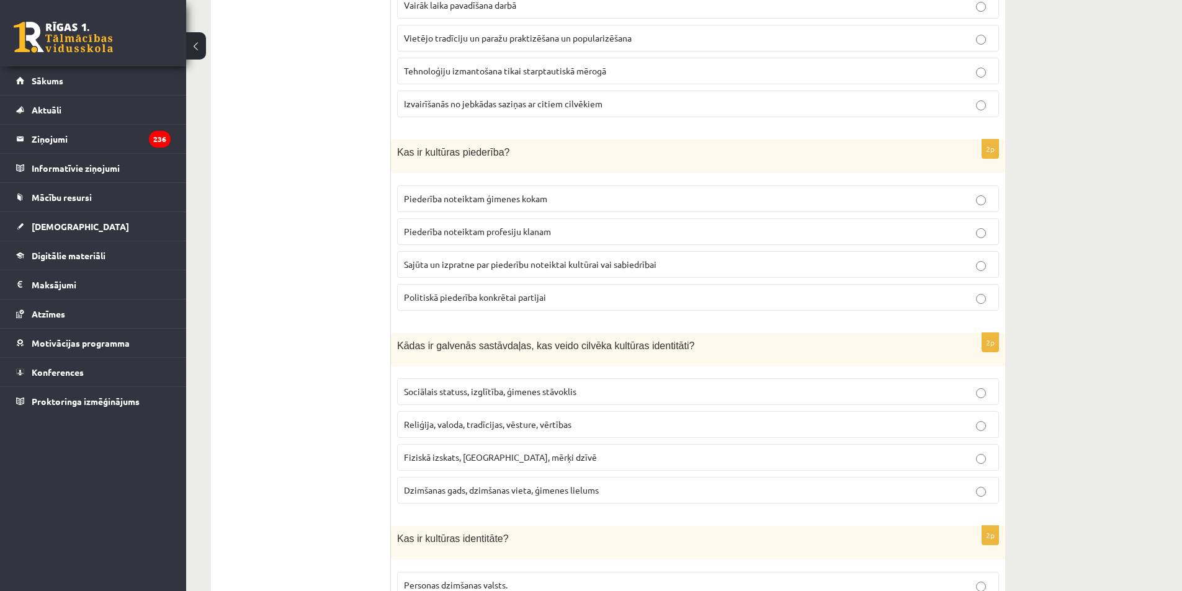
scroll to position [507, 0]
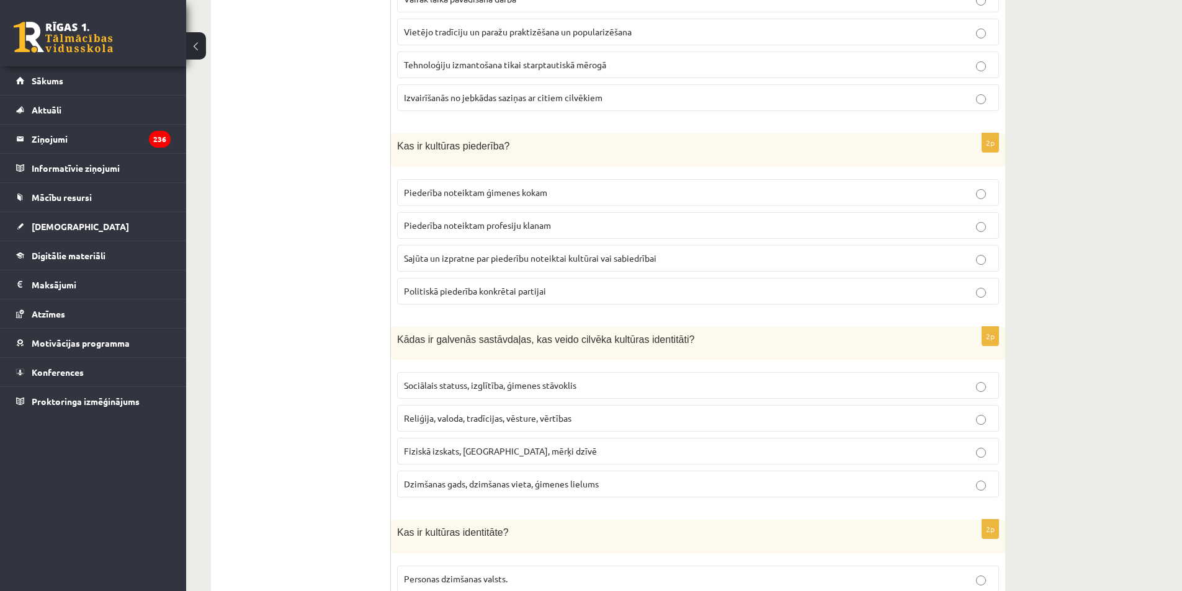
click at [449, 249] on label "Sajūta un izpratne par piederību noteiktai kultūrai vai sabiedrībai" at bounding box center [698, 258] width 602 height 27
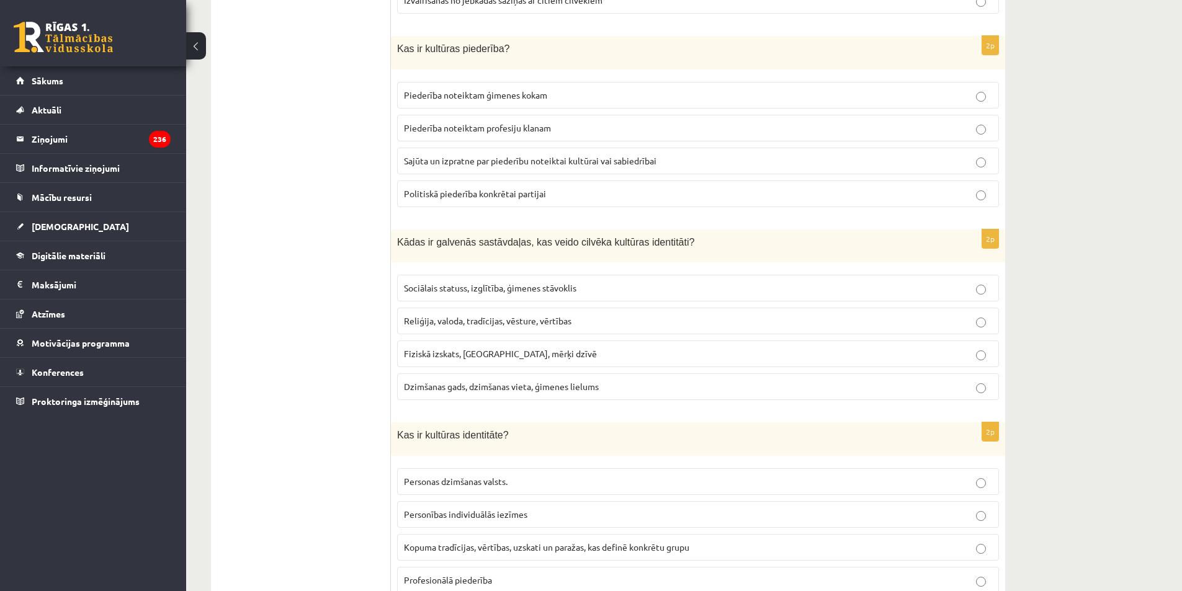
scroll to position [631, 0]
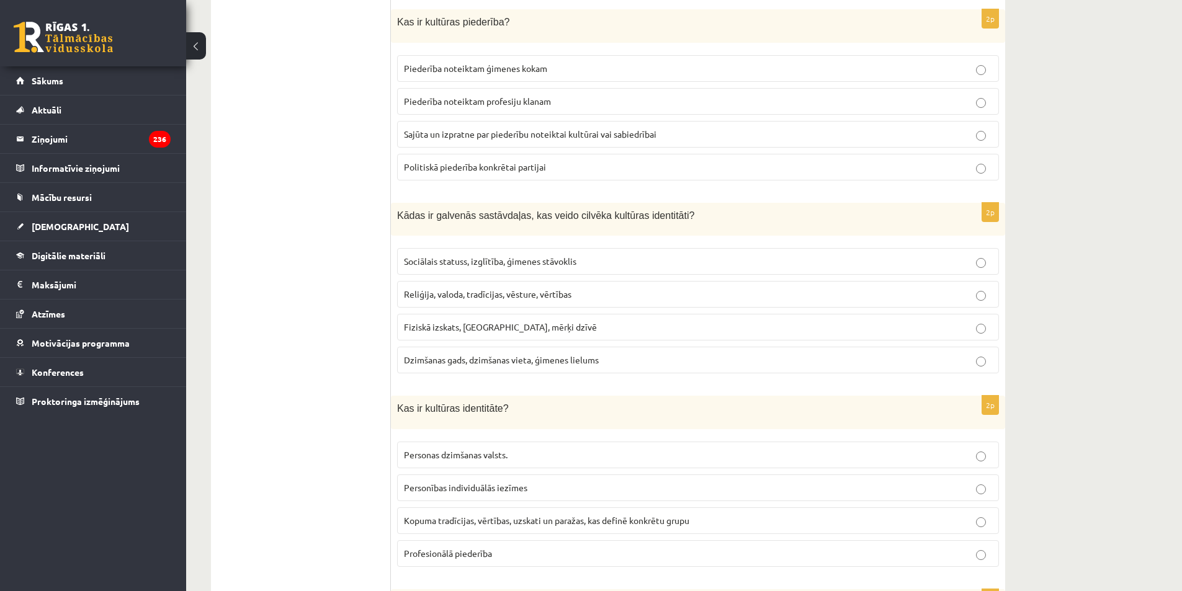
click at [434, 298] on span "Reliģija, valoda, tradīcijas, vēsture, vērtības" at bounding box center [487, 293] width 167 height 11
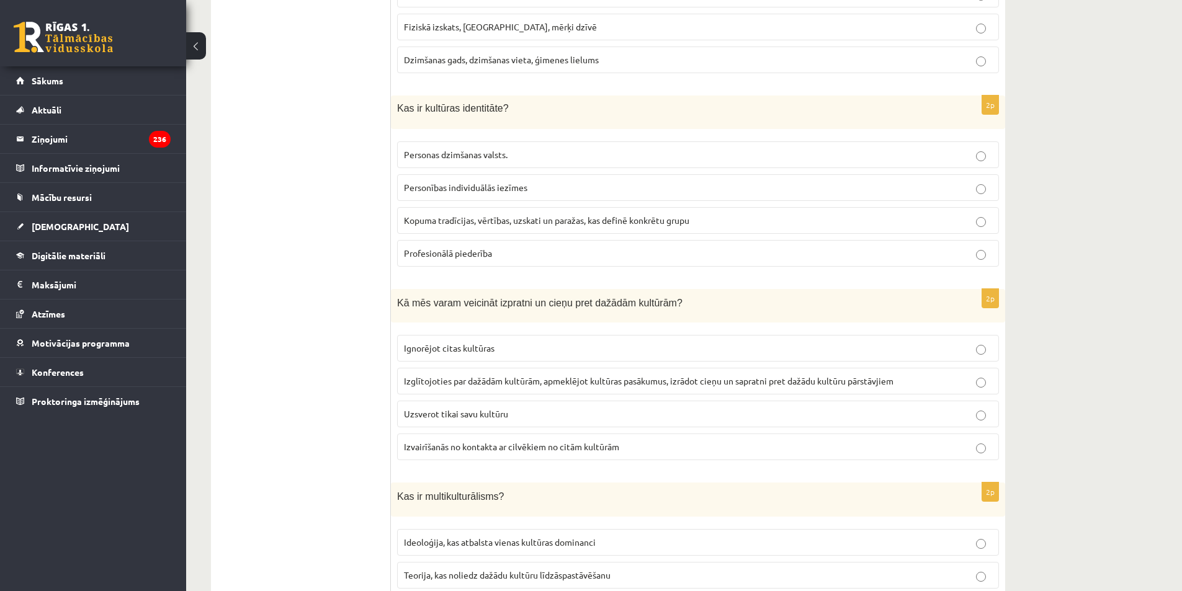
scroll to position [941, 0]
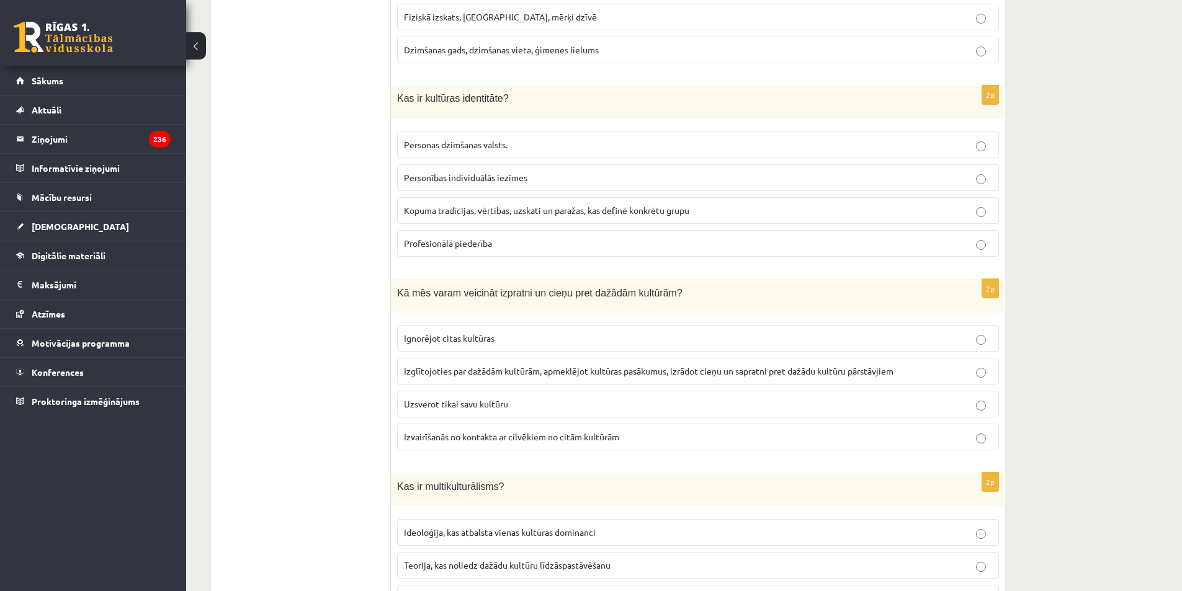
click at [421, 211] on span "Kopuma tradīcijas, vērtības, uzskati un paražas, kas definē konkrētu grupu" at bounding box center [546, 210] width 285 height 11
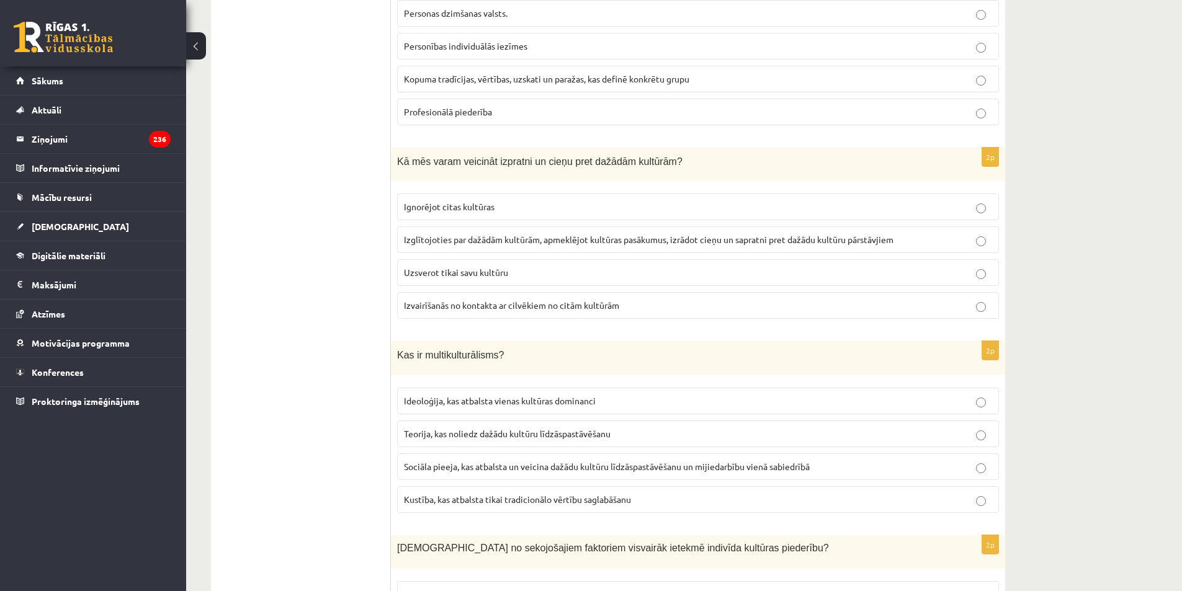
scroll to position [1127, 0]
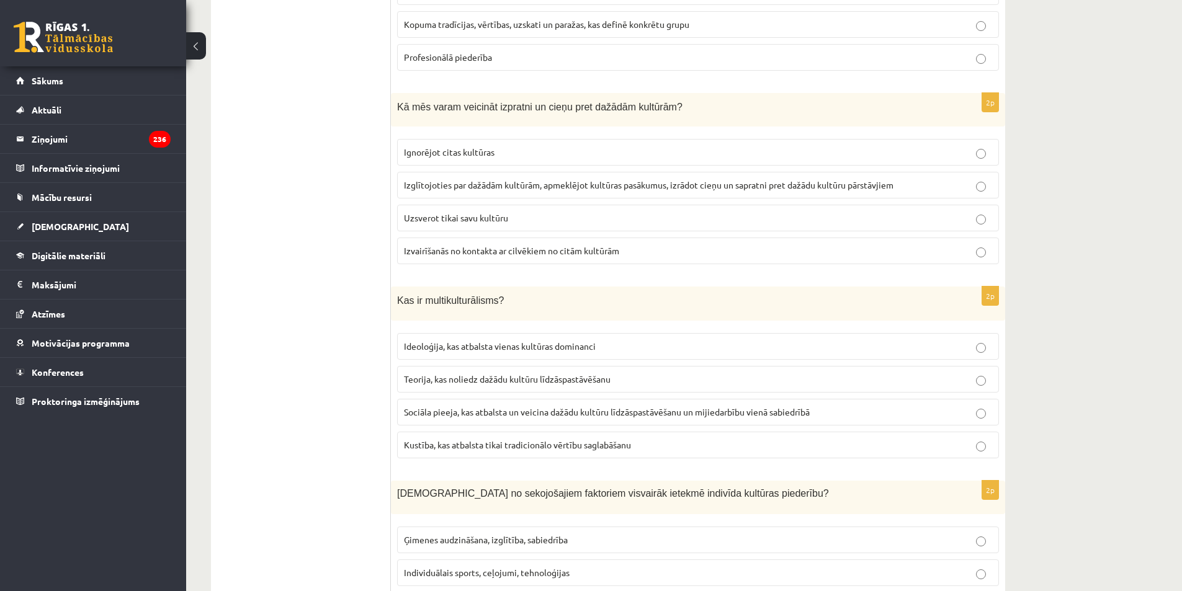
click at [432, 188] on span "Izglītojoties par dažādām kultūrām, apmeklējot kultūras pasākumus, izrādot cieņ…" at bounding box center [648, 184] width 489 height 11
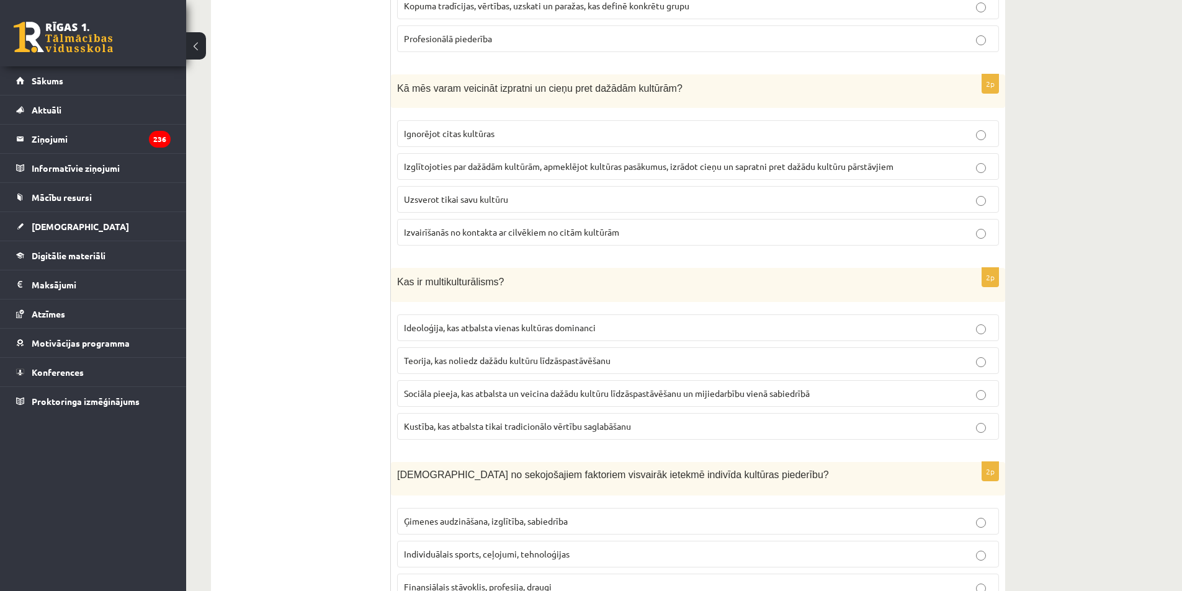
scroll to position [1251, 0]
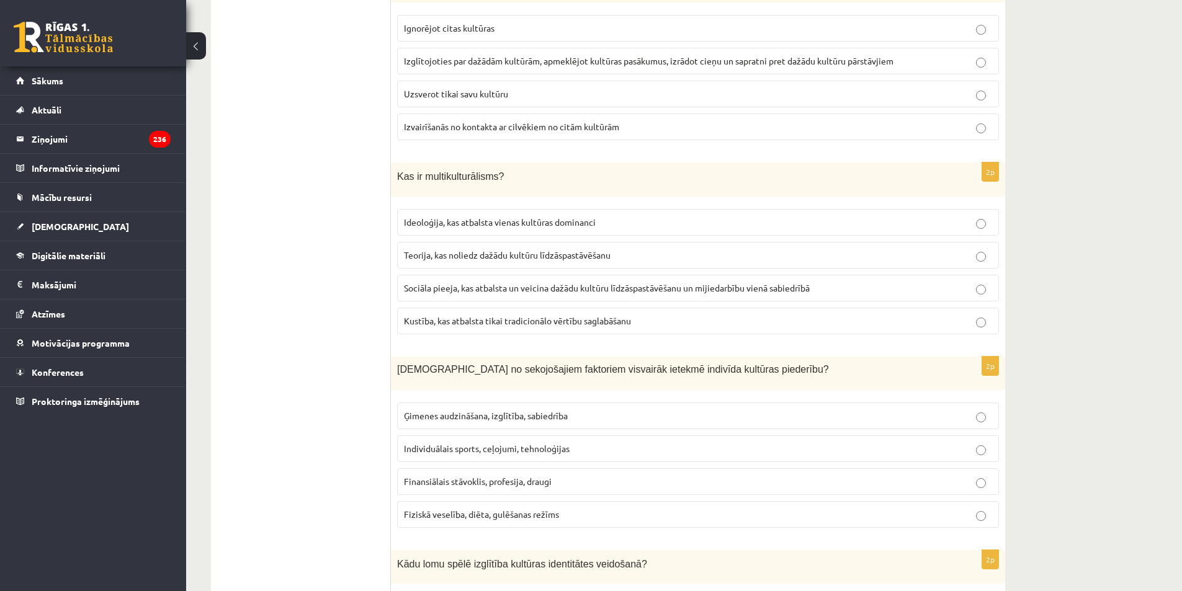
click at [425, 289] on span "Sociāla pieeja, kas atbalsta un veicina dažādu kultūru līdzāspastāvēšanu un mij…" at bounding box center [607, 287] width 406 height 11
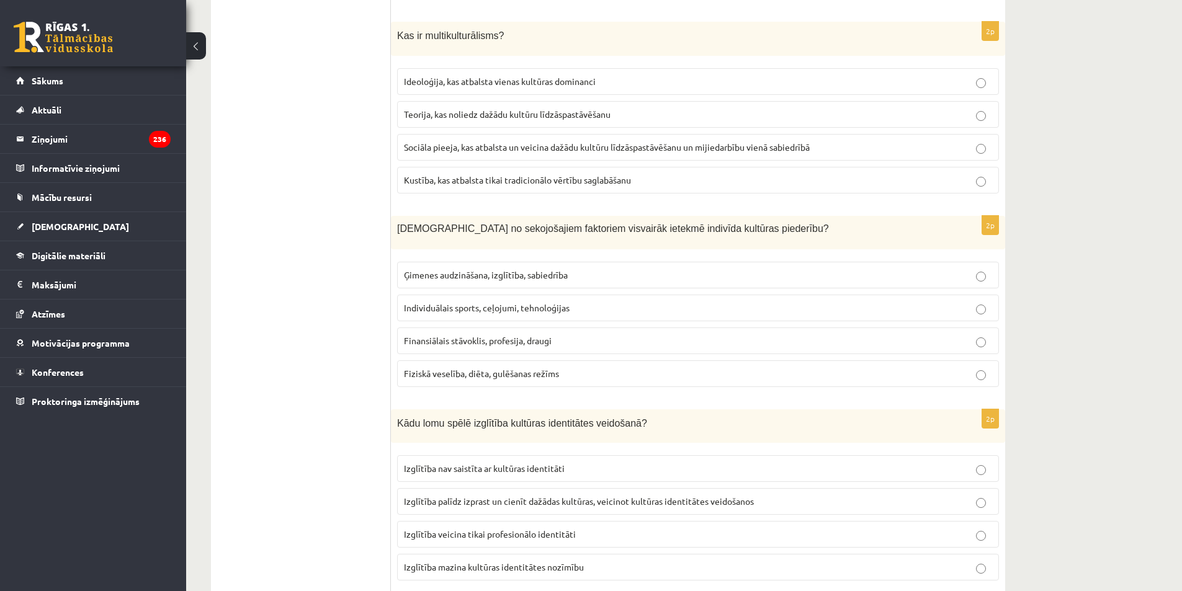
scroll to position [1437, 0]
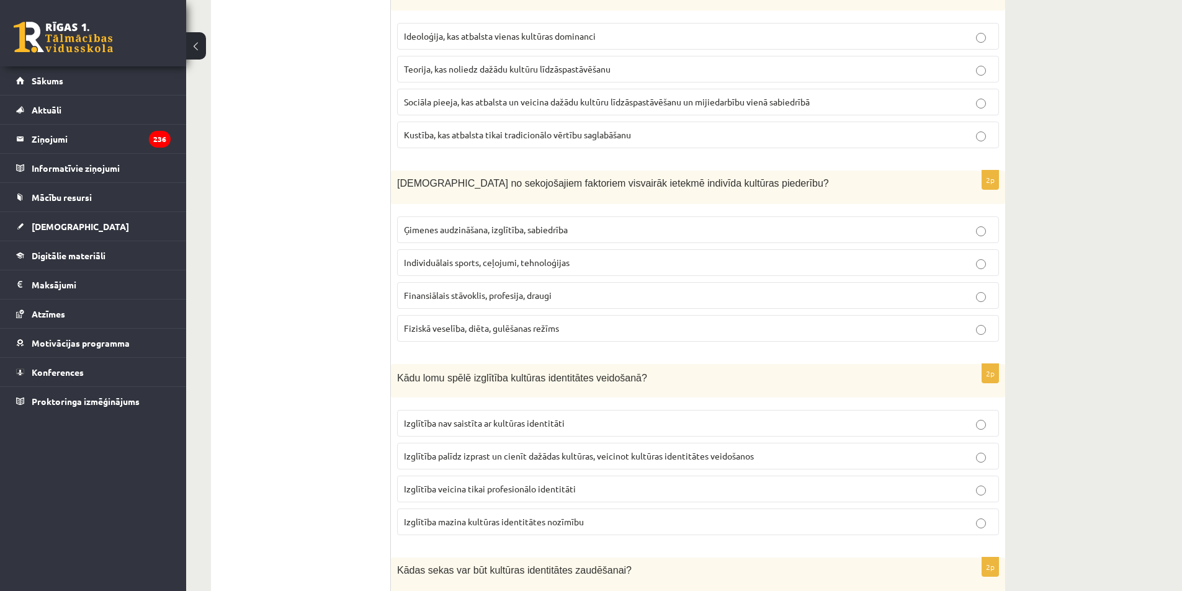
click at [432, 265] on span "Individuālais sports, ceļojumi, tehnoloģijas" at bounding box center [487, 262] width 166 height 11
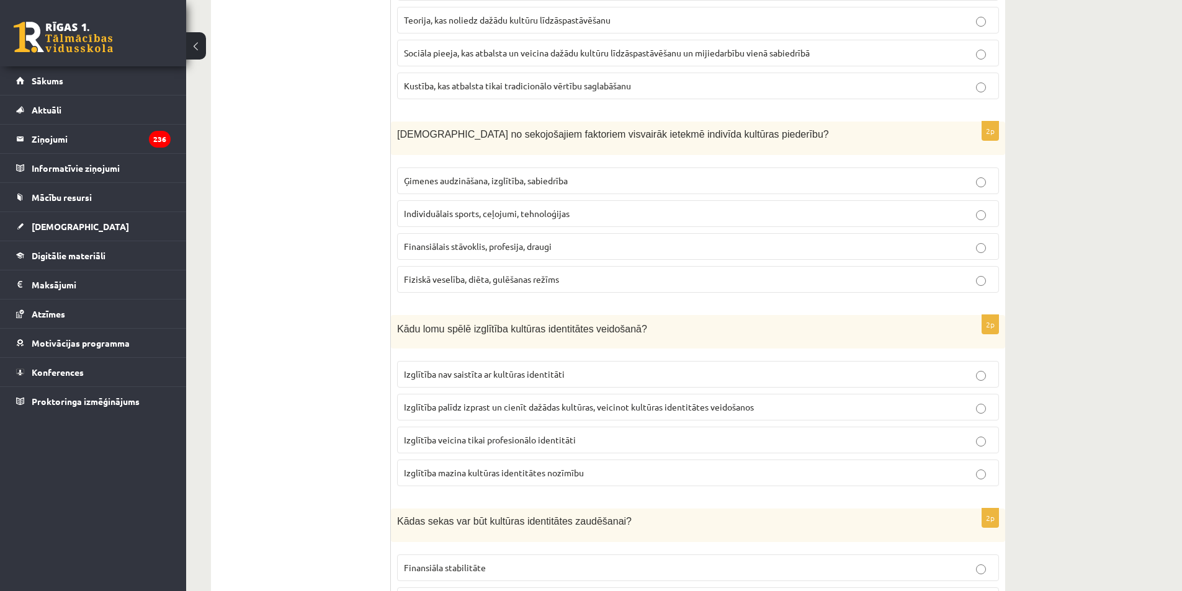
scroll to position [1499, 0]
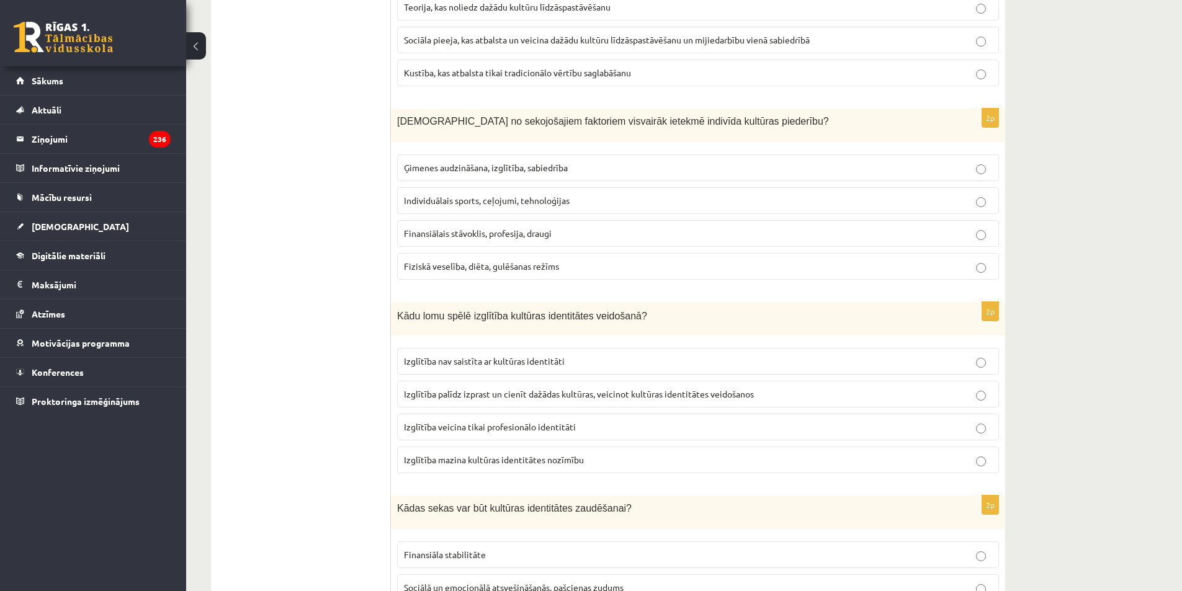
drag, startPoint x: 447, startPoint y: 167, endPoint x: 460, endPoint y: 181, distance: 18.9
click at [447, 166] on span "Ģimenes audzināšana, izglītība, sabiedrība" at bounding box center [486, 167] width 164 height 11
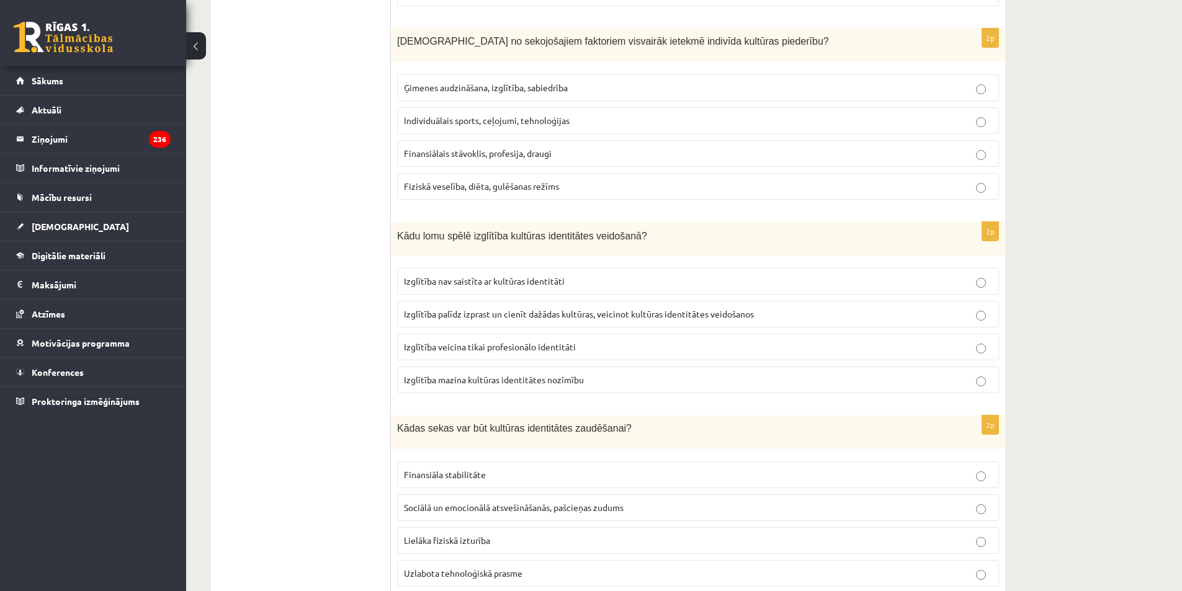
scroll to position [1623, 0]
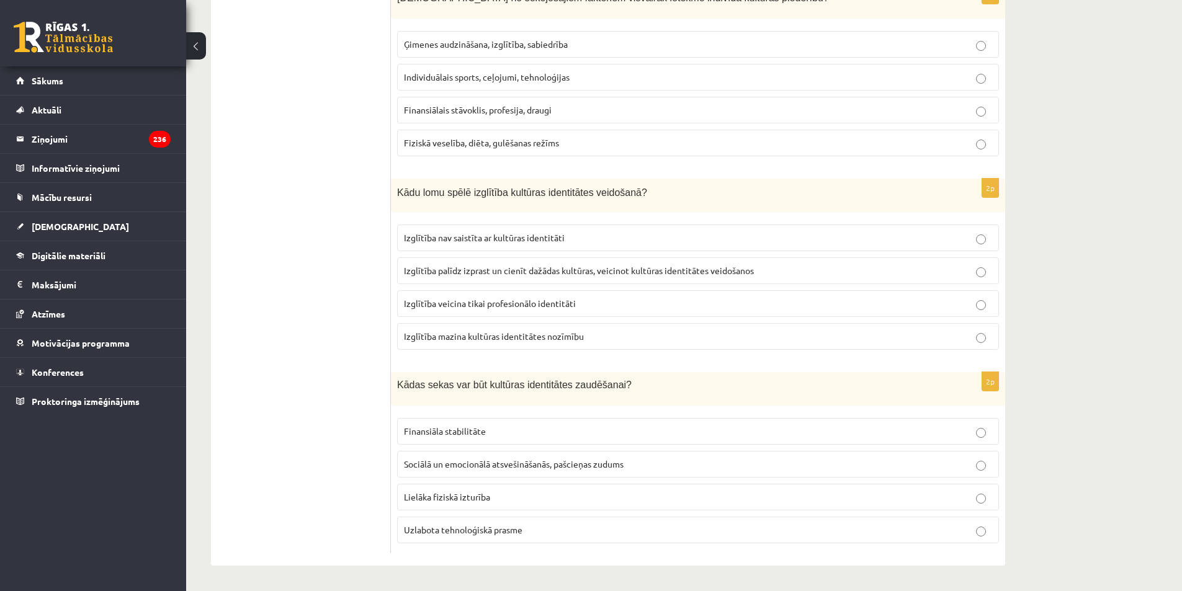
click at [461, 268] on span "Izglītība palīdz izprast un cienīt dažādas kultūras, veicinot kultūras identitā…" at bounding box center [579, 270] width 350 height 11
click at [476, 460] on span "Sociālā un emocionālā atsvešināšanās, pašcieņas zudums" at bounding box center [514, 463] width 220 height 11
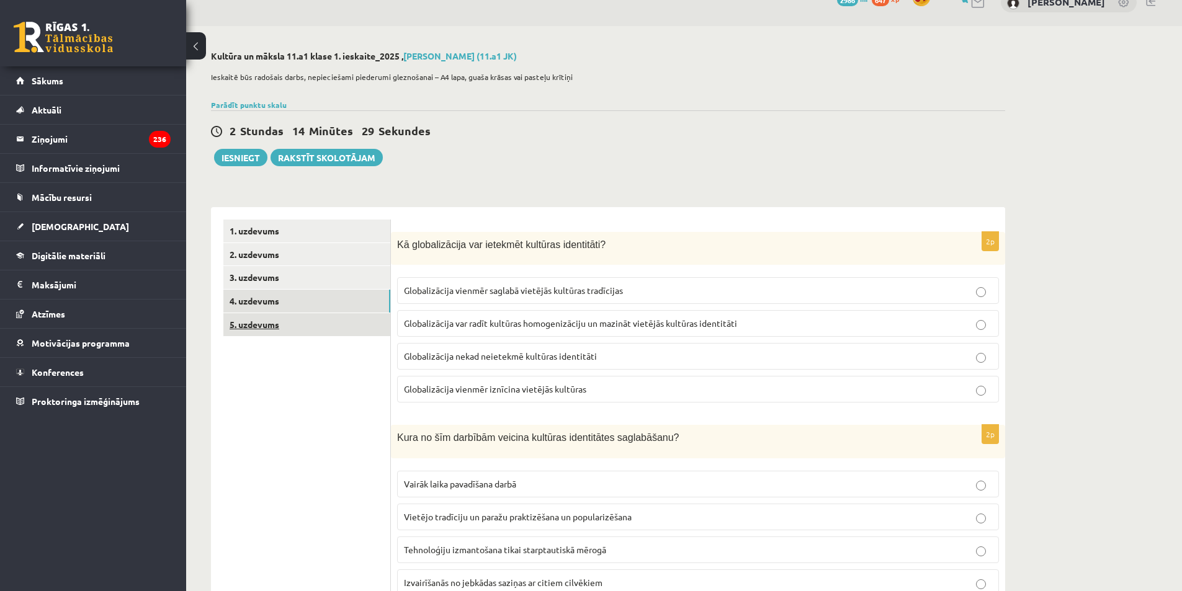
scroll to position [11, 0]
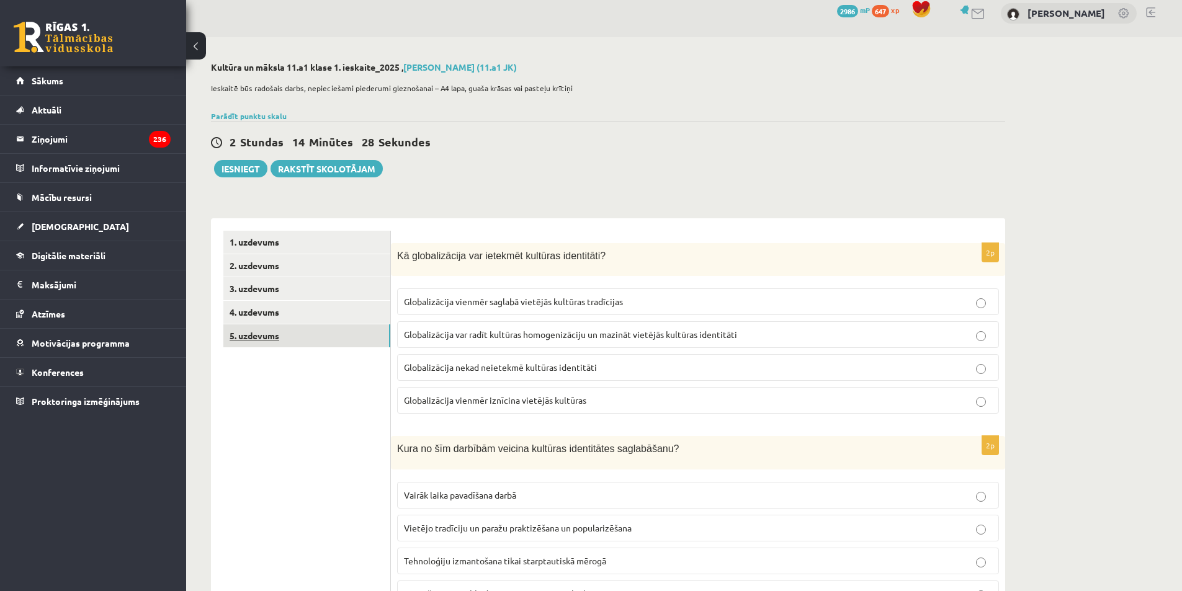
click at [283, 332] on link "5. uzdevums" at bounding box center [306, 335] width 167 height 23
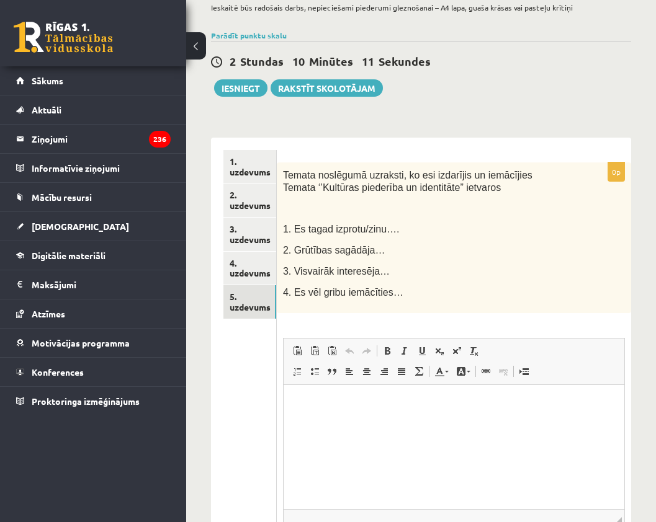
scroll to position [124, 0]
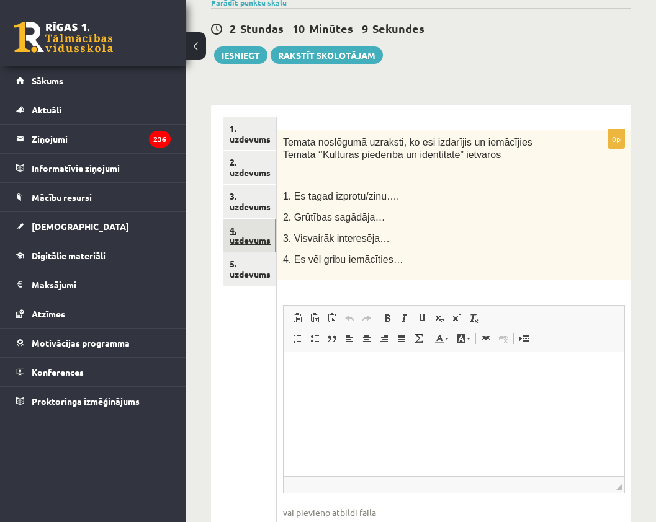
click at [252, 229] on link "4. uzdevums" at bounding box center [249, 235] width 53 height 33
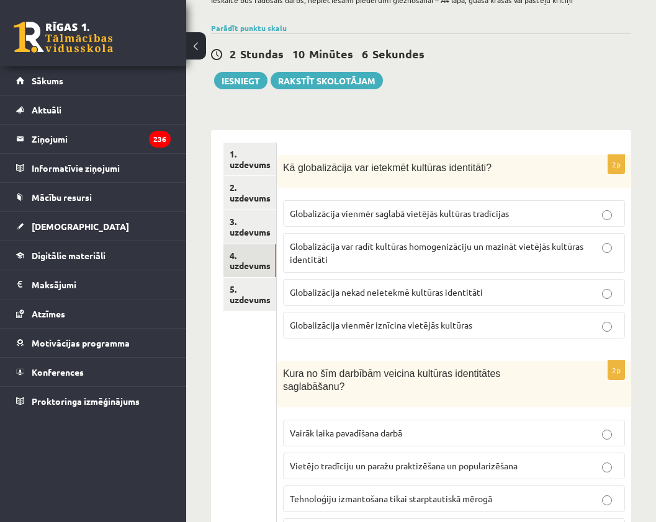
scroll to position [0, 0]
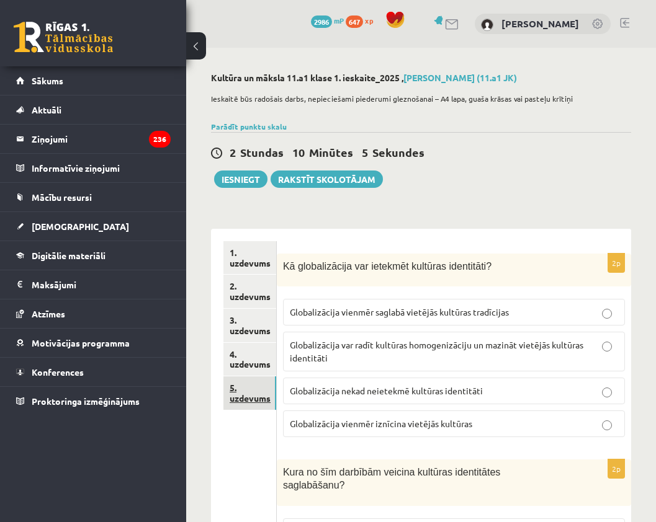
click at [235, 396] on link "5. uzdevums" at bounding box center [249, 392] width 53 height 33
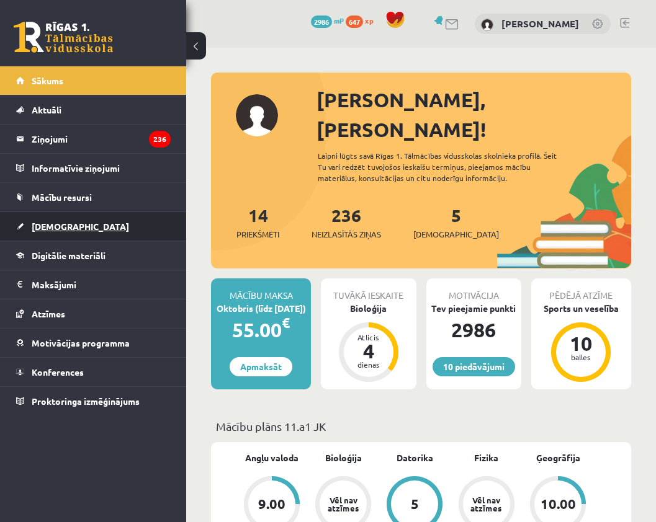
click at [51, 228] on span "[DEMOGRAPHIC_DATA]" at bounding box center [80, 226] width 97 height 11
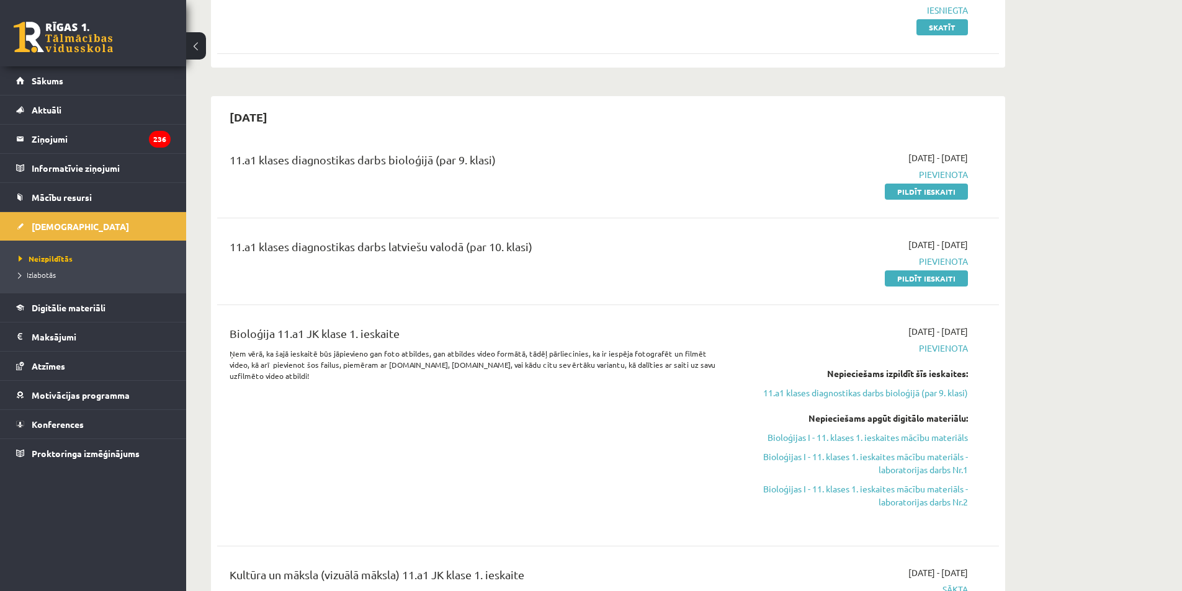
scroll to position [186, 0]
